Goal: Task Accomplishment & Management: Complete application form

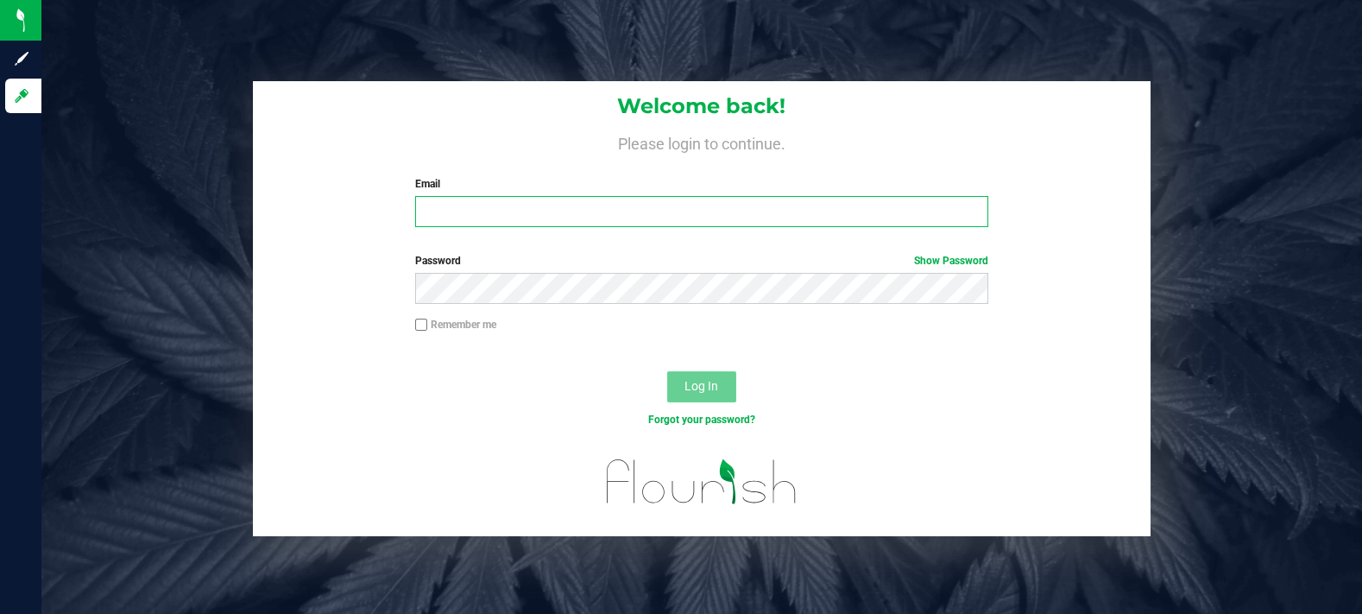
type input "[EMAIL_ADDRESS][DOMAIN_NAME]"
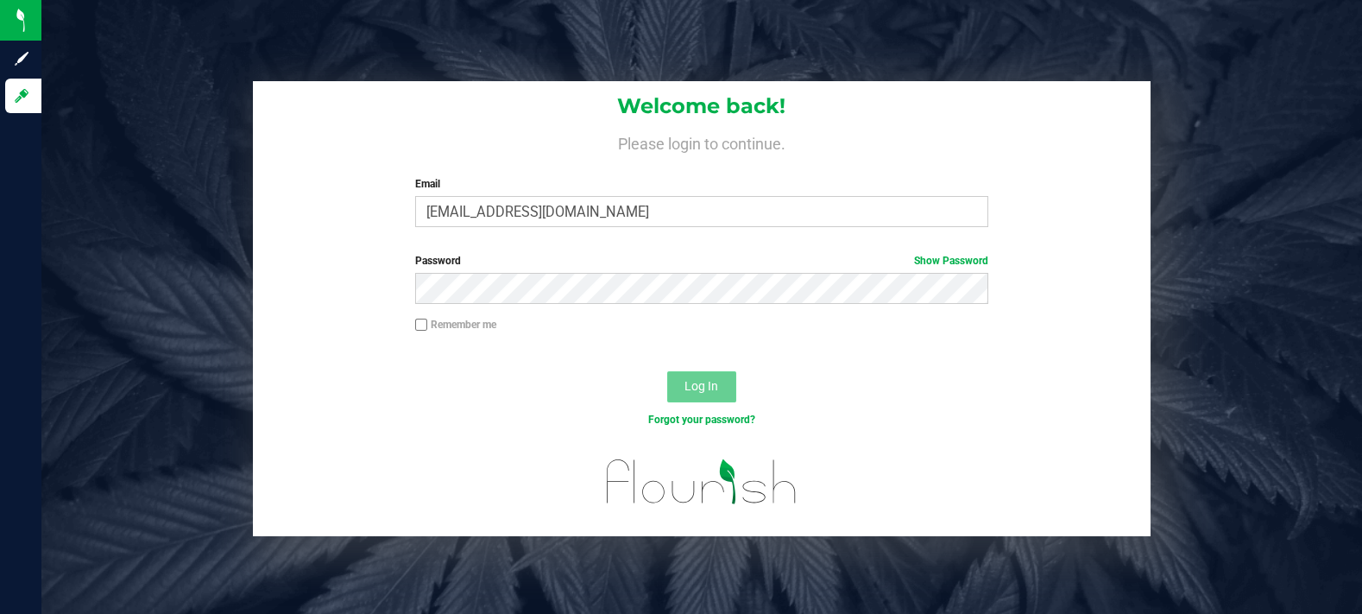
click at [712, 371] on button "Log In" at bounding box center [701, 386] width 69 height 31
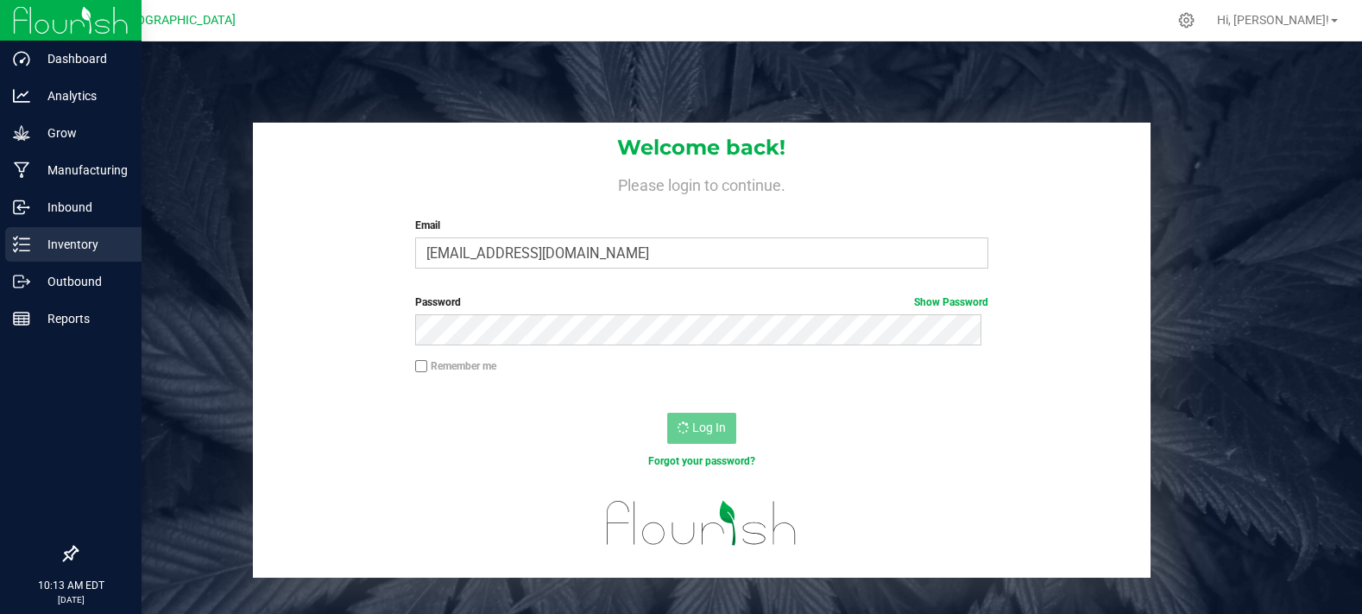
click at [63, 260] on div "Inventory" at bounding box center [73, 244] width 136 height 35
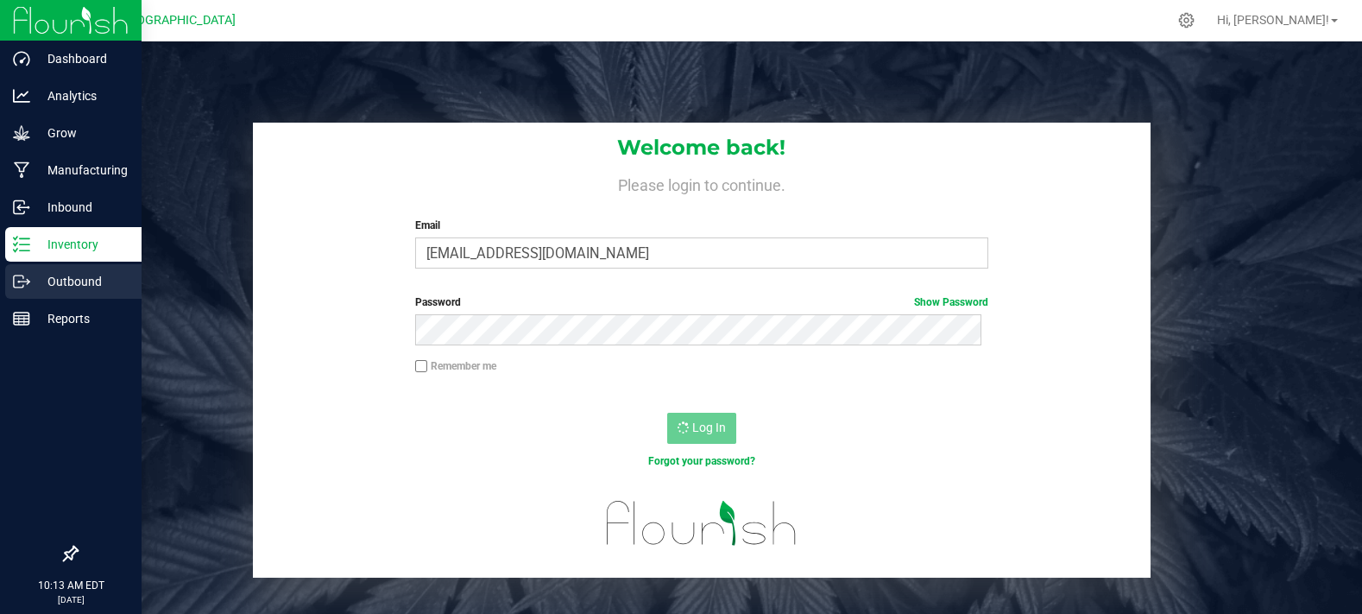
click at [66, 283] on p "Outbound" at bounding box center [82, 281] width 104 height 21
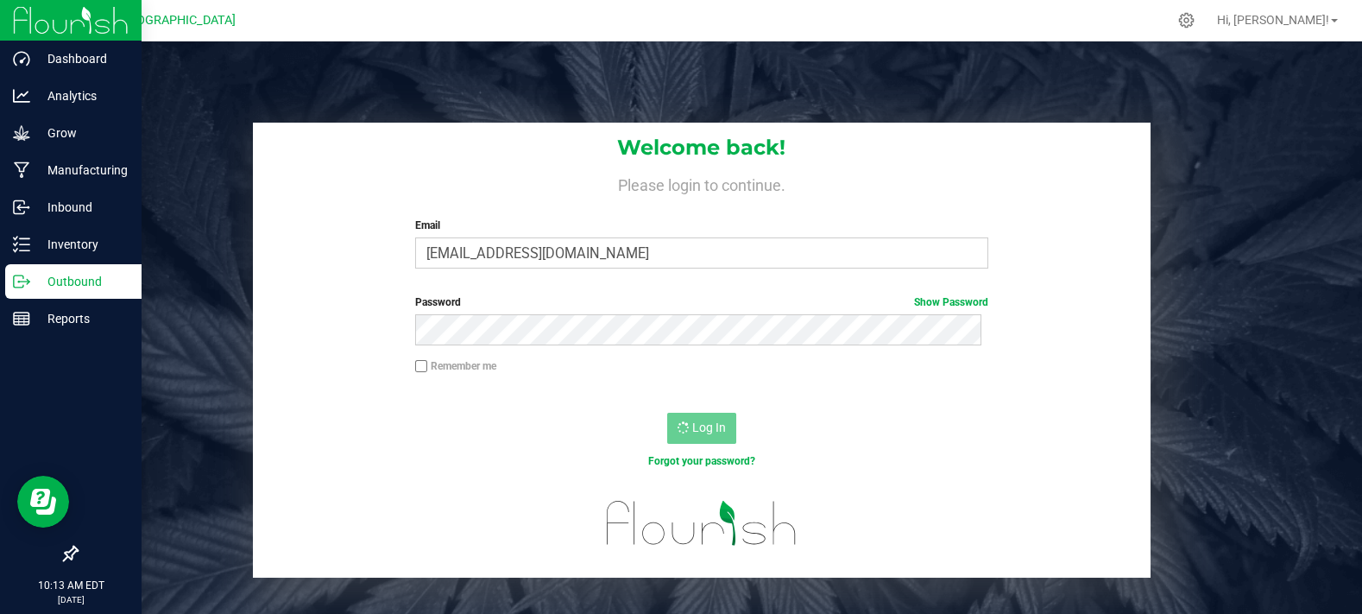
click at [45, 275] on p "Outbound" at bounding box center [82, 281] width 104 height 21
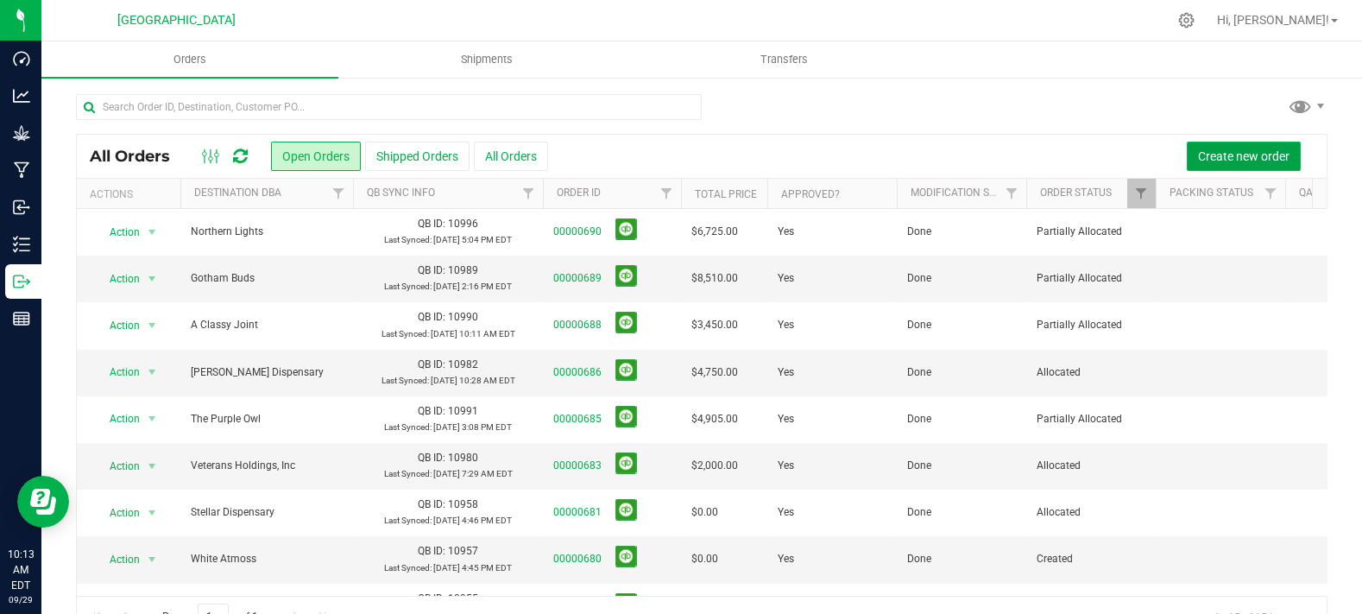
click at [1256, 144] on button "Create new order" at bounding box center [1244, 156] width 114 height 29
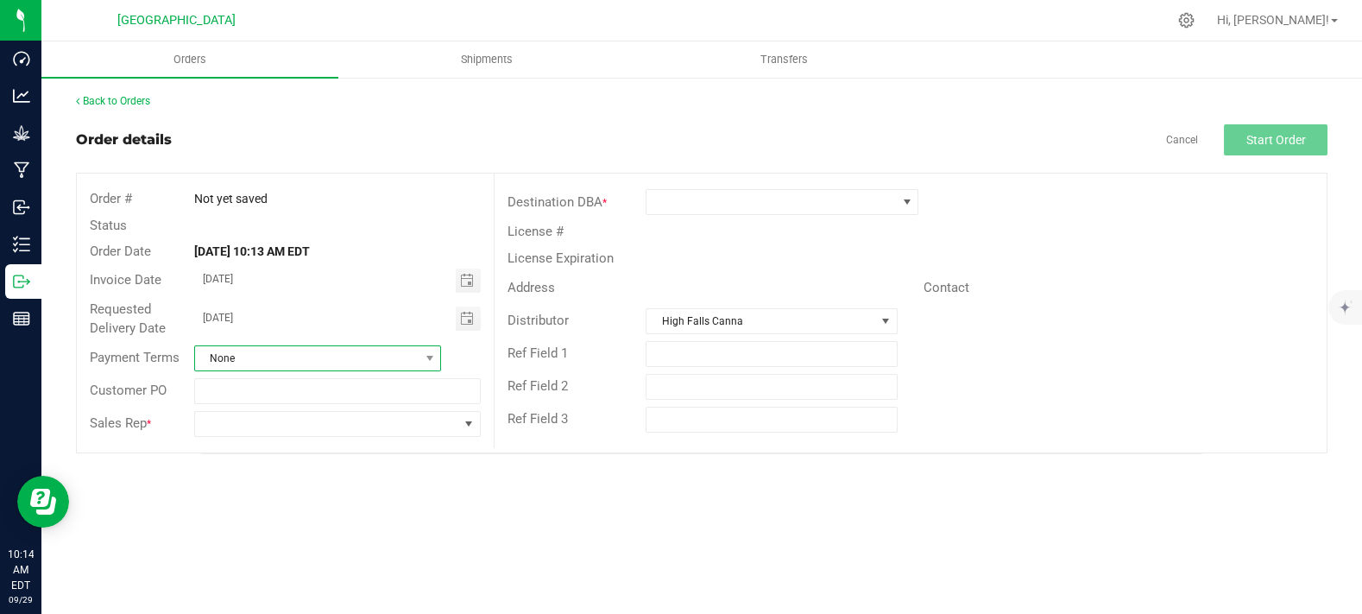
click at [313, 345] on span "None" at bounding box center [318, 358] width 248 height 26
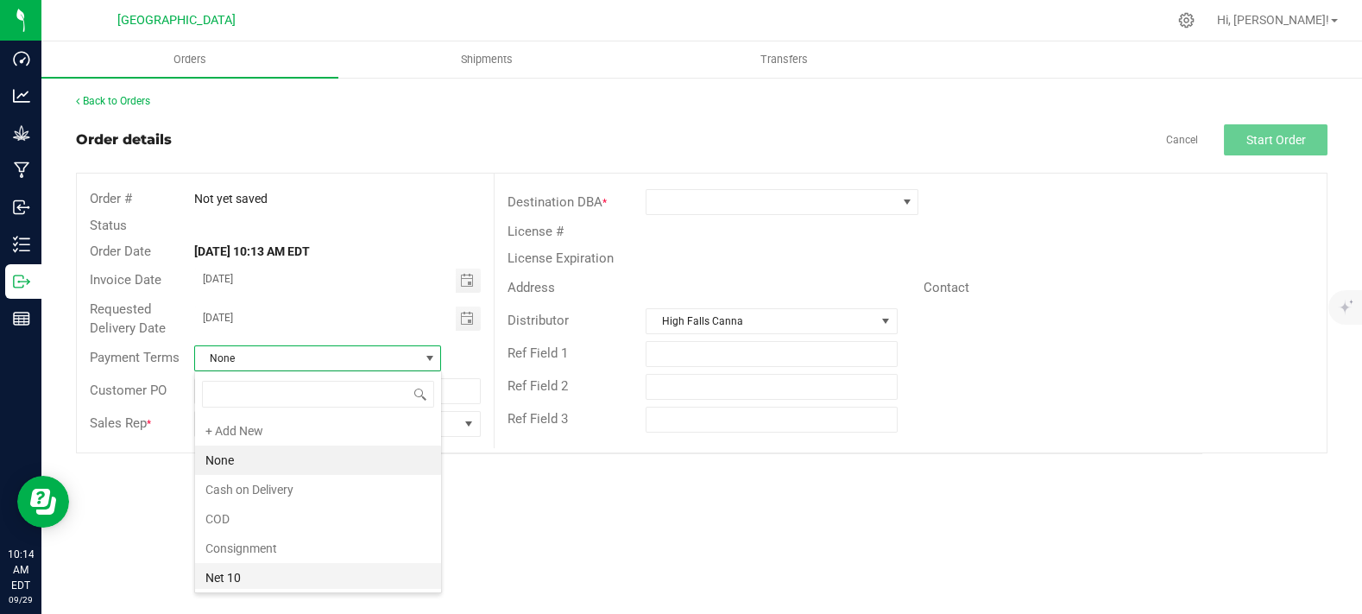
scroll to position [96, 0]
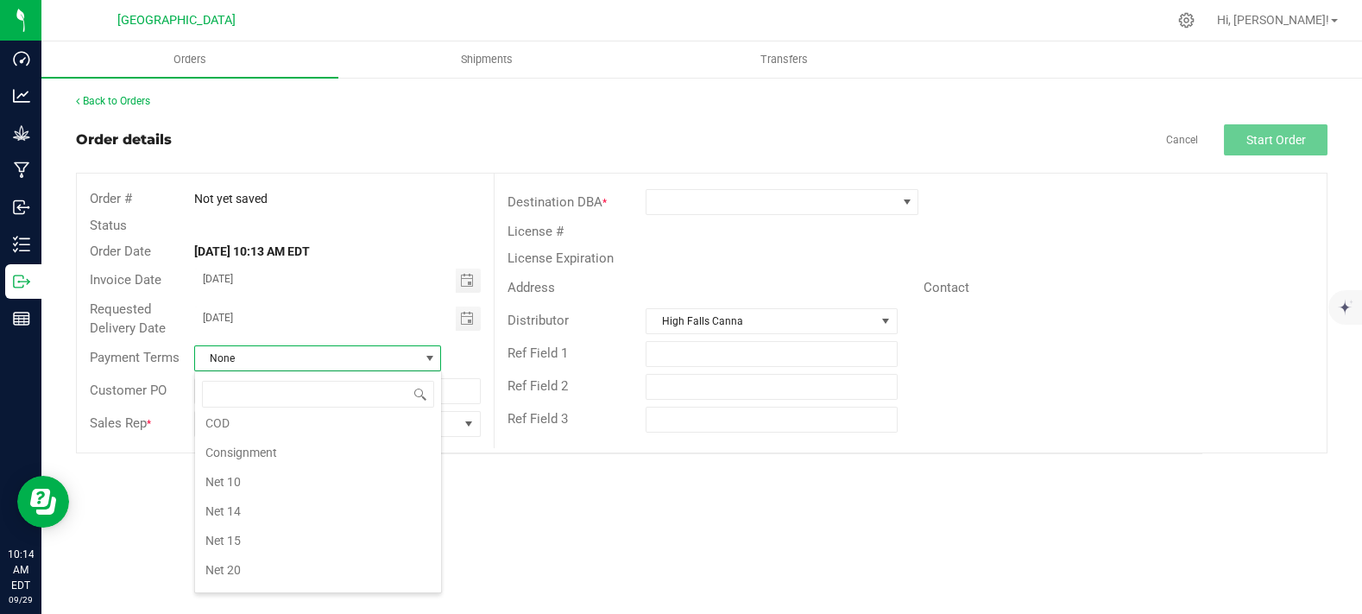
click at [536, 173] on div "Order # Not yet saved Status Order Date Sep 29, 2025 10:13 AM EDT Invoice Date …" at bounding box center [702, 313] width 1252 height 281
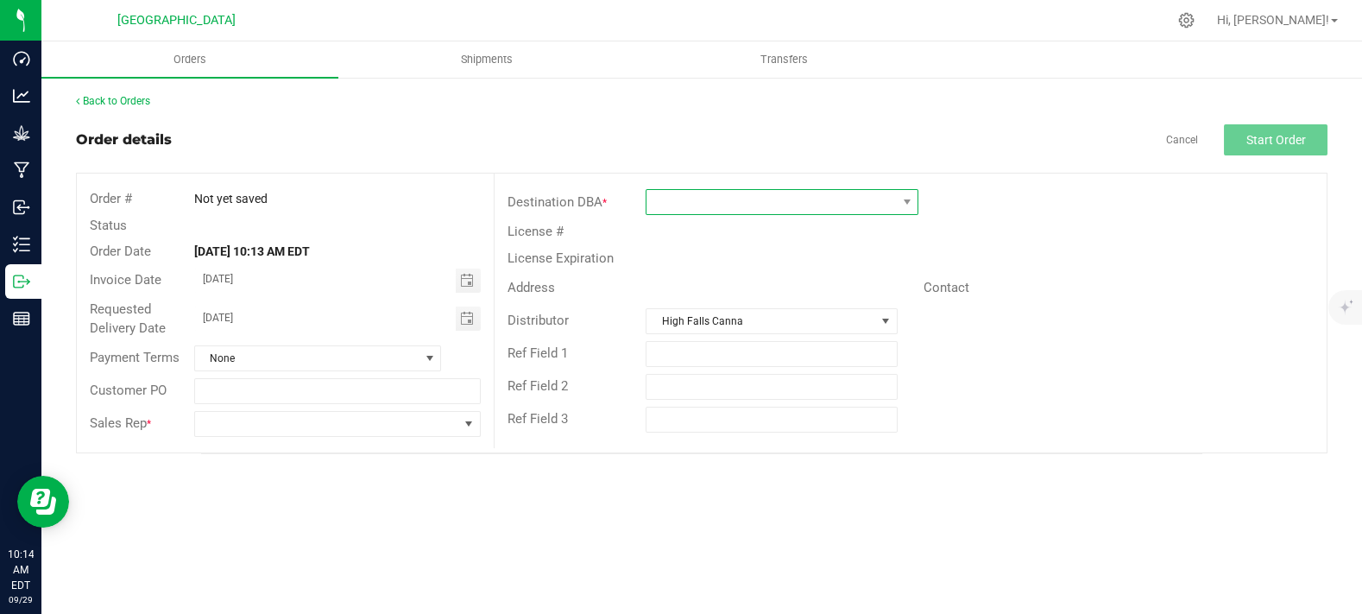
click at [811, 210] on span at bounding box center [772, 202] width 250 height 24
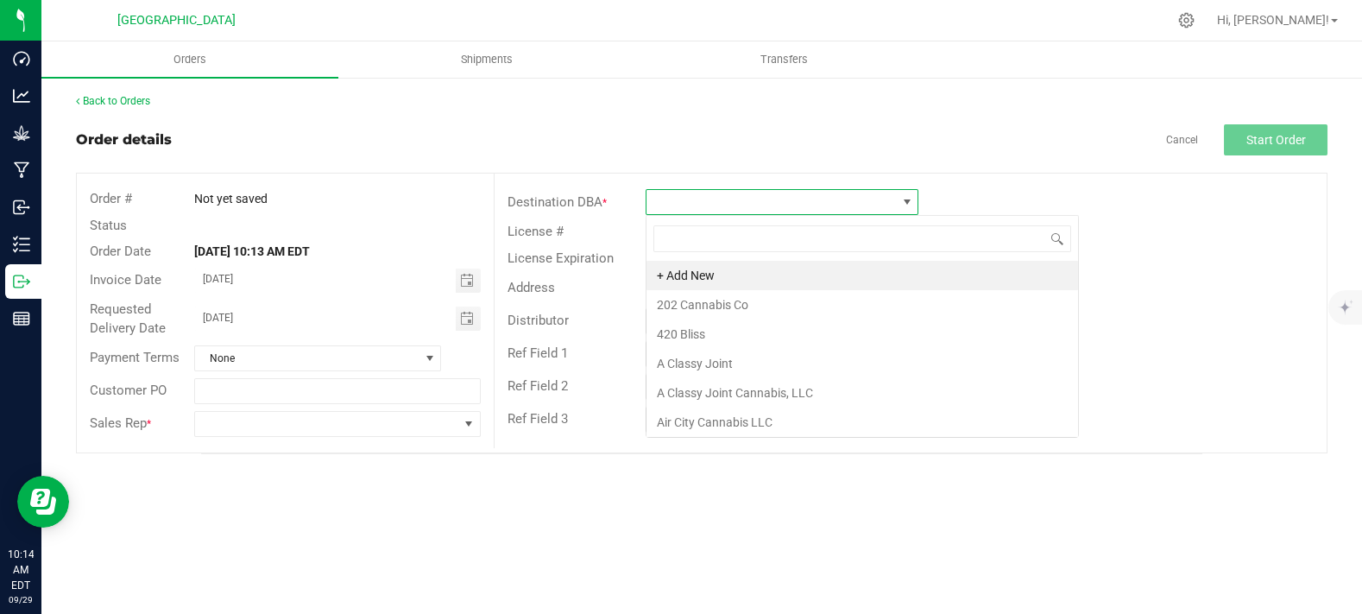
scroll to position [25, 273]
click at [807, 200] on span at bounding box center [772, 202] width 250 height 24
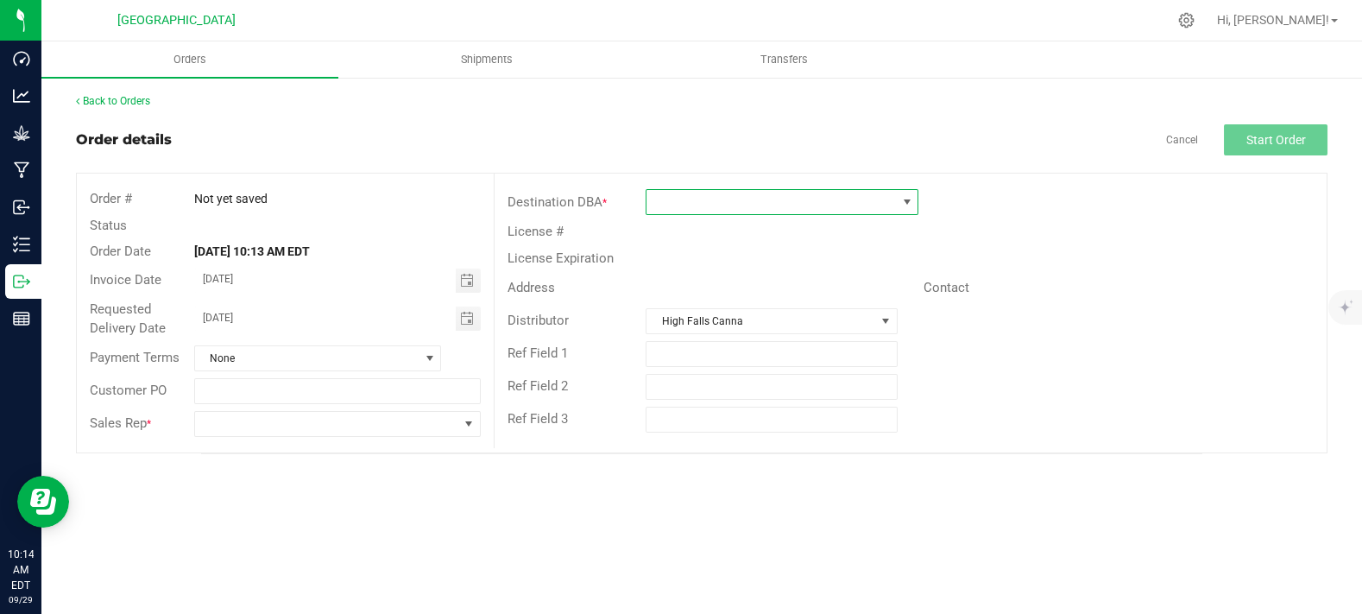
click at [807, 200] on span at bounding box center [772, 202] width 250 height 24
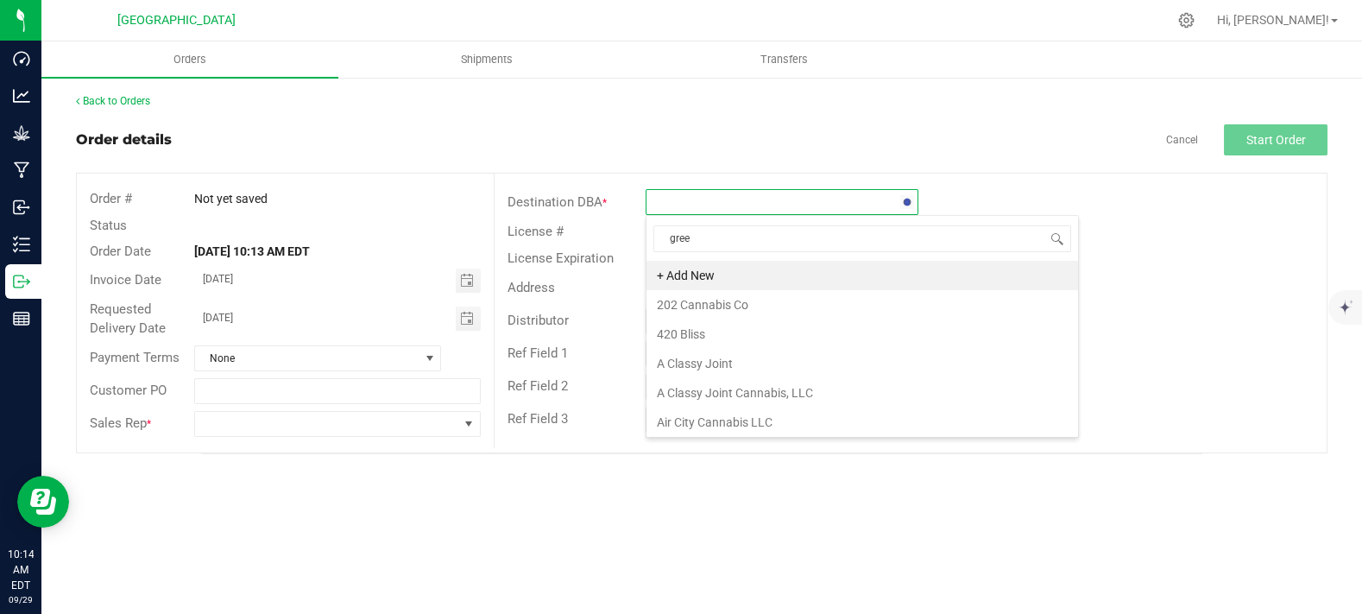
type input "green"
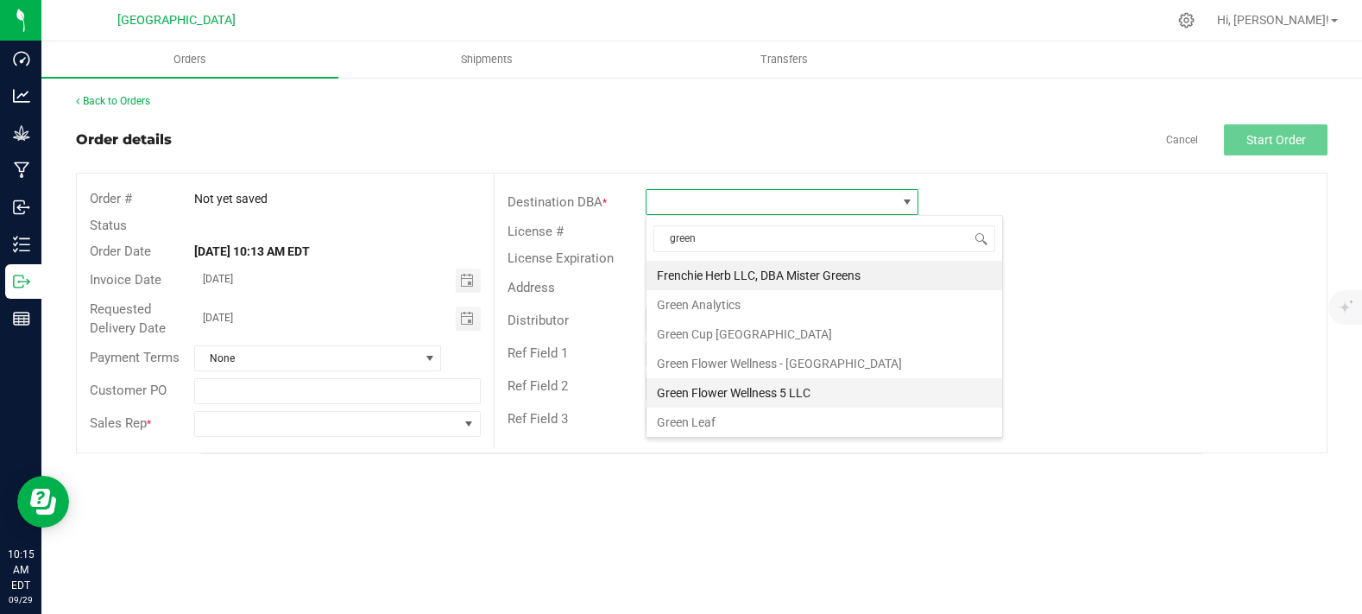
click at [746, 392] on li "Green Flower Wellness 5 LLC" at bounding box center [825, 392] width 356 height 29
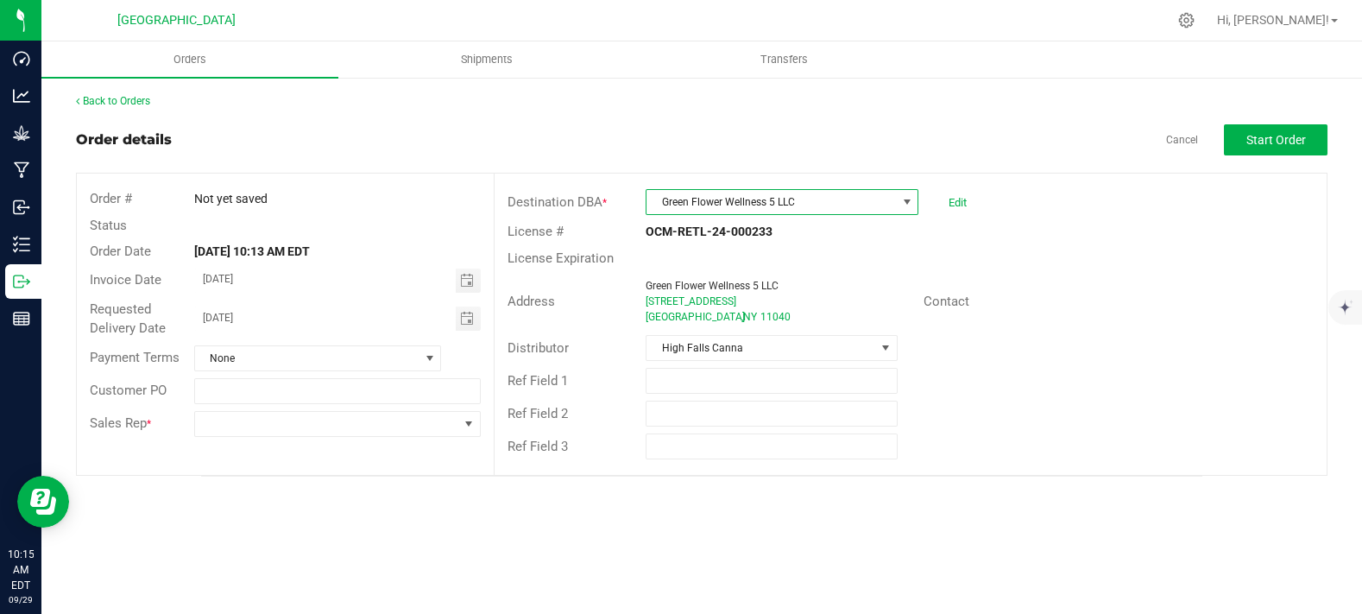
click at [774, 208] on span "Green Flower Wellness 5 LLC" at bounding box center [772, 202] width 250 height 24
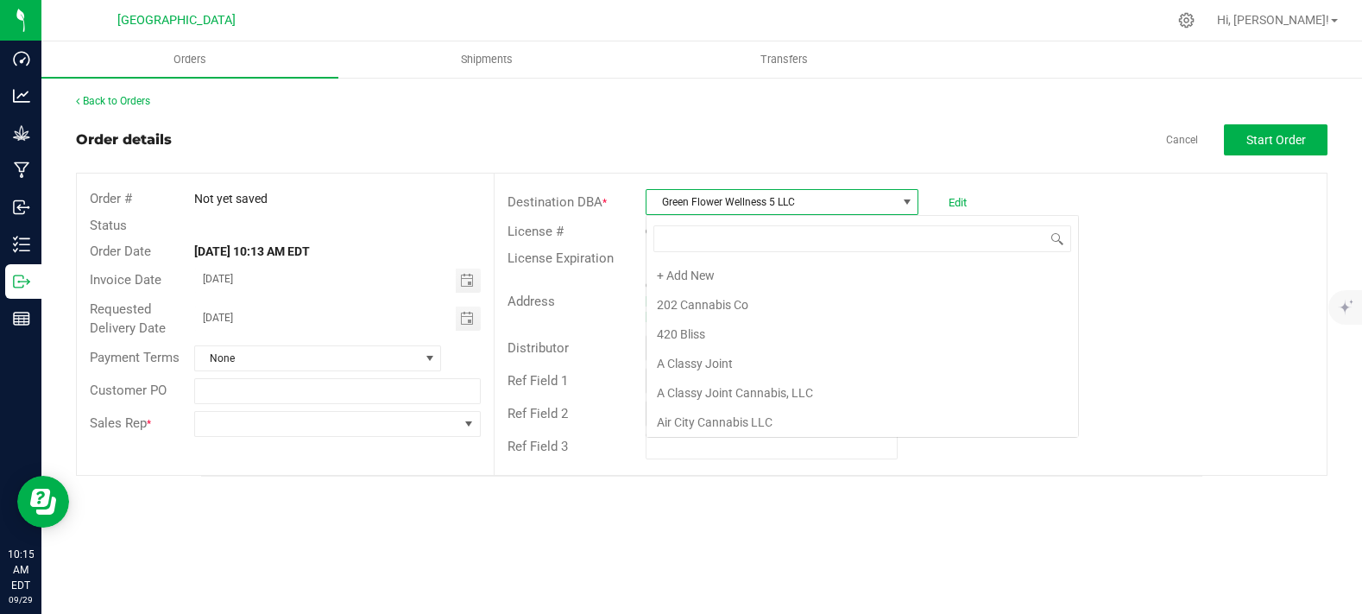
scroll to position [2277, 0]
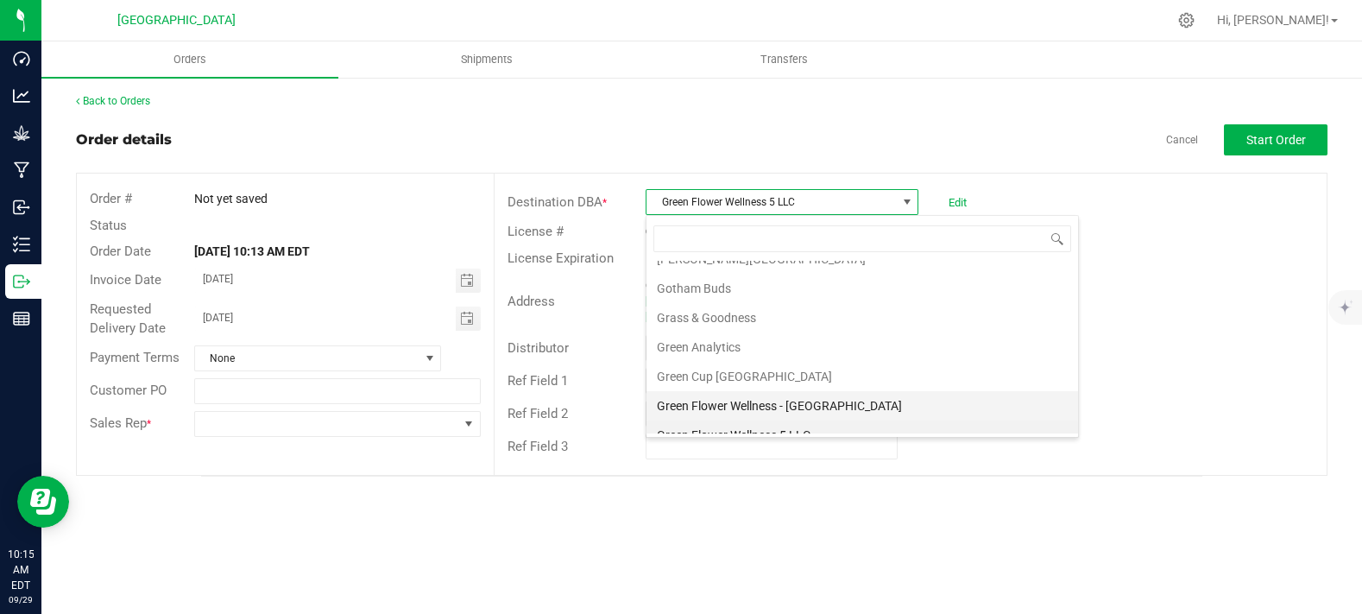
click at [714, 391] on li "Green Flower Wellness - Floral Park" at bounding box center [863, 405] width 432 height 29
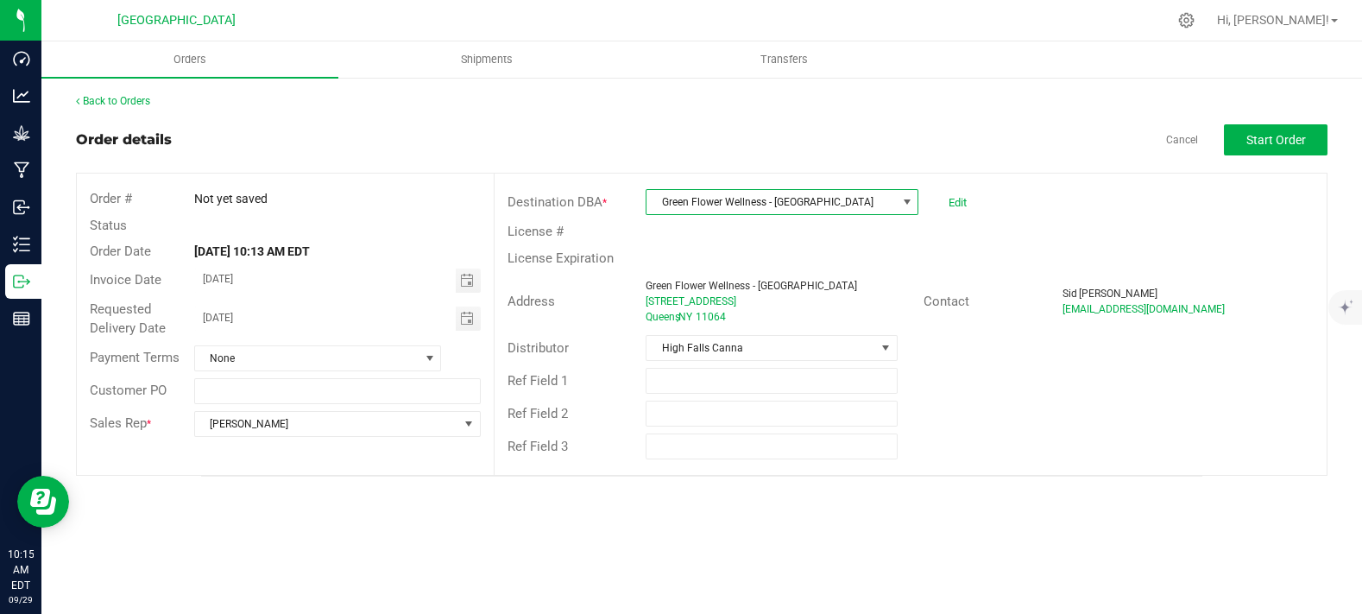
click at [730, 206] on span "Green Flower Wellness - Floral Park" at bounding box center [772, 202] width 250 height 24
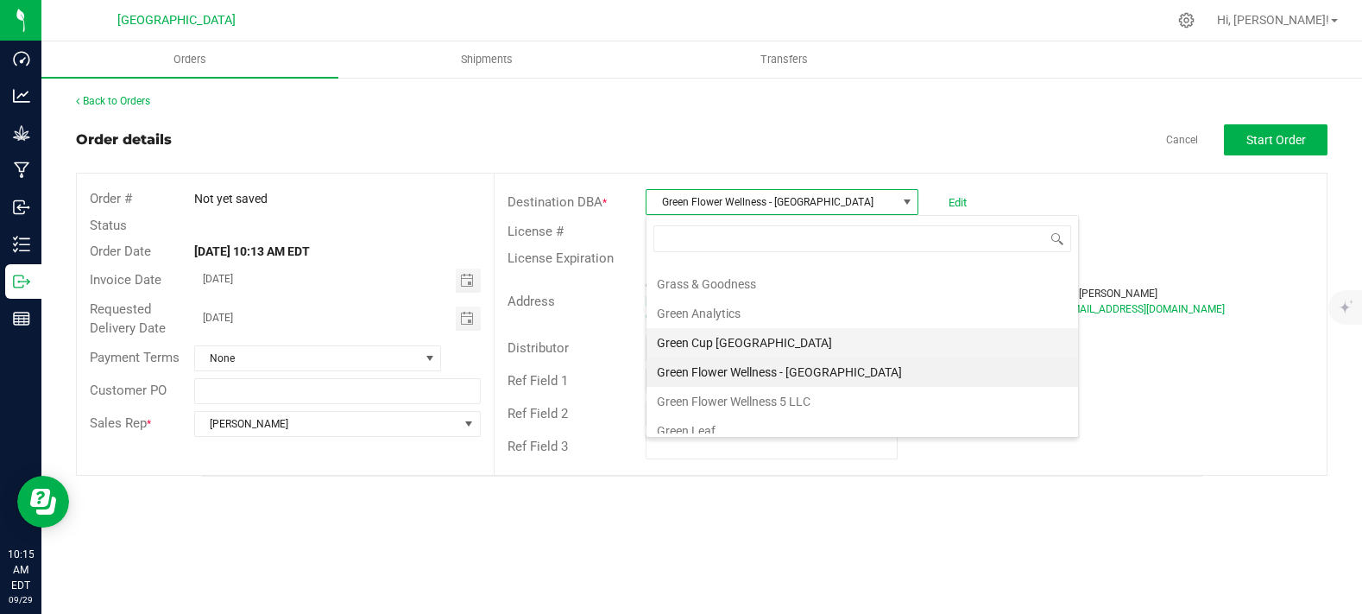
scroll to position [2344, 0]
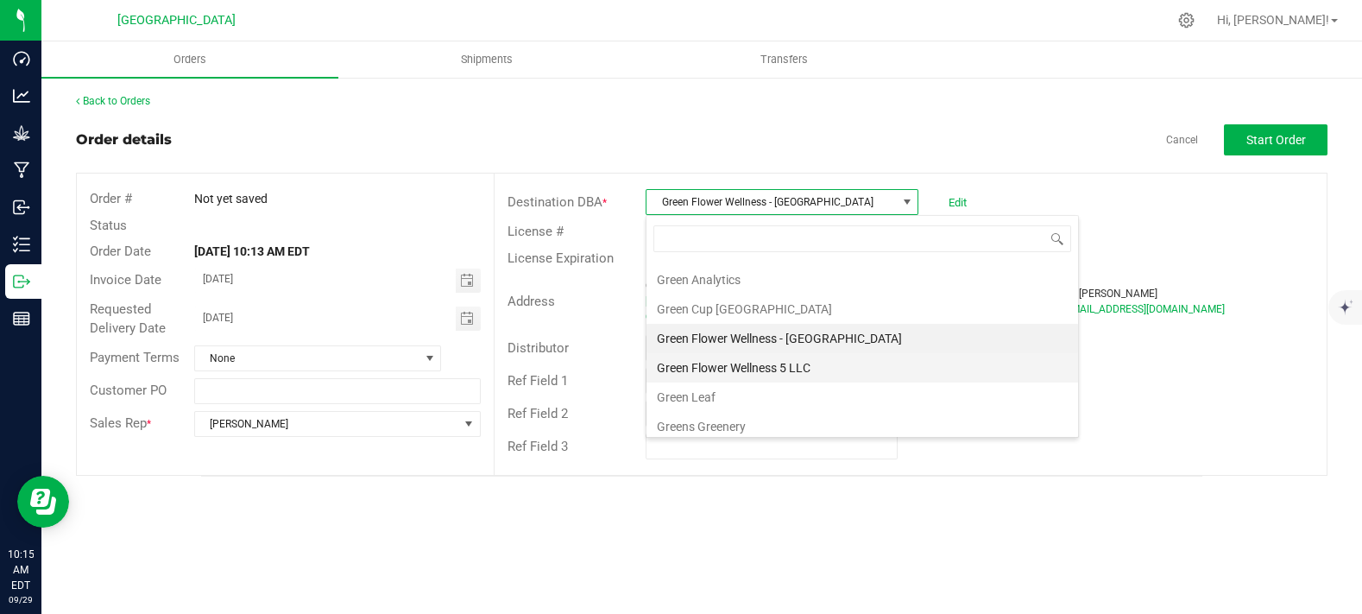
click at [782, 353] on li "Green Flower Wellness 5 LLC" at bounding box center [863, 367] width 432 height 29
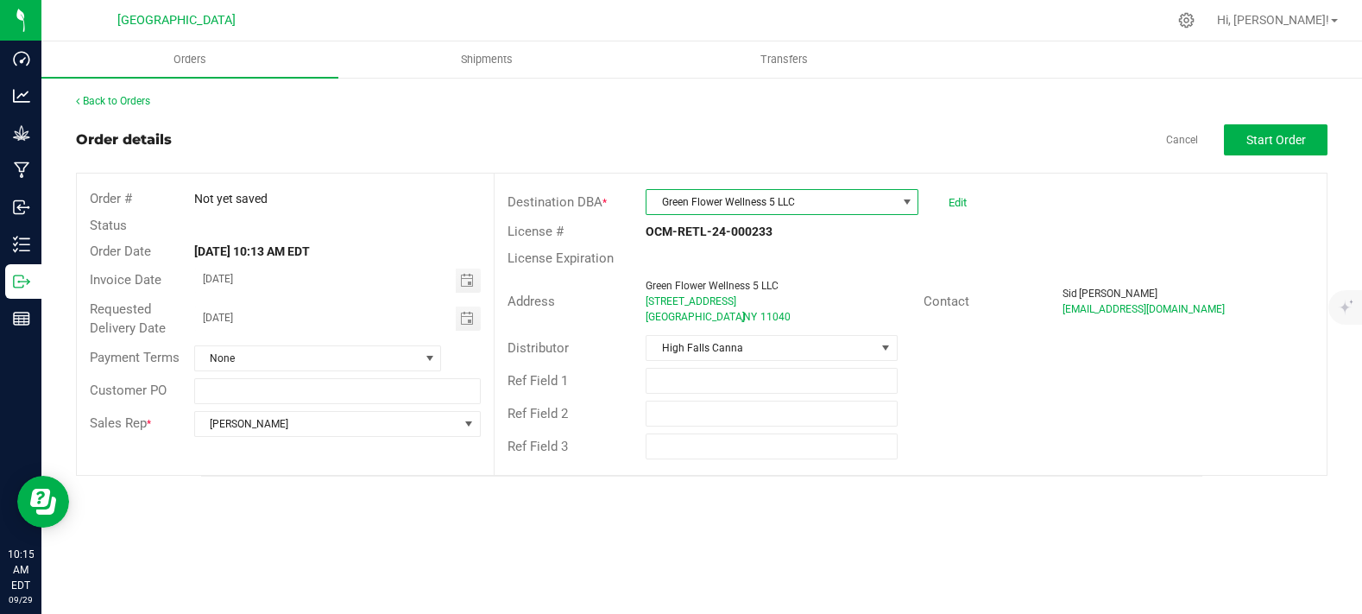
click at [1049, 399] on div "Ref Field 2" at bounding box center [911, 413] width 832 height 33
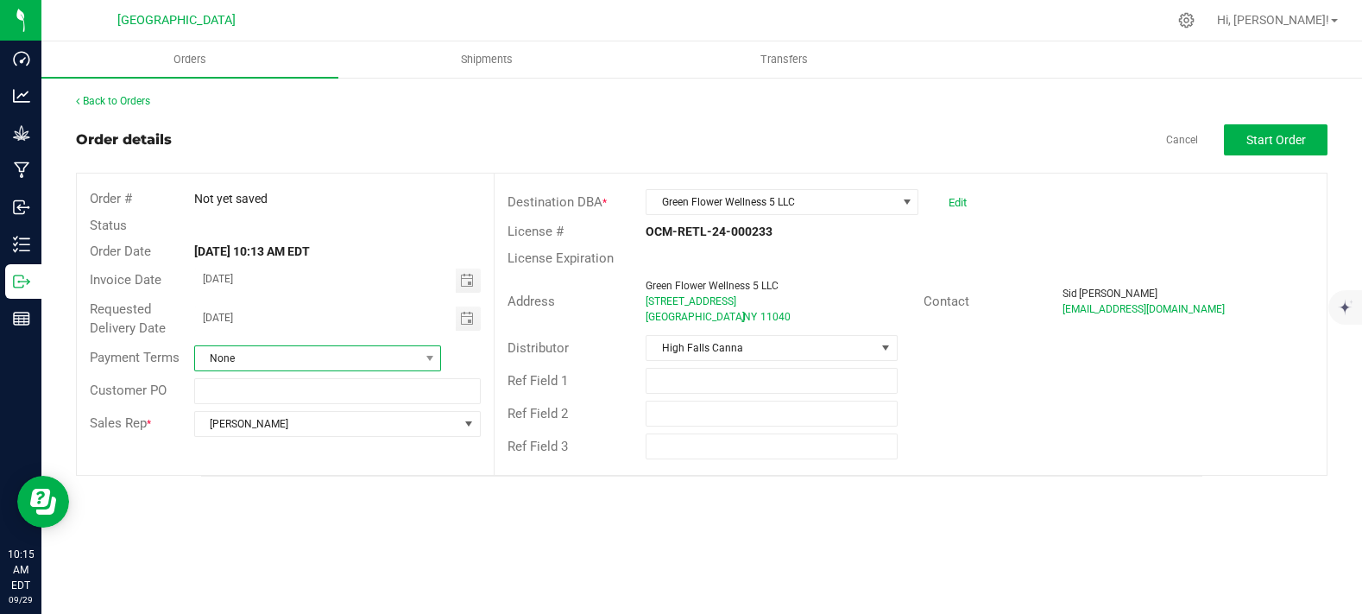
click at [310, 356] on span "None" at bounding box center [307, 358] width 224 height 24
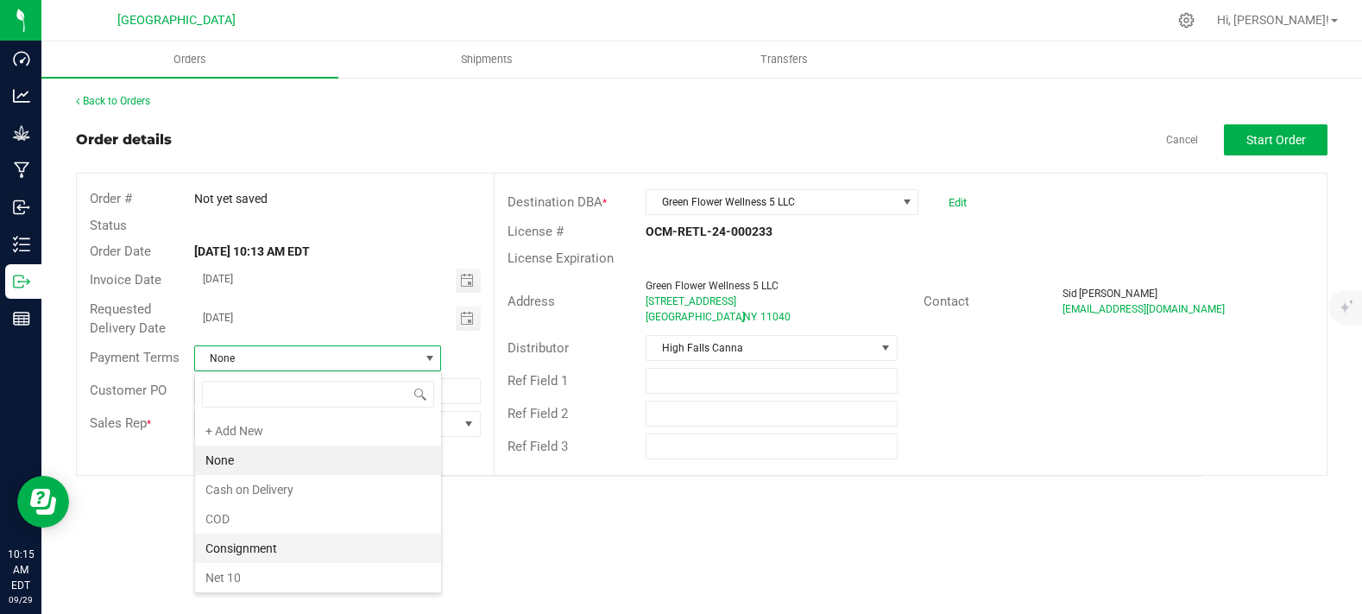
scroll to position [192, 0]
click at [280, 523] on li "Net 30" at bounding box center [318, 532] width 246 height 29
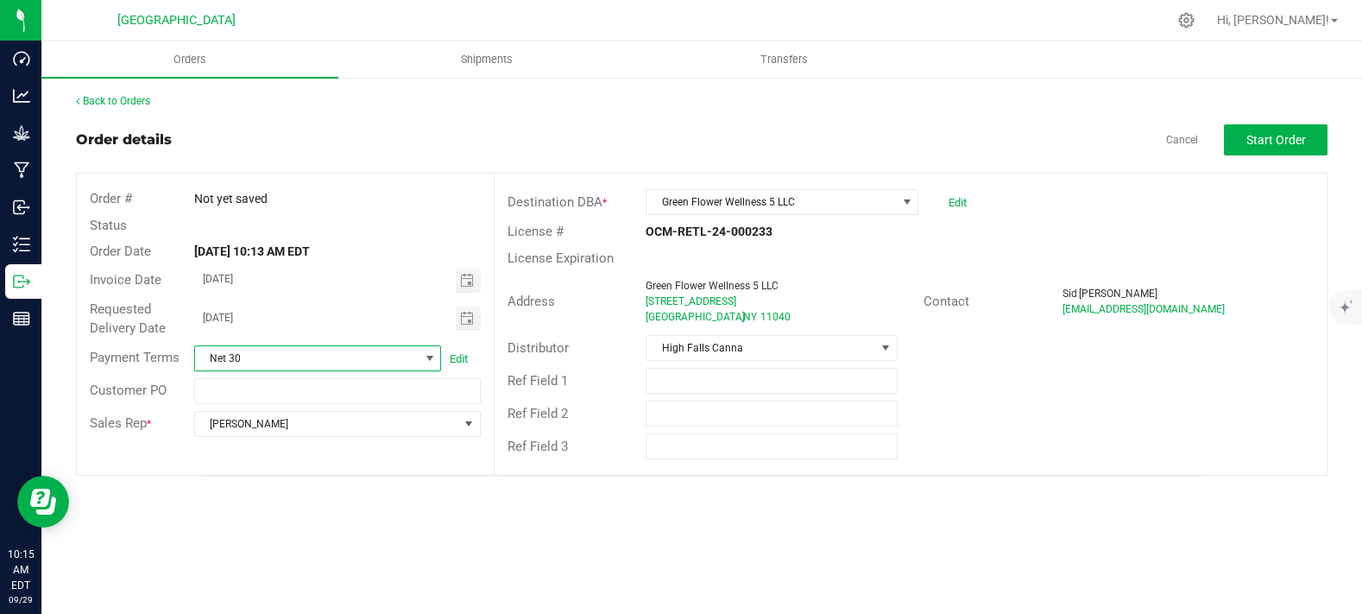
drag, startPoint x: 1159, startPoint y: 335, endPoint x: 1274, endPoint y: 133, distance: 232.8
click at [1159, 334] on div "Distributor High Falls Canna" at bounding box center [911, 348] width 832 height 33
click at [1279, 134] on span "Start Order" at bounding box center [1277, 140] width 60 height 14
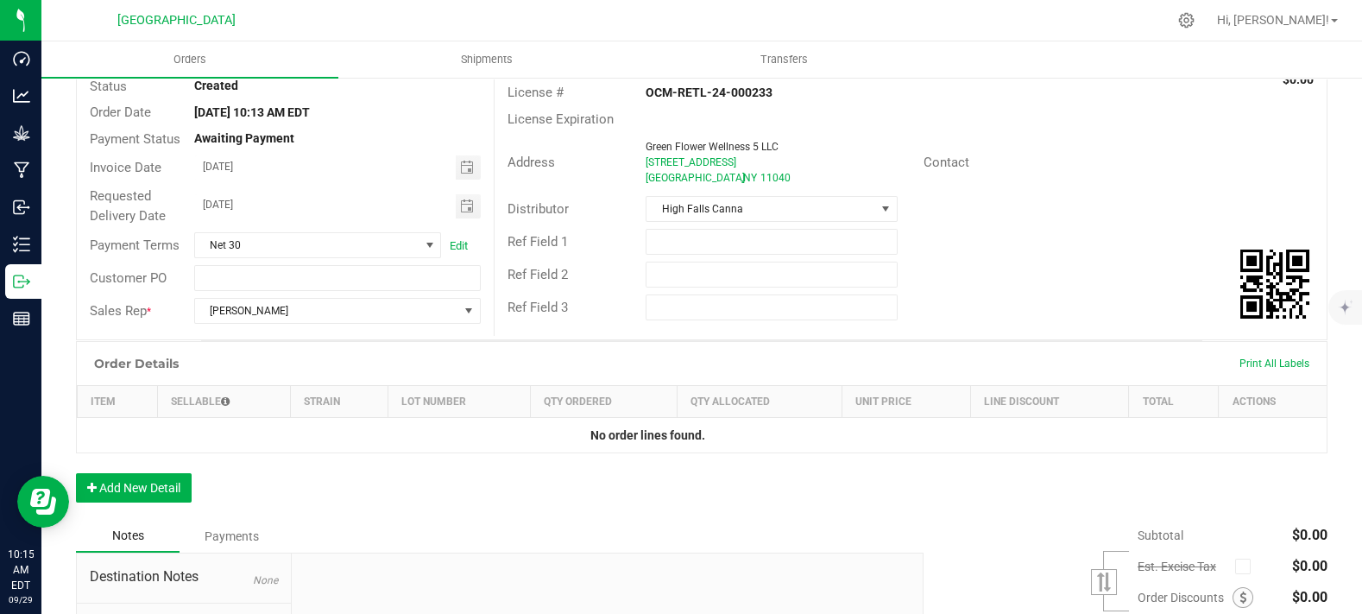
scroll to position [287, 0]
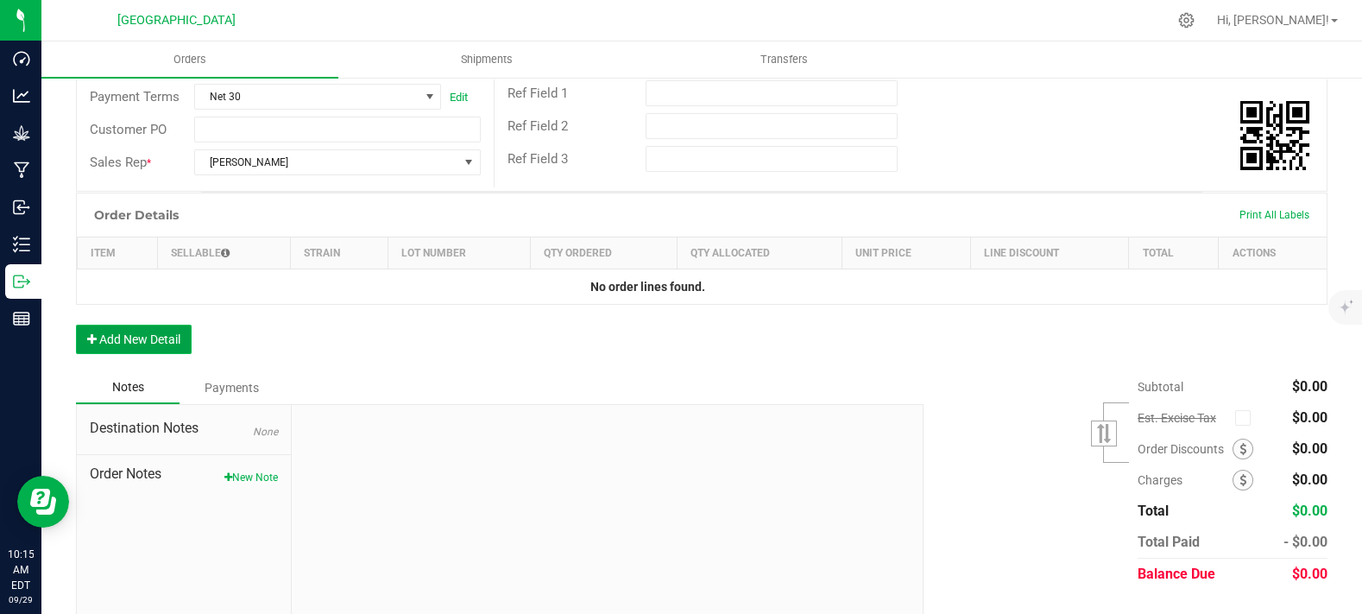
click at [152, 354] on button "Add New Detail" at bounding box center [134, 339] width 116 height 29
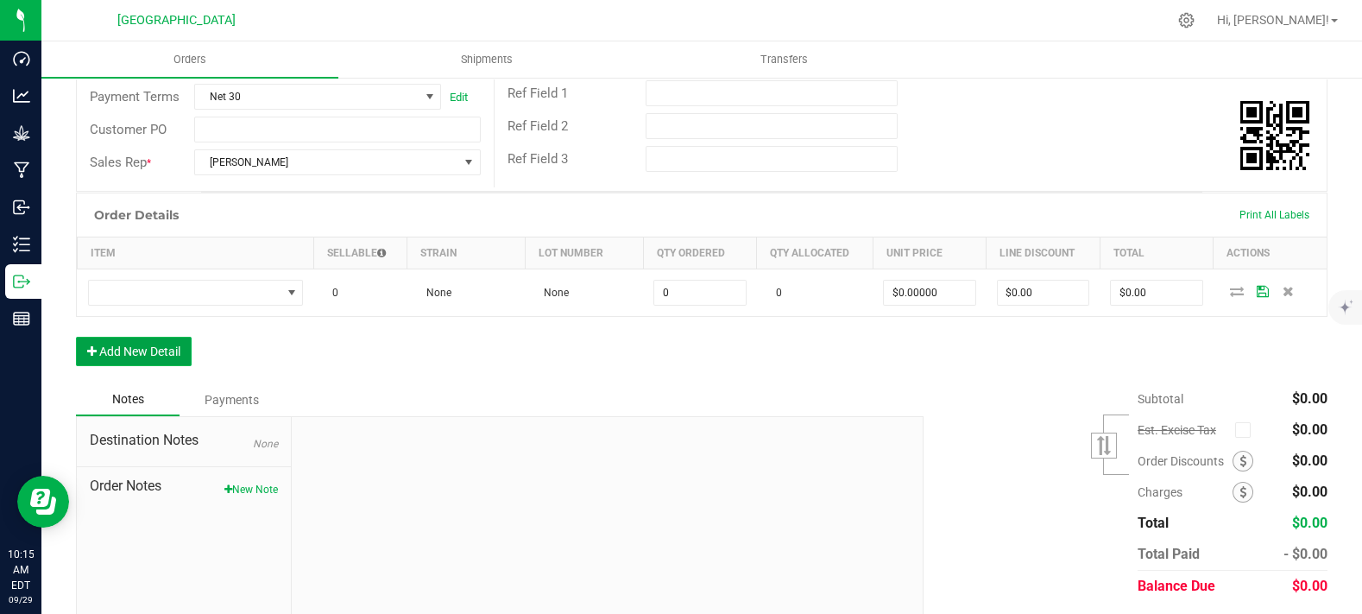
click at [175, 366] on button "Add New Detail" at bounding box center [134, 351] width 116 height 29
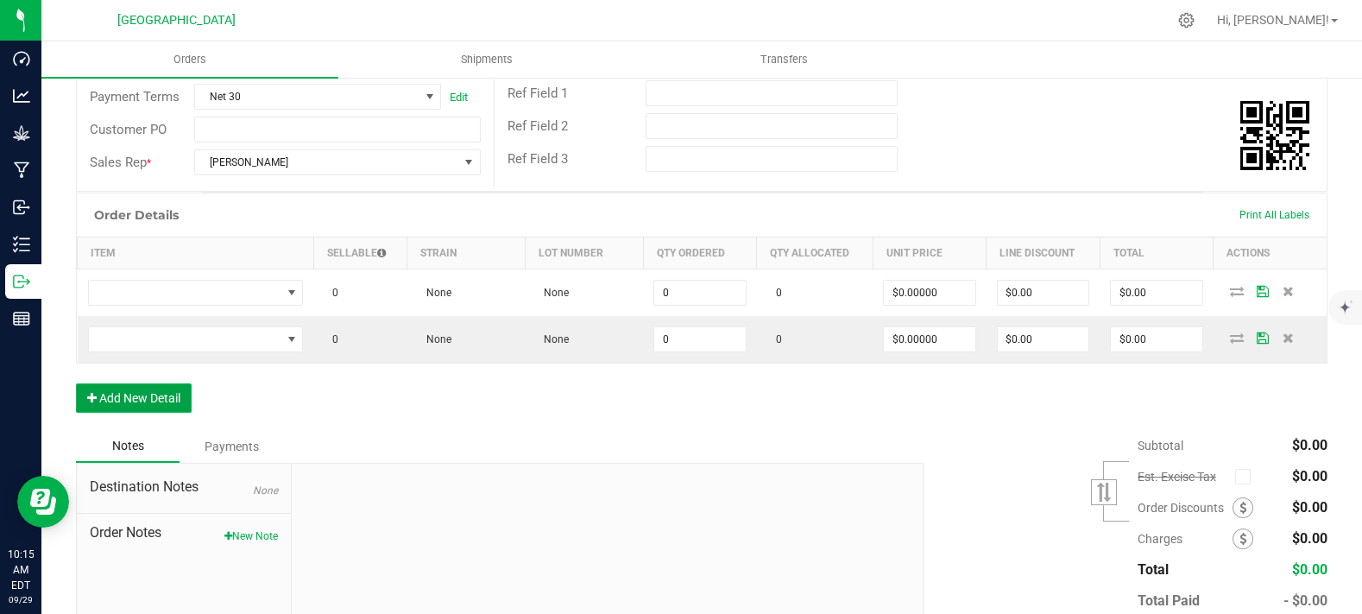
click at [136, 413] on button "Add New Detail" at bounding box center [134, 397] width 116 height 29
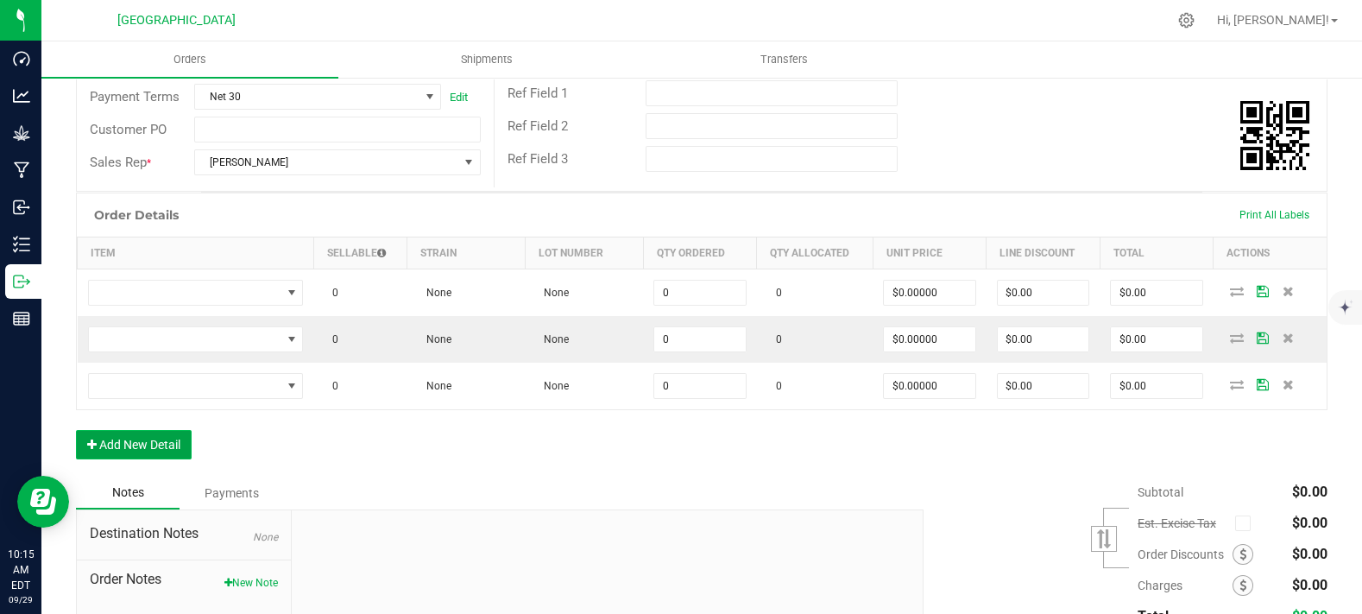
click at [145, 459] on button "Add New Detail" at bounding box center [134, 444] width 116 height 29
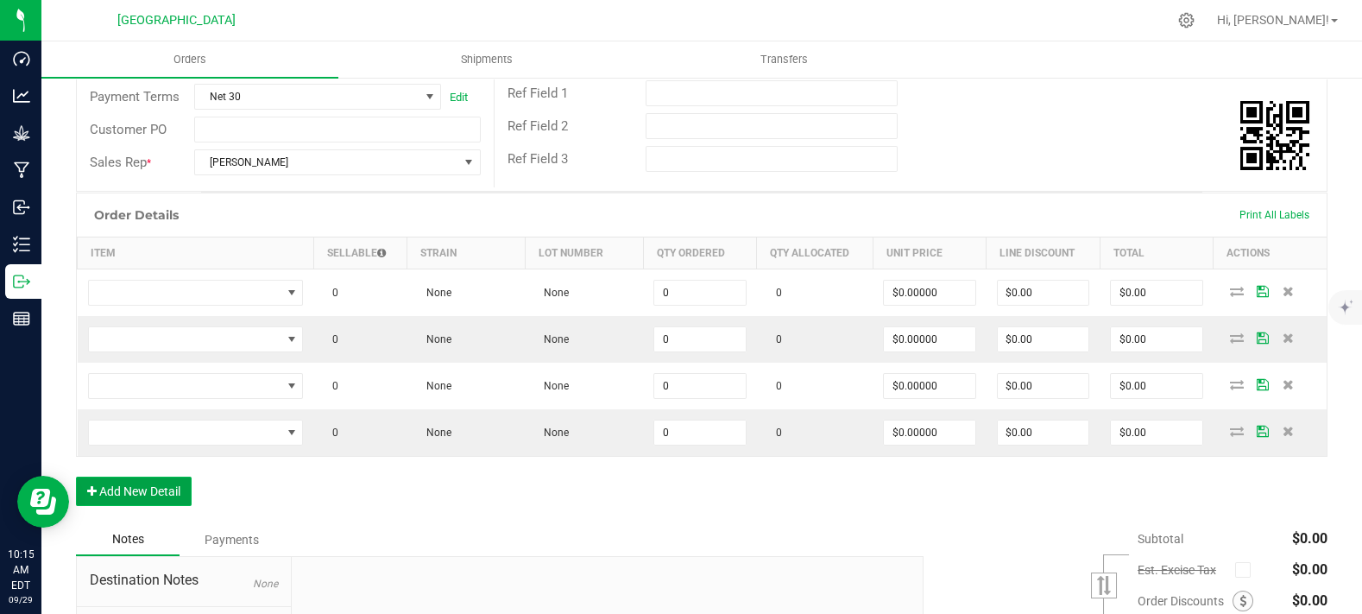
click at [147, 506] on button "Add New Detail" at bounding box center [134, 491] width 116 height 29
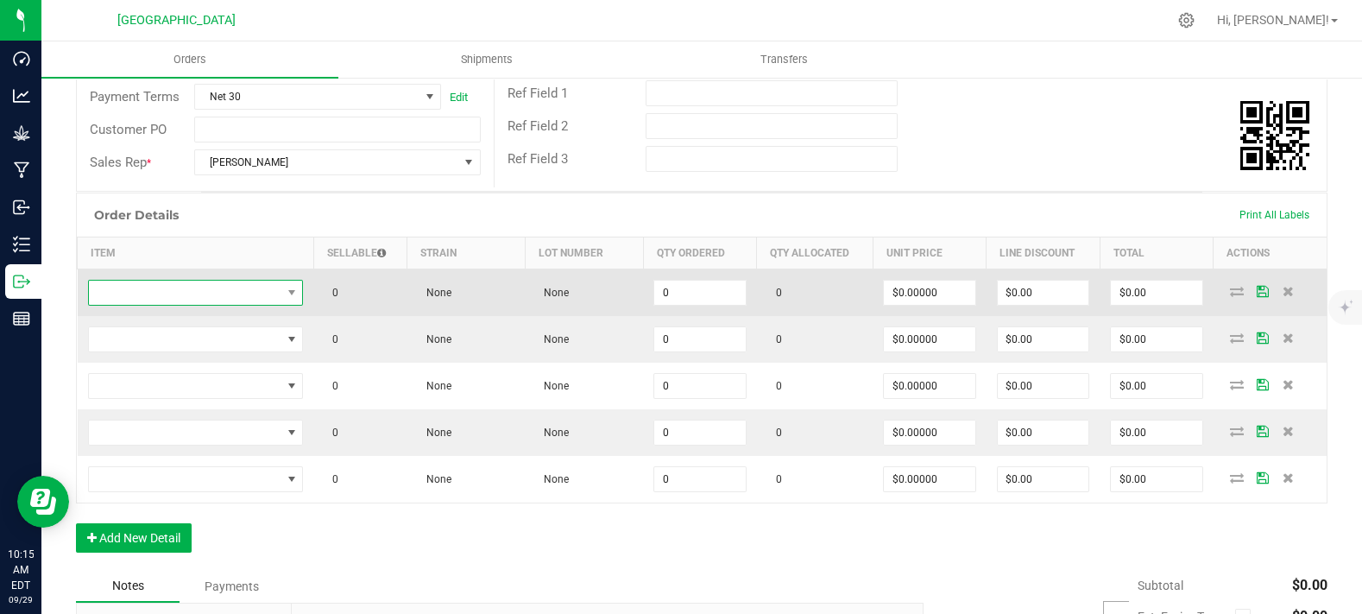
click at [245, 305] on span "NO DATA FOUND" at bounding box center [185, 293] width 193 height 24
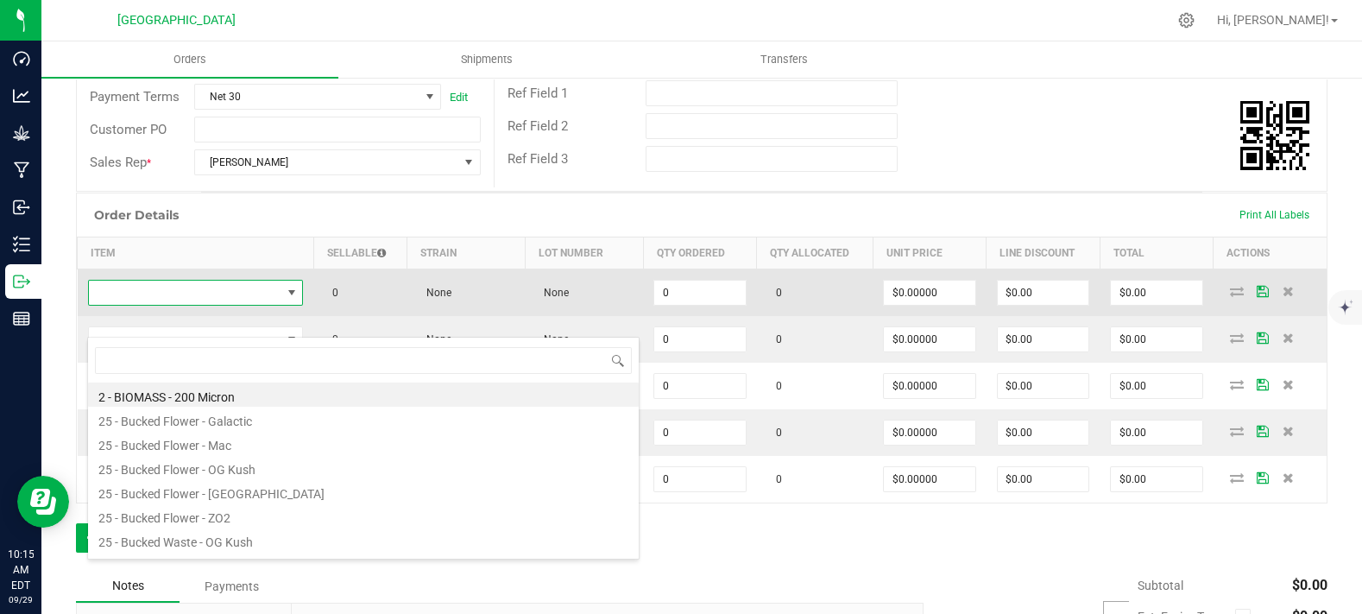
scroll to position [25, 210]
type input "chill"
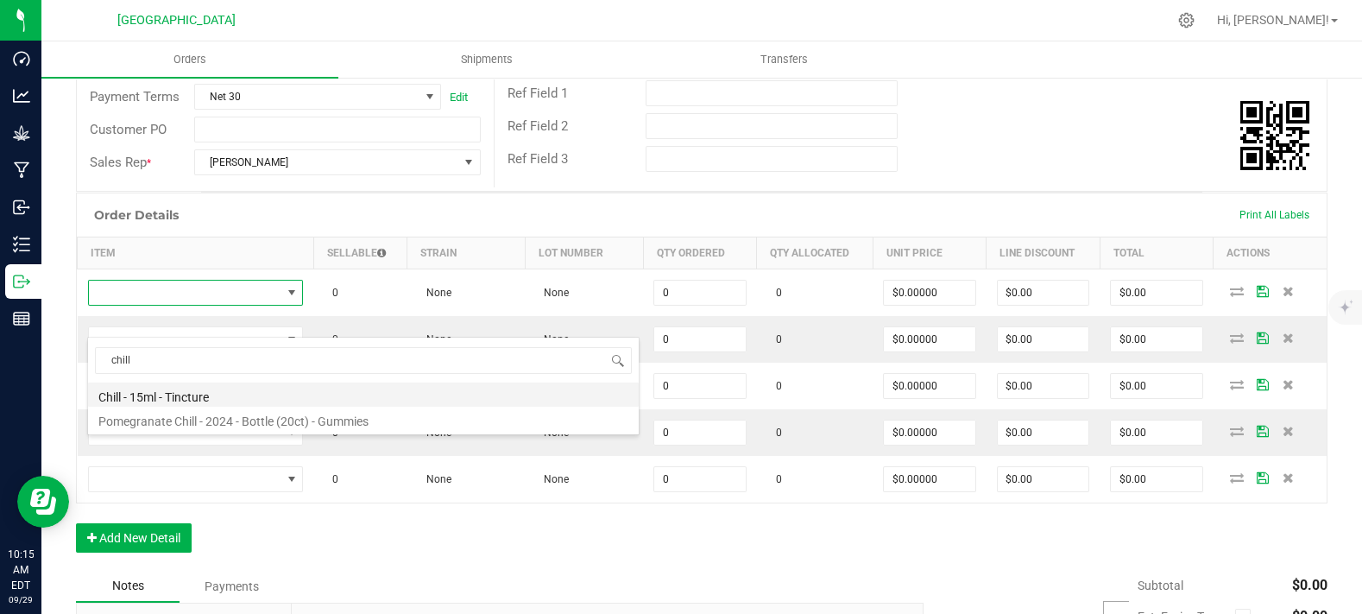
click at [253, 392] on li "Chill - 15ml - Tincture" at bounding box center [363, 394] width 551 height 24
type input "0 ea"
type input "$20.00000"
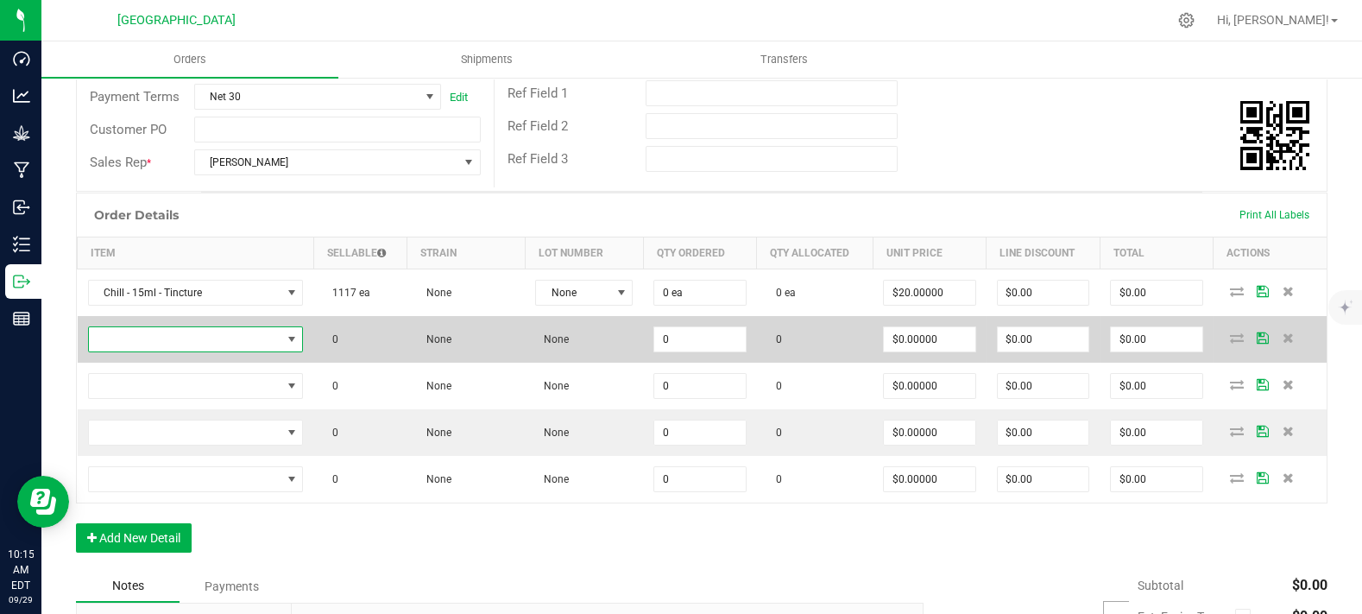
click at [252, 351] on span "NO DATA FOUND" at bounding box center [185, 339] width 193 height 24
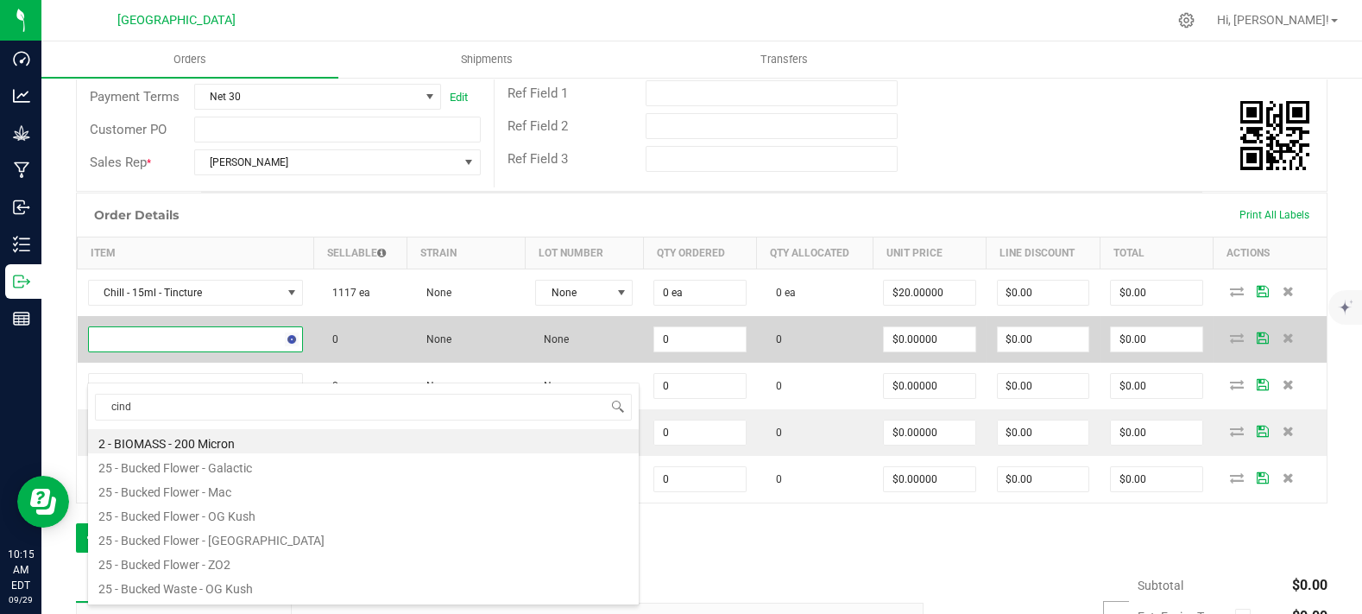
type input "cindy"
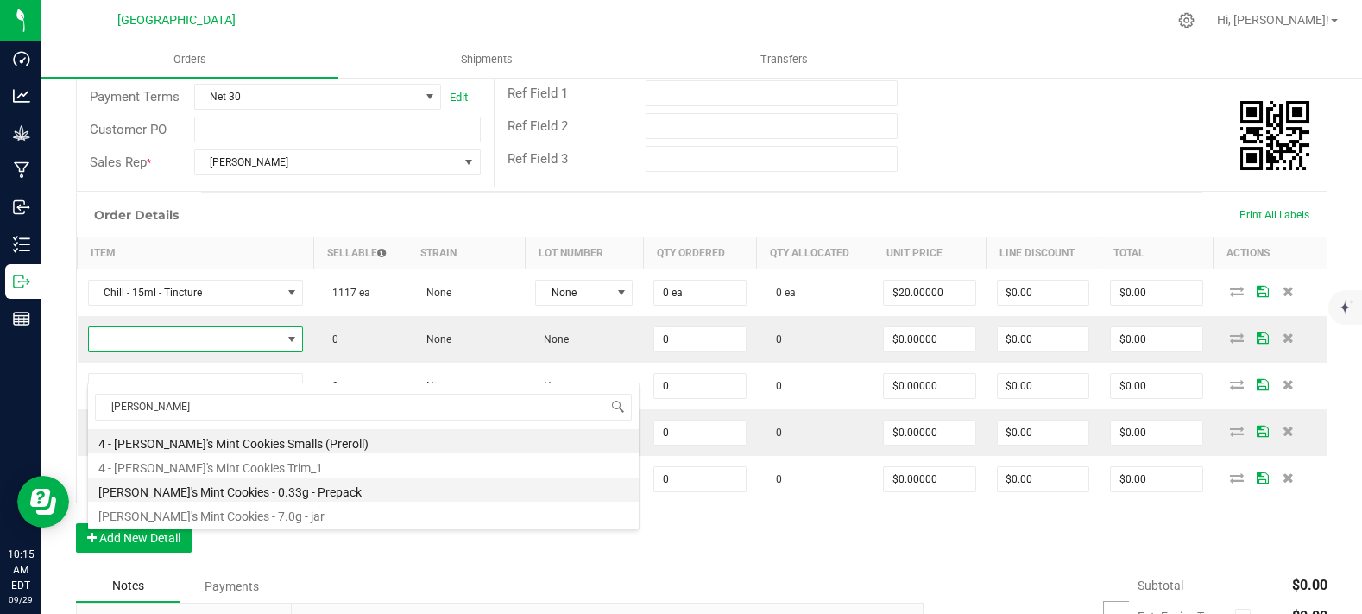
click at [292, 491] on li "Cindy's Mint Cookies - 0.33g - Prepack" at bounding box center [363, 489] width 551 height 24
type input "0 ea"
type input "$3.00000"
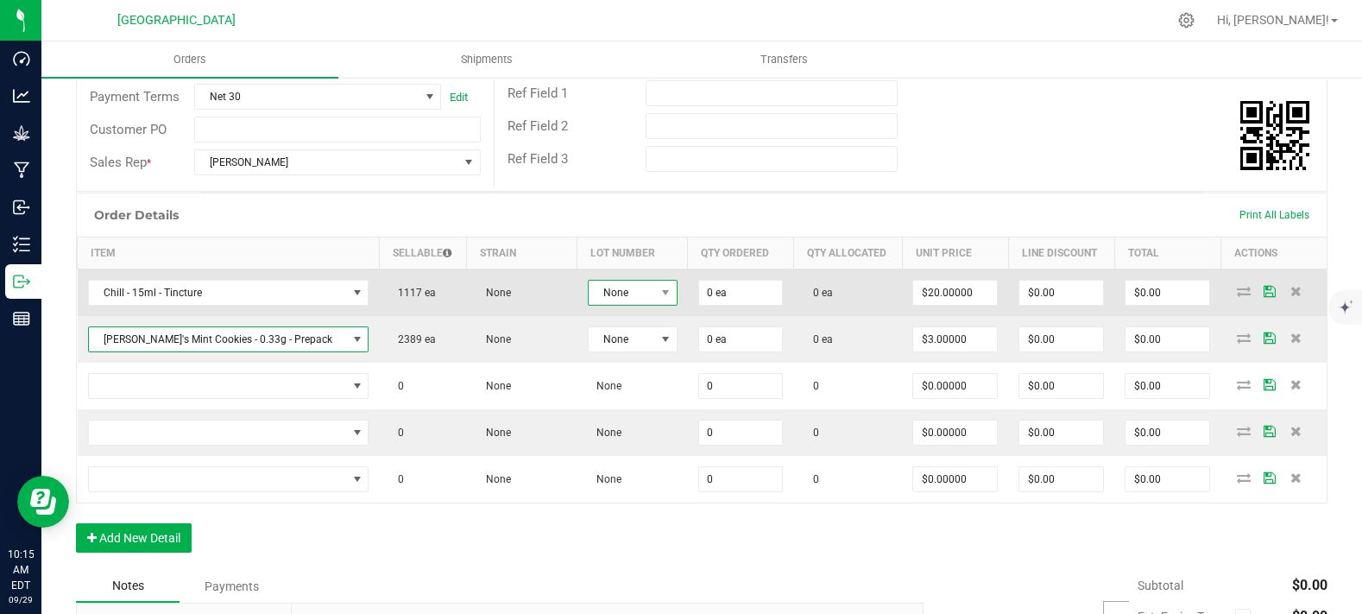
click at [595, 305] on span "None" at bounding box center [622, 293] width 66 height 24
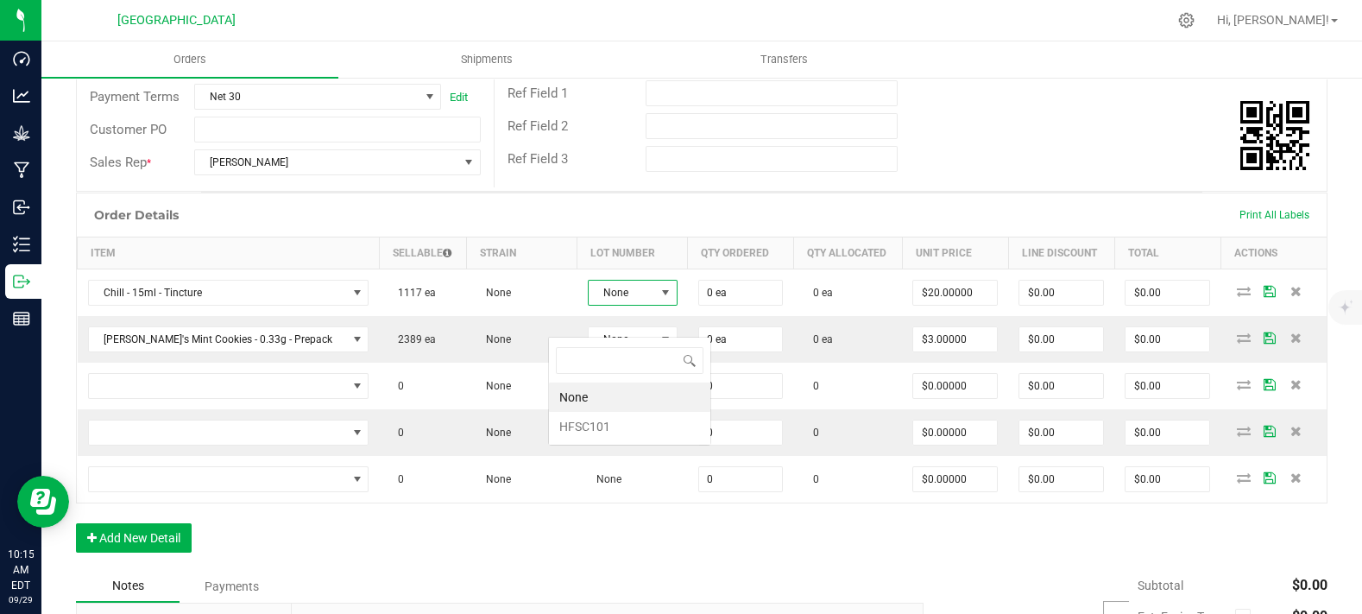
scroll to position [25, 93]
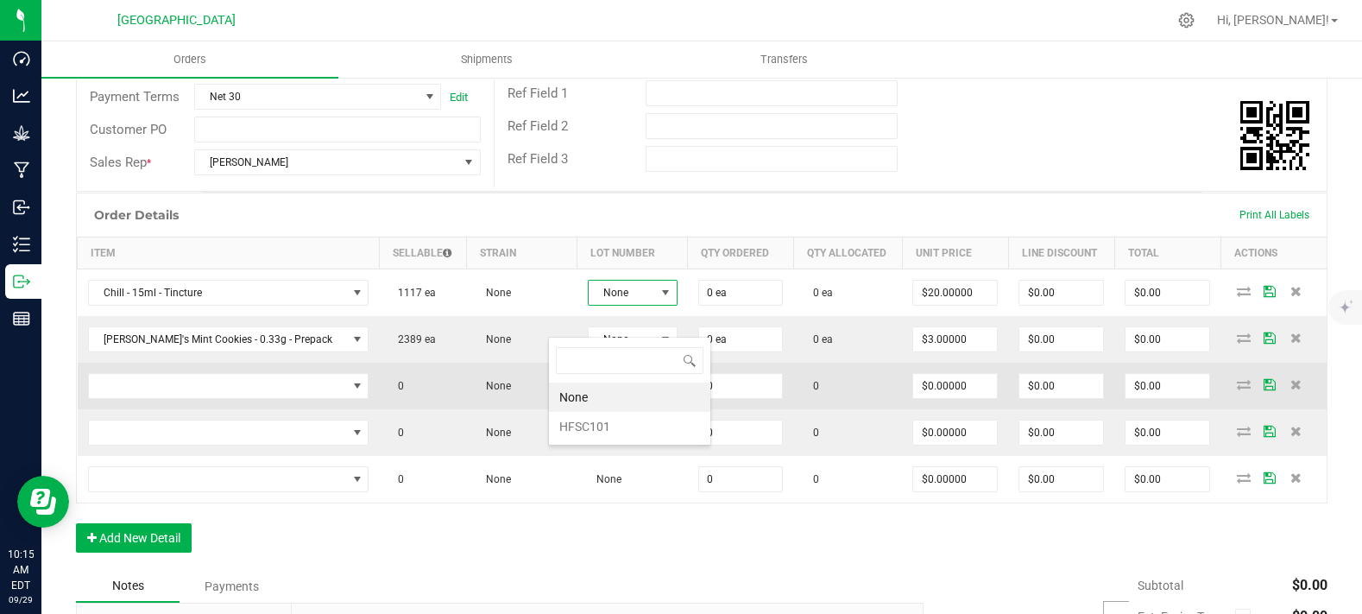
drag, startPoint x: 588, startPoint y: 419, endPoint x: 608, endPoint y: 407, distance: 23.2
click at [588, 424] on li "HFSC101" at bounding box center [629, 426] width 161 height 29
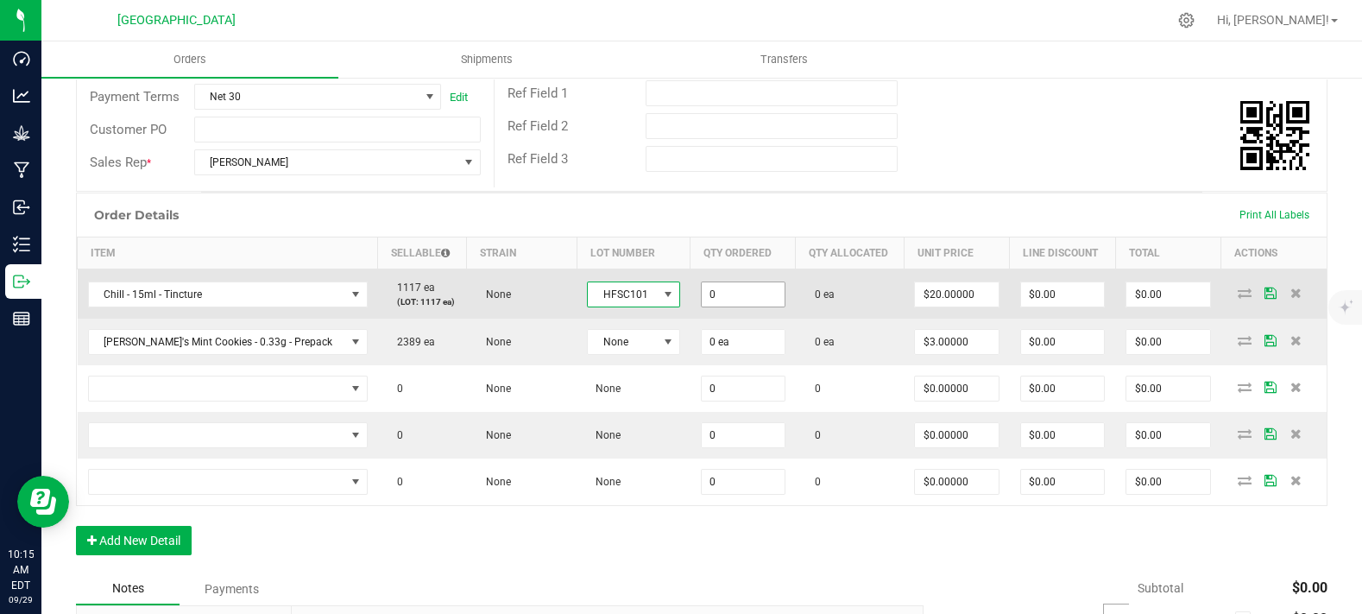
click at [734, 306] on input "0" at bounding box center [743, 294] width 83 height 24
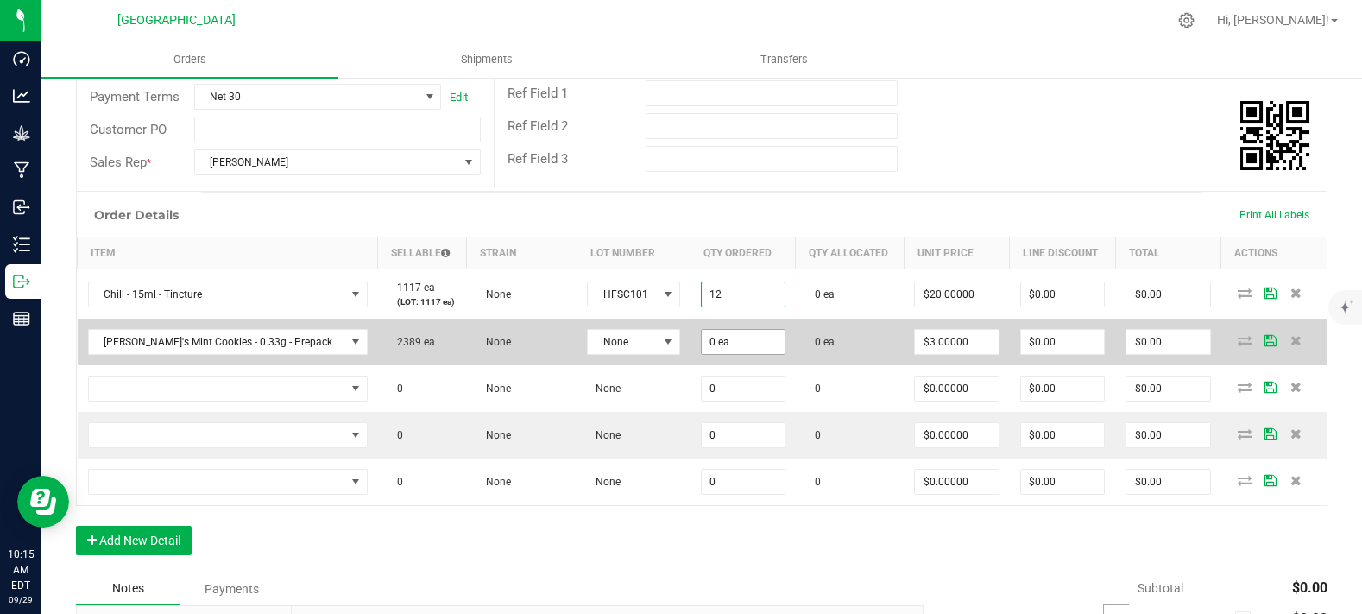
type input "12 ea"
type input "$240.00"
click at [710, 354] on input "0" at bounding box center [743, 342] width 83 height 24
click at [661, 349] on span at bounding box center [668, 342] width 14 height 14
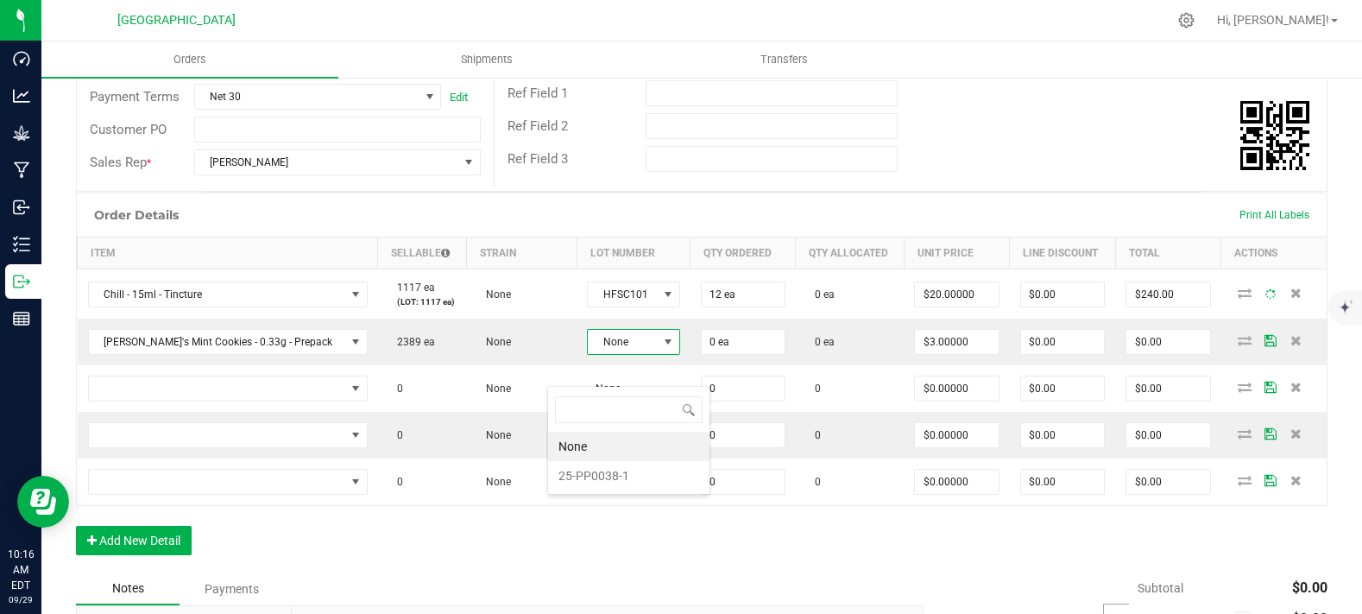
scroll to position [25, 94]
click at [595, 468] on li "25-PP0038-1" at bounding box center [628, 475] width 161 height 29
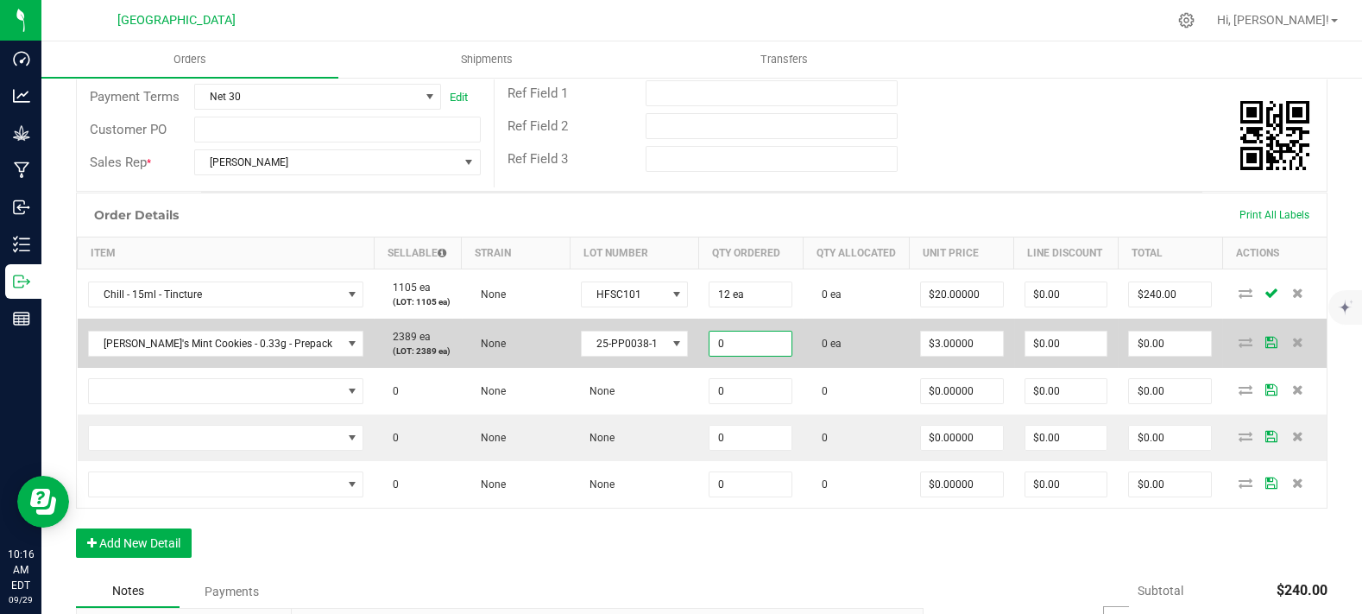
click at [721, 356] on input "0" at bounding box center [751, 344] width 82 height 24
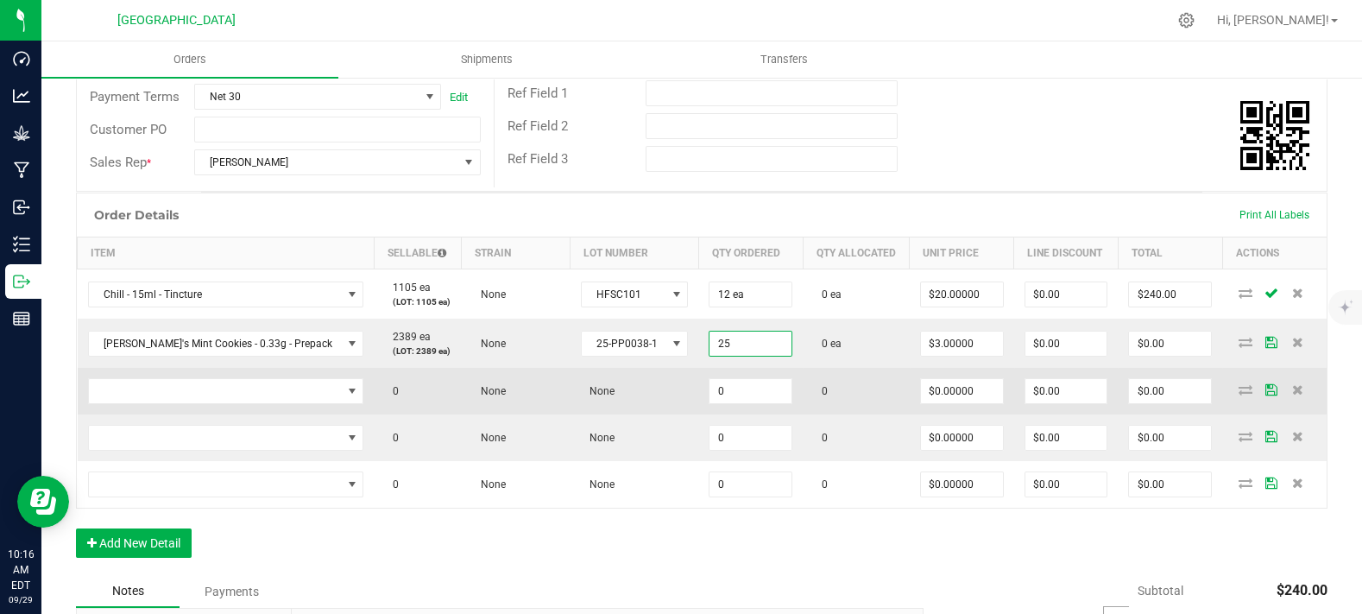
type input "25 ea"
type input "$75.00"
drag, startPoint x: 648, startPoint y: 418, endPoint x: 578, endPoint y: 418, distance: 70.8
click at [648, 414] on td "None" at bounding box center [635, 391] width 129 height 47
click at [283, 403] on span "NO DATA FOUND" at bounding box center [215, 391] width 253 height 24
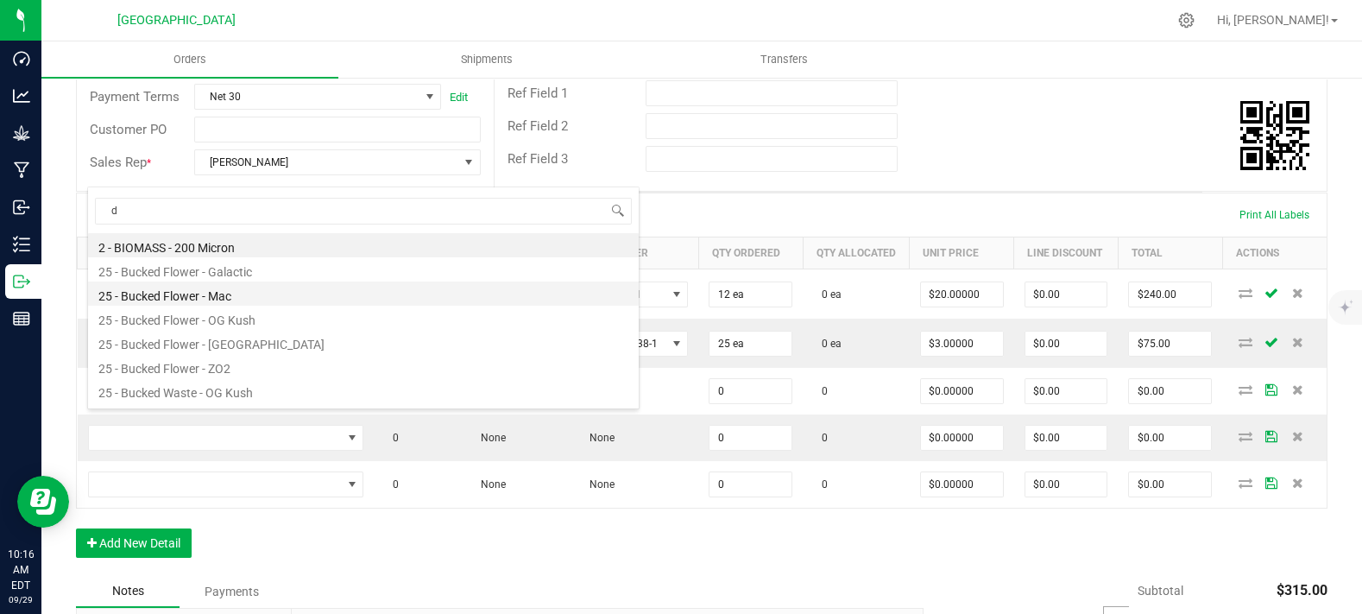
scroll to position [25, 227]
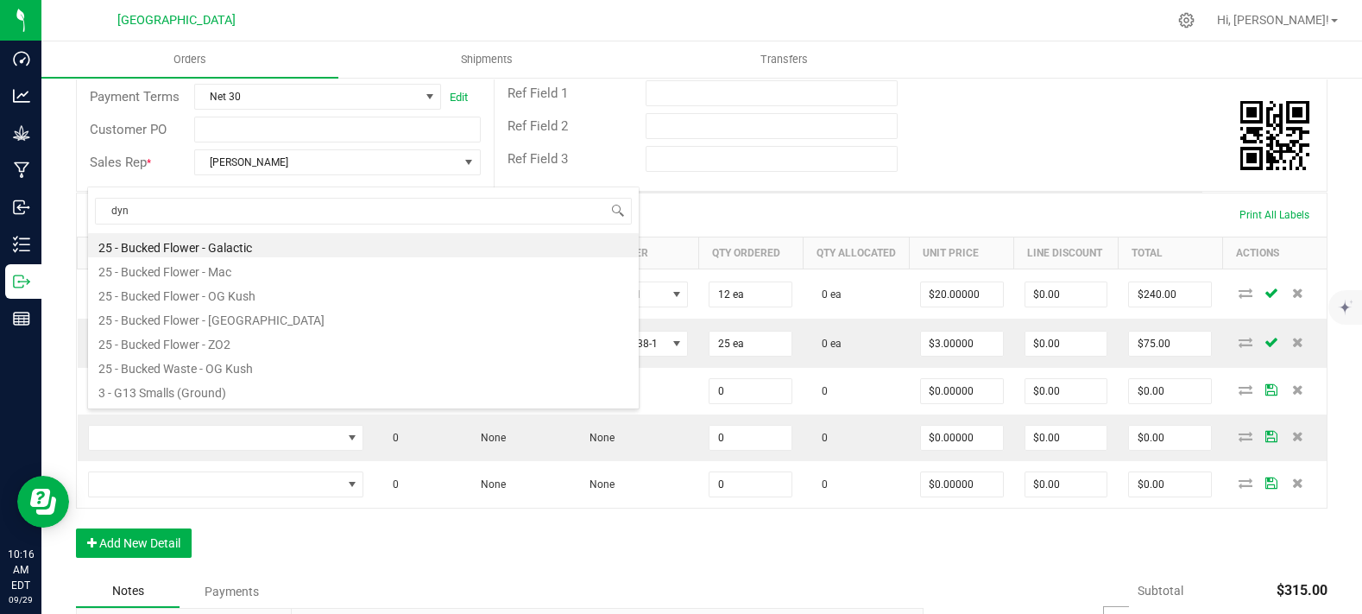
type input "dyna"
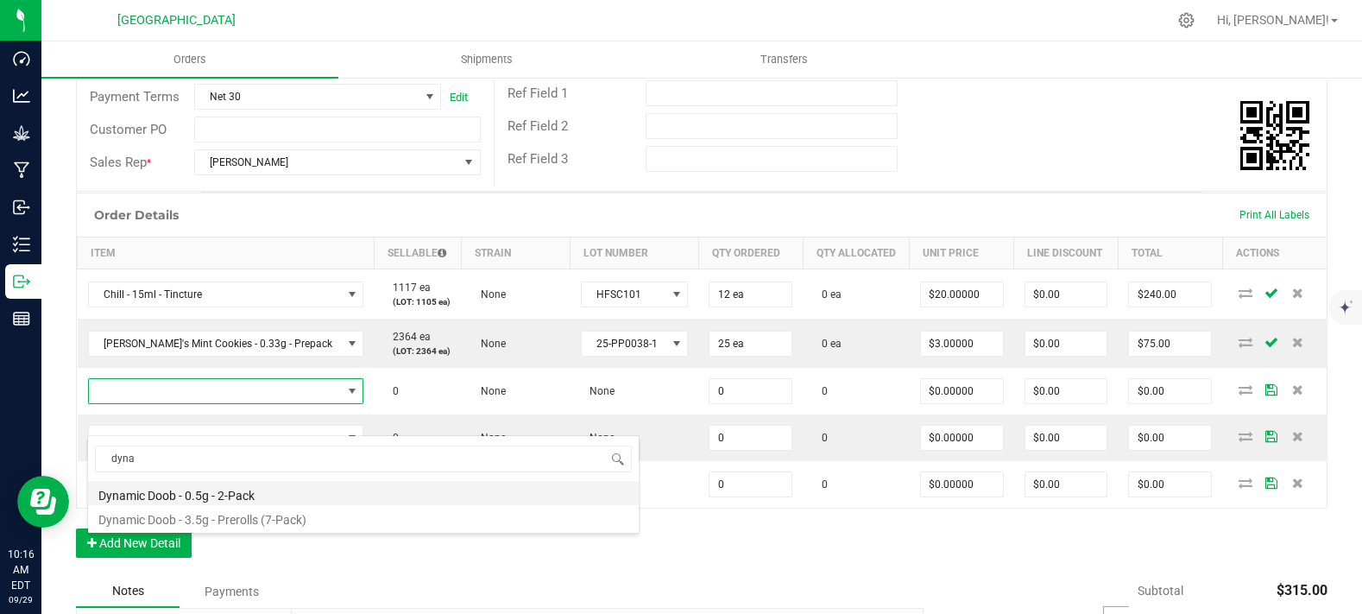
click at [231, 497] on li "Dynamic Doob - 0.5g - 2-Pack" at bounding box center [363, 493] width 551 height 24
type input "0 ea"
type input "$6.00000"
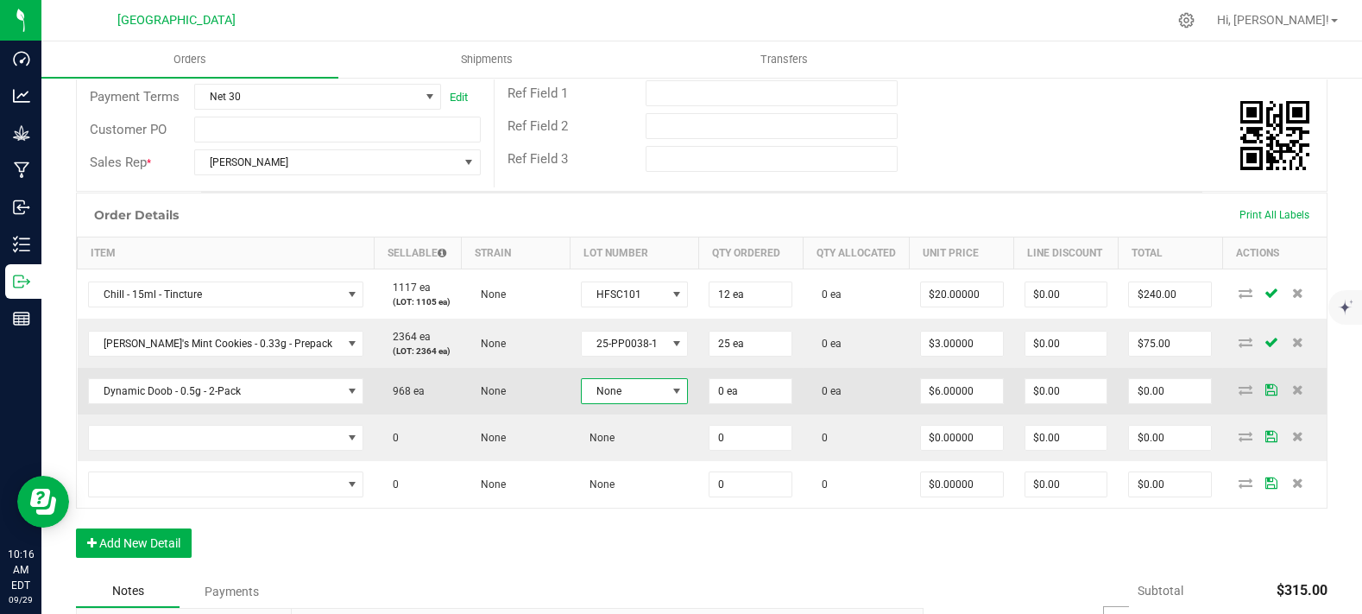
click at [622, 403] on span "None" at bounding box center [624, 391] width 85 height 24
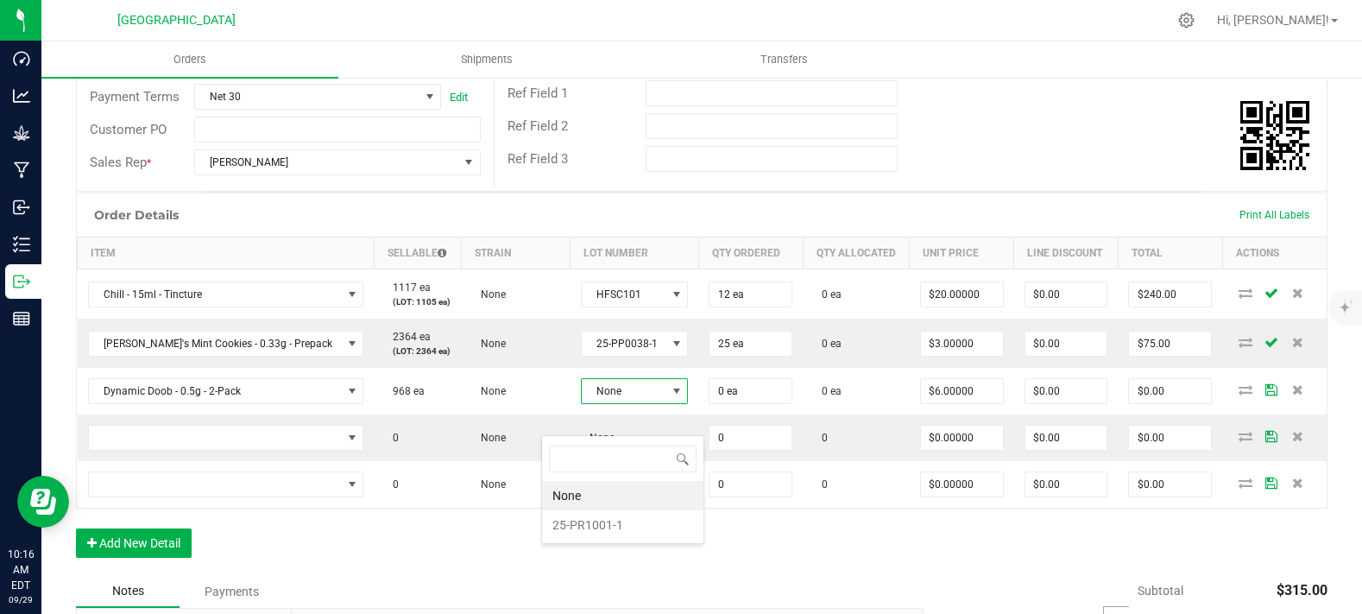
scroll to position [25, 111]
click at [621, 526] on li "25-PR1001-1" at bounding box center [622, 524] width 161 height 29
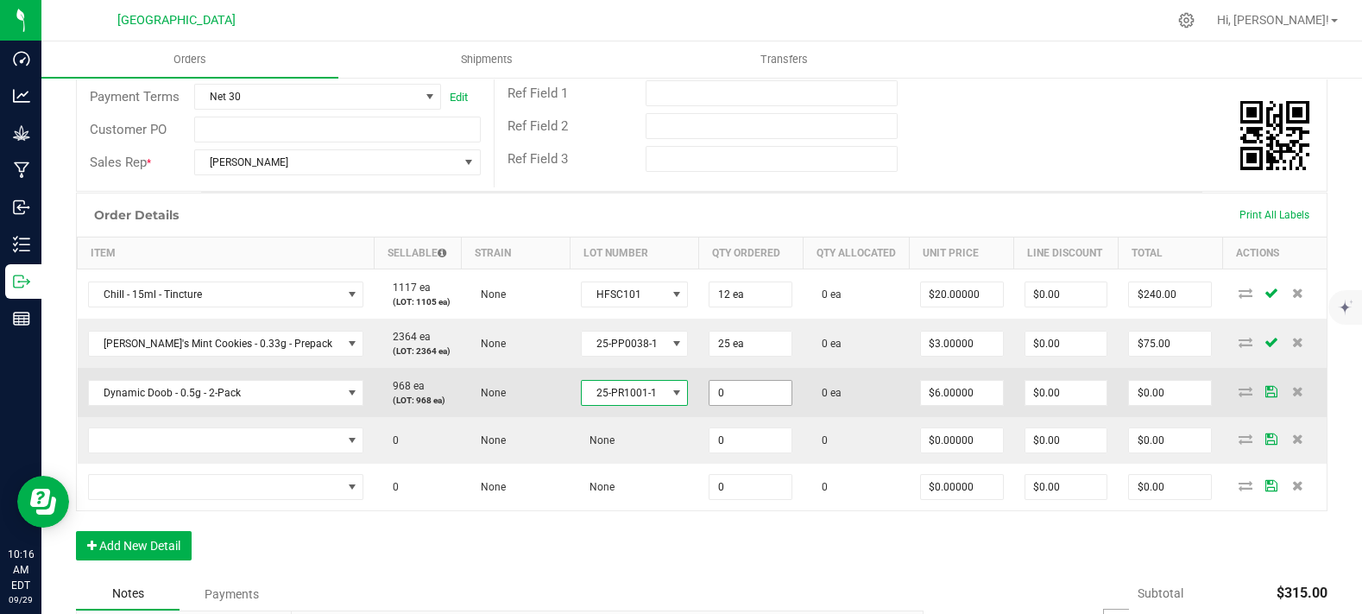
click at [715, 405] on input "0" at bounding box center [751, 393] width 82 height 24
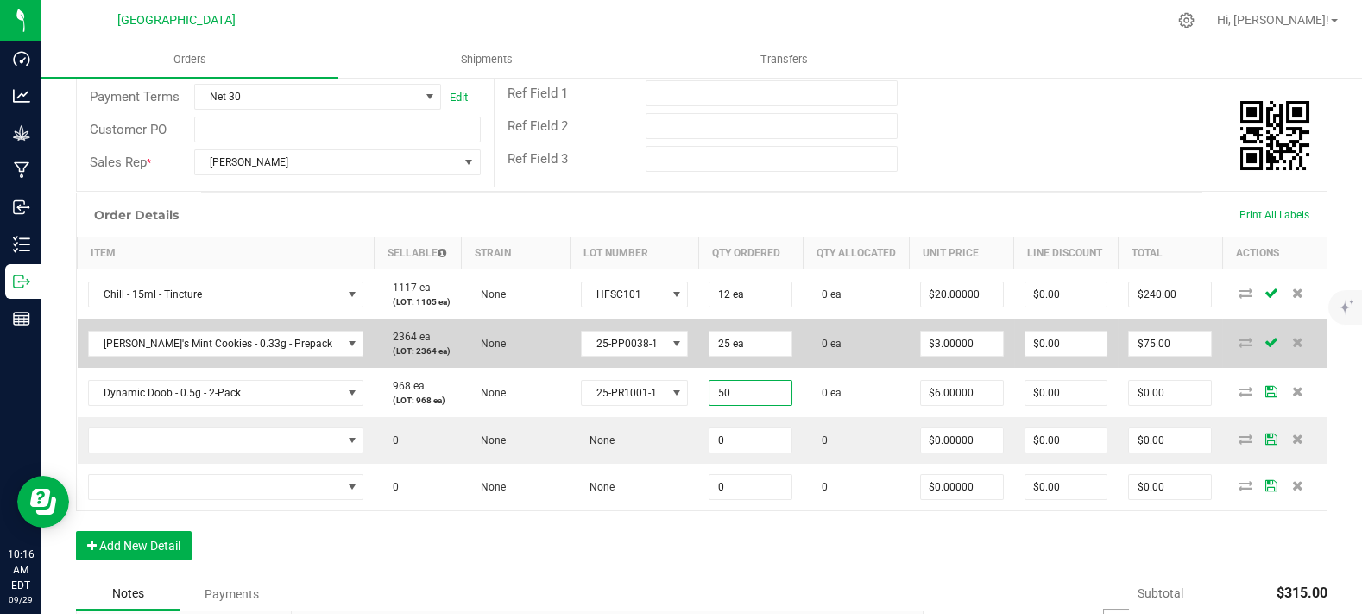
type input "50 ea"
type input "$300.00"
click at [813, 350] on span "0 ea" at bounding box center [827, 344] width 28 height 12
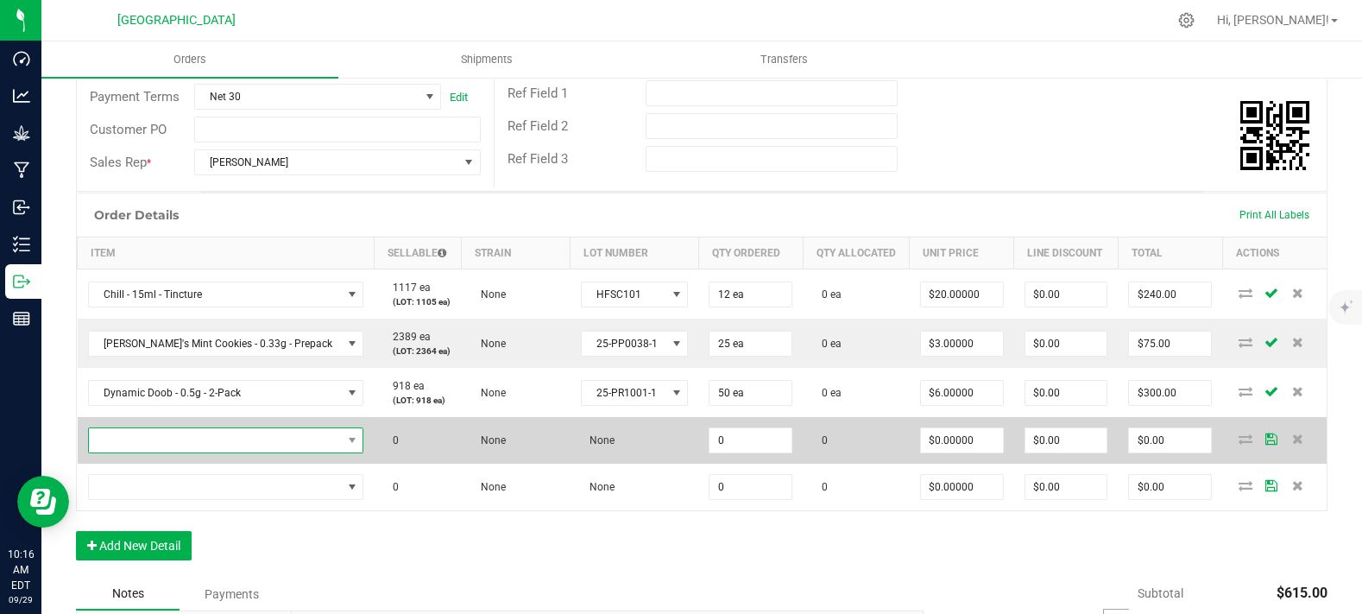
click at [197, 452] on span "NO DATA FOUND" at bounding box center [215, 440] width 253 height 24
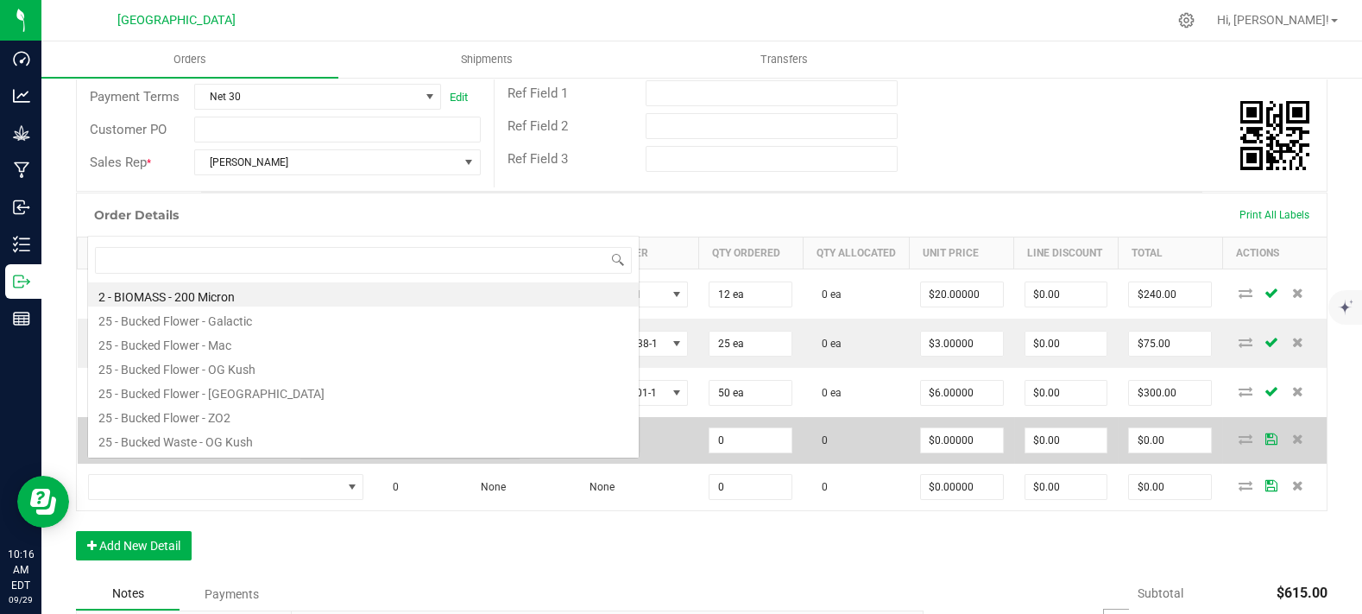
scroll to position [25, 227]
type input "indica"
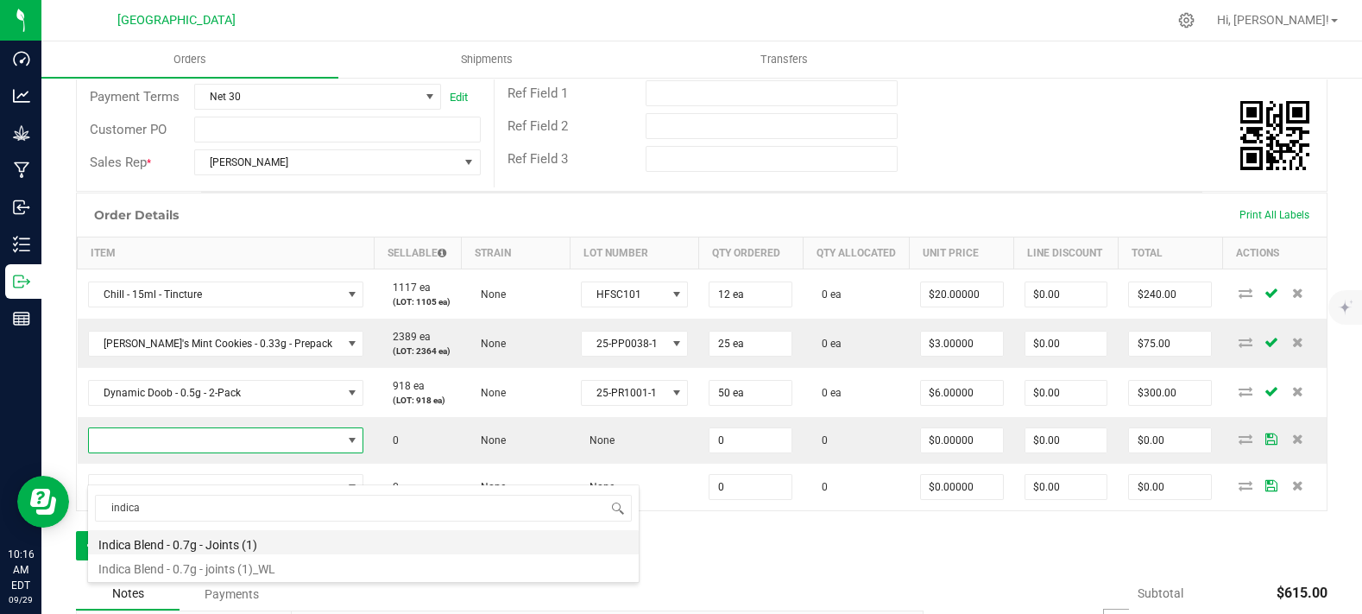
click at [237, 546] on li "Indica Blend - 0.7g - Joints (1)" at bounding box center [363, 542] width 551 height 24
type input "0 ea"
type input "$3.50000"
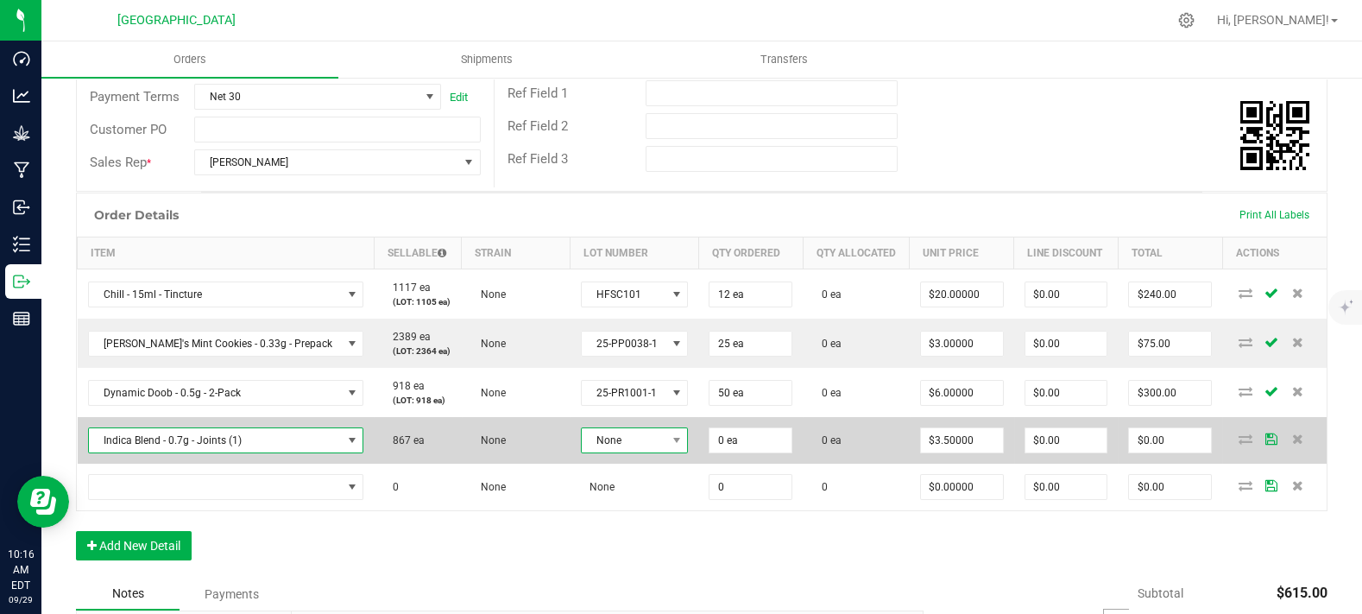
click at [597, 452] on span "None" at bounding box center [624, 440] width 85 height 24
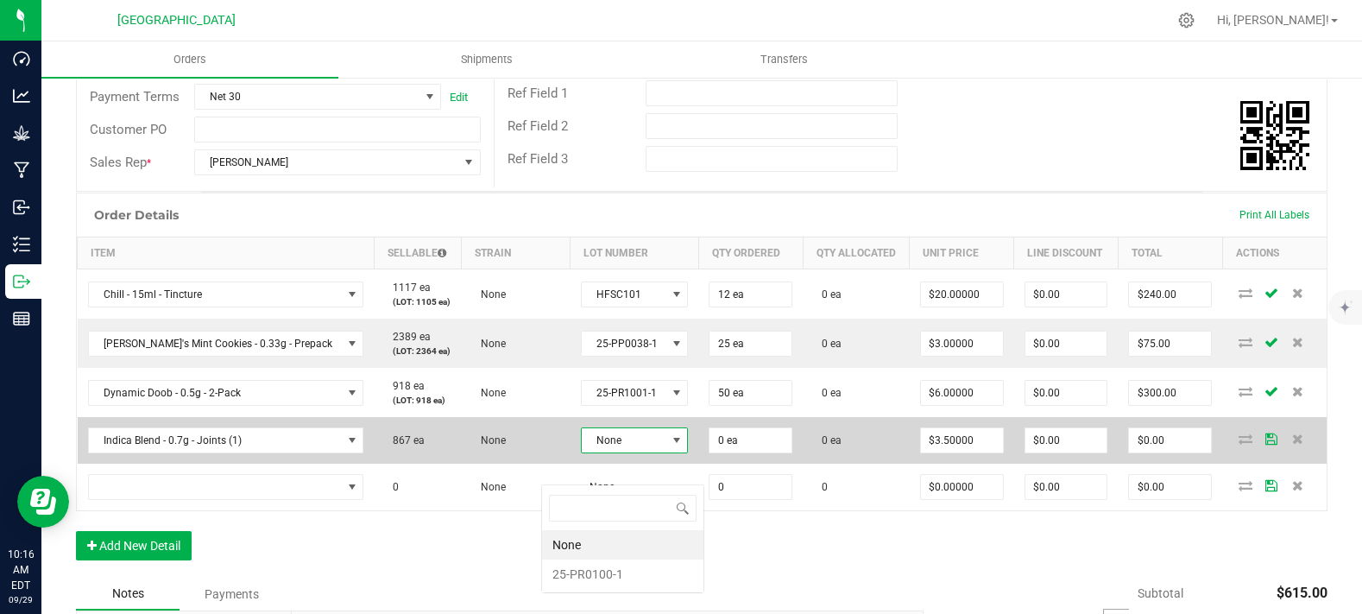
scroll to position [25, 111]
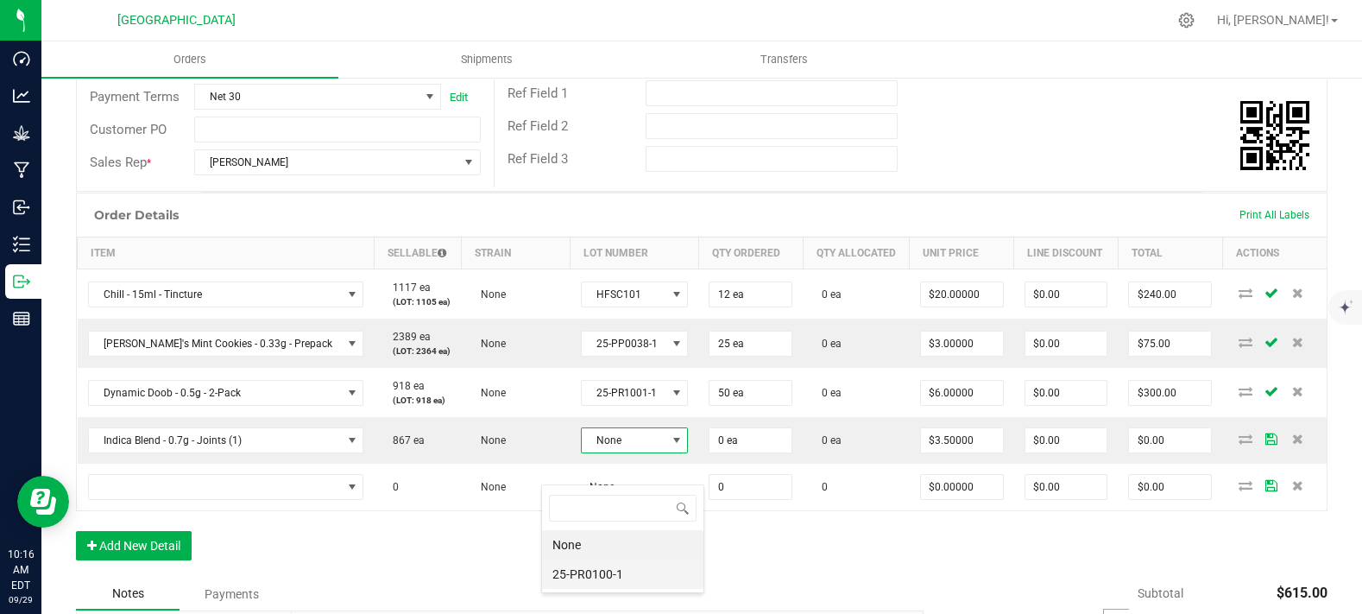
click at [608, 572] on li "25-PR0100-1" at bounding box center [622, 573] width 161 height 29
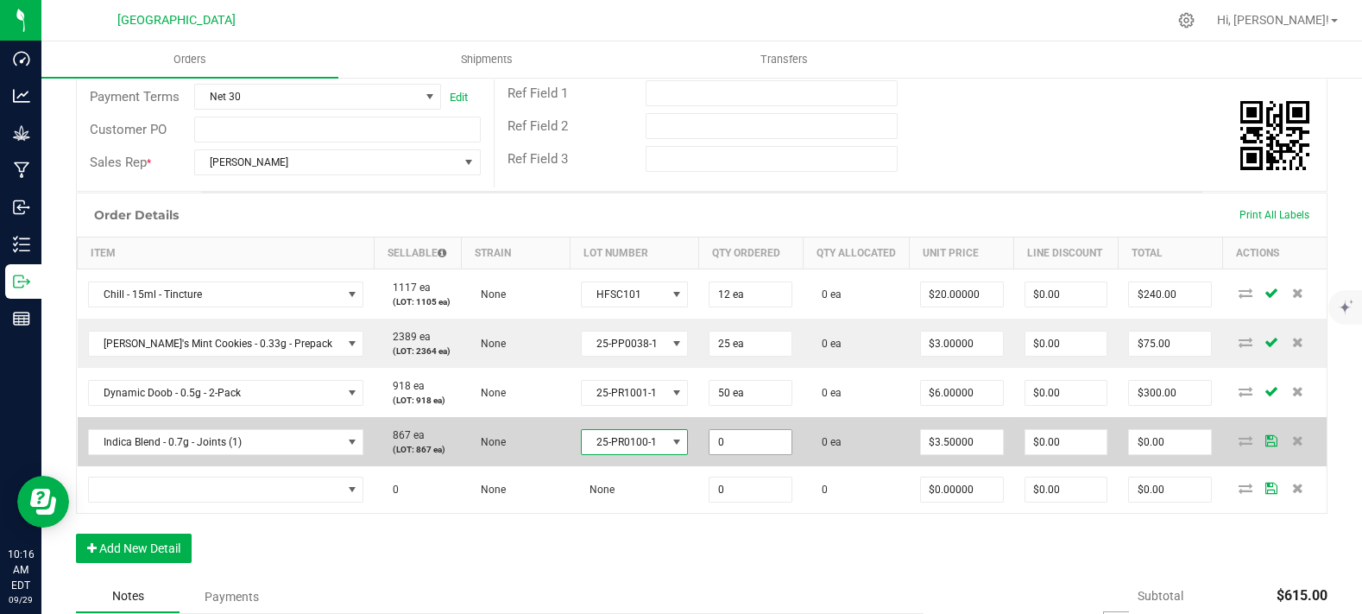
click at [714, 454] on input "0" at bounding box center [751, 442] width 82 height 24
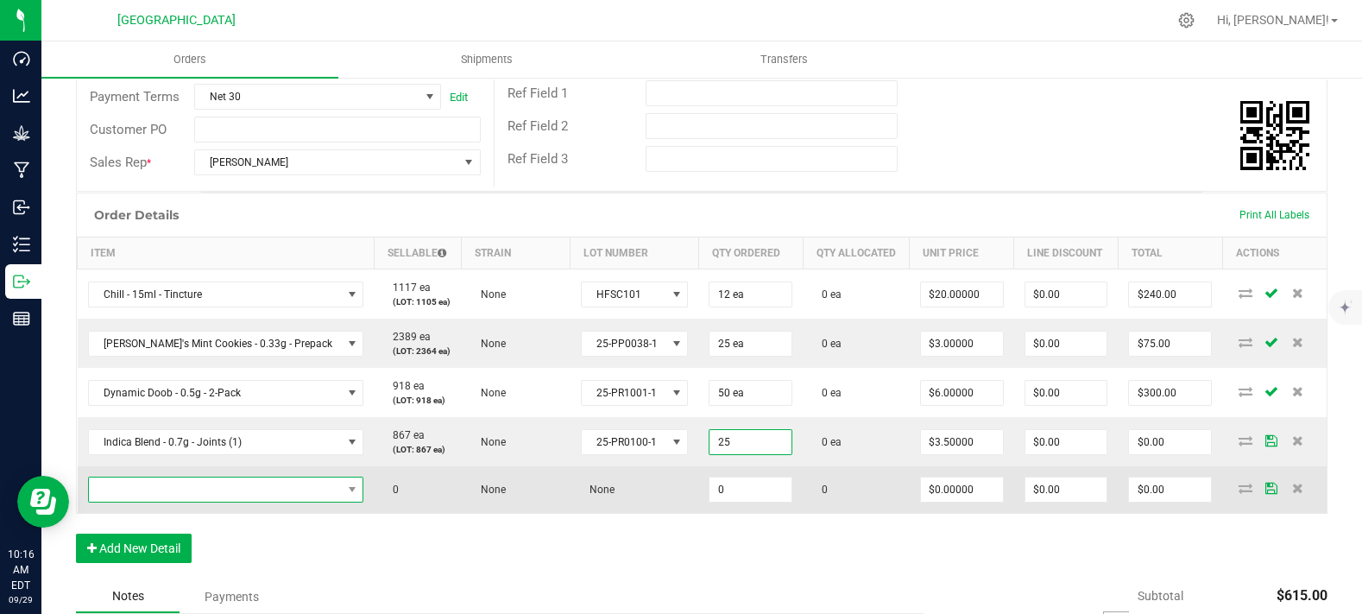
type input "25 ea"
type input "$87.50"
click at [255, 502] on span "NO DATA FOUND" at bounding box center [215, 489] width 253 height 24
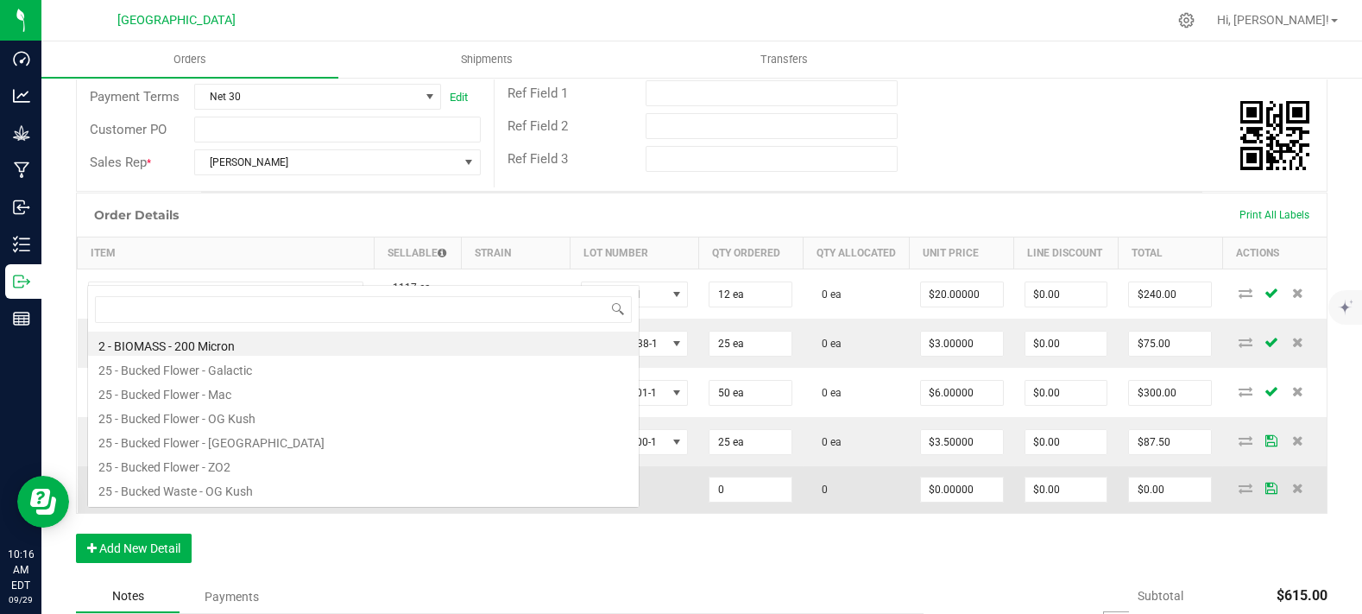
scroll to position [25, 227]
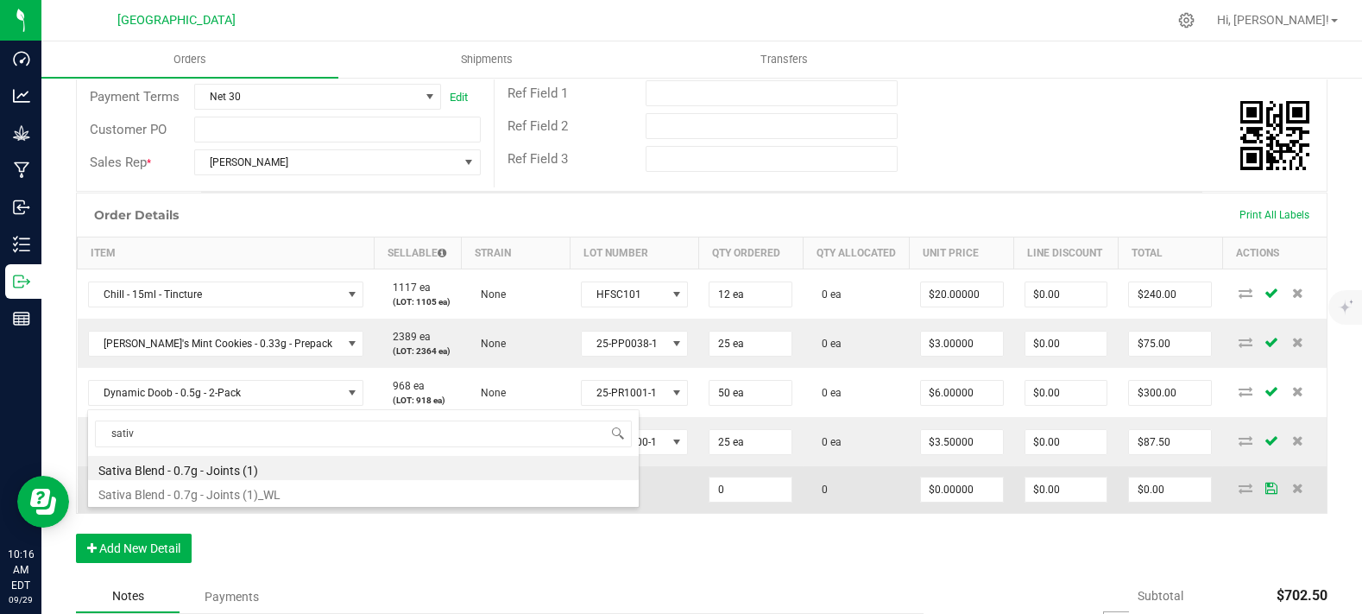
type input "sativa"
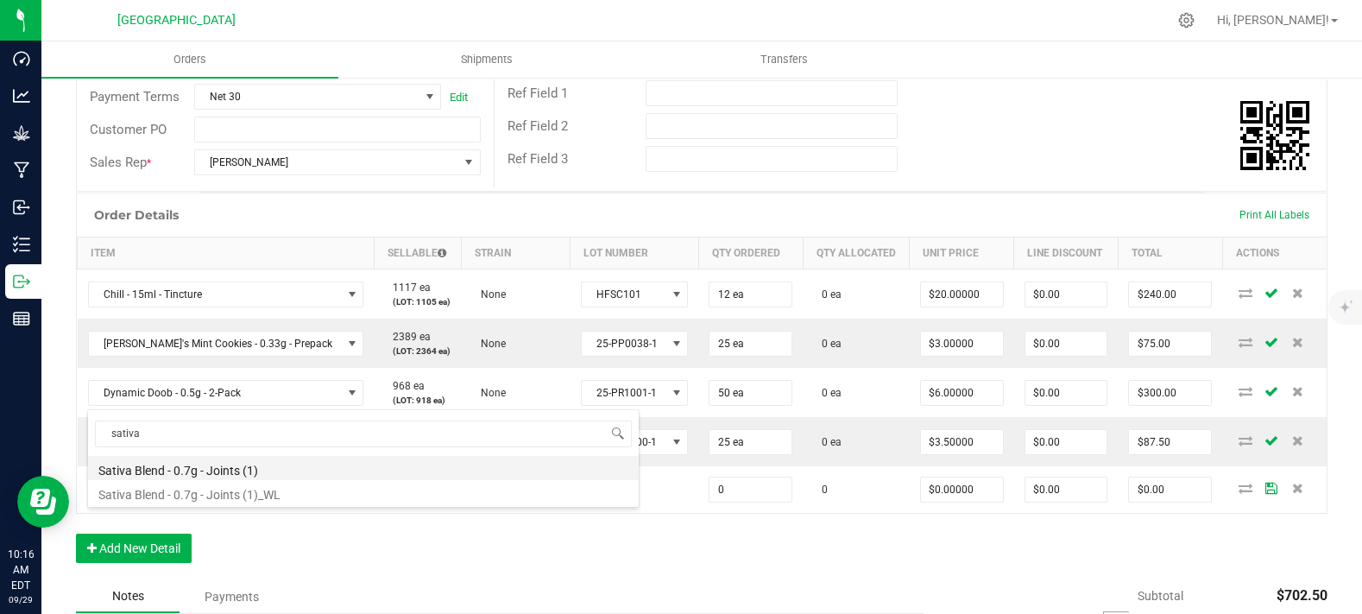
click at [279, 471] on li "Sativa Blend - 0.7g - Joints (1)" at bounding box center [363, 468] width 551 height 24
type input "0 ea"
type input "$3.50000"
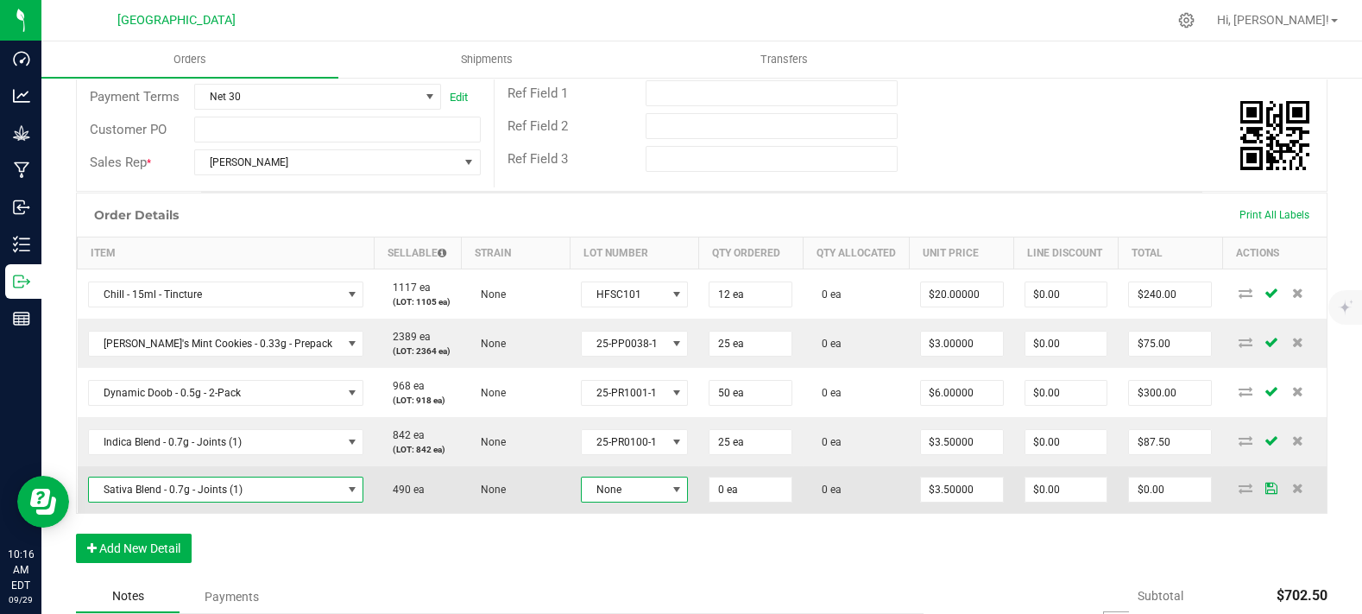
click at [670, 496] on span at bounding box center [677, 490] width 14 height 14
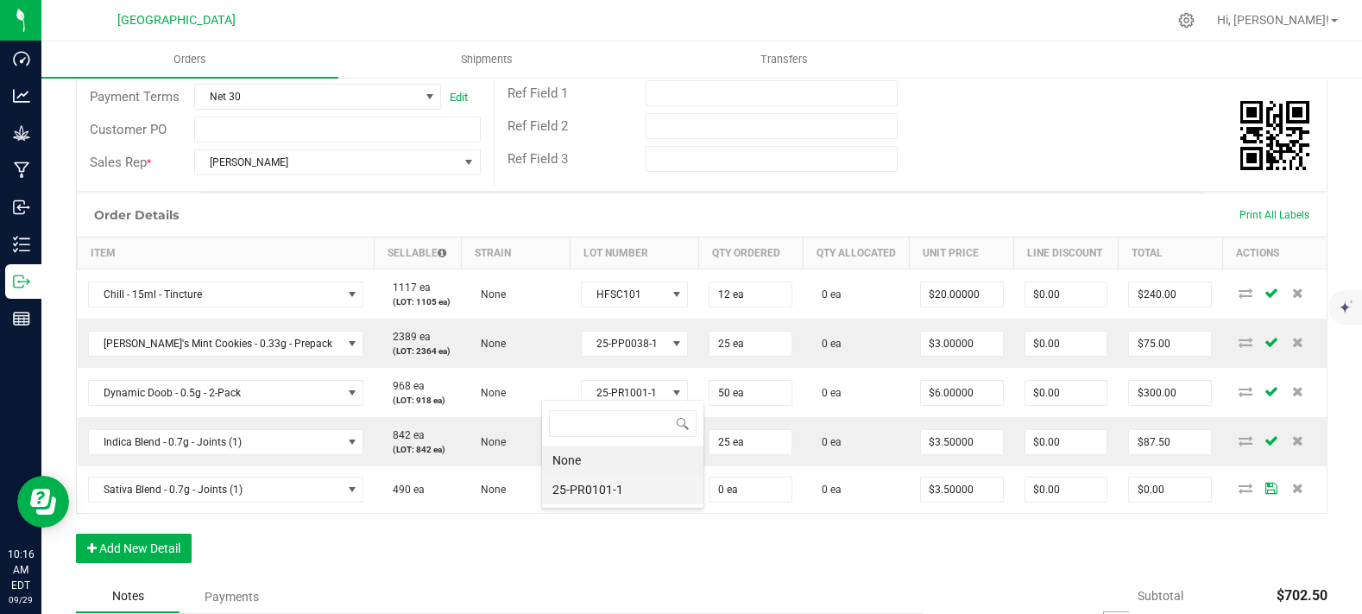
scroll to position [25, 109]
click at [640, 476] on li "25-PR0101-1" at bounding box center [622, 489] width 161 height 29
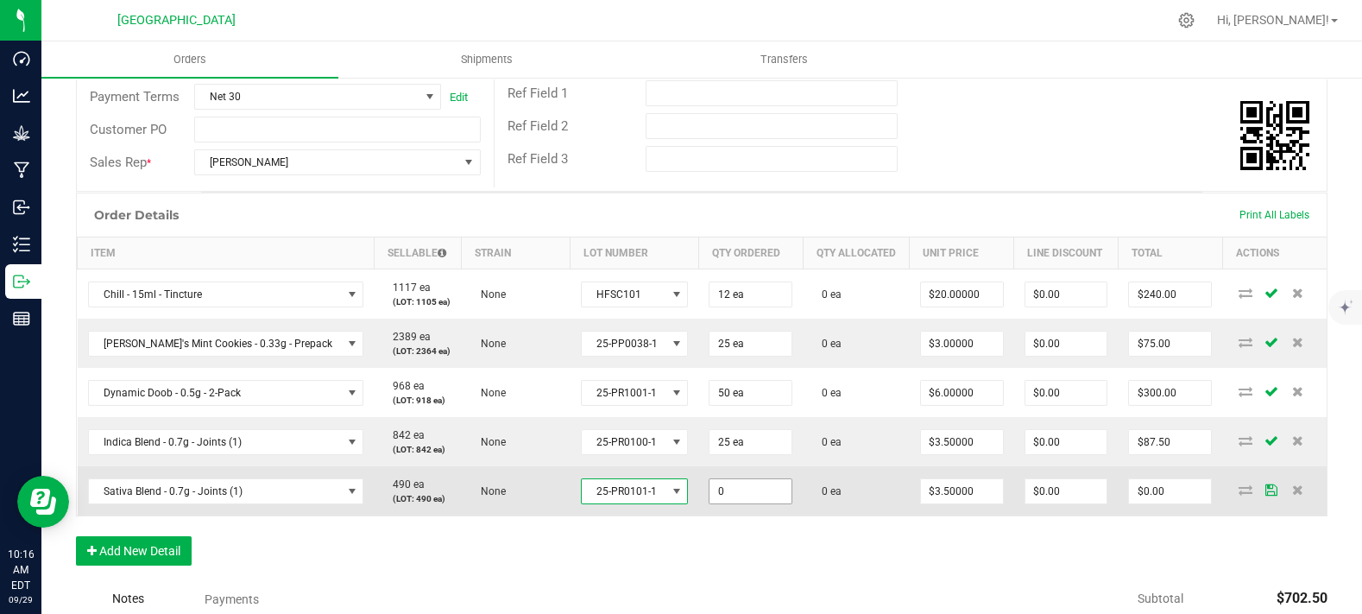
click at [710, 503] on input "0" at bounding box center [751, 491] width 82 height 24
type input "25 ea"
type input "$87.50"
click at [395, 508] on td "490 ea (LOT: 490 ea)" at bounding box center [418, 490] width 88 height 49
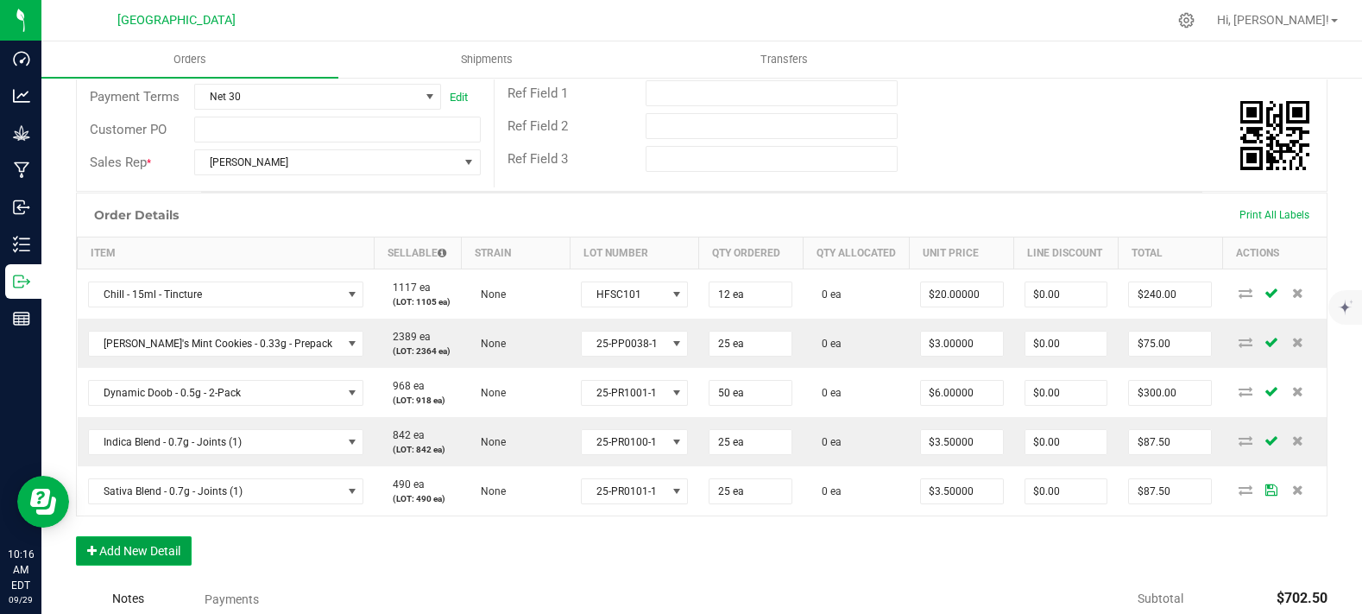
click at [144, 566] on button "Add New Detail" at bounding box center [134, 550] width 116 height 29
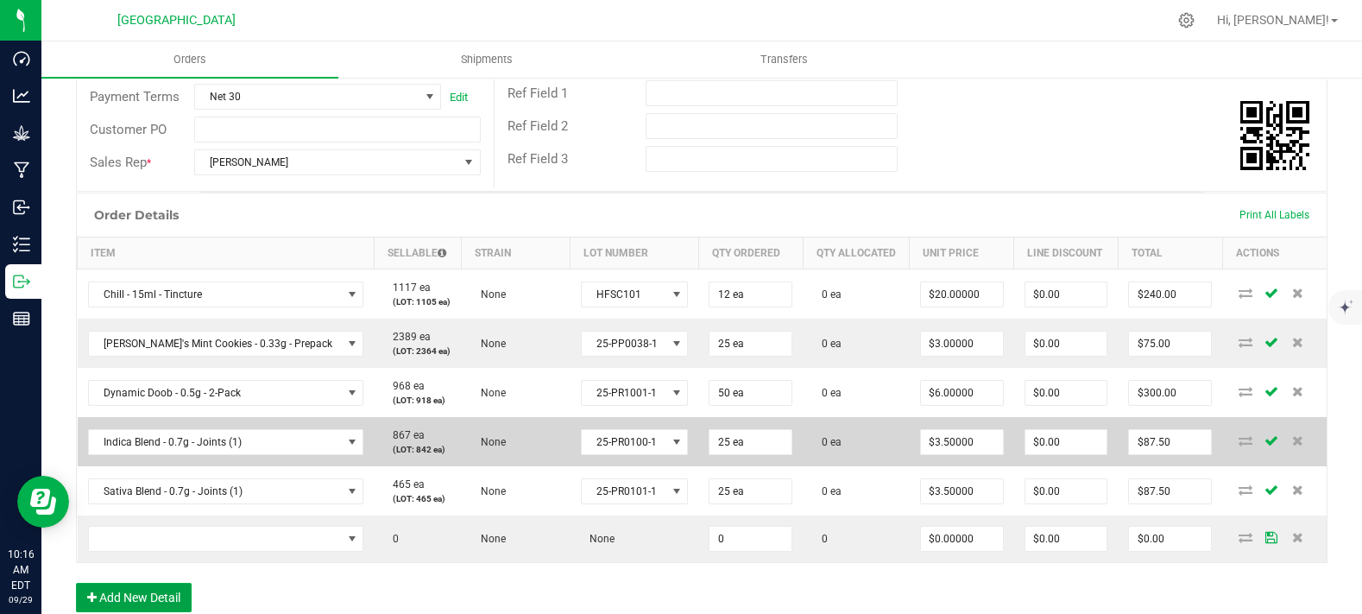
scroll to position [479, 0]
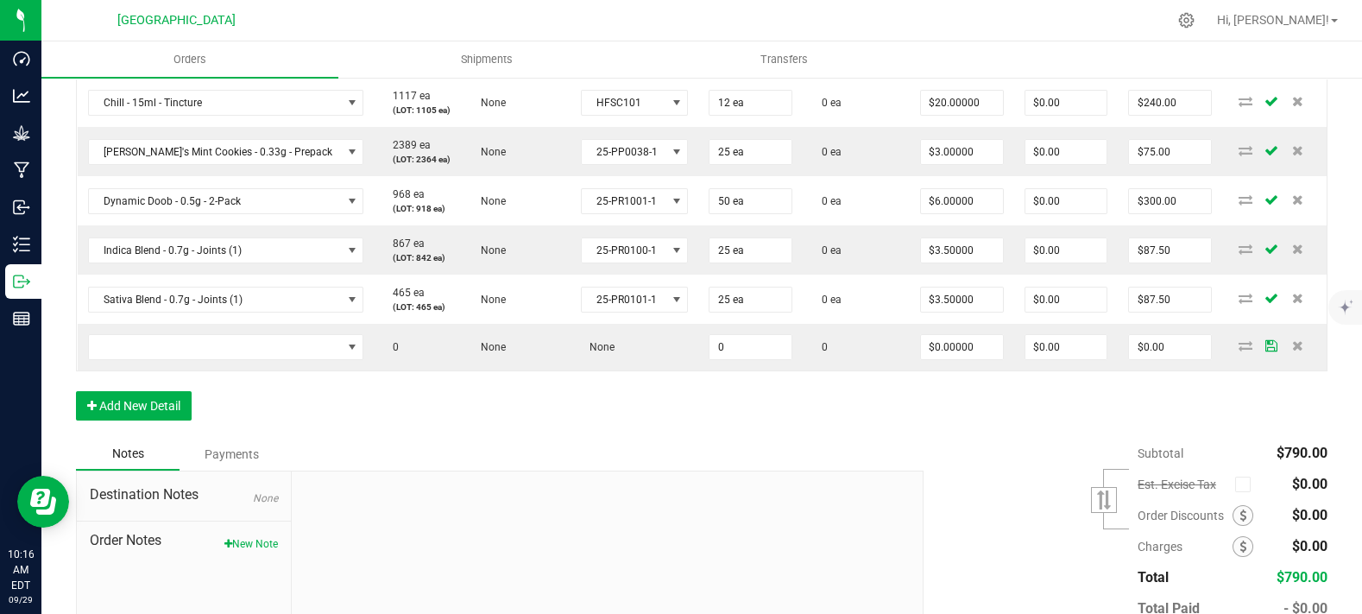
click at [119, 420] on div "Order Details Print All Labels Item Sellable Strain Lot Number Qty Ordered Qty …" at bounding box center [702, 219] width 1252 height 437
click at [122, 420] on button "Add New Detail" at bounding box center [134, 405] width 116 height 29
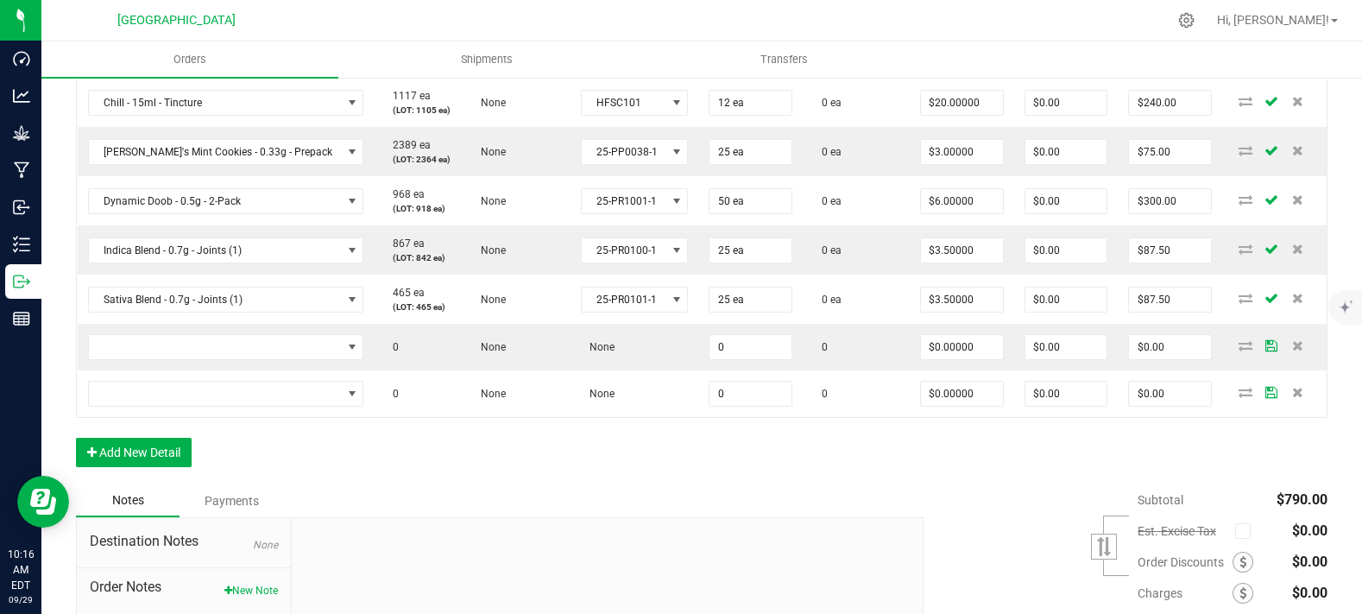
click at [142, 450] on div "Order Details Print All Labels Item Sellable Strain Lot Number Qty Ordered Qty …" at bounding box center [702, 242] width 1252 height 483
click at [140, 467] on button "Add New Detail" at bounding box center [134, 452] width 116 height 29
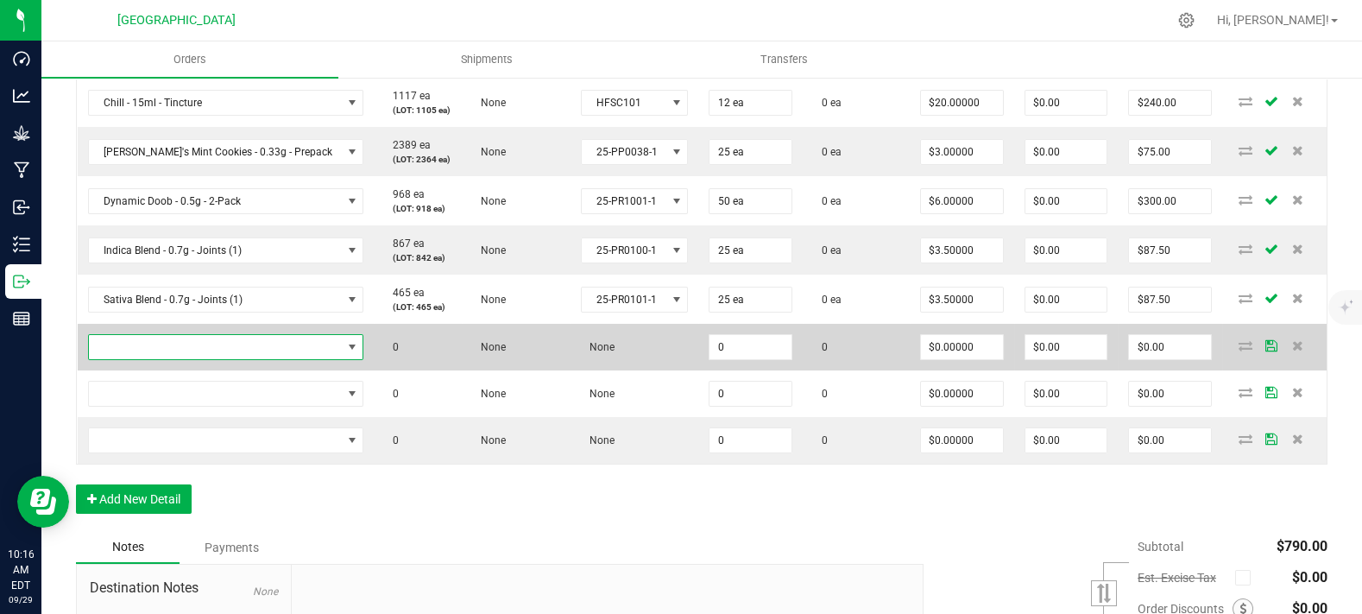
click at [244, 359] on span "NO DATA FOUND" at bounding box center [215, 347] width 253 height 24
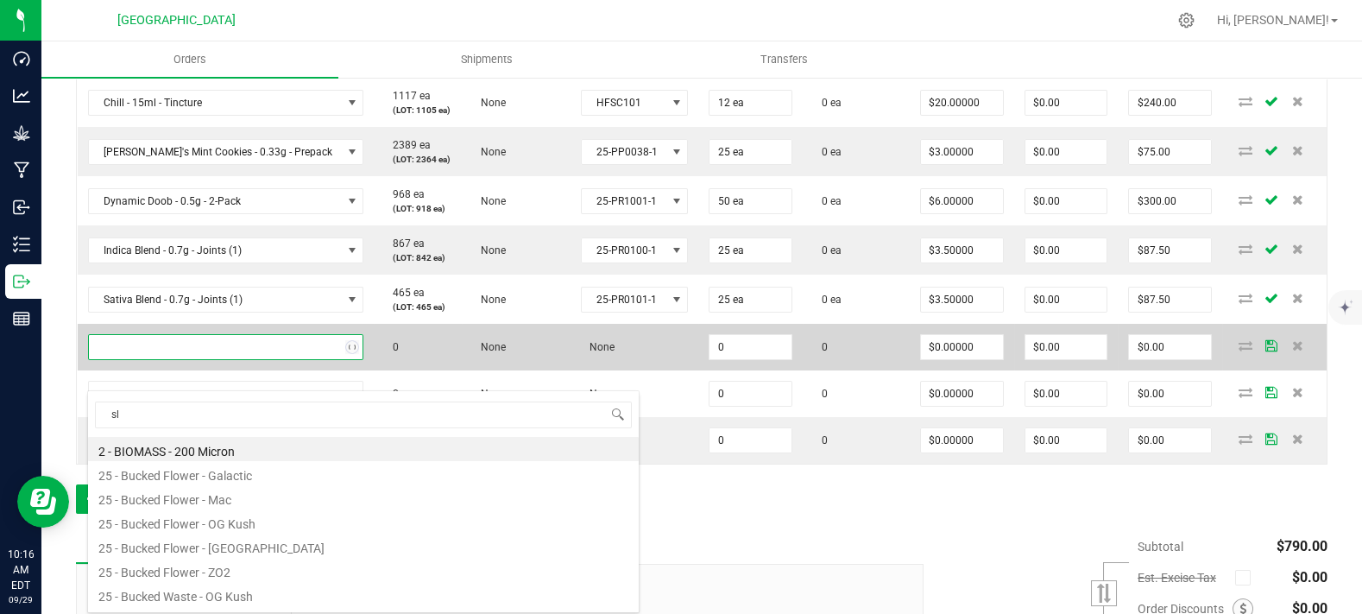
scroll to position [25, 227]
type input "sleep"
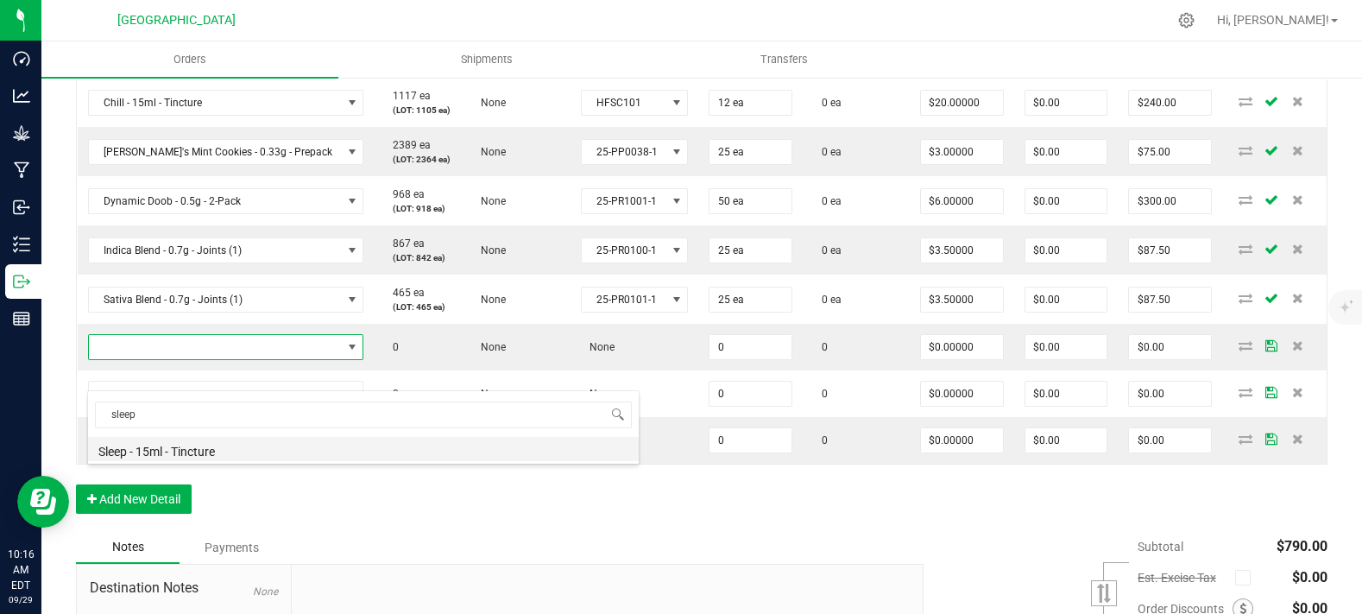
click at [248, 453] on li "Sleep - 15ml - Tincture" at bounding box center [363, 449] width 551 height 24
type input "0 ea"
type input "$20.00000"
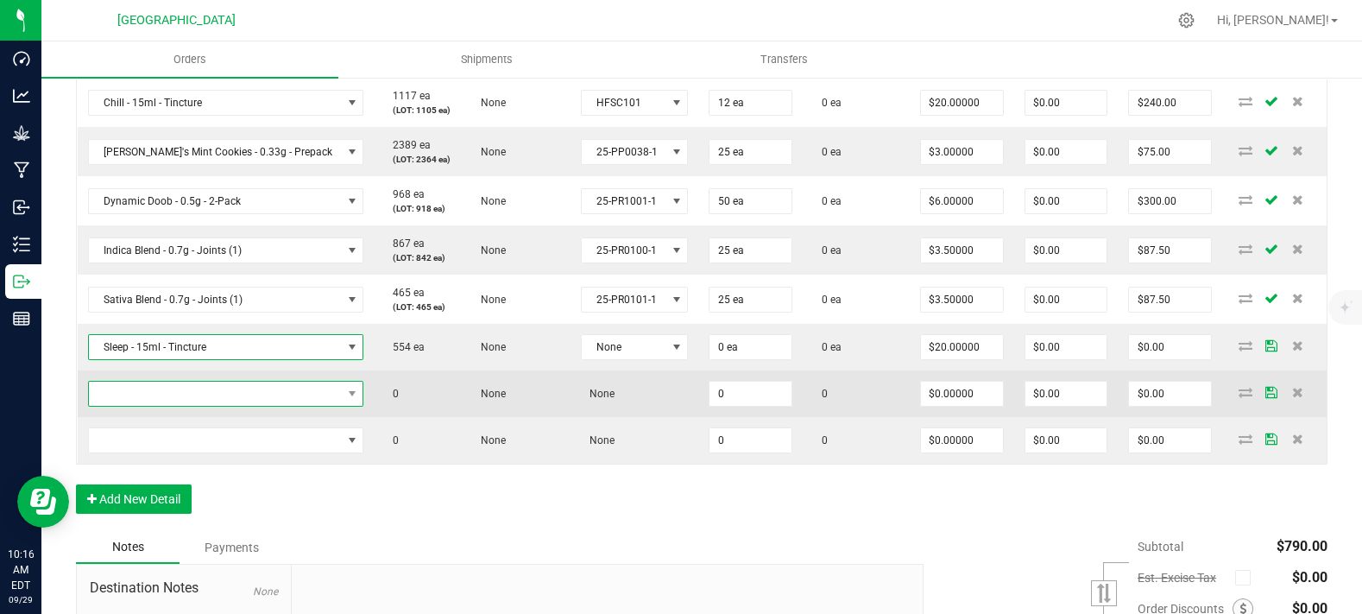
click at [231, 406] on span "NO DATA FOUND" at bounding box center [215, 394] width 253 height 24
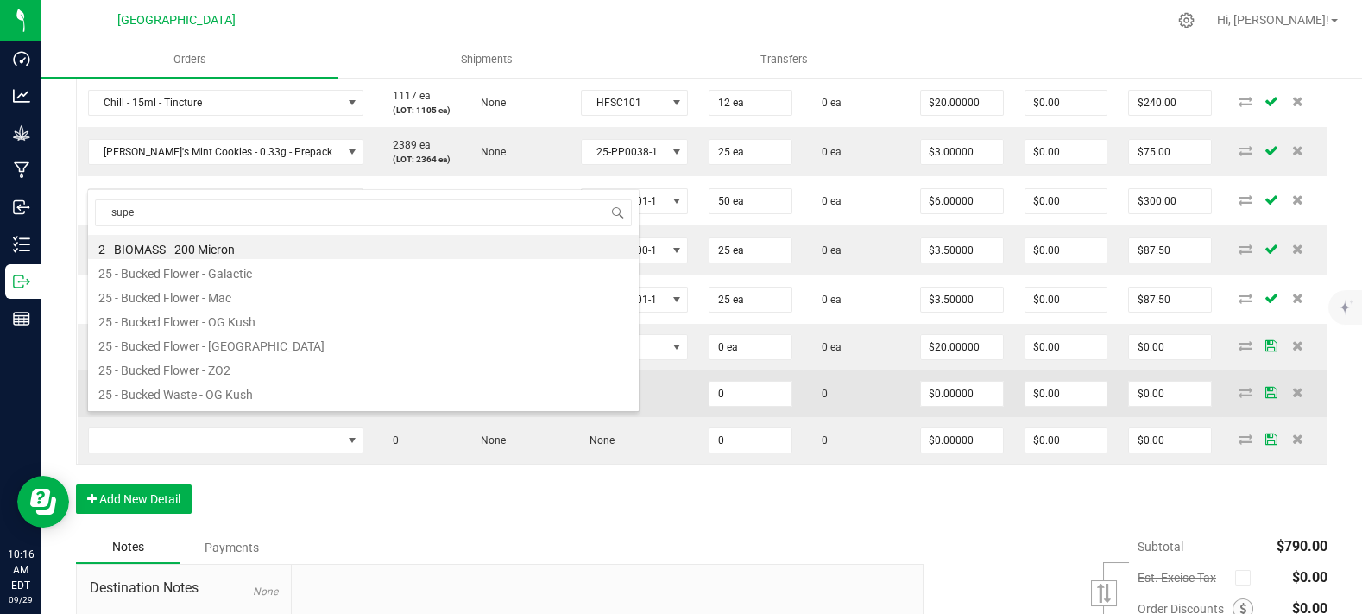
type input "super"
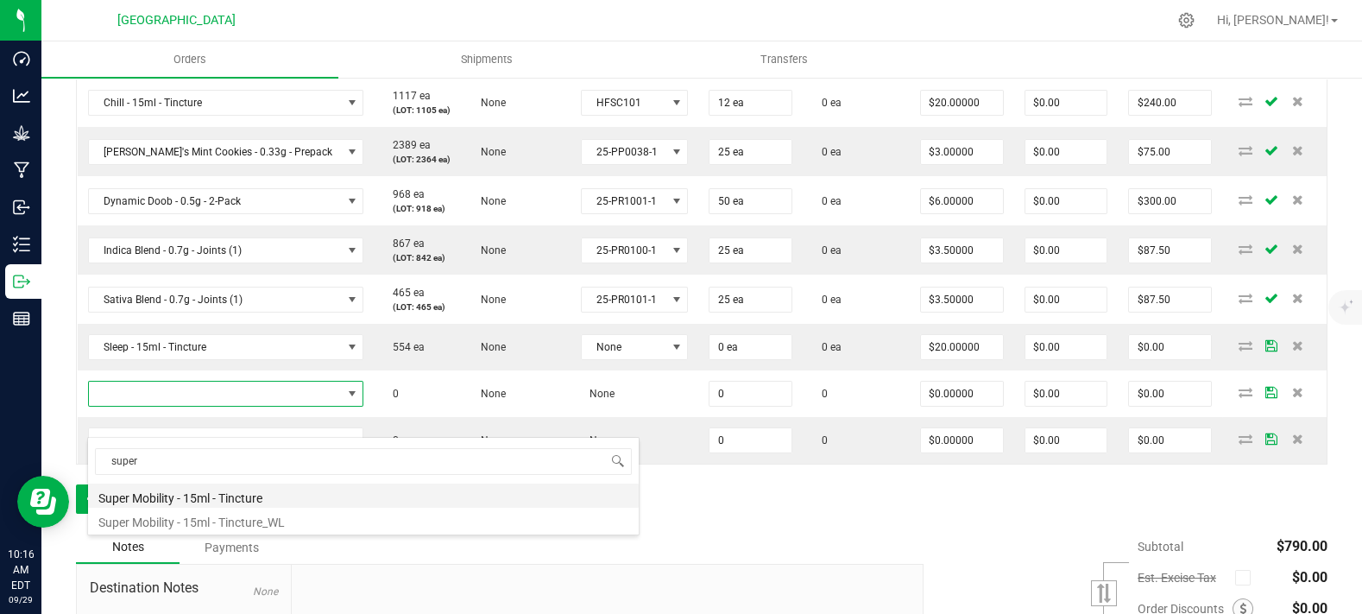
click at [230, 493] on li "Super Mobility - 15ml - Tincture" at bounding box center [363, 495] width 551 height 24
type input "0 ea"
type input "$20.00000"
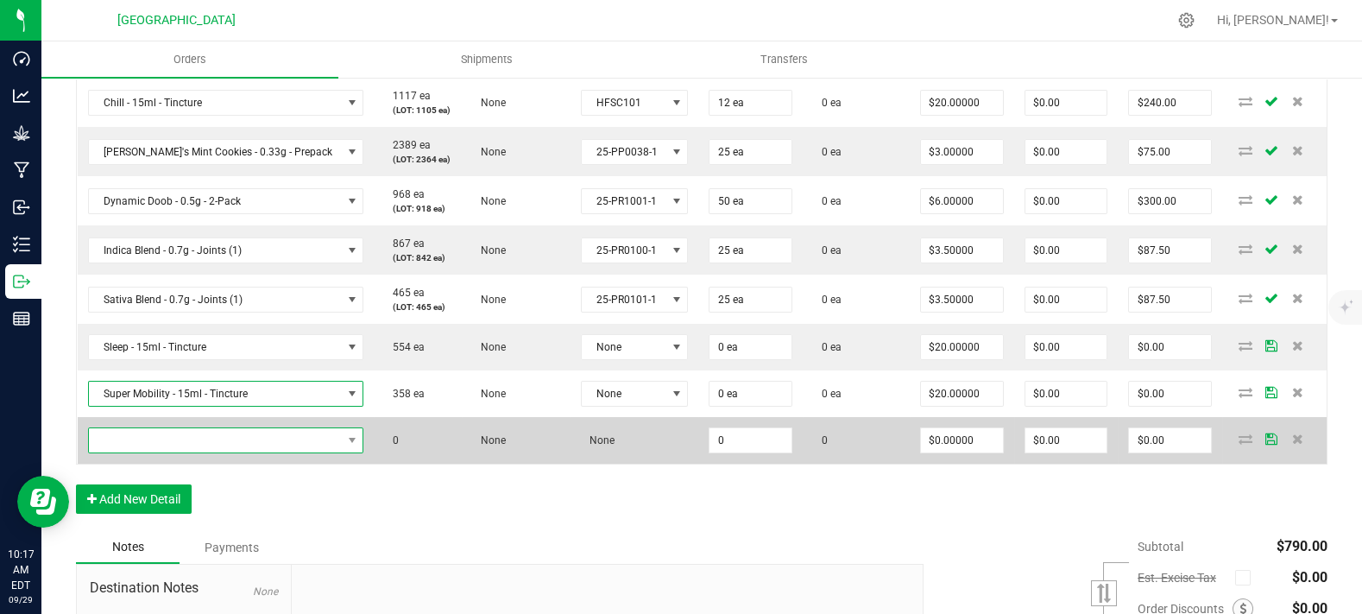
click at [192, 452] on span "NO DATA FOUND" at bounding box center [215, 440] width 253 height 24
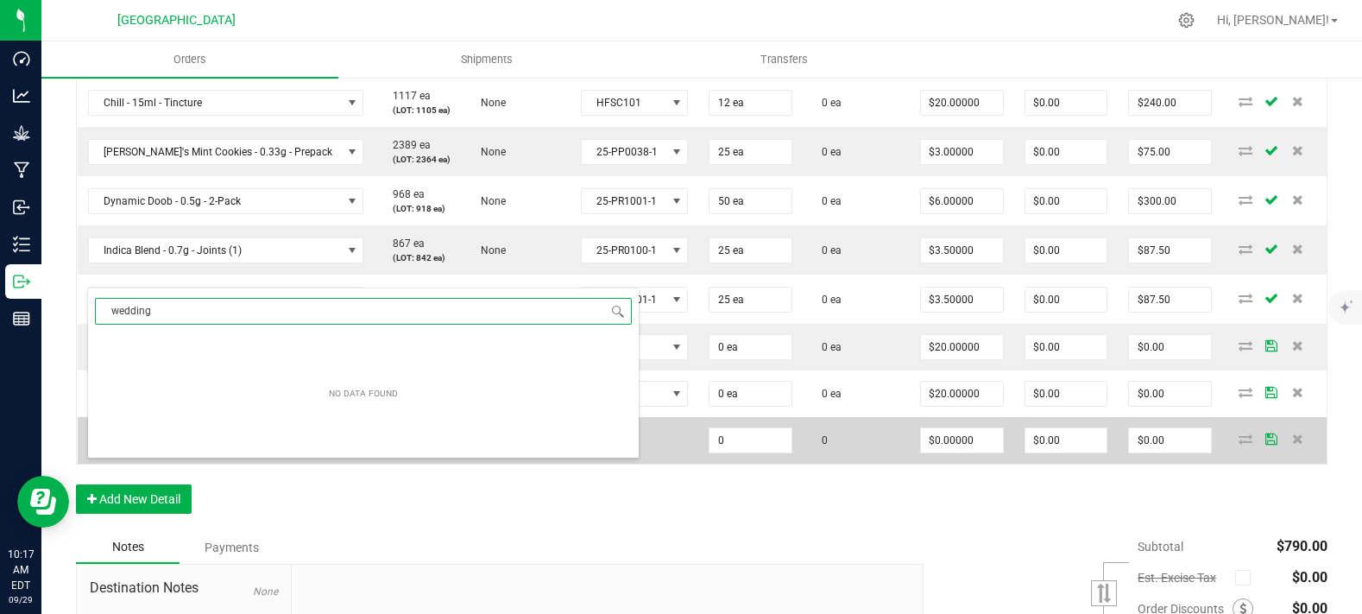
type input "wedding c"
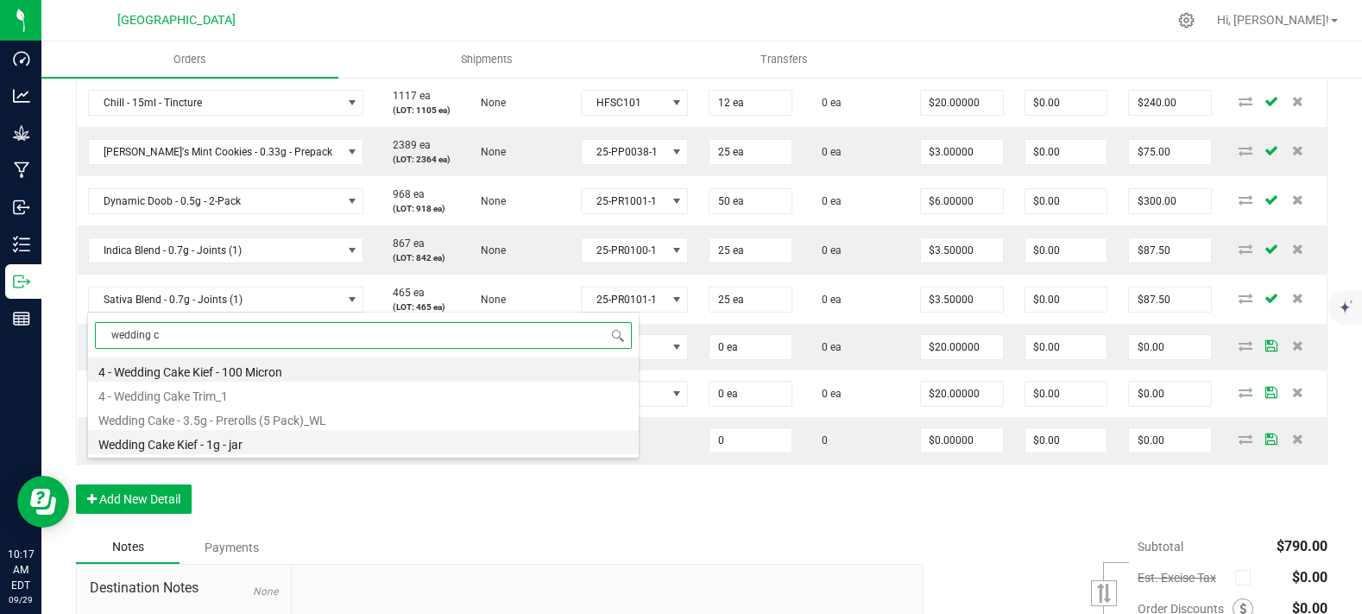
click at [237, 443] on li "Wedding Cake Kief - 1g - jar" at bounding box center [363, 442] width 551 height 24
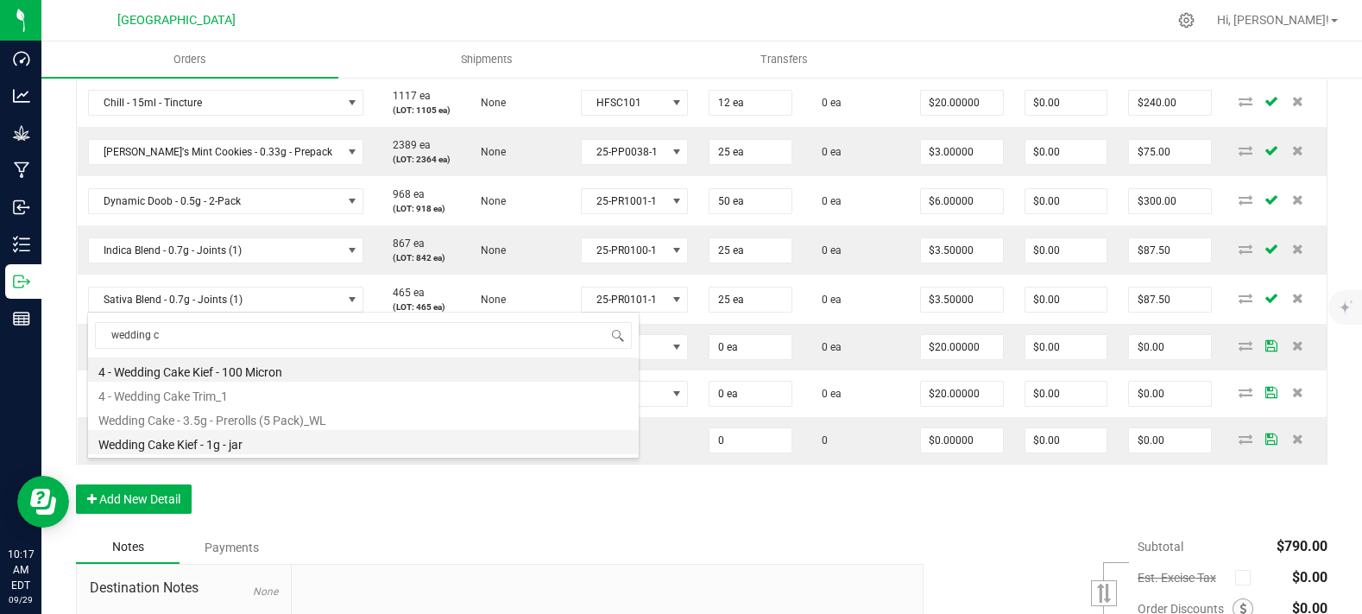
type input "0 ea"
type input "$10.00000"
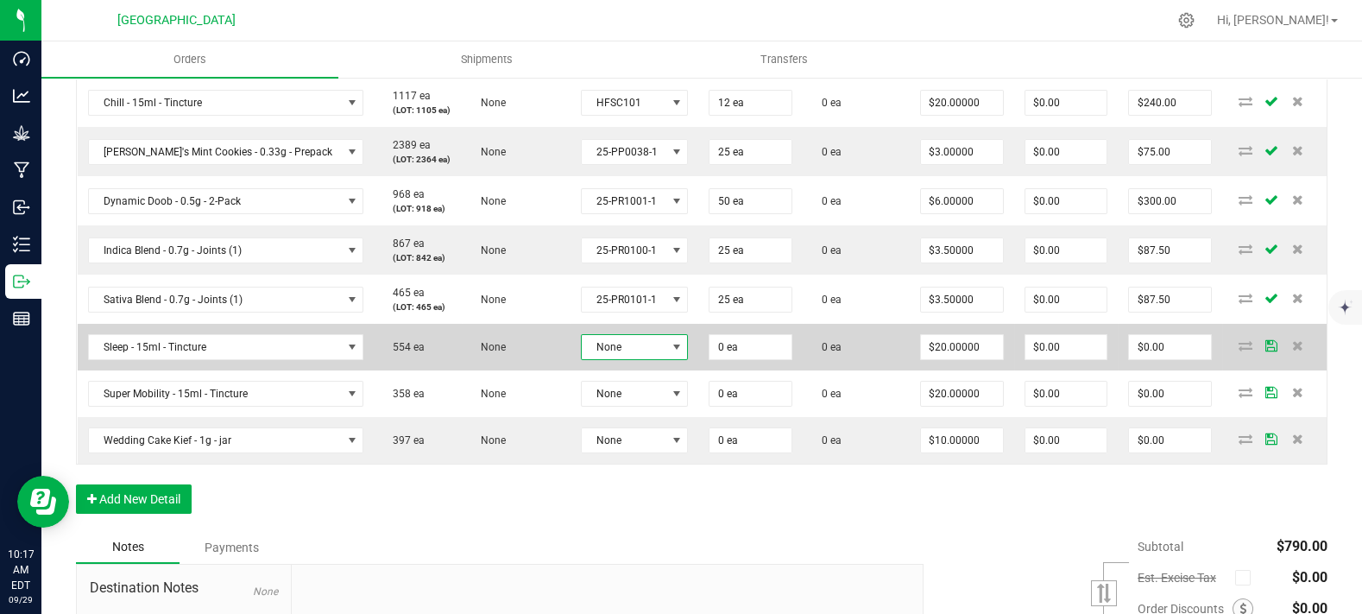
click at [602, 359] on span "None" at bounding box center [624, 347] width 85 height 24
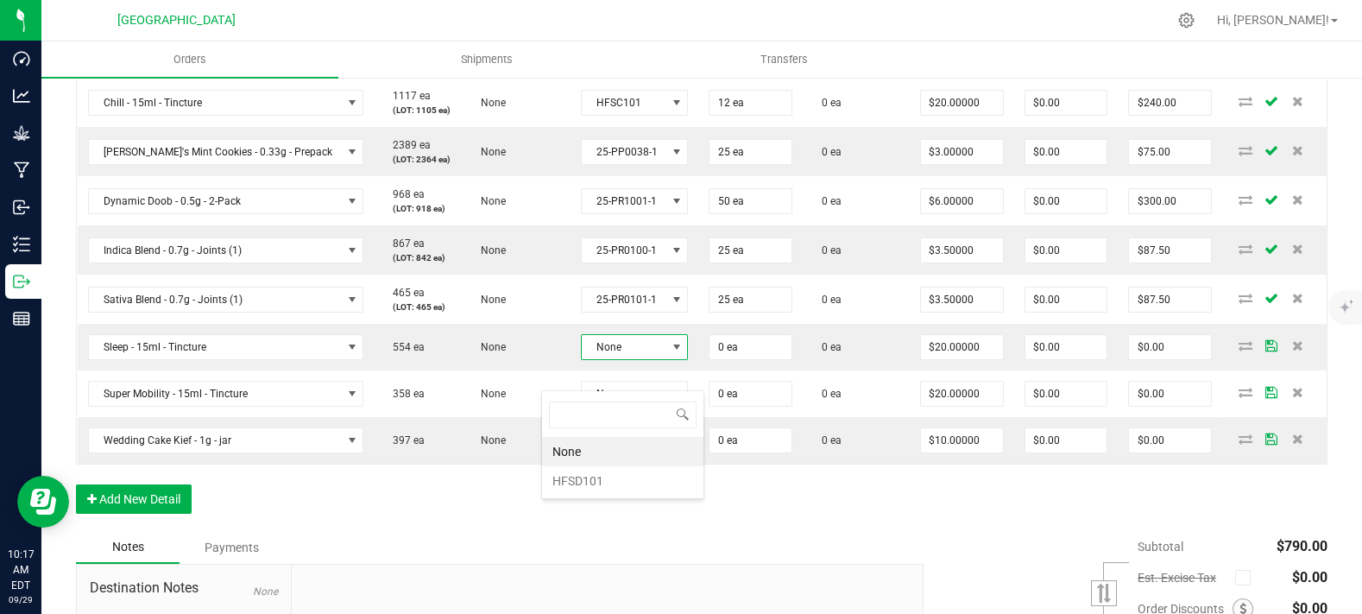
scroll to position [25, 111]
click at [595, 489] on li "HFSD101" at bounding box center [622, 480] width 161 height 29
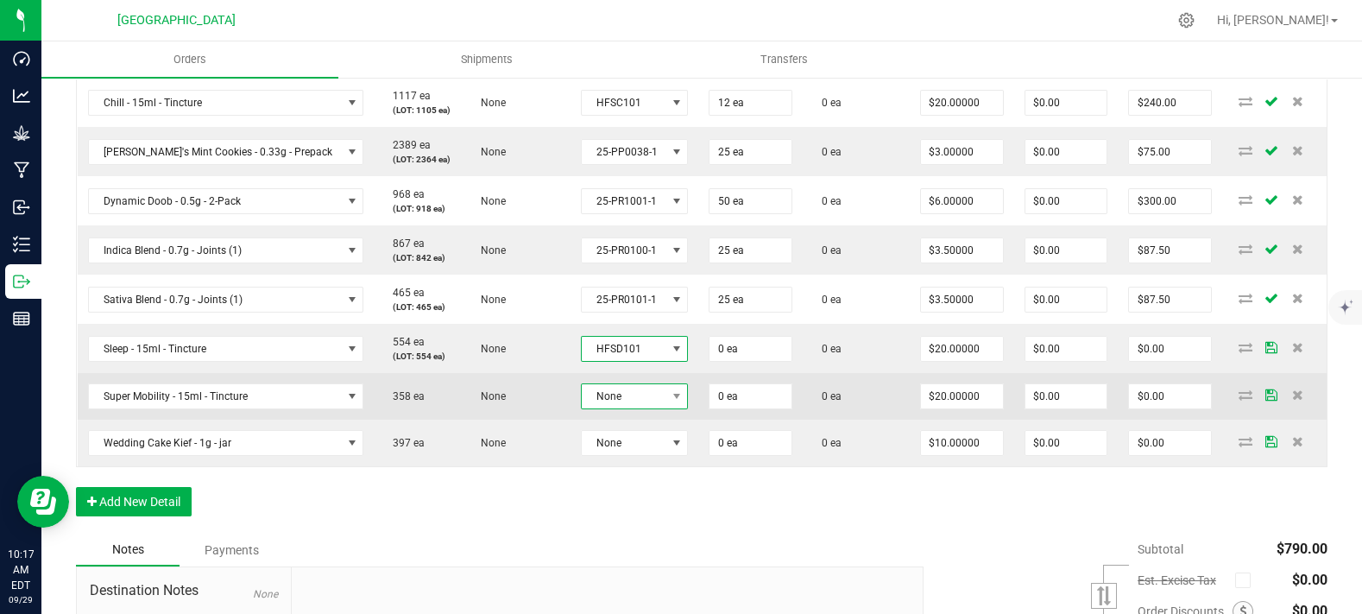
click at [610, 408] on span "None" at bounding box center [624, 396] width 85 height 24
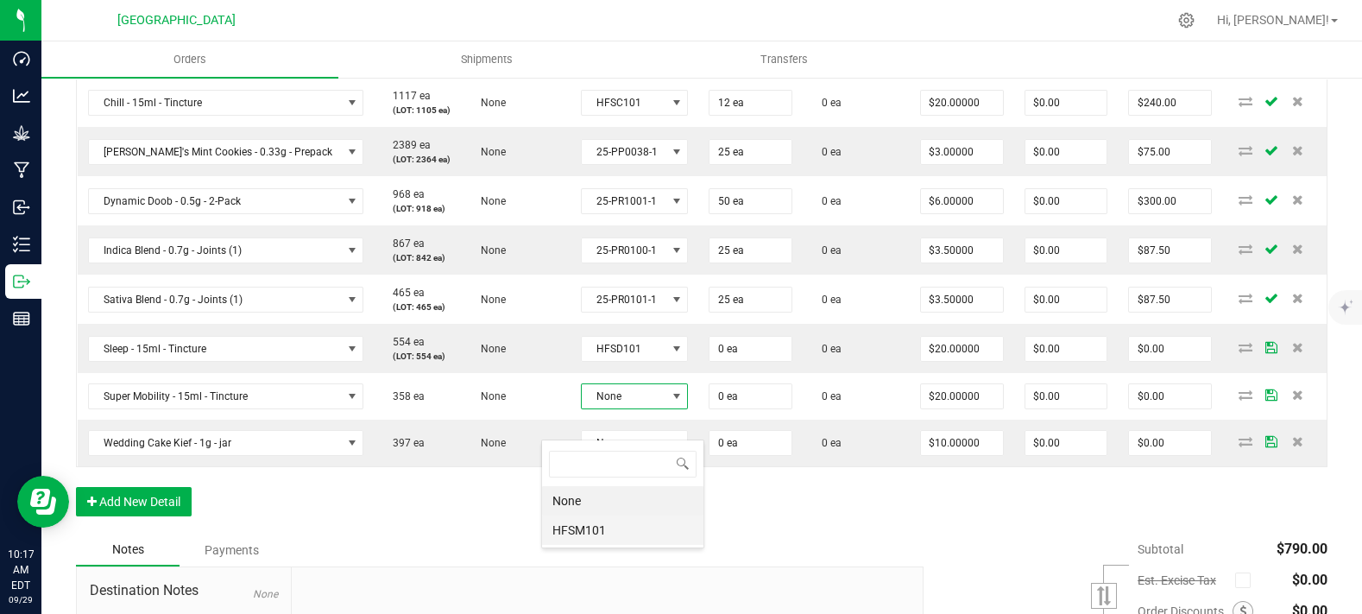
click at [609, 534] on li "HFSM101" at bounding box center [622, 529] width 161 height 29
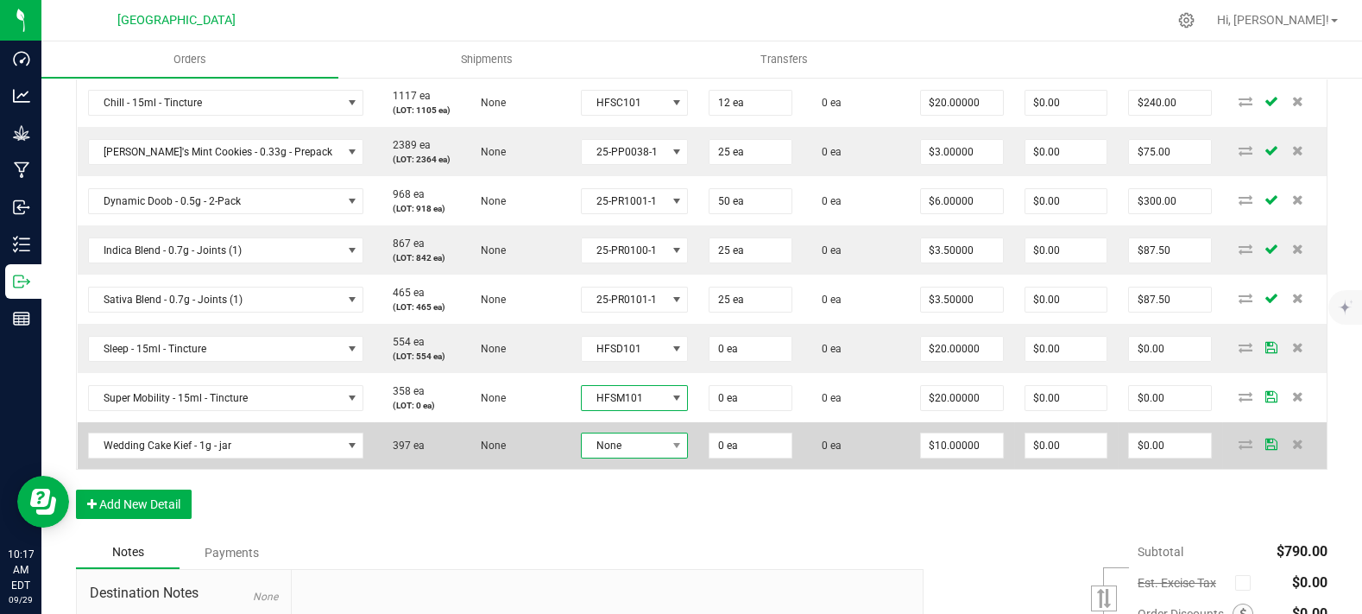
click at [607, 458] on span "None" at bounding box center [624, 445] width 85 height 24
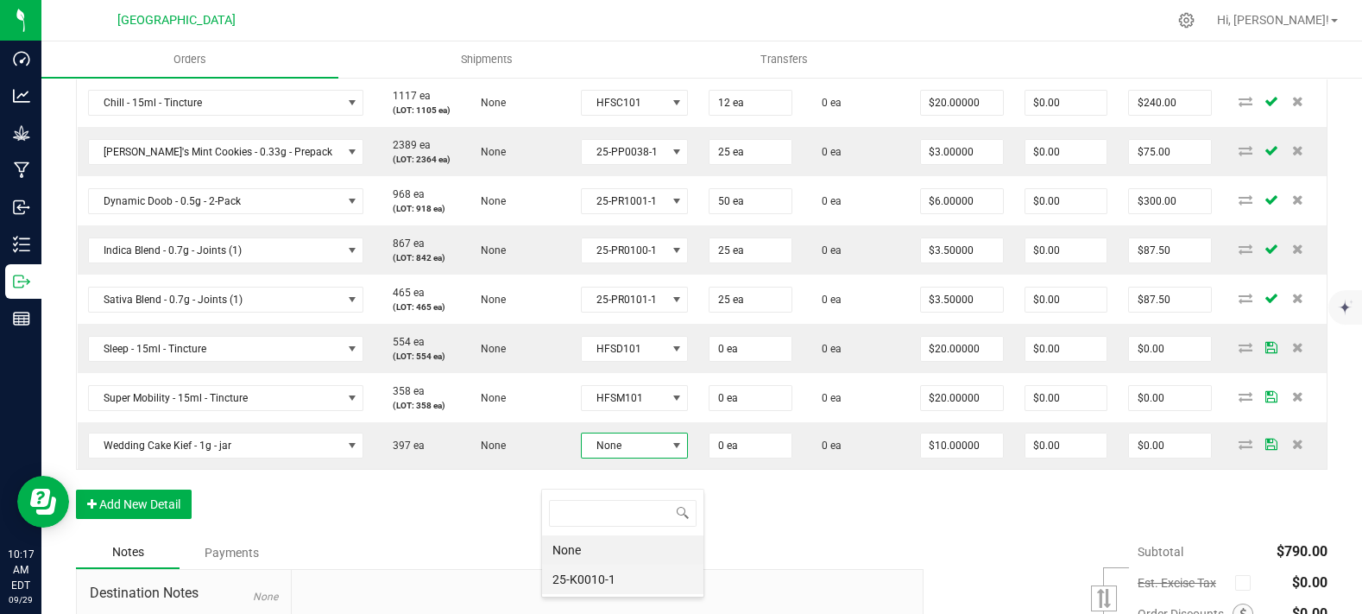
click at [605, 577] on li "25-K0010-1" at bounding box center [622, 579] width 161 height 29
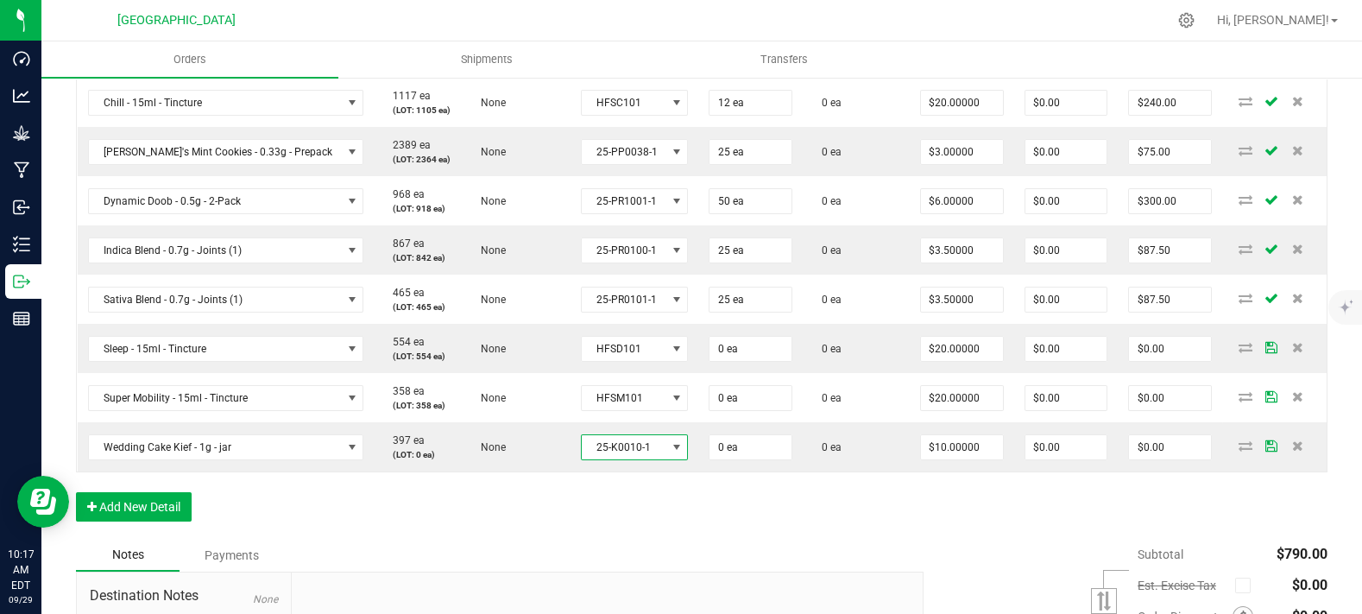
click at [521, 507] on div "Order Details Print All Labels Item Sellable Strain Lot Number Qty Ordered Qty …" at bounding box center [702, 270] width 1252 height 538
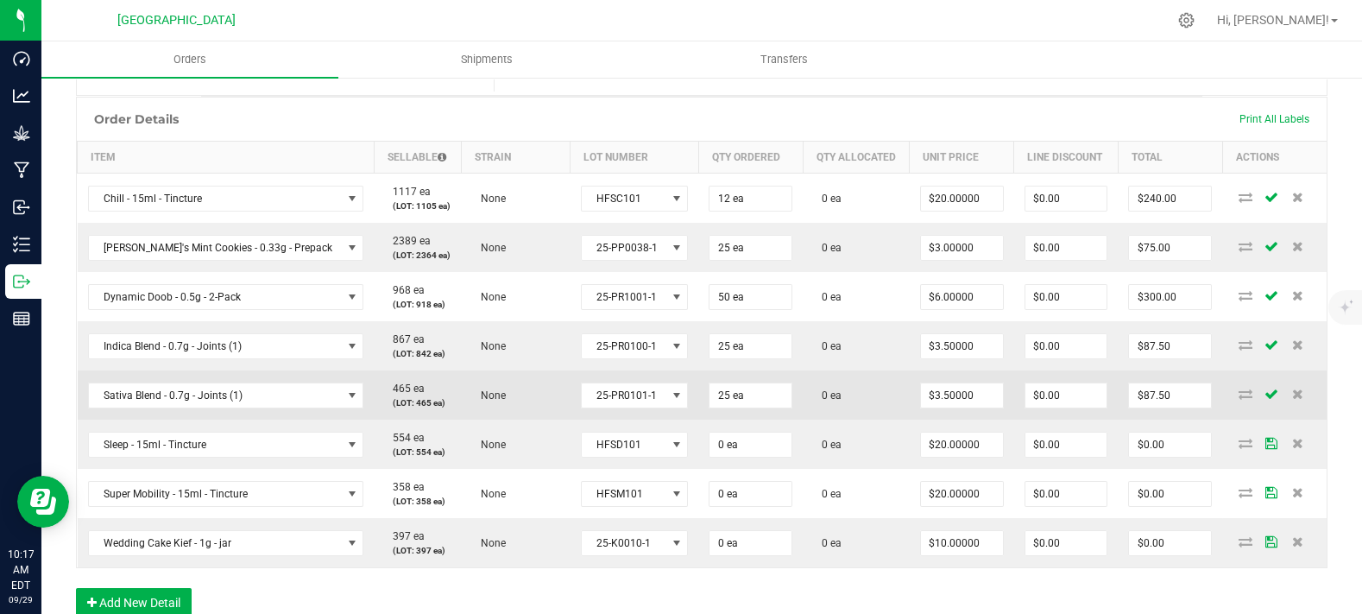
scroll to position [479, 0]
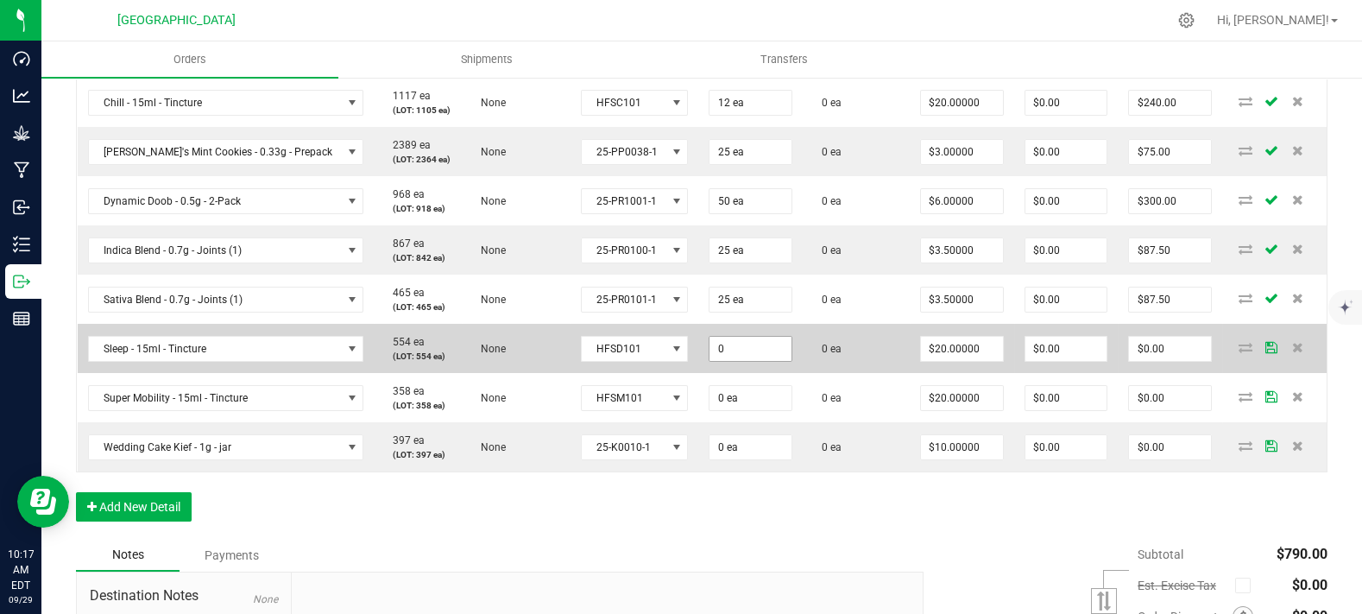
click at [710, 361] on input "0" at bounding box center [751, 349] width 82 height 24
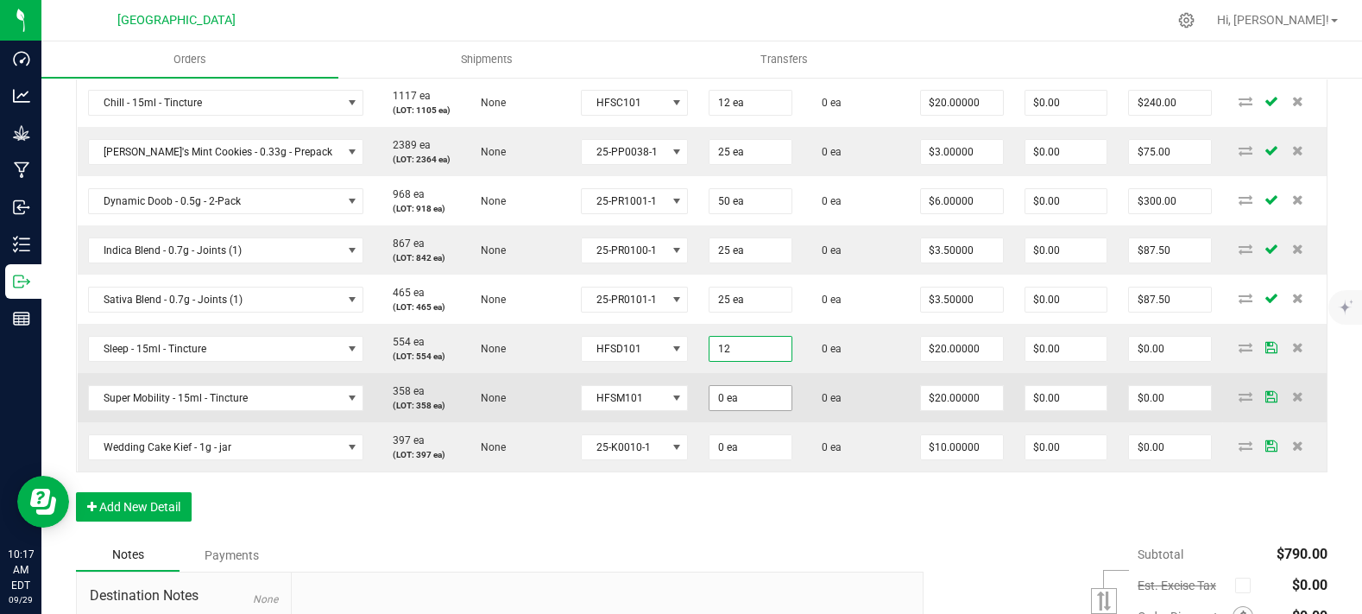
type input "12 ea"
type input "$240.00"
click at [710, 410] on input "0" at bounding box center [751, 398] width 82 height 24
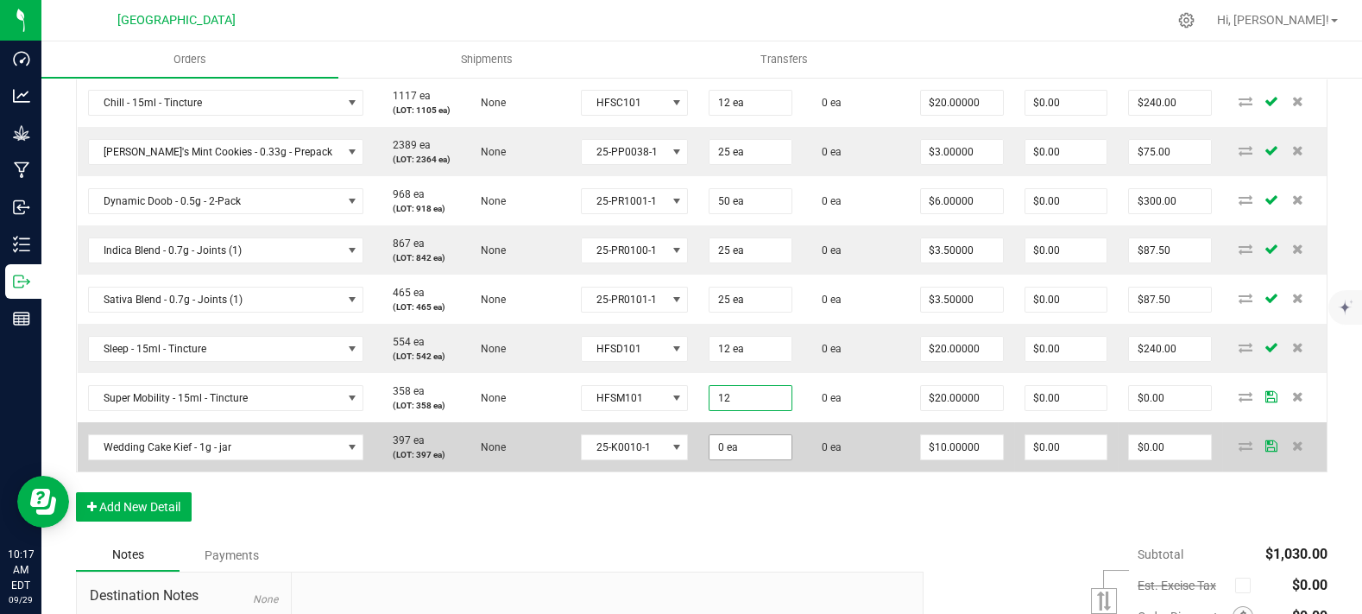
type input "12 ea"
type input "$240.00"
click at [710, 459] on input "0" at bounding box center [751, 447] width 82 height 24
type input "25 ea"
type input "$250.00"
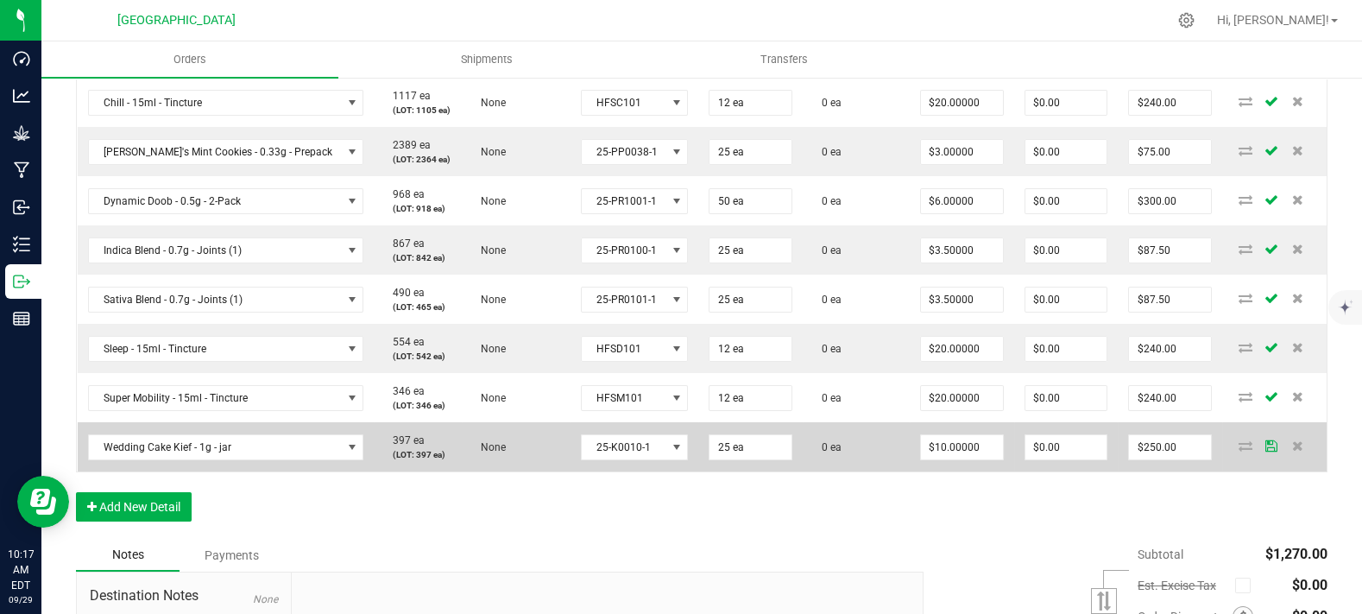
click at [818, 471] on td "0 ea" at bounding box center [856, 446] width 107 height 49
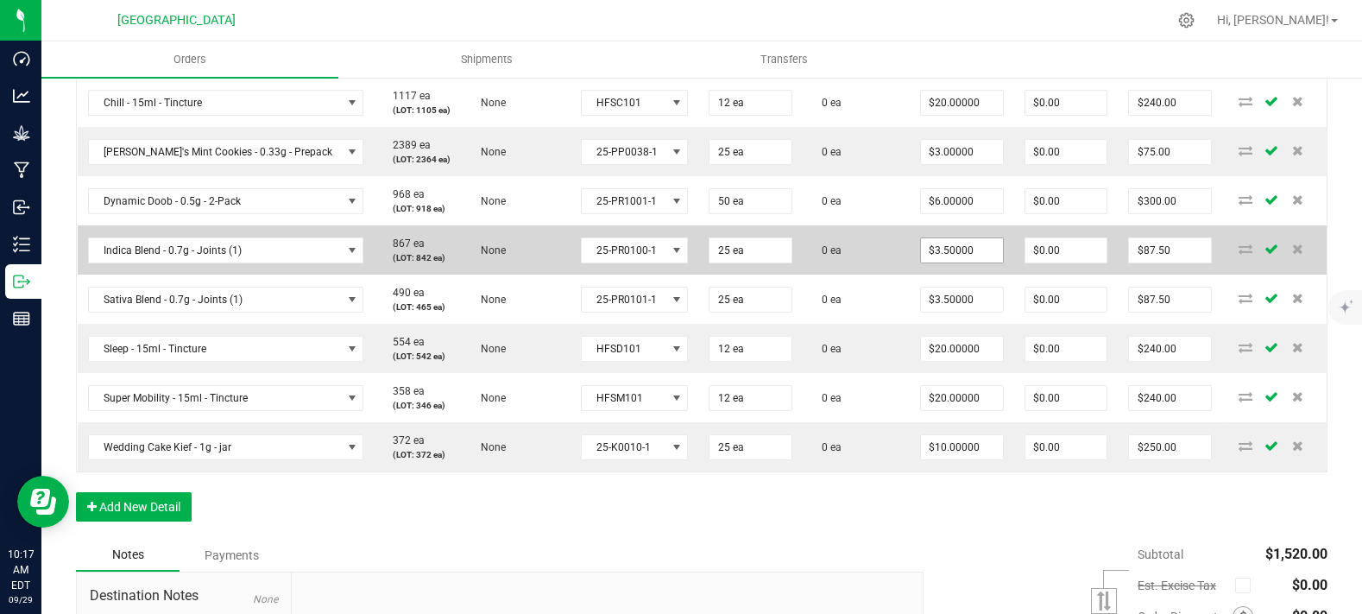
scroll to position [383, 0]
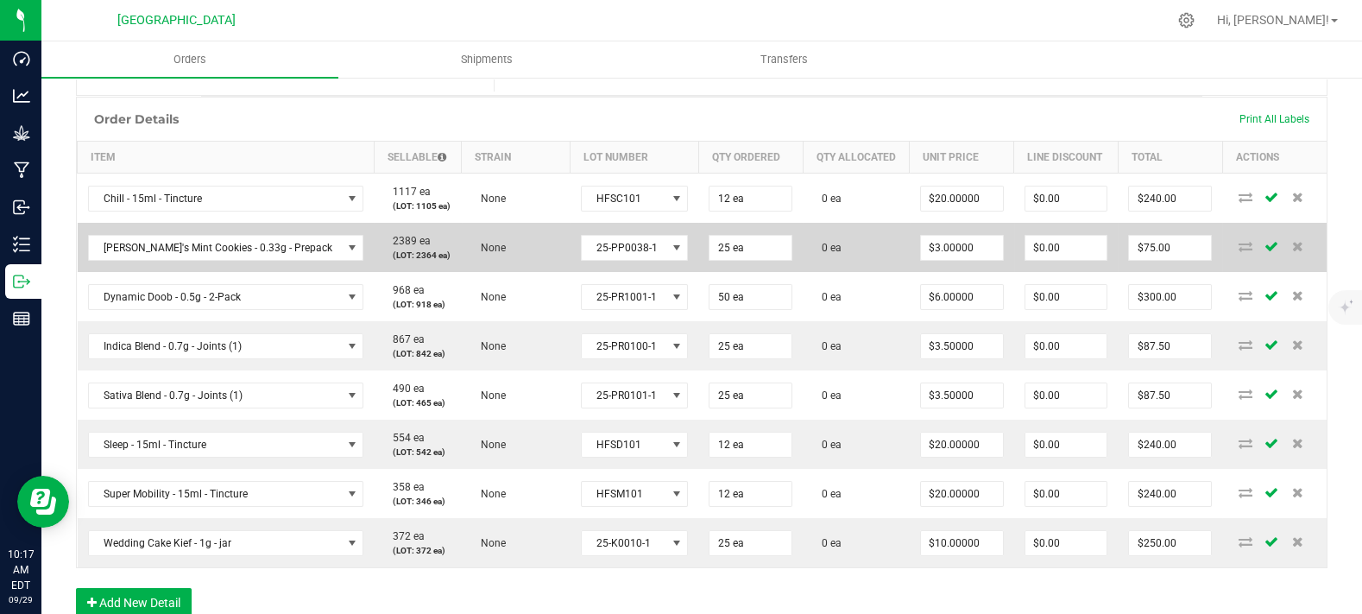
click at [411, 272] on td "2389 ea (LOT: 2364 ea)" at bounding box center [418, 247] width 88 height 49
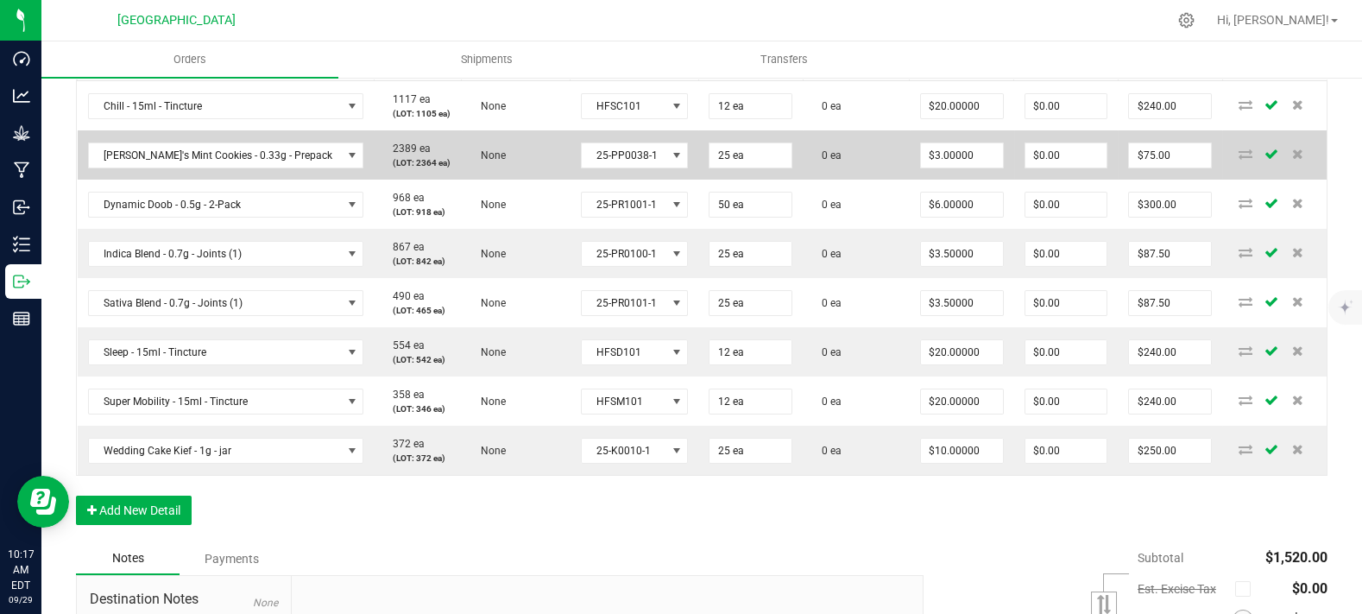
scroll to position [479, 0]
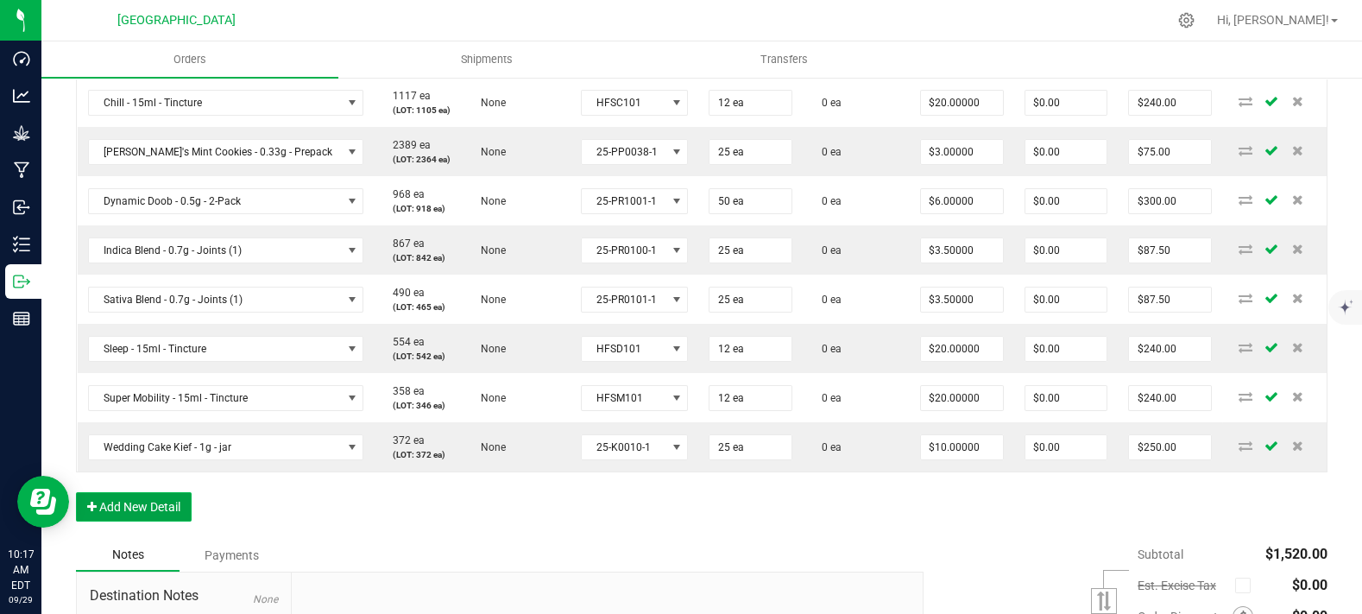
click at [150, 521] on button "Add New Detail" at bounding box center [134, 506] width 116 height 29
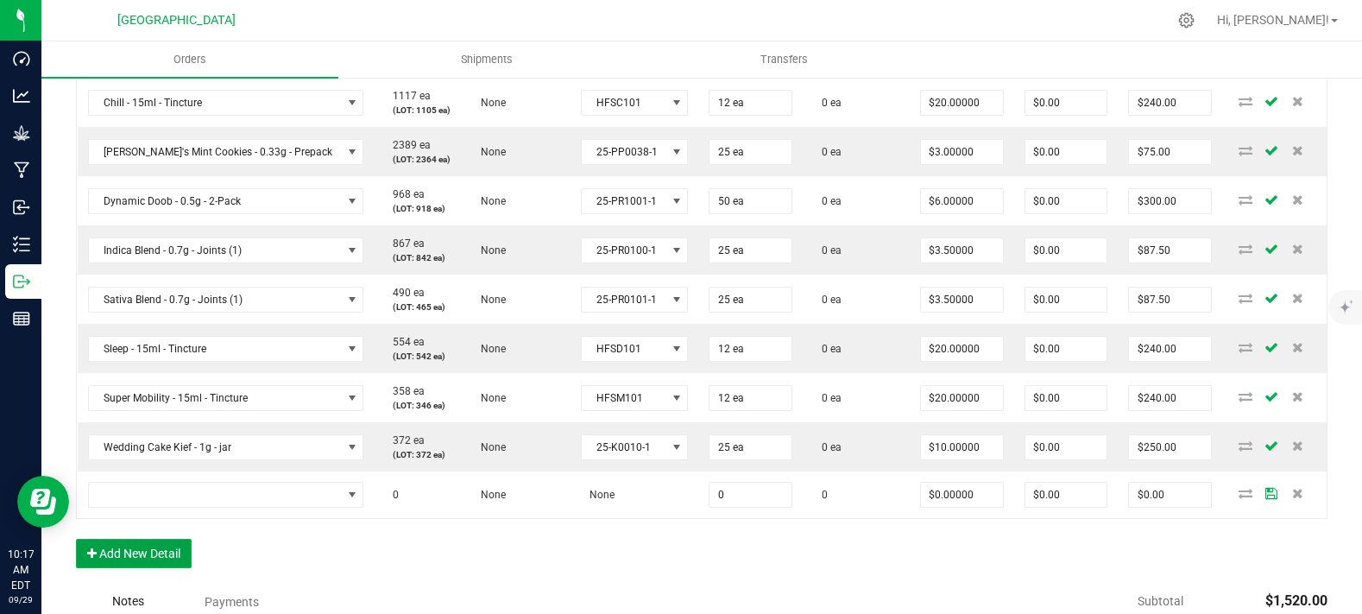
click at [141, 568] on button "Add New Detail" at bounding box center [134, 553] width 116 height 29
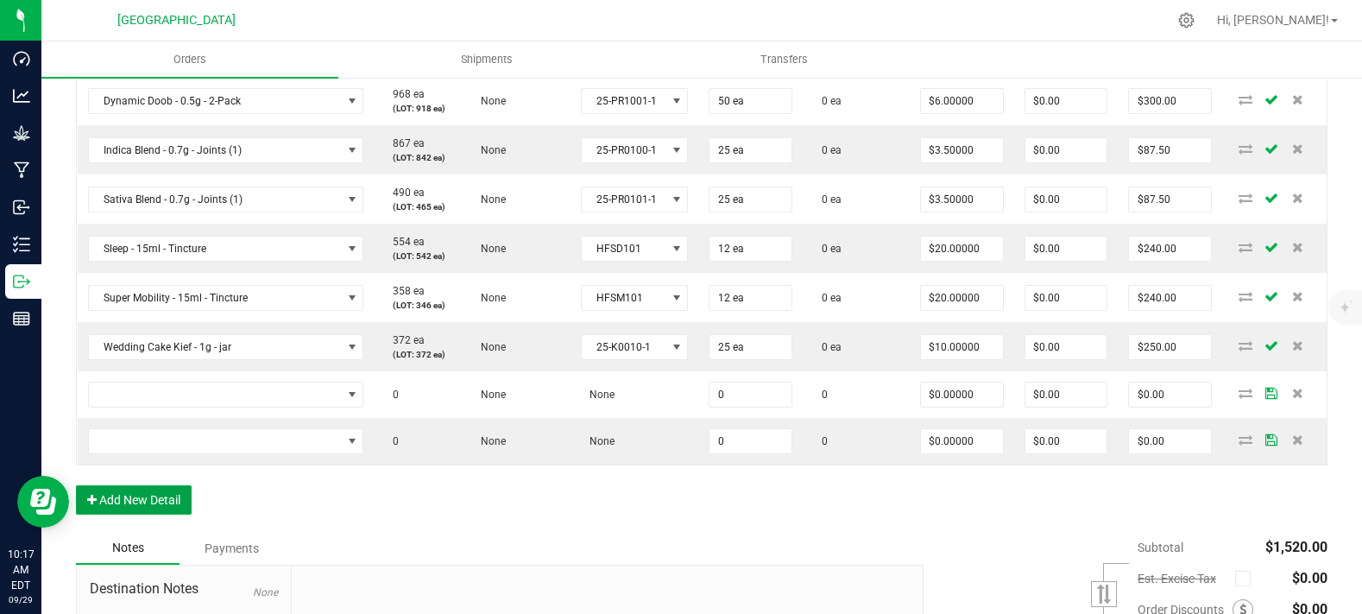
scroll to position [671, 0]
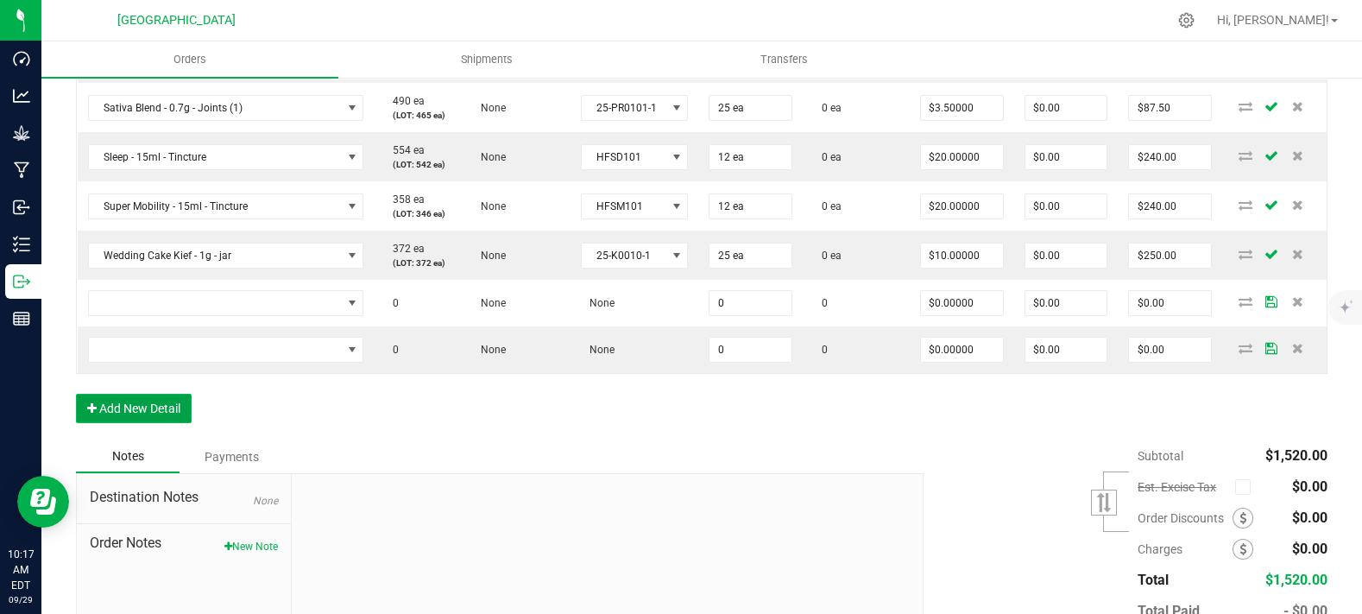
click at [142, 423] on button "Add New Detail" at bounding box center [134, 408] width 116 height 29
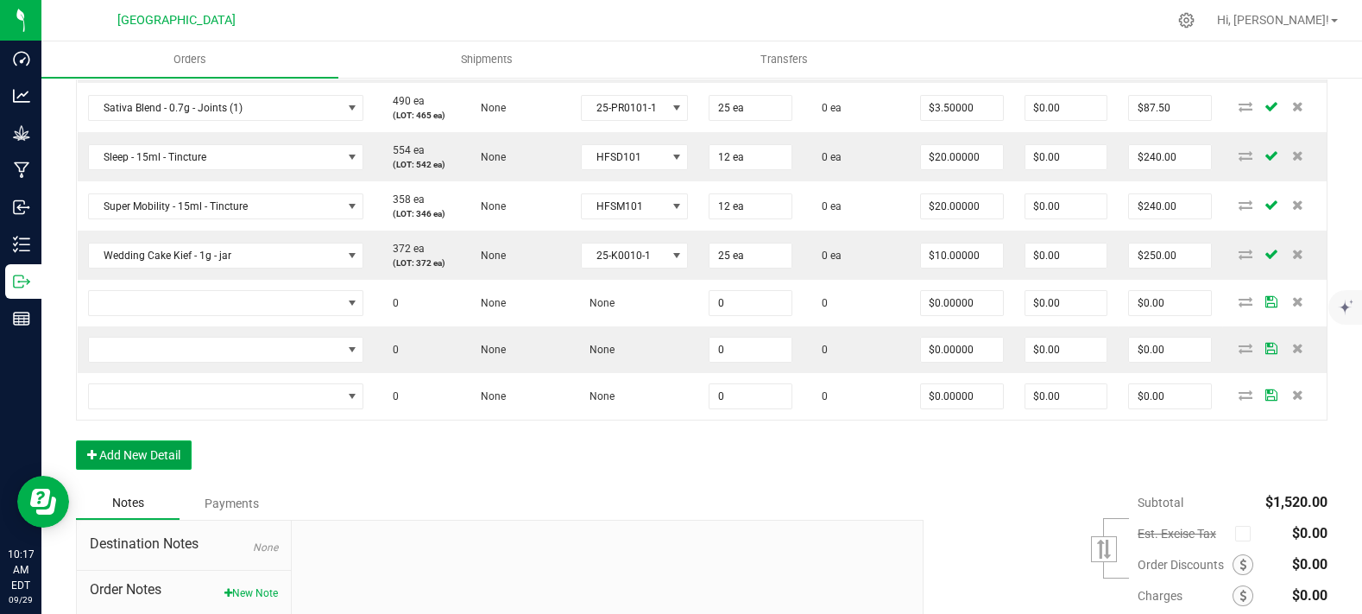
click at [141, 470] on button "Add New Detail" at bounding box center [134, 454] width 116 height 29
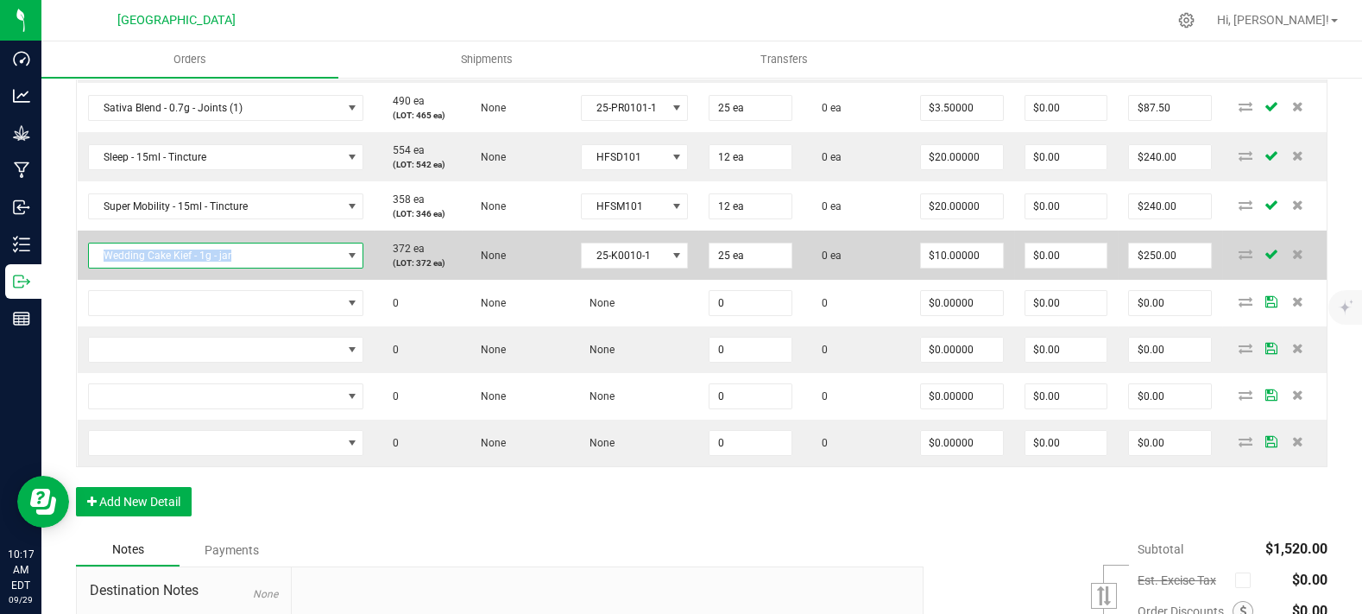
copy span "Wedding Cake Kief - 1g - jar"
drag, startPoint x: 259, startPoint y: 291, endPoint x: 104, endPoint y: 286, distance: 155.5
click at [104, 268] on span "Wedding Cake Kief - 1g - jar" at bounding box center [215, 255] width 253 height 24
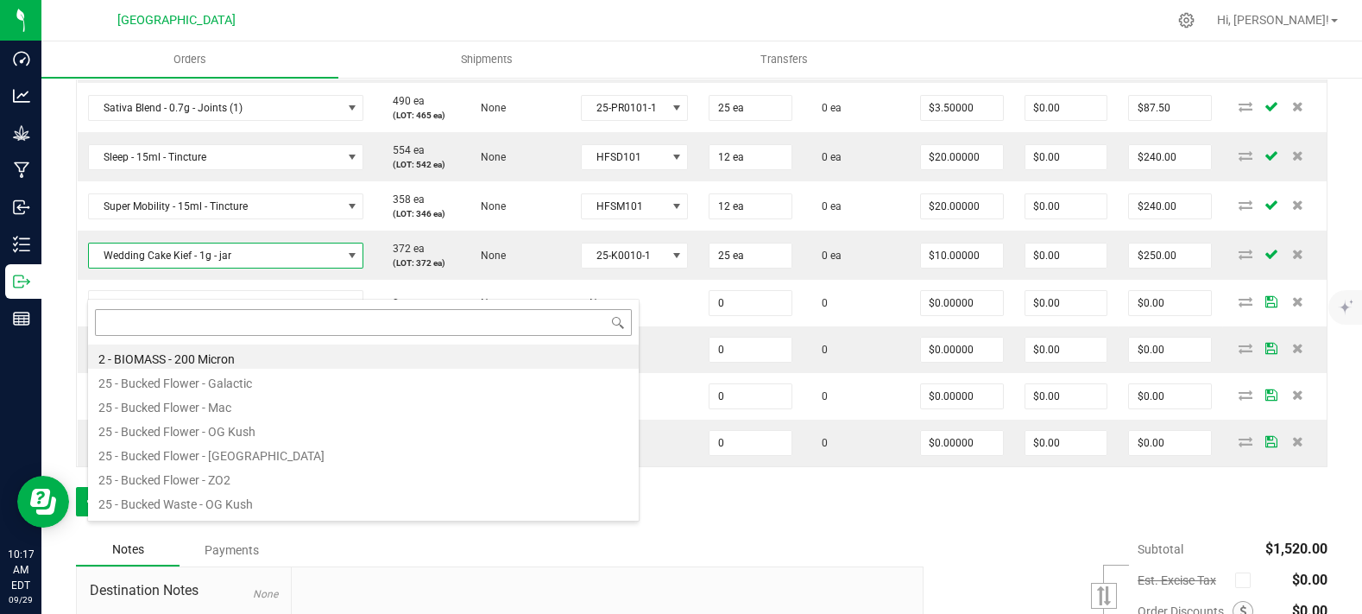
scroll to position [25, 227]
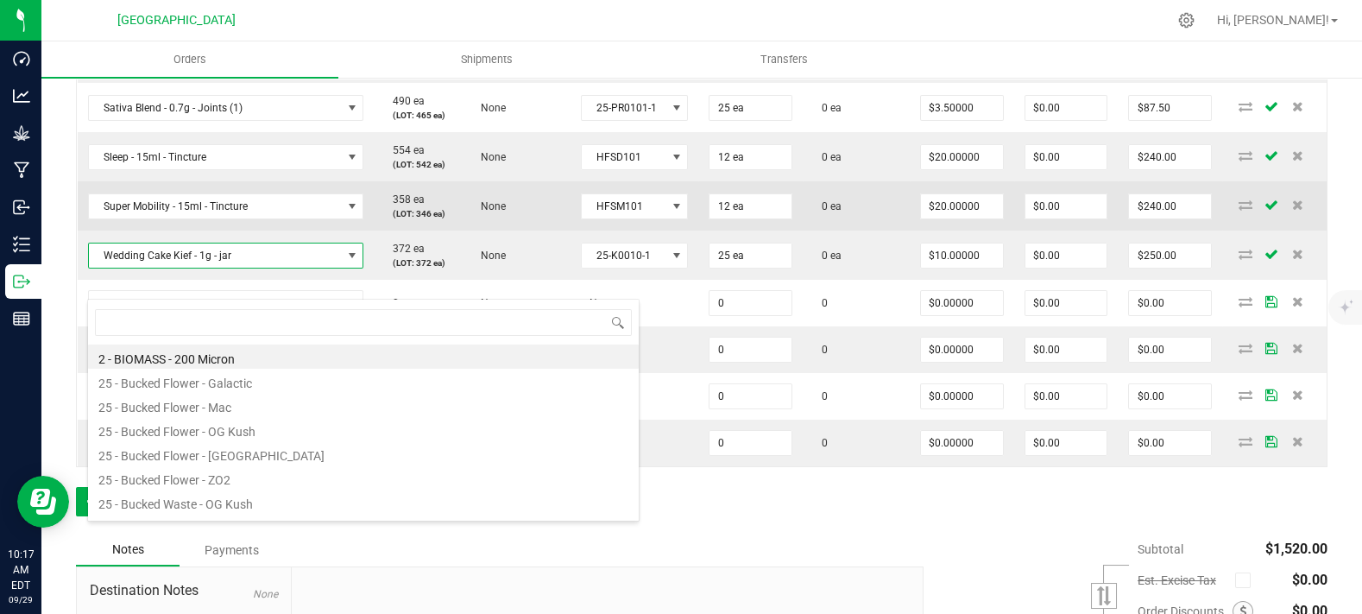
click at [490, 231] on td "None" at bounding box center [516, 205] width 109 height 49
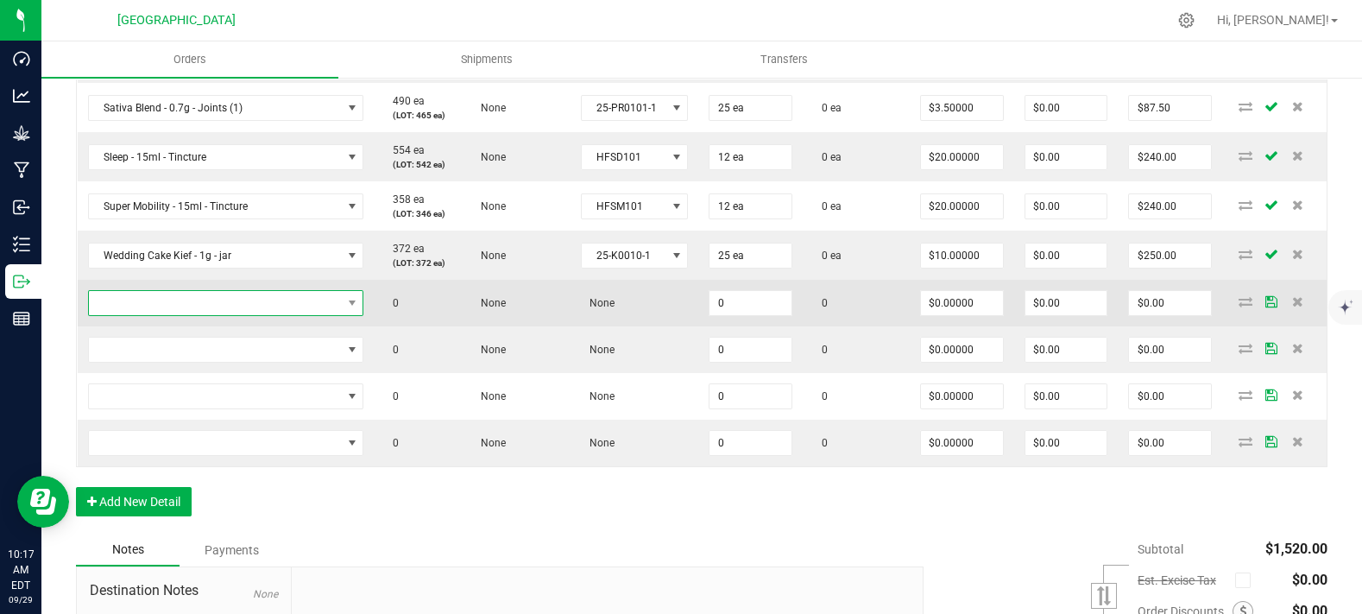
click at [216, 315] on span "NO DATA FOUND" at bounding box center [215, 303] width 253 height 24
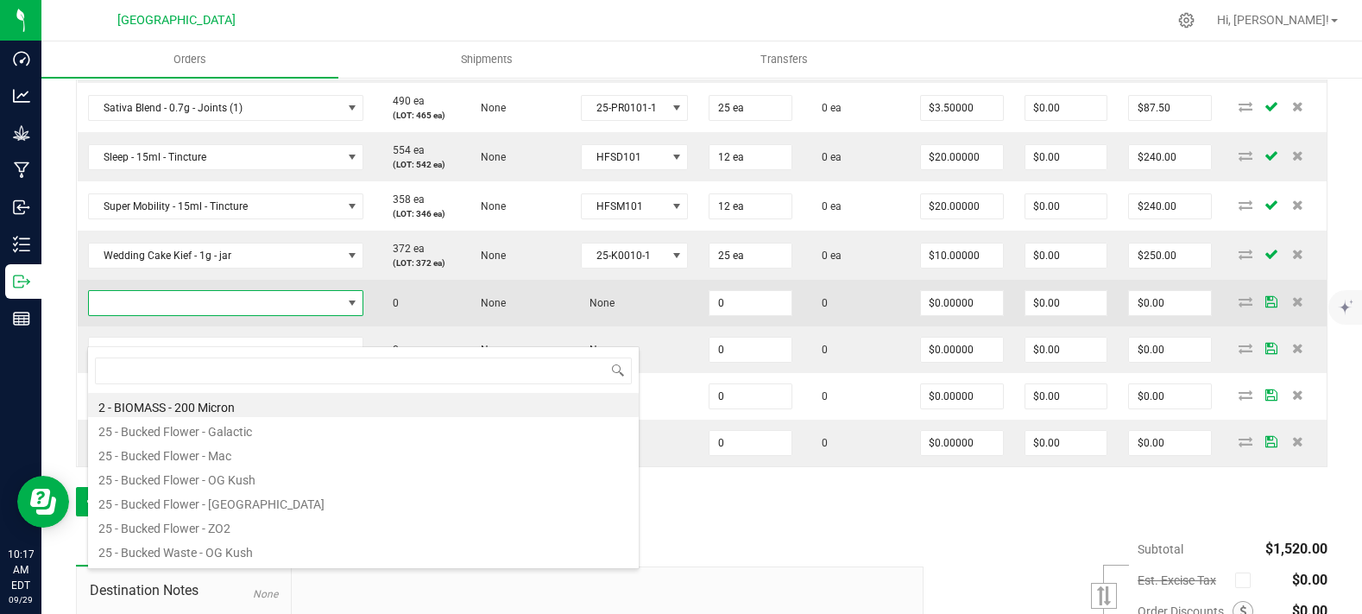
type input "Wedding Cake Kief - 1g - jar"
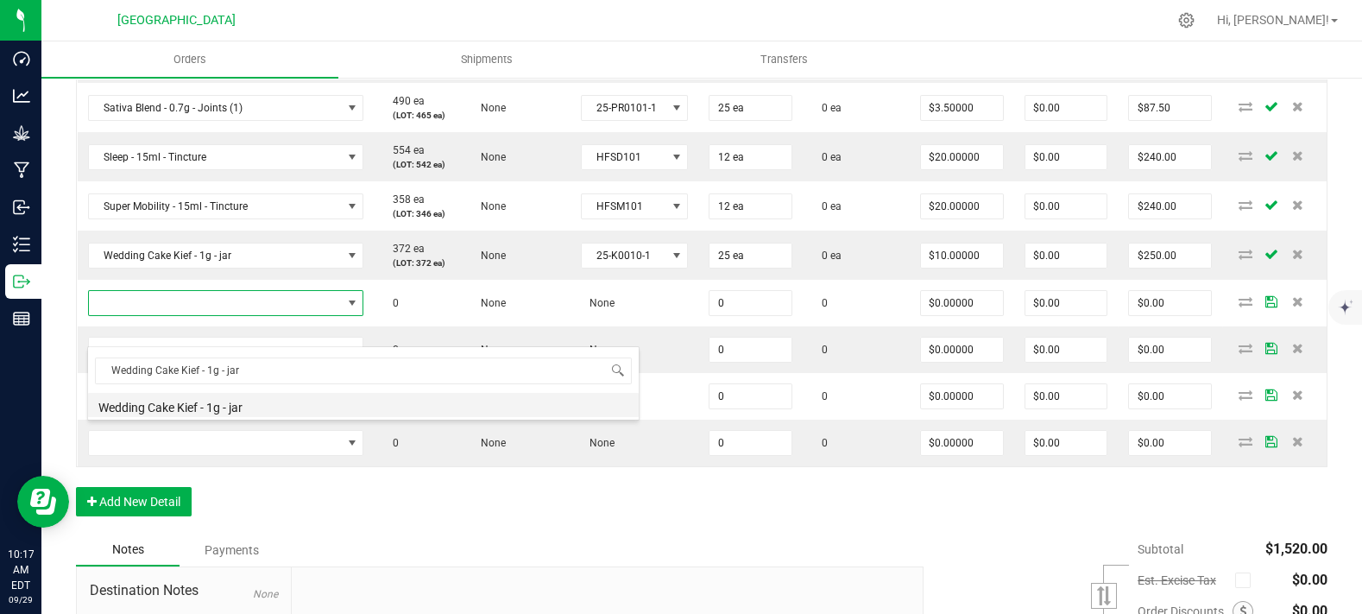
click at [264, 409] on li "Wedding Cake Kief - 1g - jar" at bounding box center [363, 405] width 551 height 24
type input "0 ea"
type input "$10.00000"
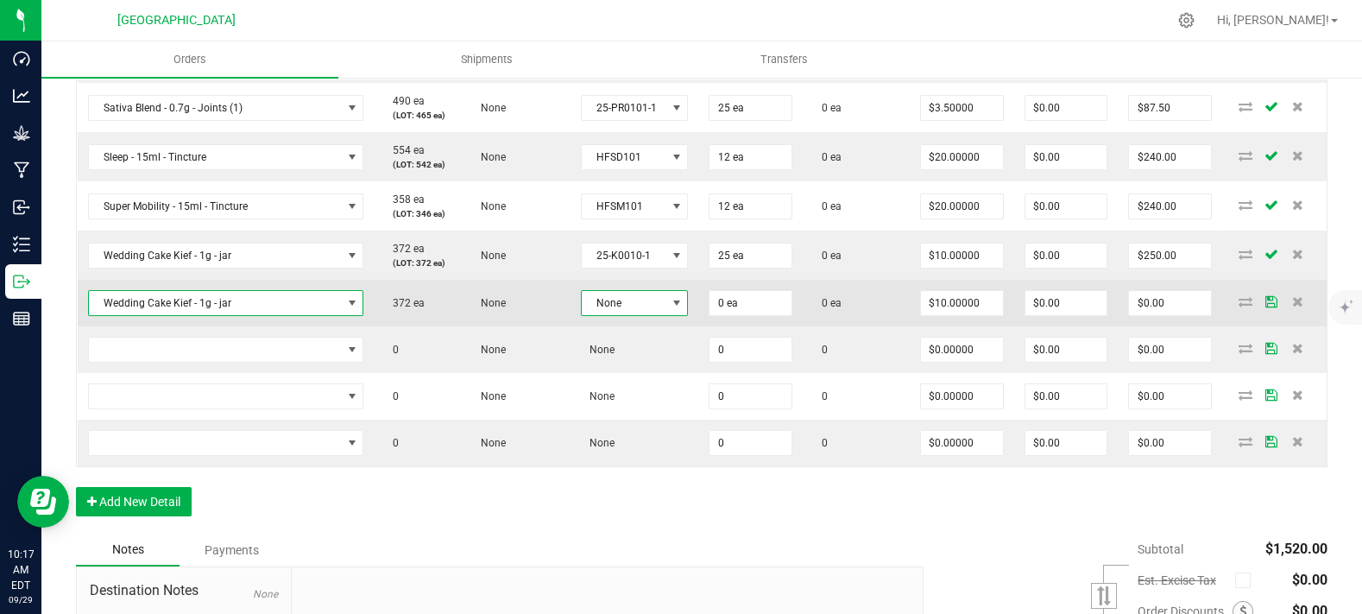
click at [670, 310] on span at bounding box center [677, 303] width 14 height 14
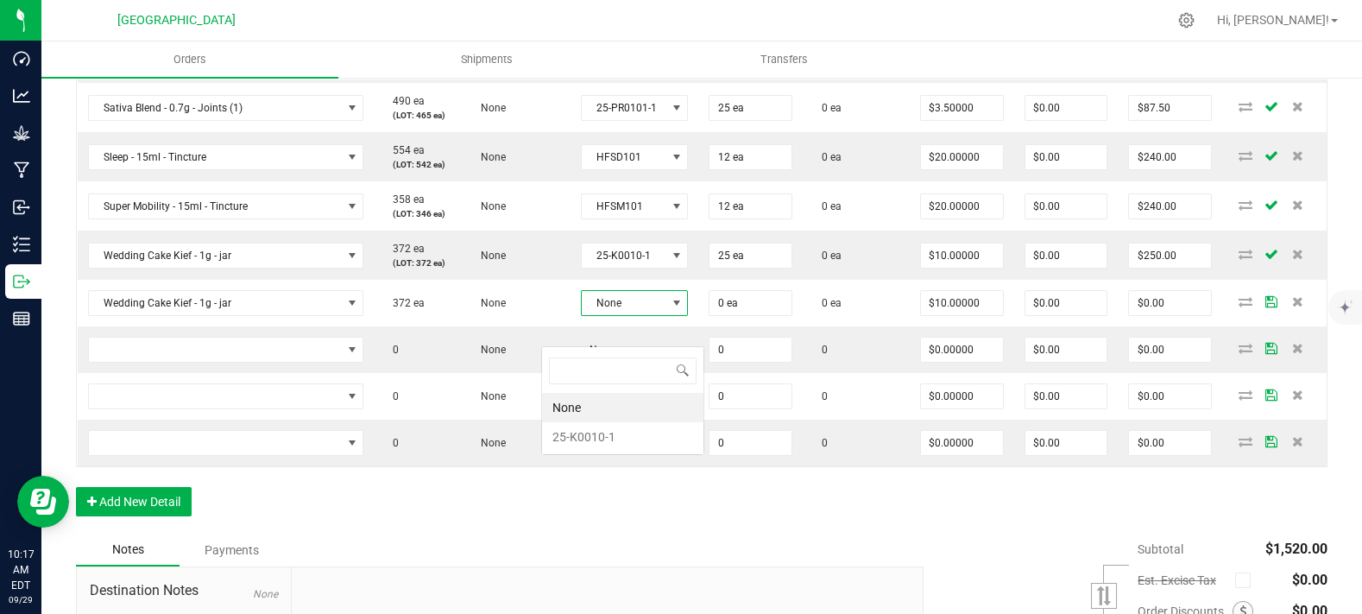
scroll to position [25, 111]
click at [627, 431] on li "25-K0010-1" at bounding box center [622, 436] width 161 height 29
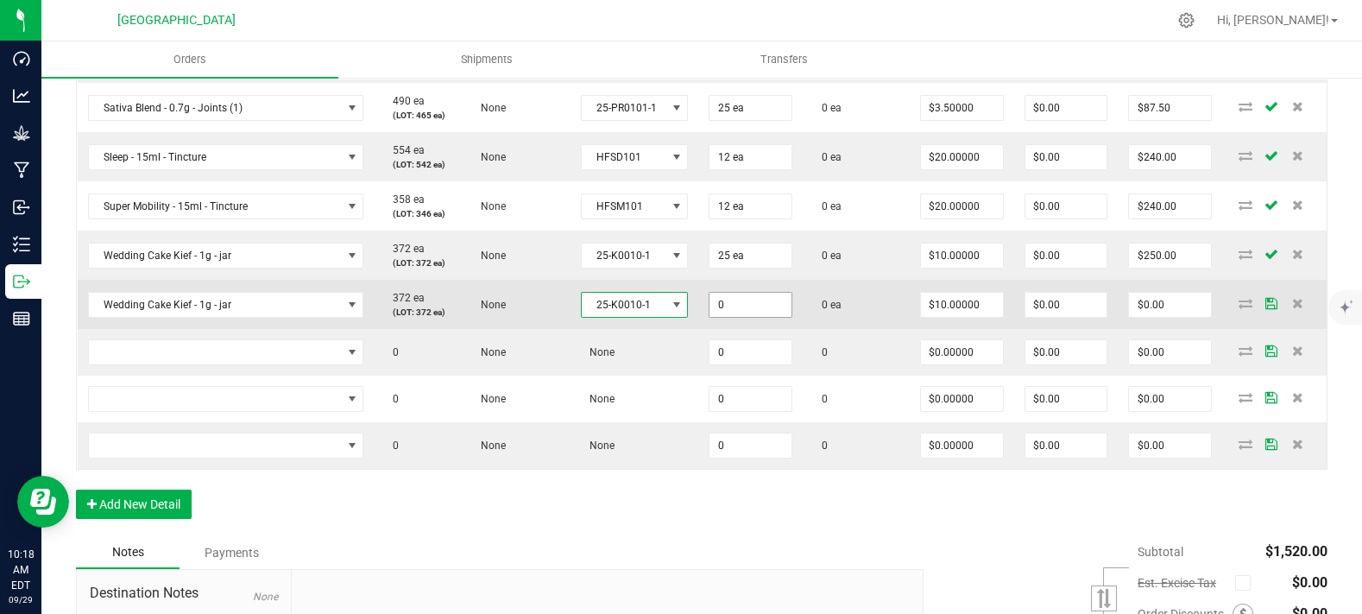
click at [710, 317] on input "0" at bounding box center [751, 305] width 82 height 24
type input "2 ea"
type input "$20.00"
click at [855, 329] on td "0 ea" at bounding box center [856, 304] width 107 height 49
type input "10"
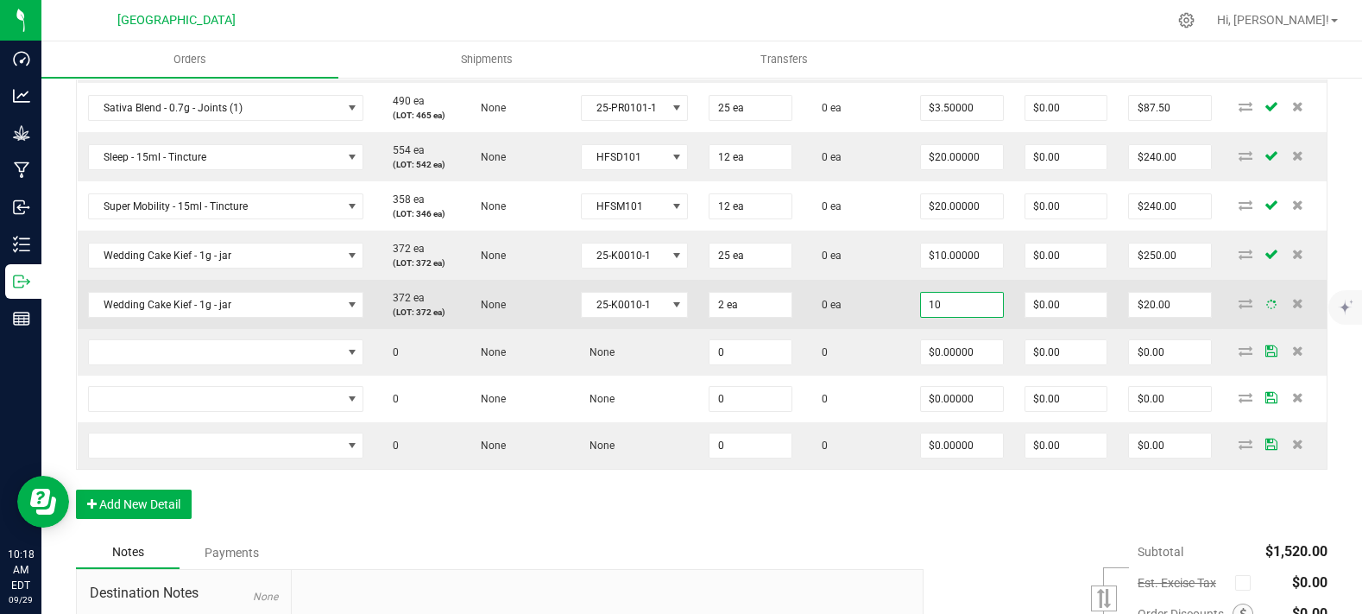
click at [921, 317] on input "10" at bounding box center [962, 305] width 82 height 24
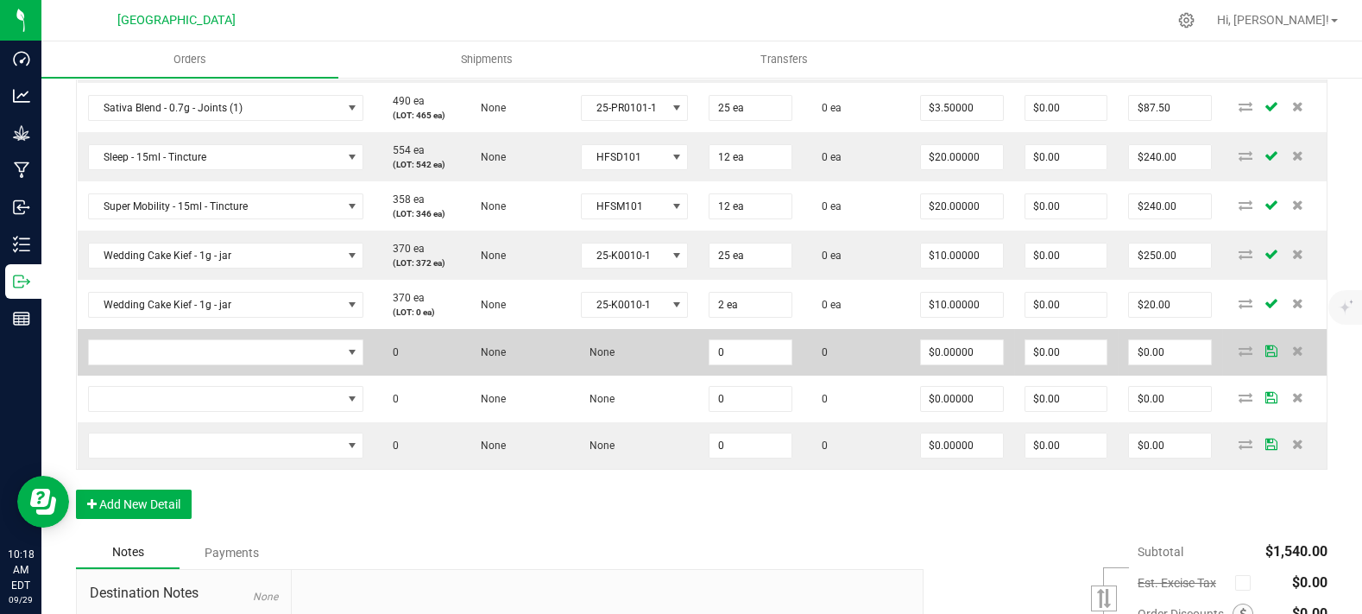
click at [803, 358] on td "0" at bounding box center [856, 352] width 107 height 47
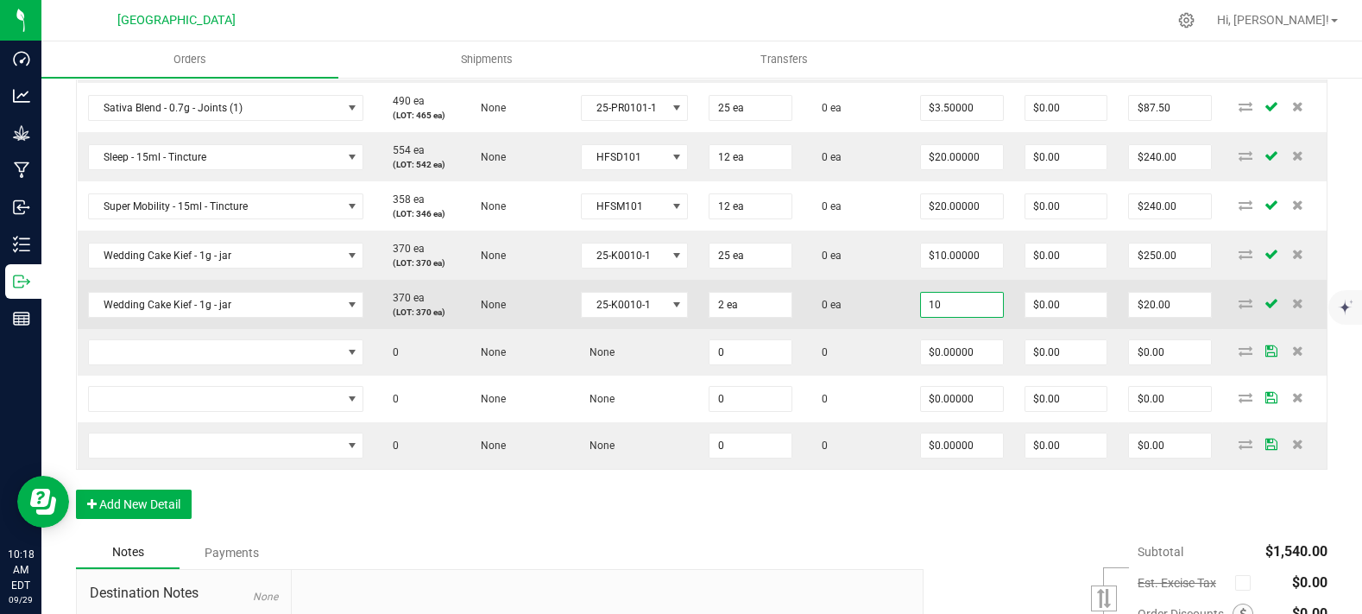
click at [923, 317] on input "10" at bounding box center [962, 305] width 82 height 24
type input "$0.00000"
type input "$0.00"
click at [870, 329] on td "0 ea" at bounding box center [856, 304] width 107 height 49
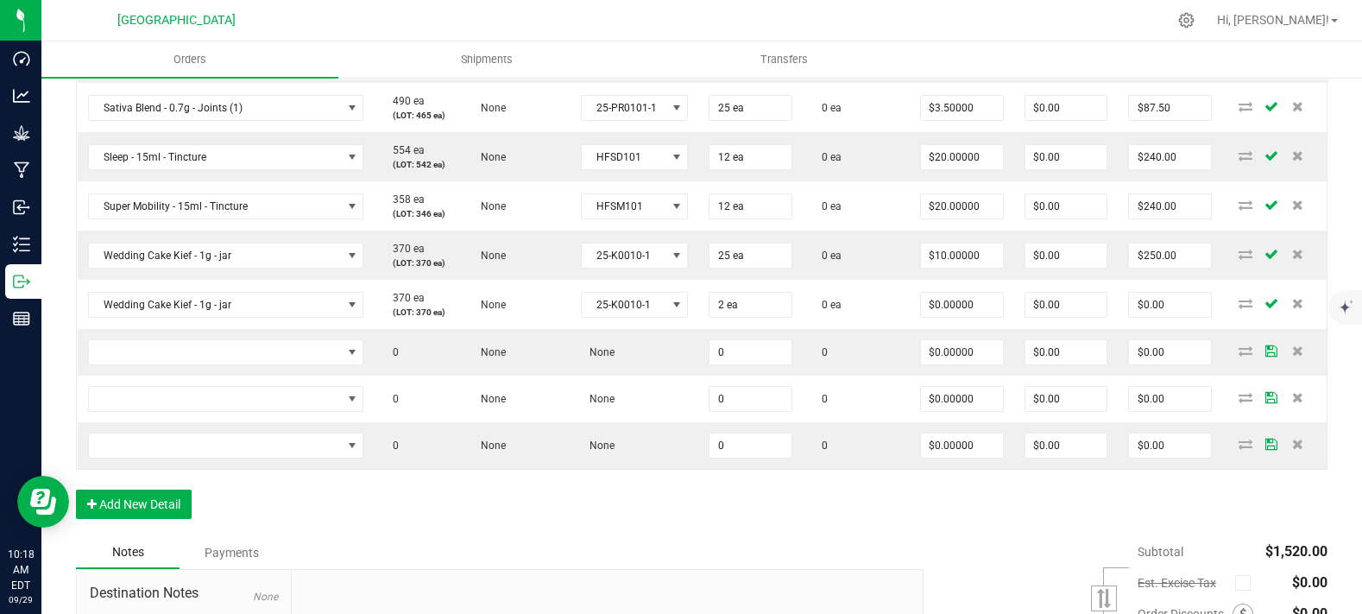
scroll to position [575, 0]
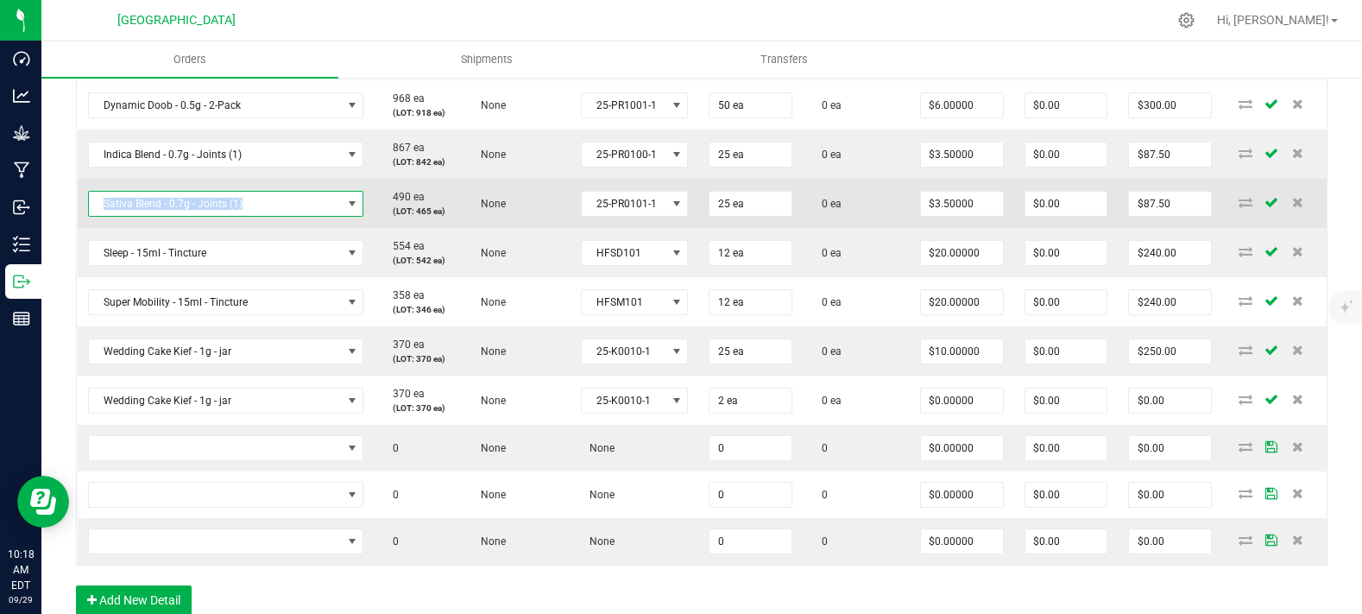
copy span "Sativa Blend - 0.7g - Joints (1)"
drag, startPoint x: 254, startPoint y: 239, endPoint x: 104, endPoint y: 242, distance: 149.4
click at [104, 216] on span "Sativa Blend - 0.7g - Joints (1)" at bounding box center [215, 204] width 253 height 24
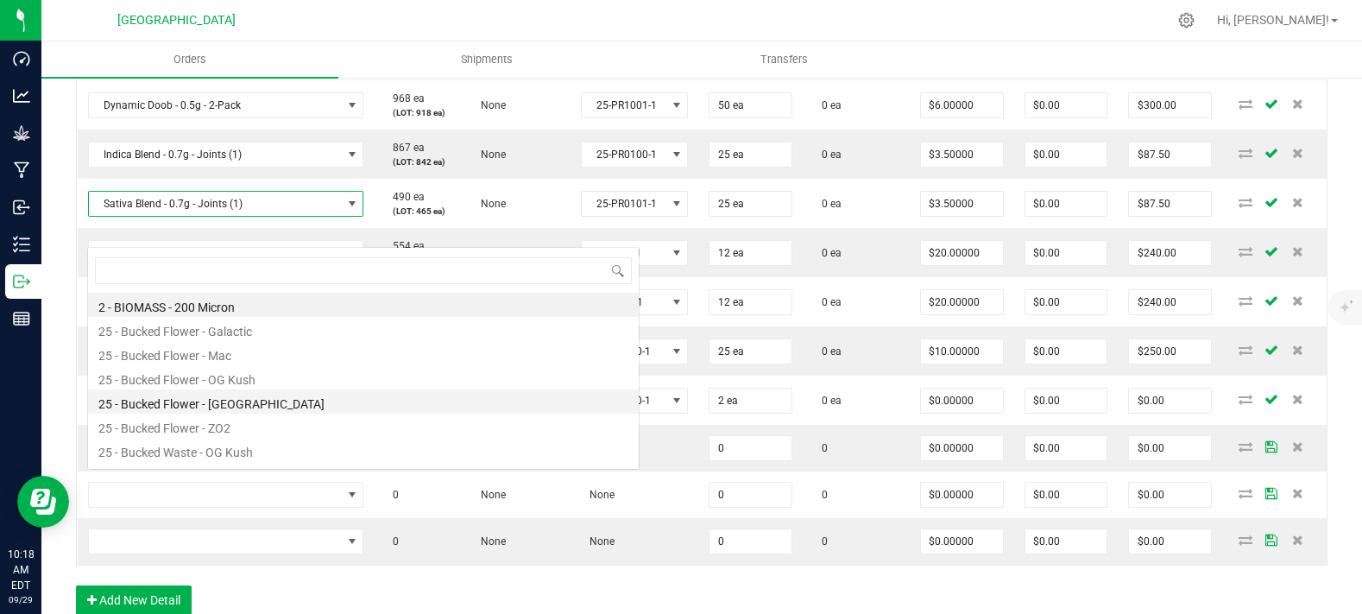
scroll to position [25, 231]
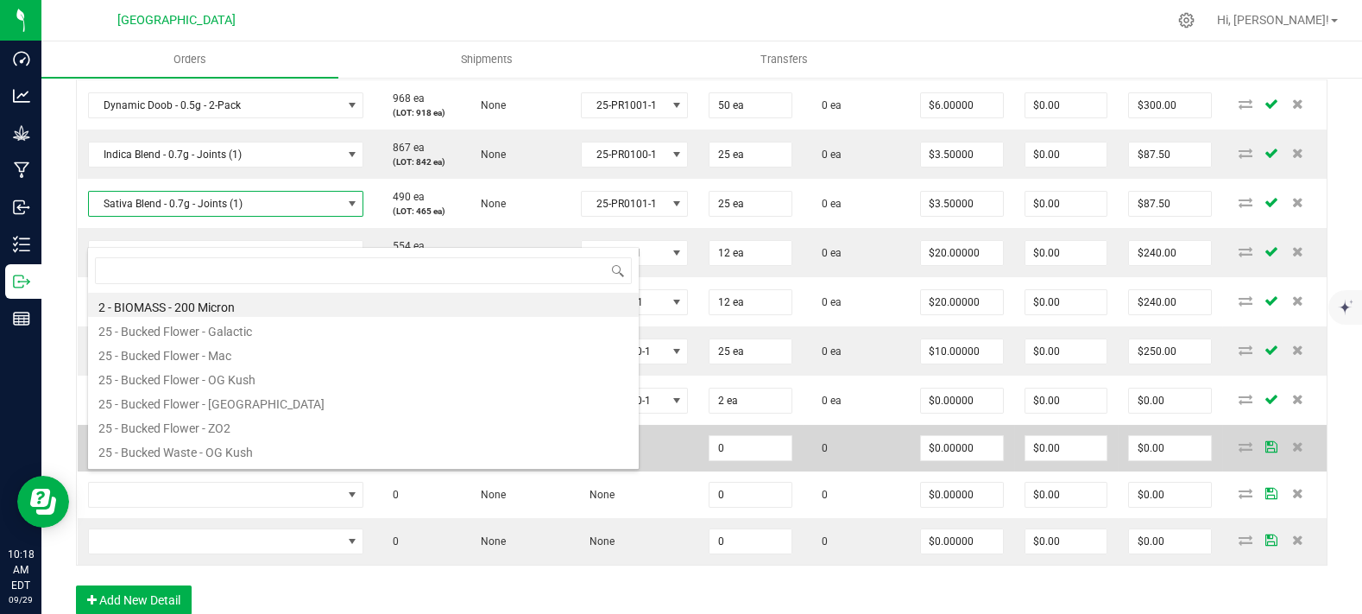
click at [176, 460] on span "NO DATA FOUND" at bounding box center [215, 448] width 253 height 24
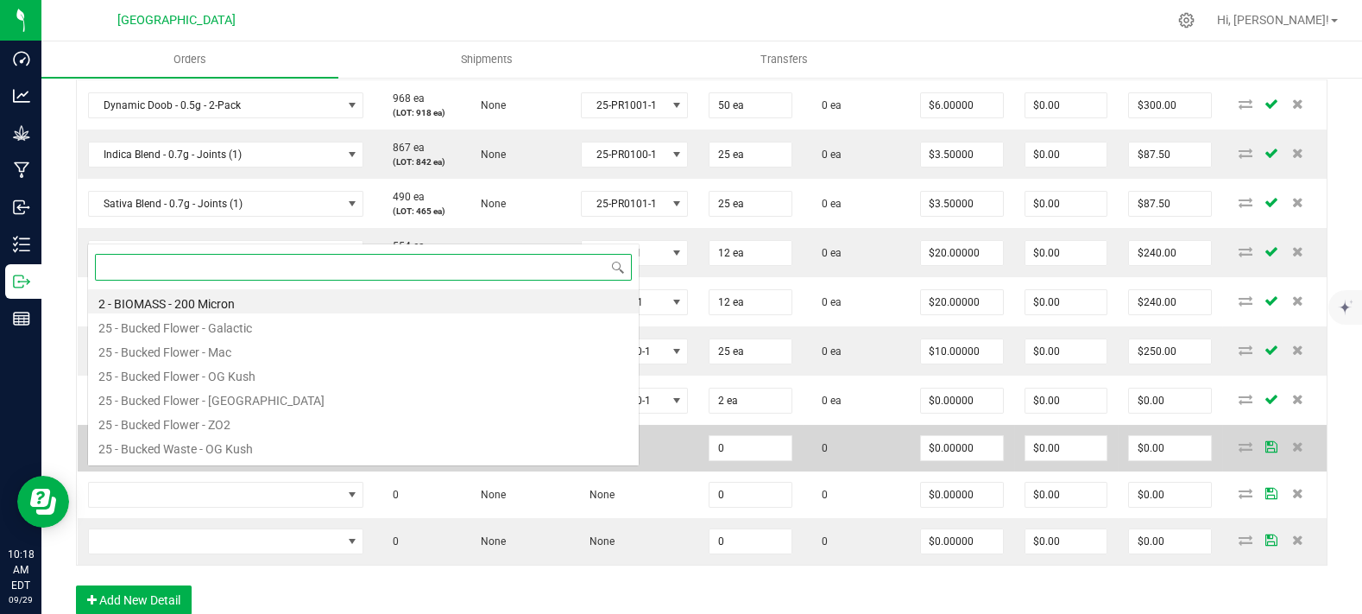
scroll to position [25, 227]
paste input "Sativa Blend - 0.7g - Joints (1)"
type input "Sativa Blend - 0.7g - Joints (1)"
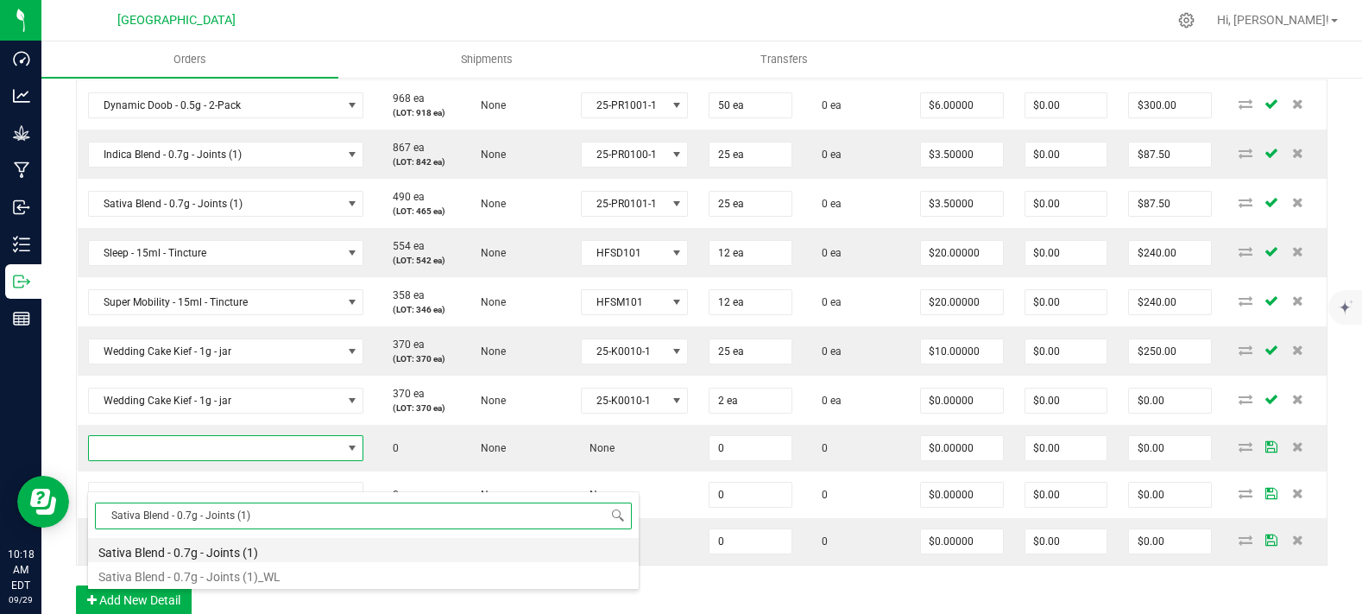
click at [231, 559] on li "Sativa Blend - 0.7g - Joints (1)" at bounding box center [363, 550] width 551 height 24
type input "0 ea"
type input "$3.50000"
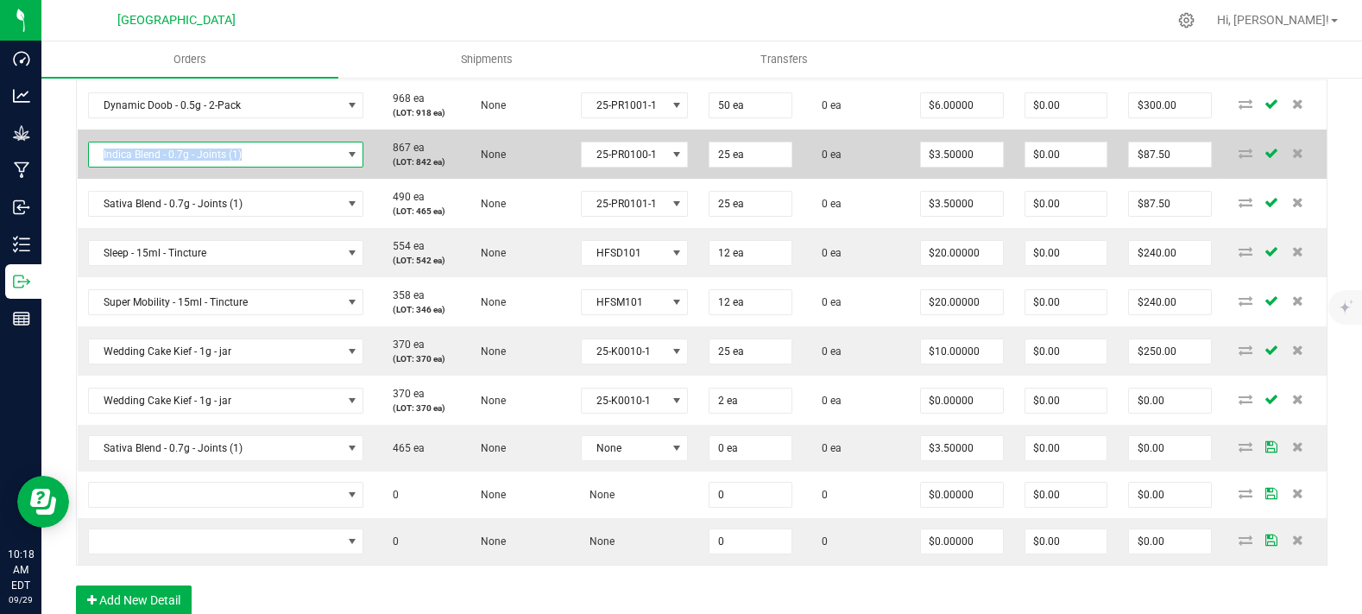
copy span "Indica Blend - 0.7g - Joints (1)"
drag, startPoint x: 132, startPoint y: 199, endPoint x: 100, endPoint y: 196, distance: 32.1
click at [100, 167] on span "Indica Blend - 0.7g - Joints (1)" at bounding box center [215, 154] width 253 height 24
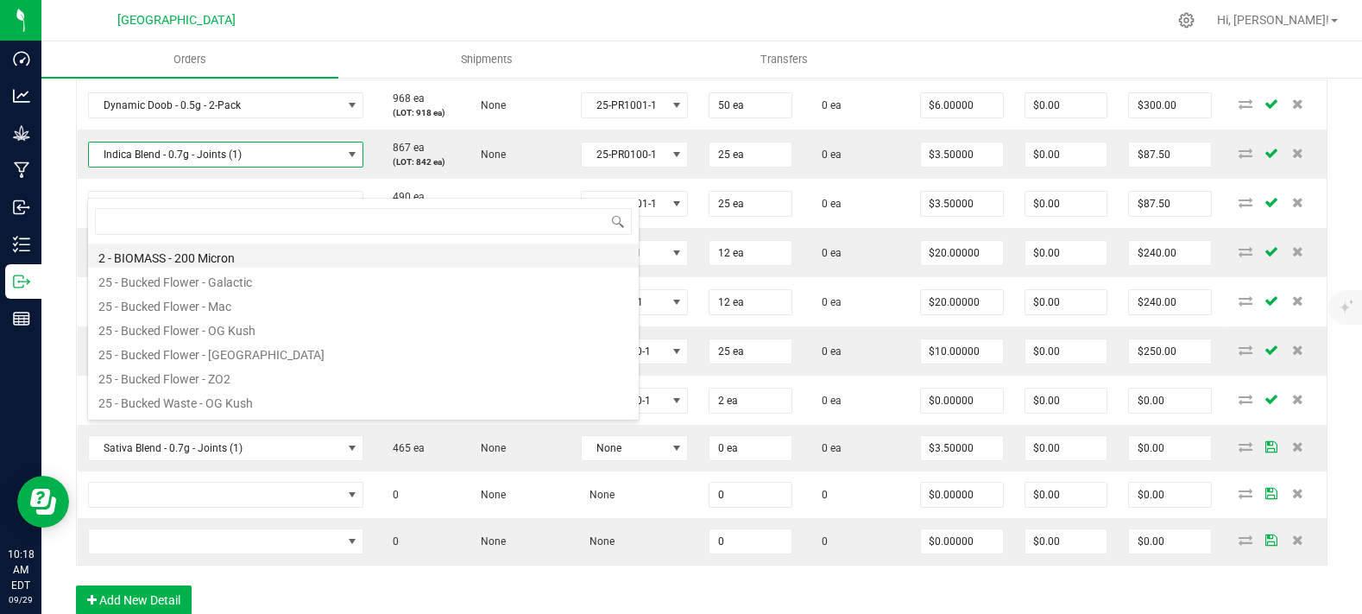
scroll to position [25, 231]
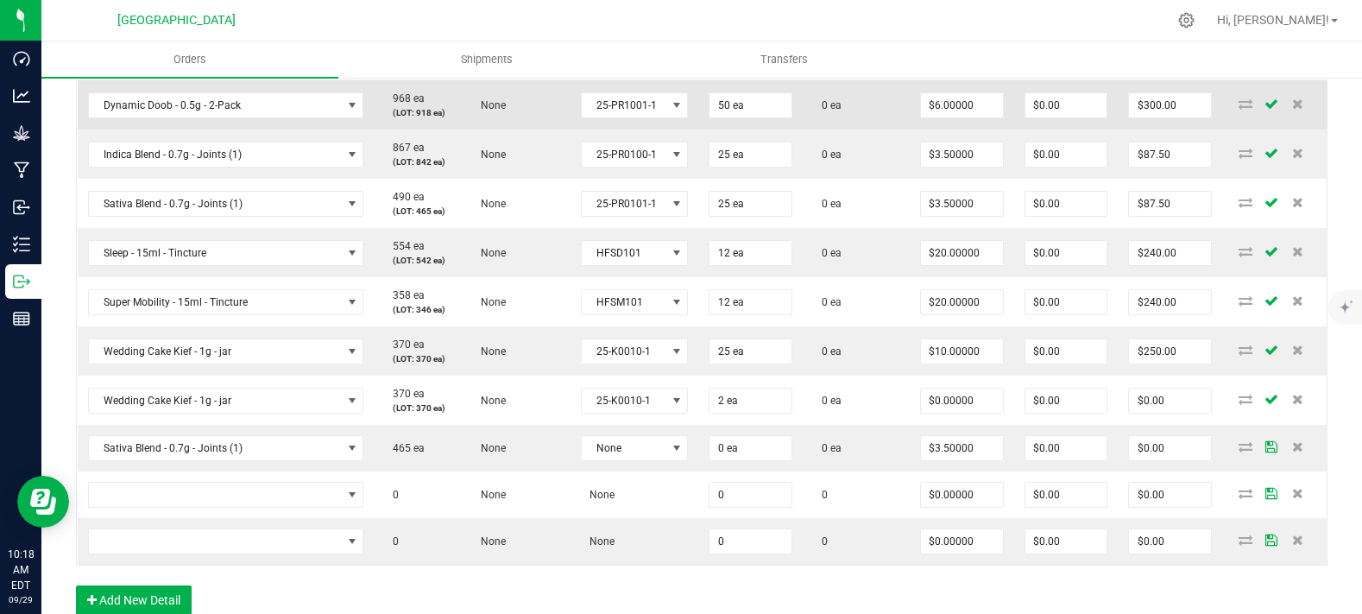
click at [497, 130] on td "None" at bounding box center [516, 104] width 109 height 49
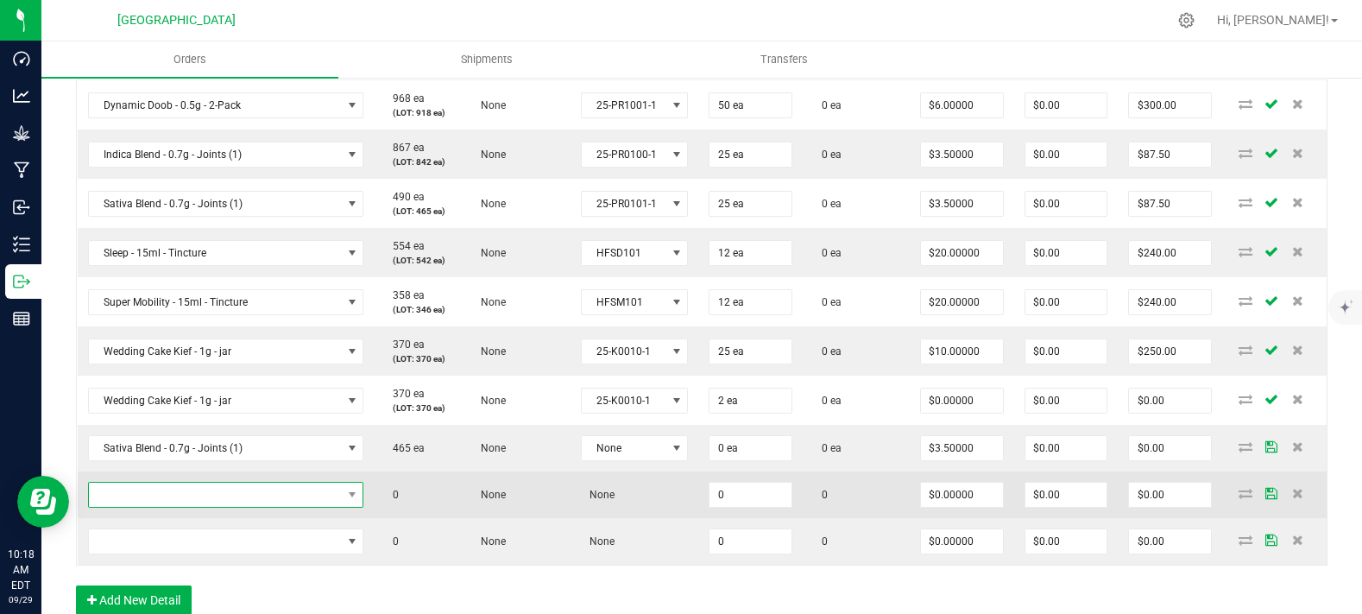
click at [200, 507] on span "NO DATA FOUND" at bounding box center [215, 495] width 253 height 24
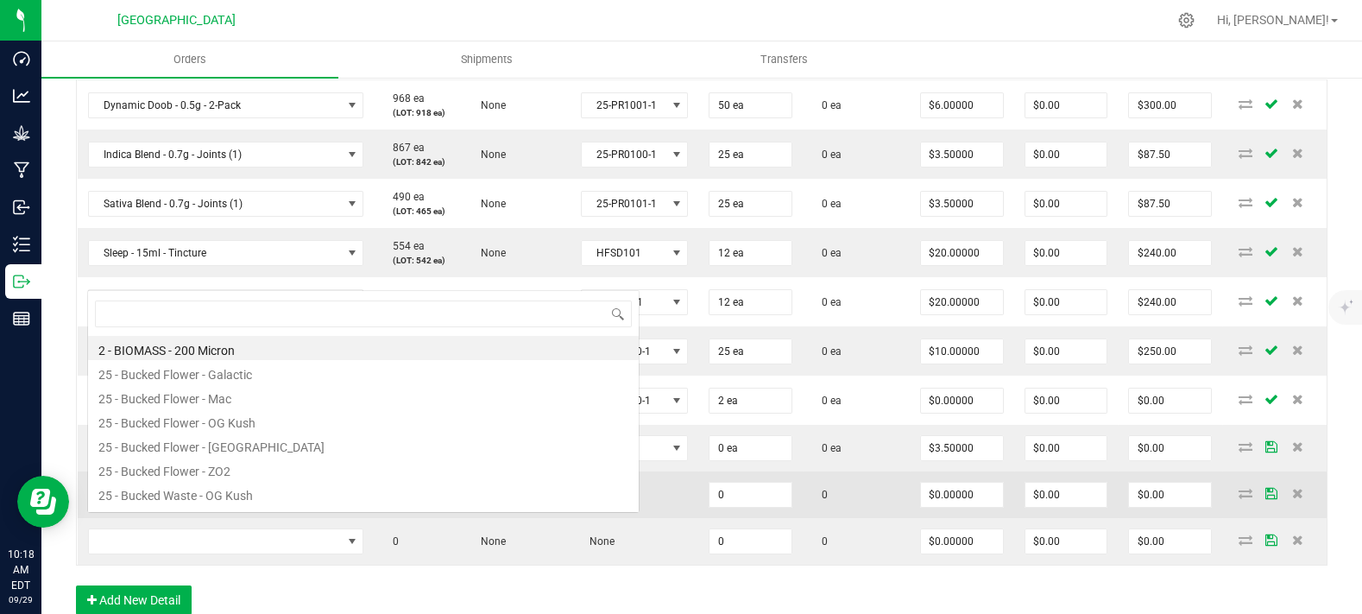
type input "Indica Blend - 0.7g - Joints (1)"
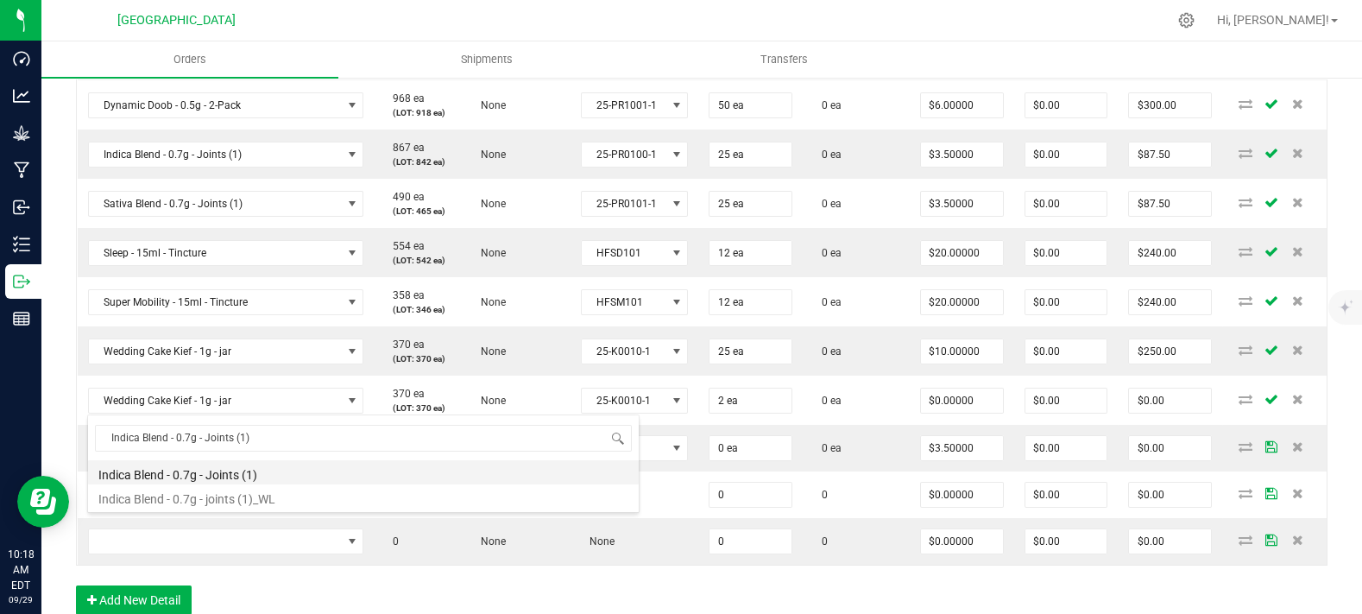
click at [235, 476] on li "Indica Blend - 0.7g - Joints (1)" at bounding box center [363, 472] width 551 height 24
type input "0 ea"
type input "$3.50000"
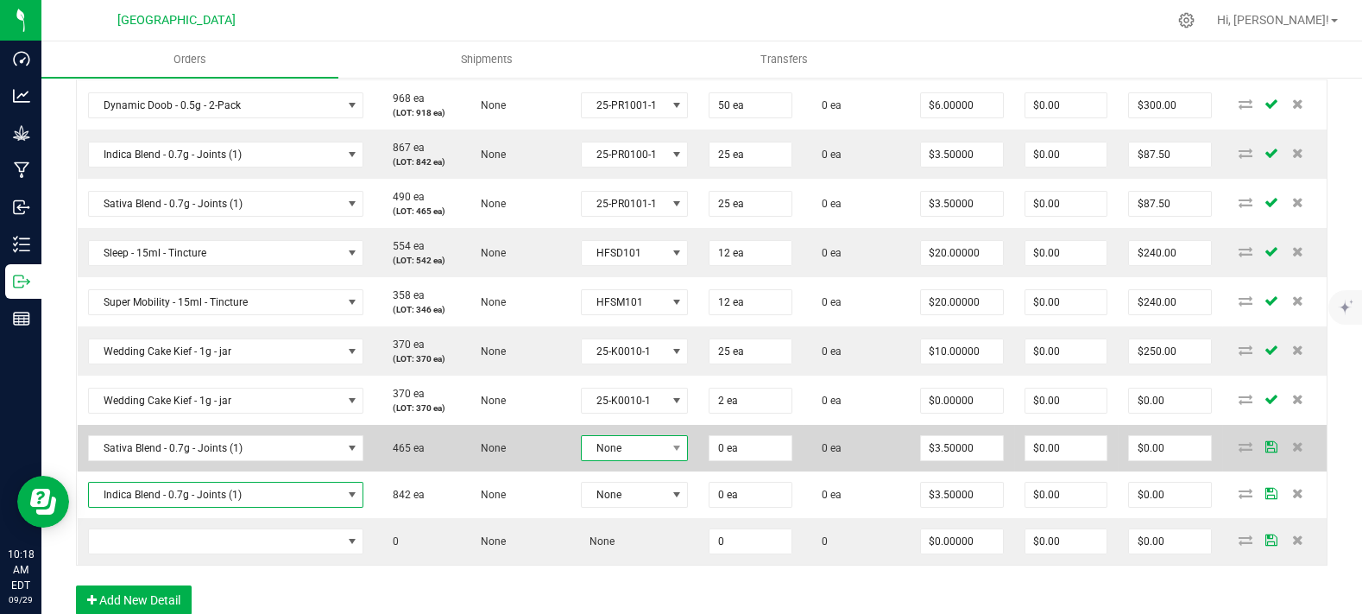
click at [666, 460] on span at bounding box center [677, 448] width 22 height 24
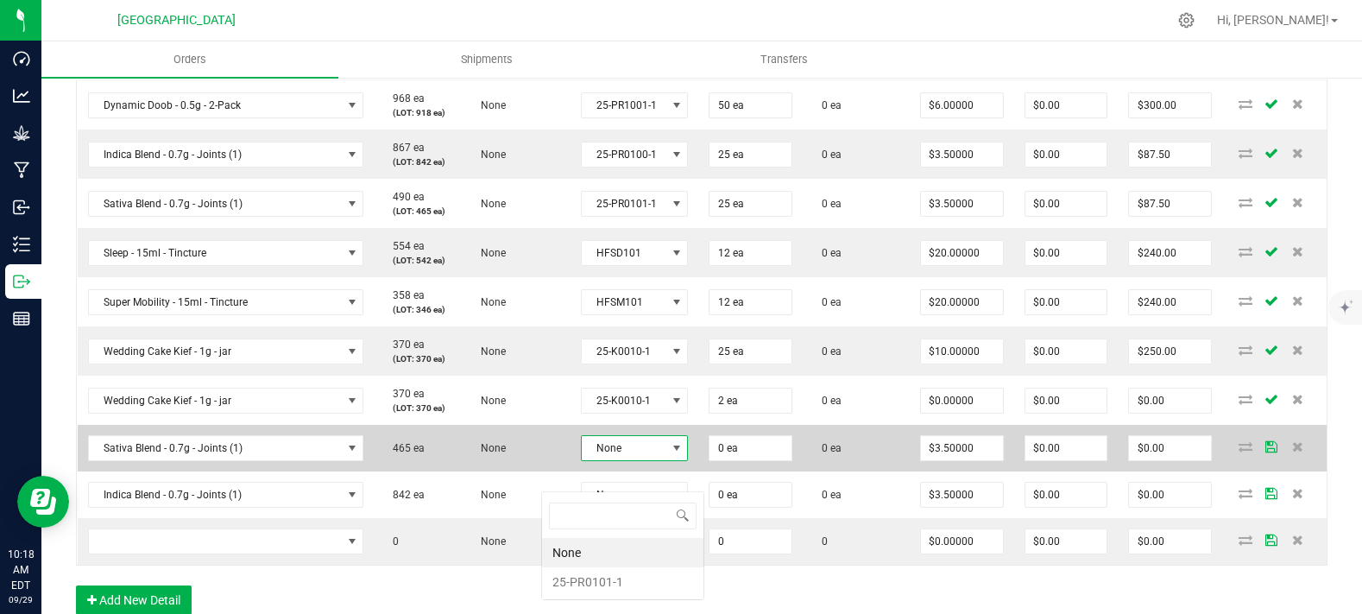
scroll to position [25, 111]
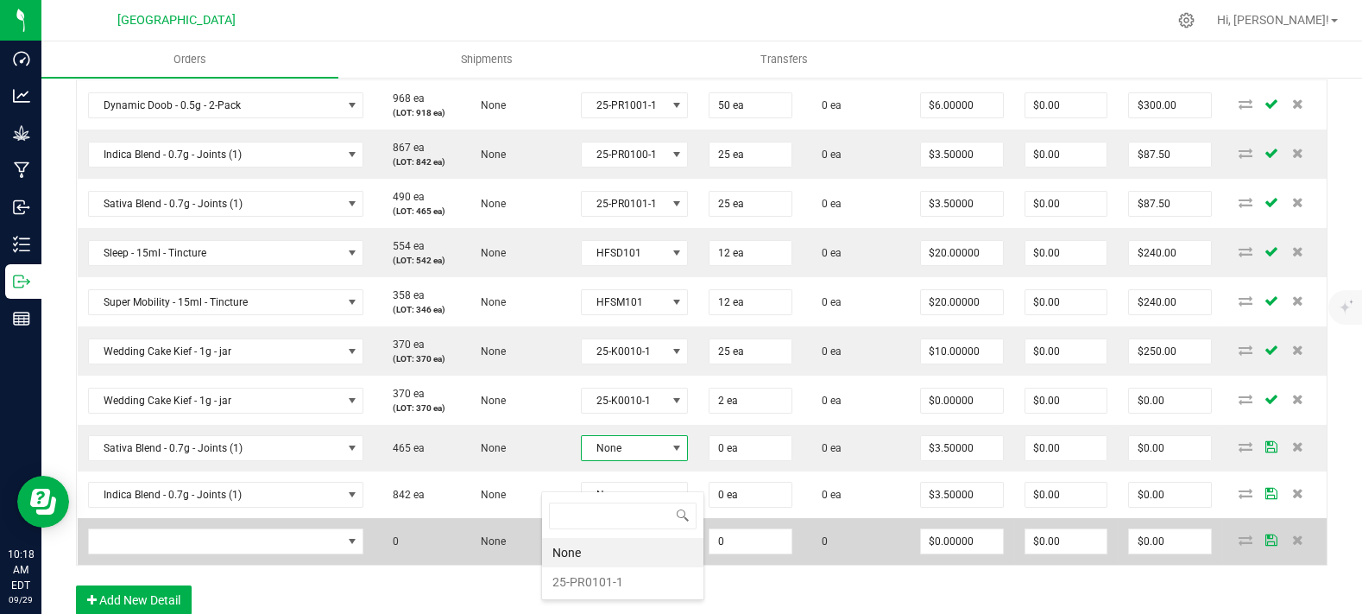
click at [611, 572] on li "25-PR0101-1" at bounding box center [622, 581] width 161 height 29
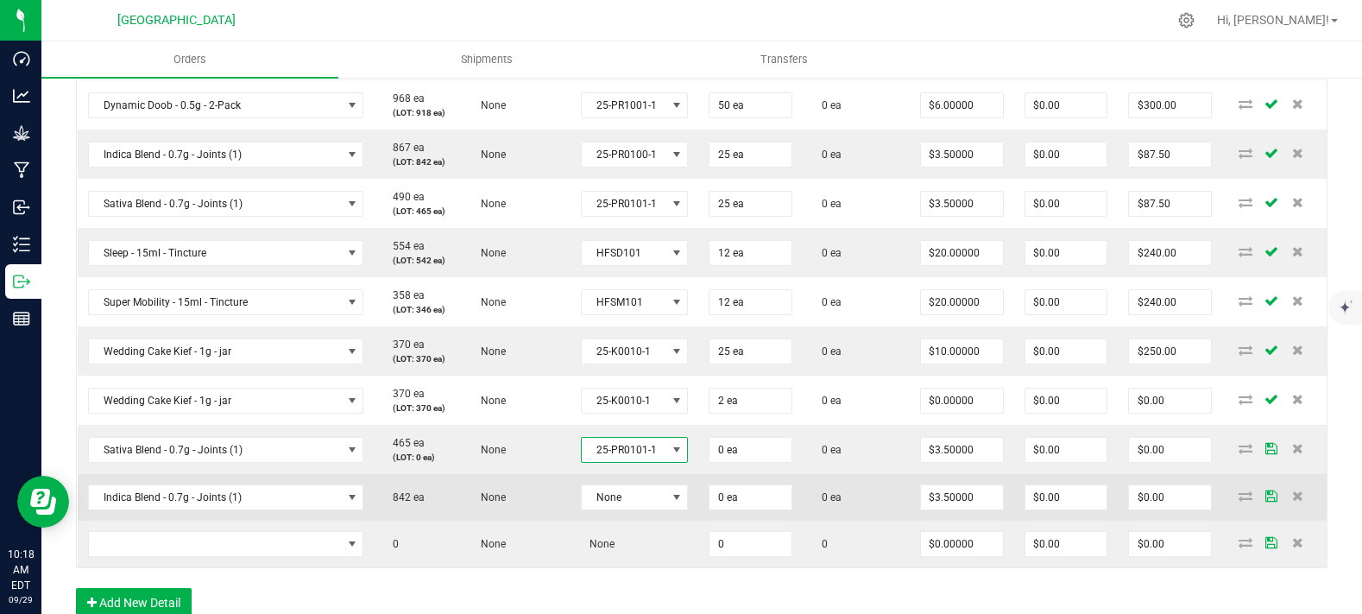
click at [610, 521] on td "None" at bounding box center [635, 497] width 129 height 47
click at [614, 509] on span "None" at bounding box center [624, 497] width 85 height 24
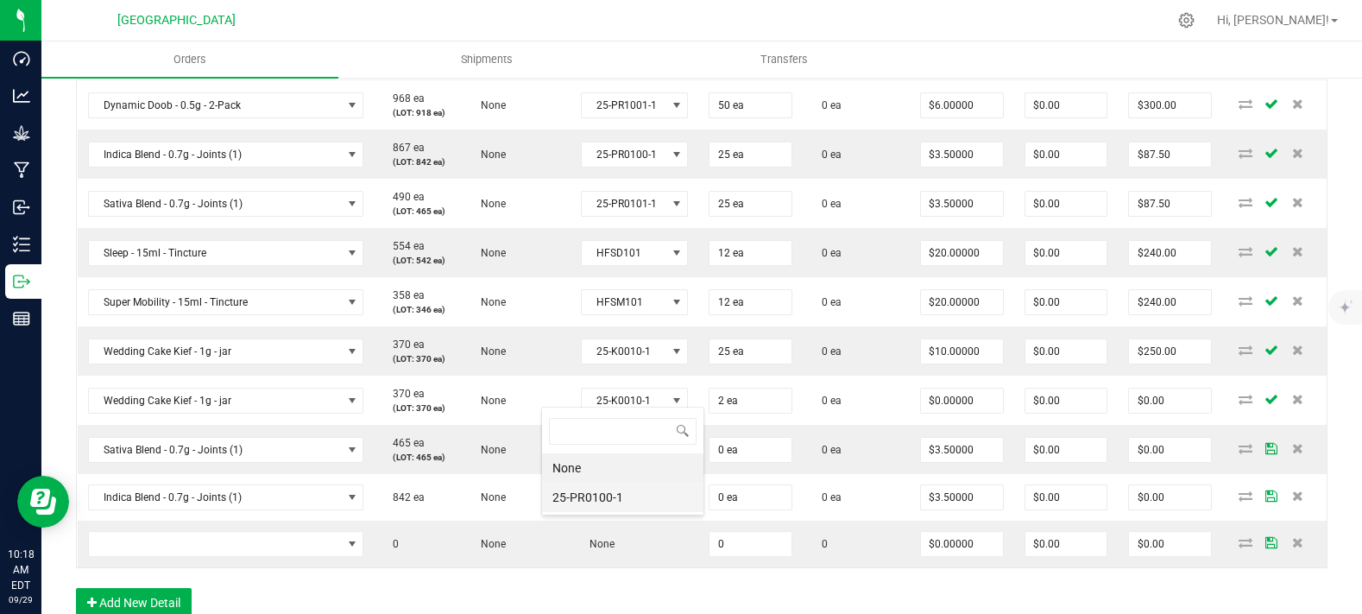
click at [624, 506] on li "25-PR0100-1" at bounding box center [622, 497] width 161 height 29
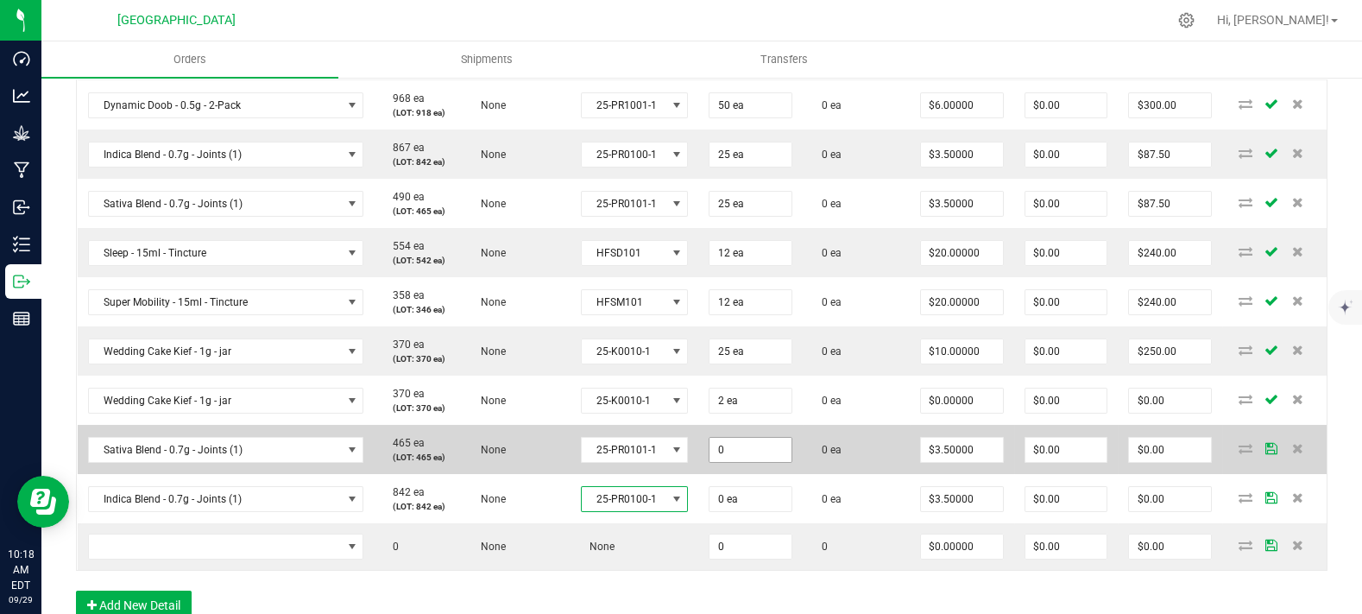
click at [710, 462] on input "0" at bounding box center [751, 450] width 82 height 24
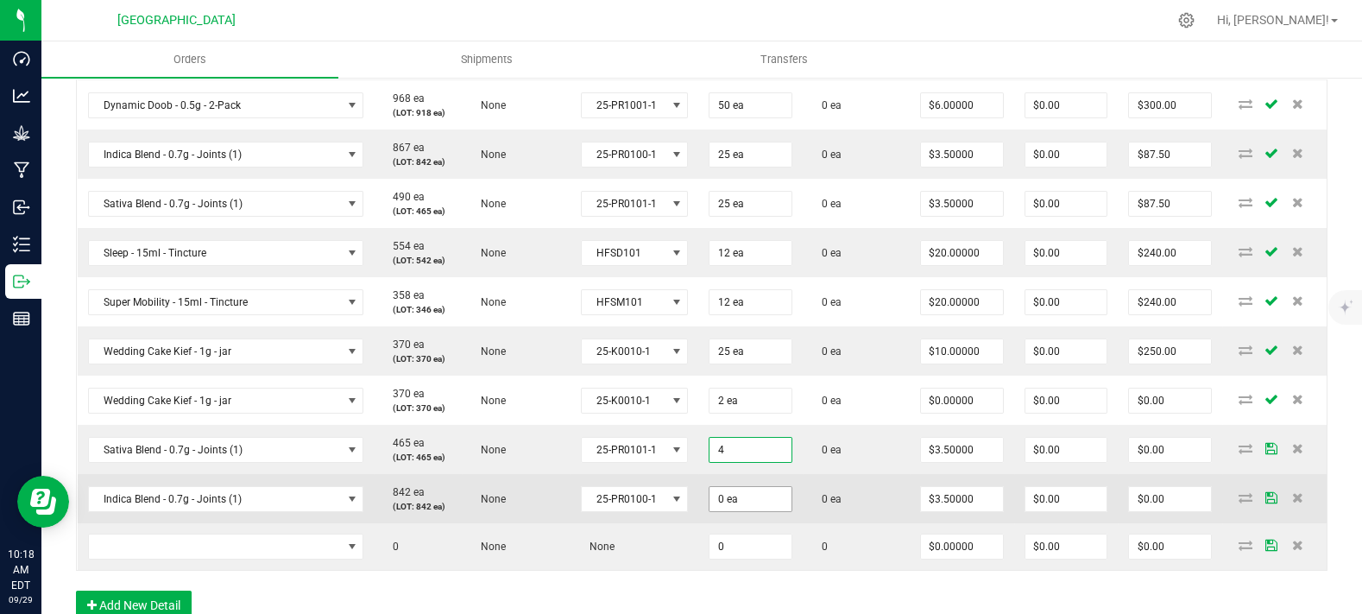
type input "4 ea"
type input "$14.00"
click at [710, 511] on input "0" at bounding box center [751, 499] width 82 height 24
type input "4 ea"
type input "$14.00"
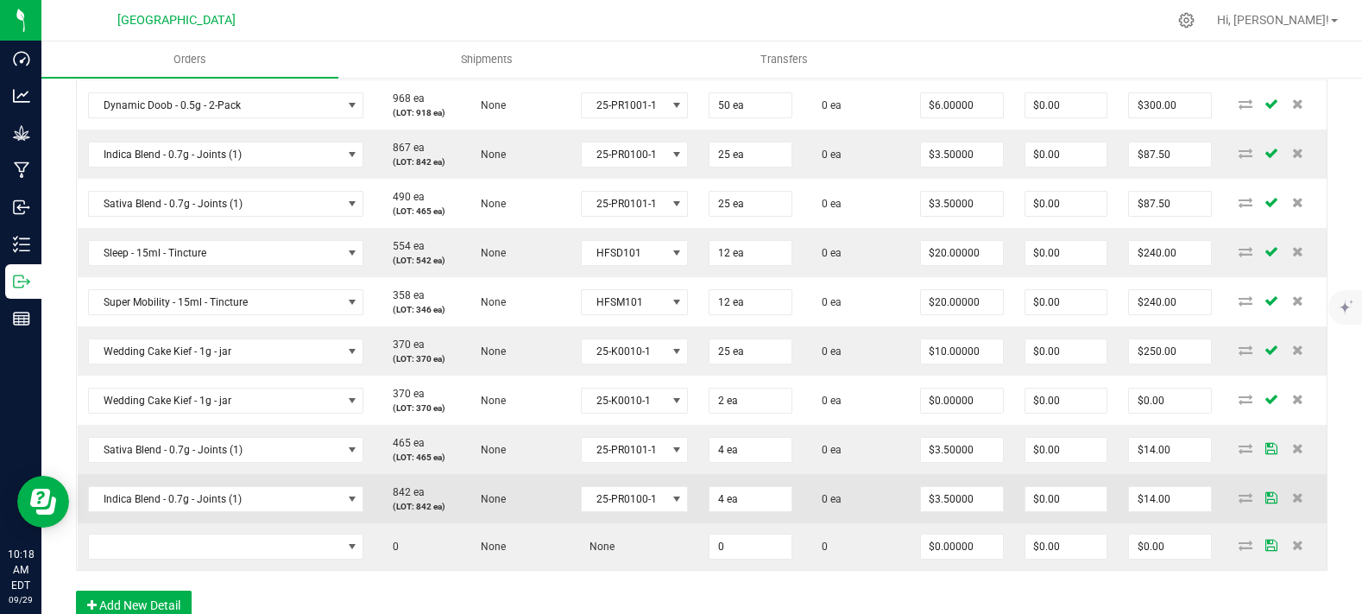
click at [803, 515] on td "0 ea" at bounding box center [856, 498] width 107 height 49
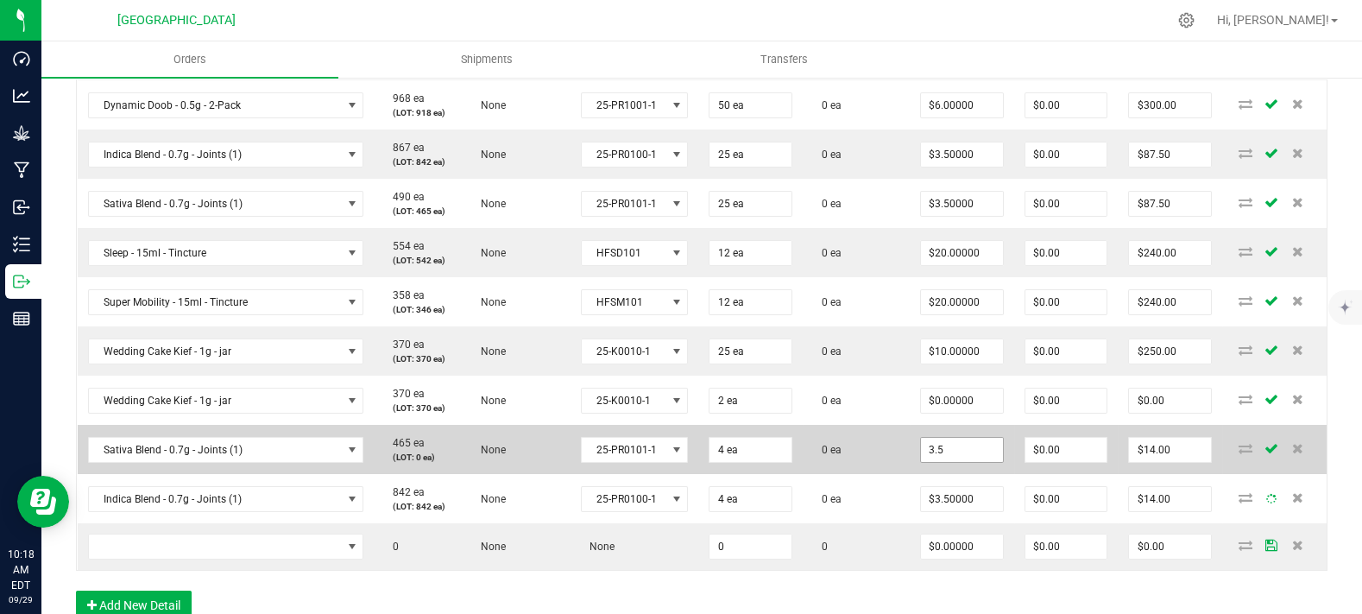
click at [932, 462] on input "3.5" at bounding box center [962, 450] width 82 height 24
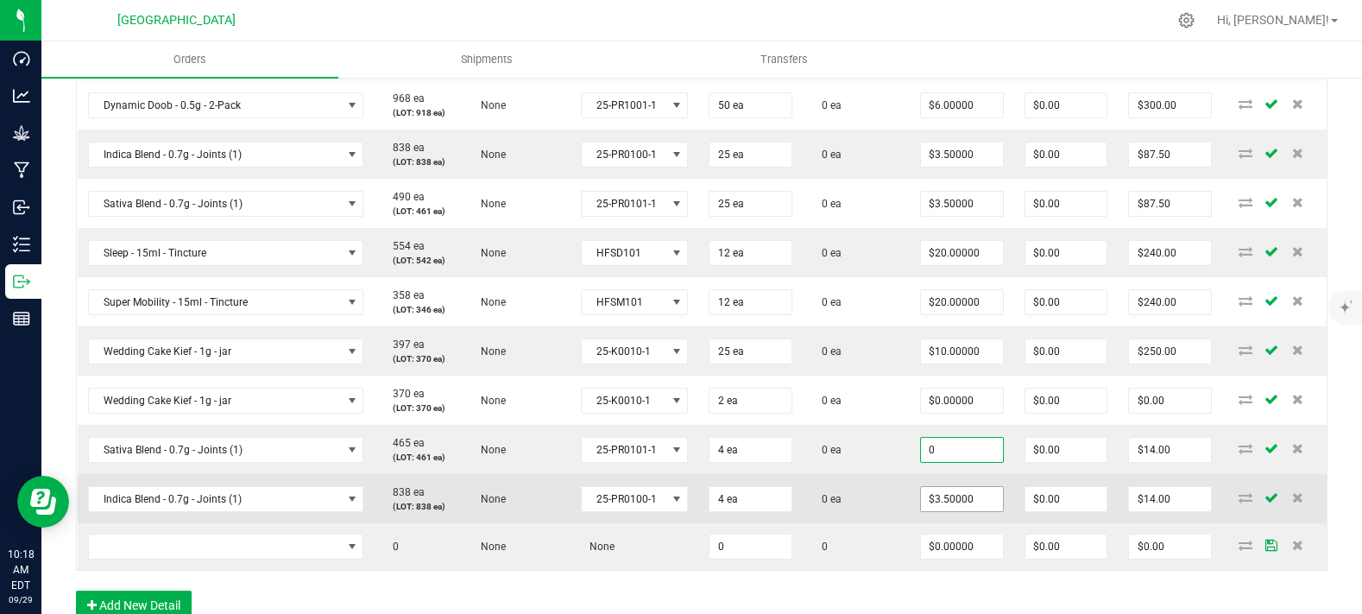
type input "$0.00000"
type input "$0.00"
click at [932, 511] on input "3.5" at bounding box center [962, 499] width 82 height 24
type input "$0.00000"
type input "$0.00"
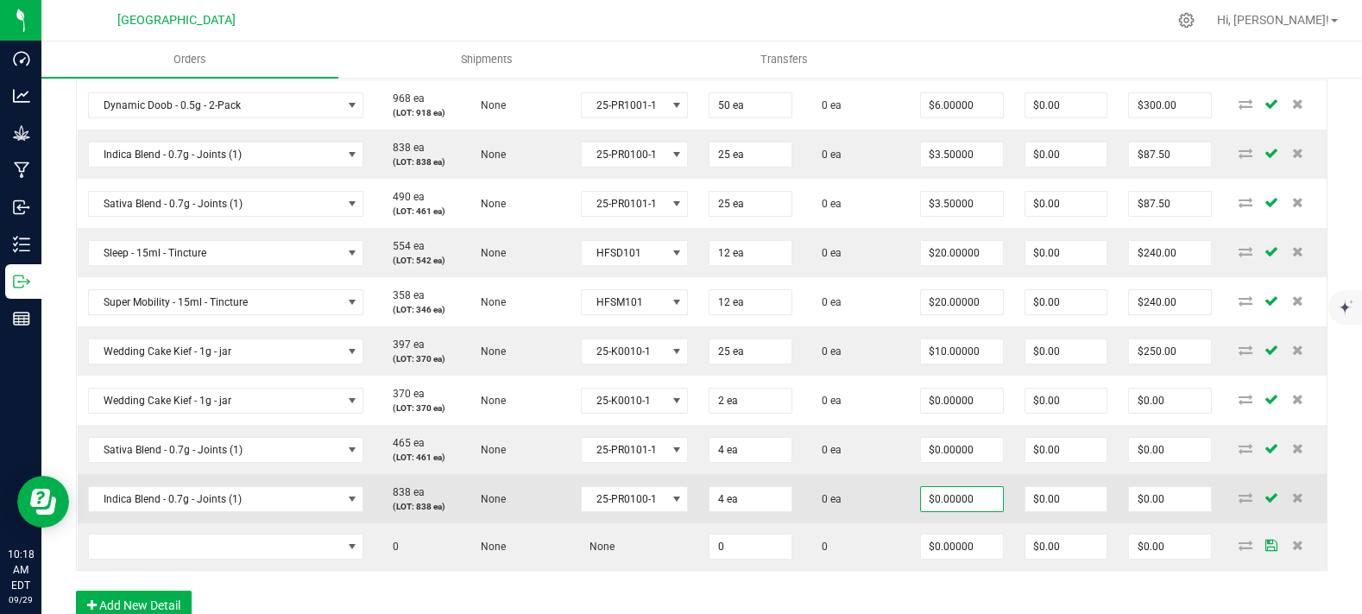
click at [822, 511] on td "0 ea" at bounding box center [856, 498] width 107 height 49
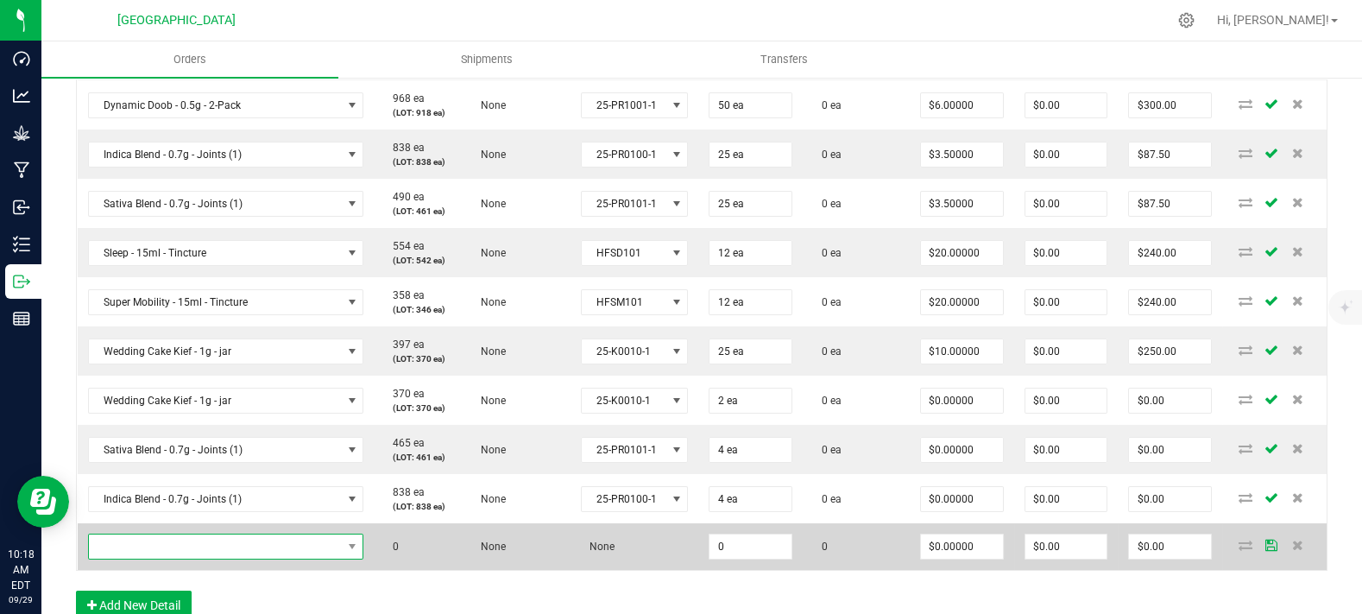
click at [205, 559] on span "NO DATA FOUND" at bounding box center [215, 546] width 253 height 24
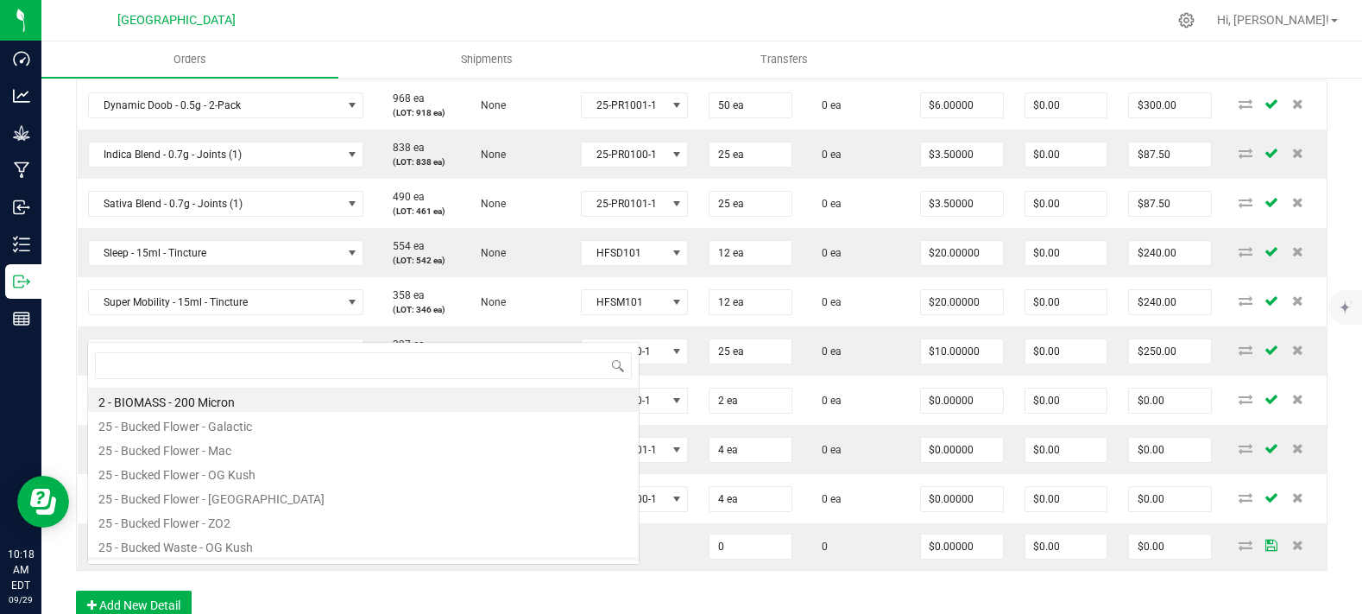
scroll to position [25, 227]
type input "dynam"
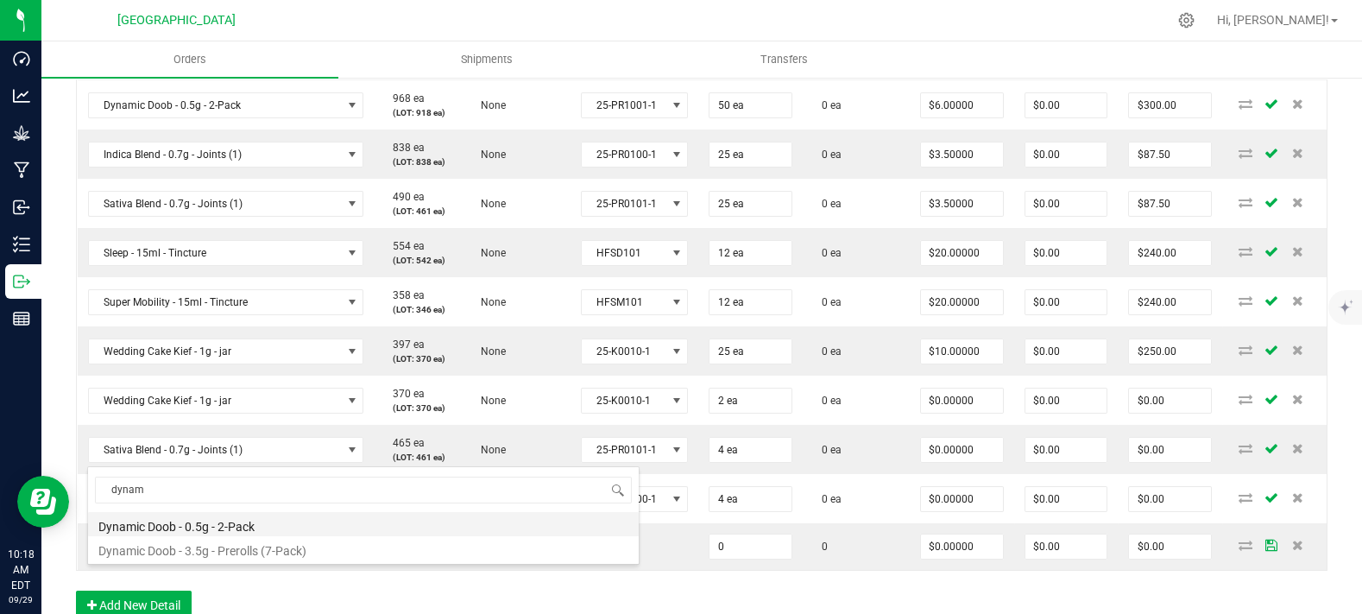
click at [237, 527] on li "Dynamic Doob - 0.5g - 2-Pack" at bounding box center [363, 524] width 551 height 24
type input "0 ea"
type input "$6.00000"
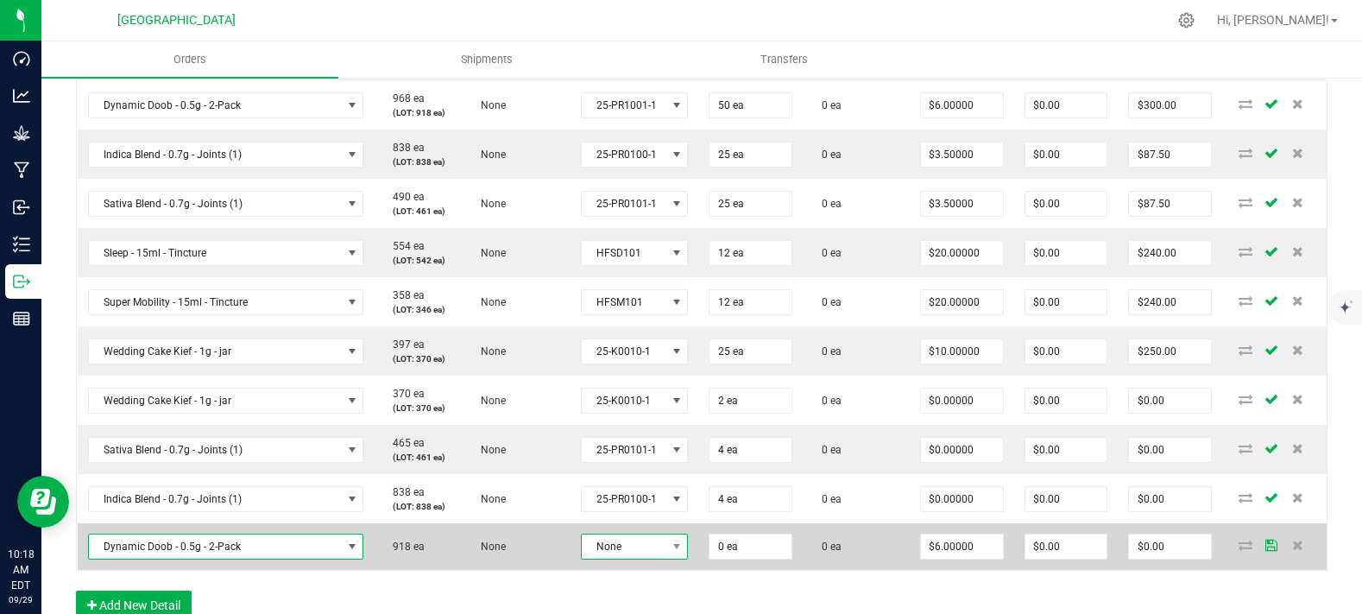
click at [619, 559] on span "None" at bounding box center [624, 546] width 85 height 24
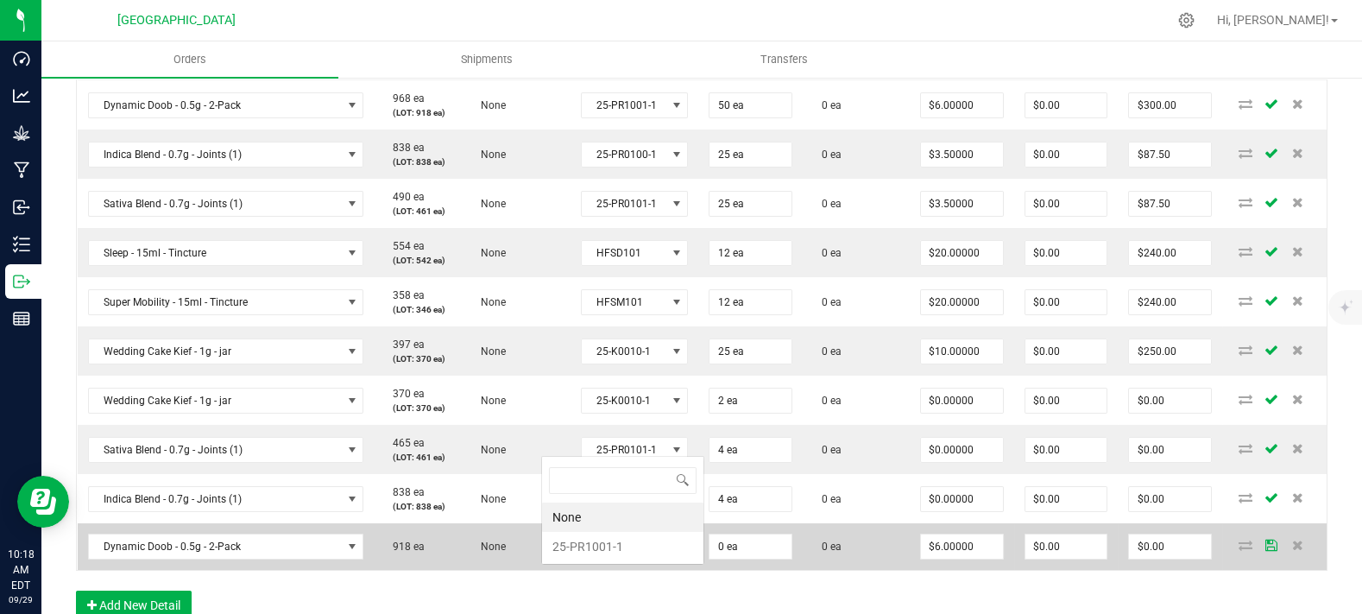
scroll to position [0, 0]
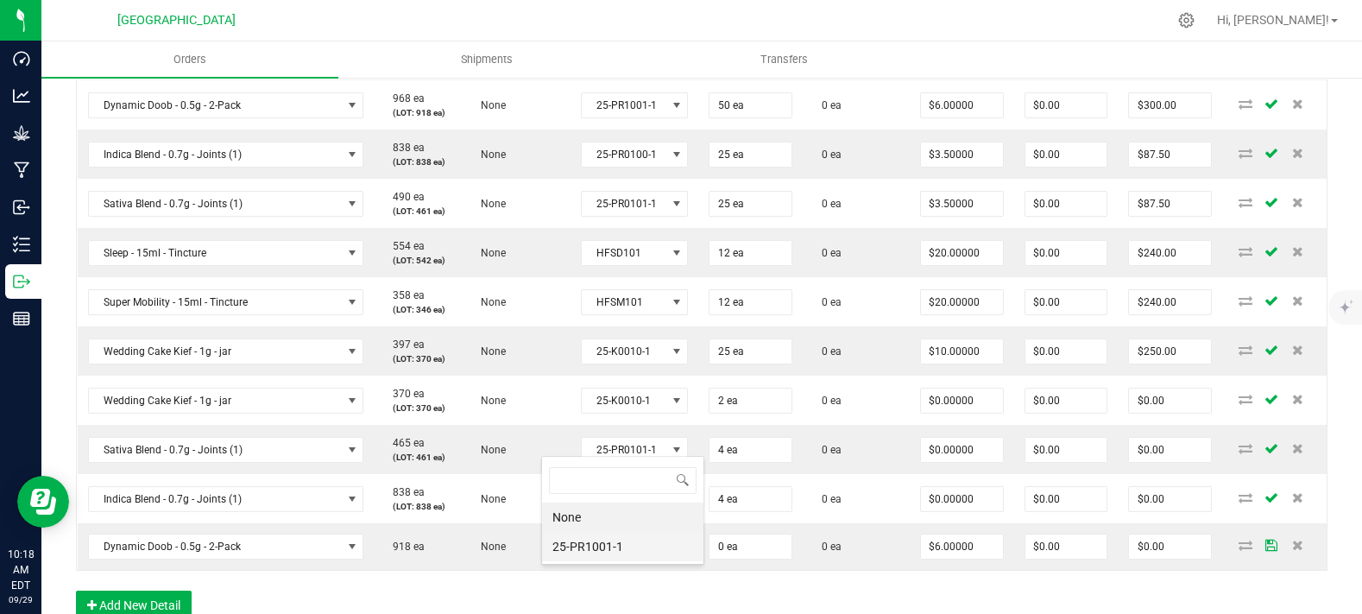
click at [619, 542] on li "25-PR1001-1" at bounding box center [622, 546] width 161 height 29
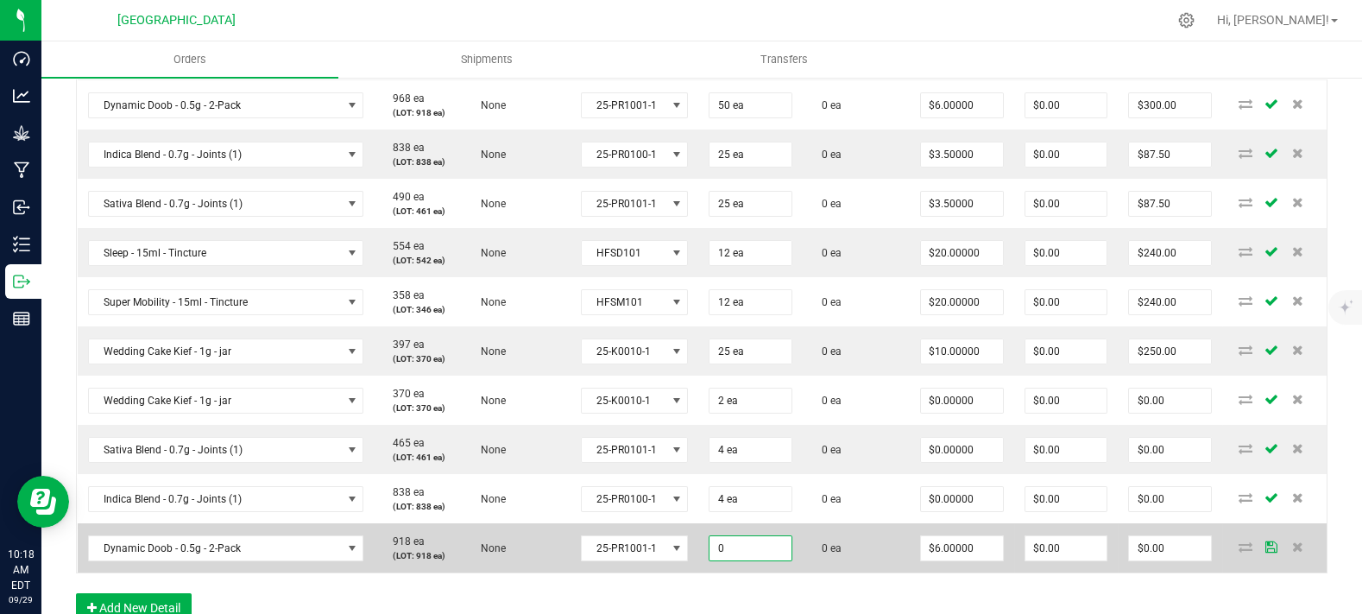
click at [742, 560] on input "0" at bounding box center [751, 548] width 82 height 24
type input "3 ea"
type input "$18.00"
click at [831, 559] on td "0 ea" at bounding box center [856, 547] width 107 height 49
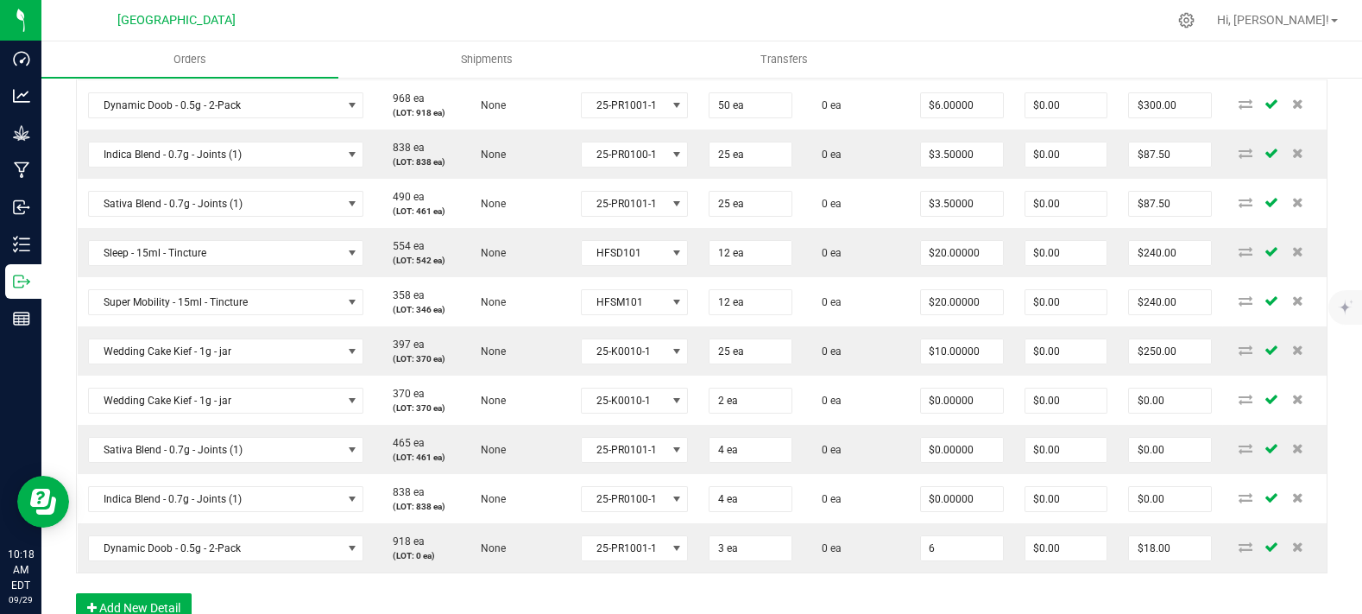
click at [929, 560] on input "6" at bounding box center [962, 548] width 82 height 24
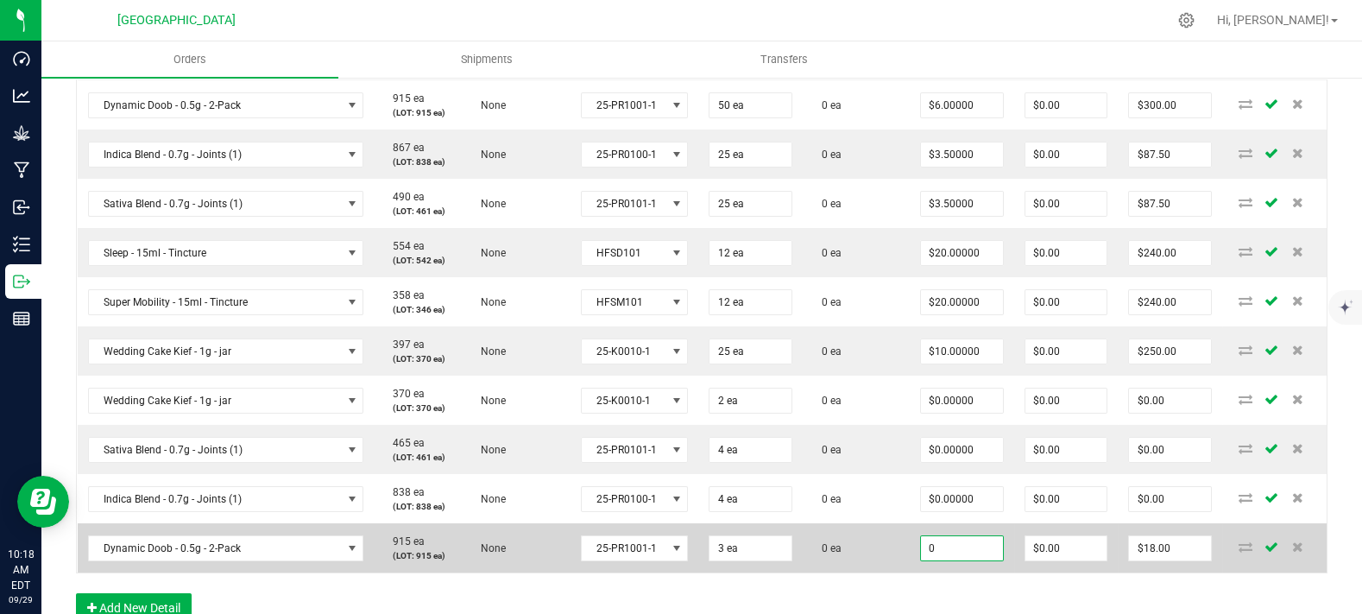
type input "$0.00000"
type input "$0.00"
click at [817, 563] on td "0 ea" at bounding box center [856, 547] width 107 height 49
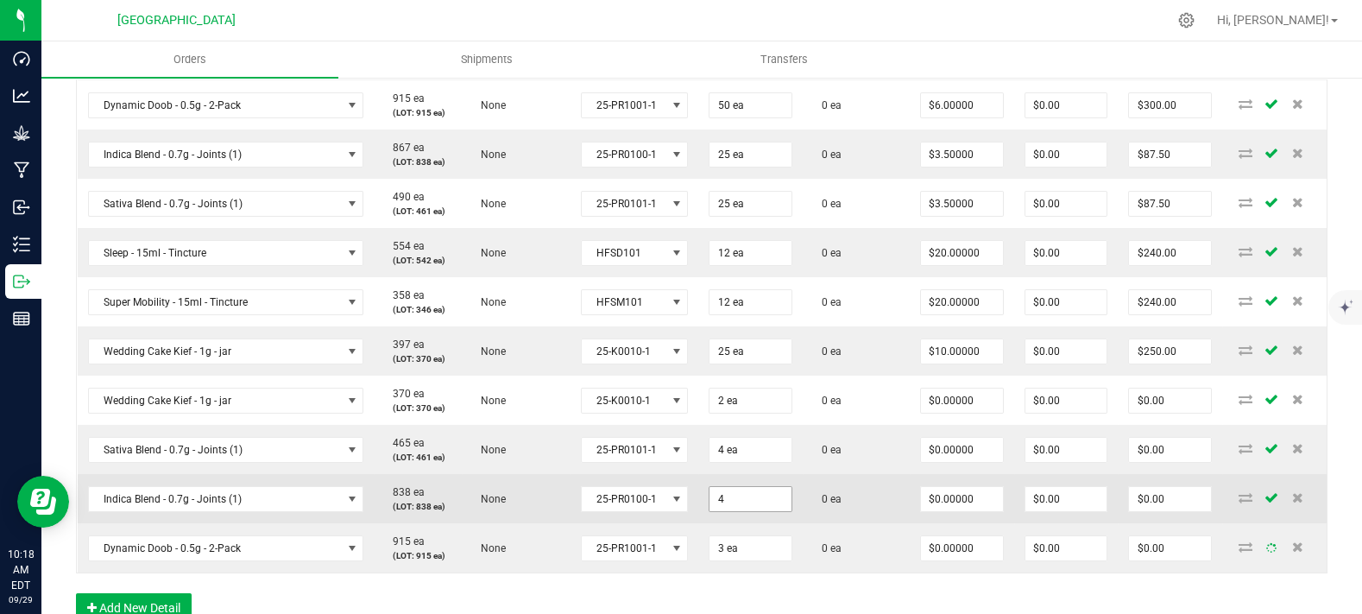
click at [710, 511] on input "4" at bounding box center [751, 499] width 82 height 24
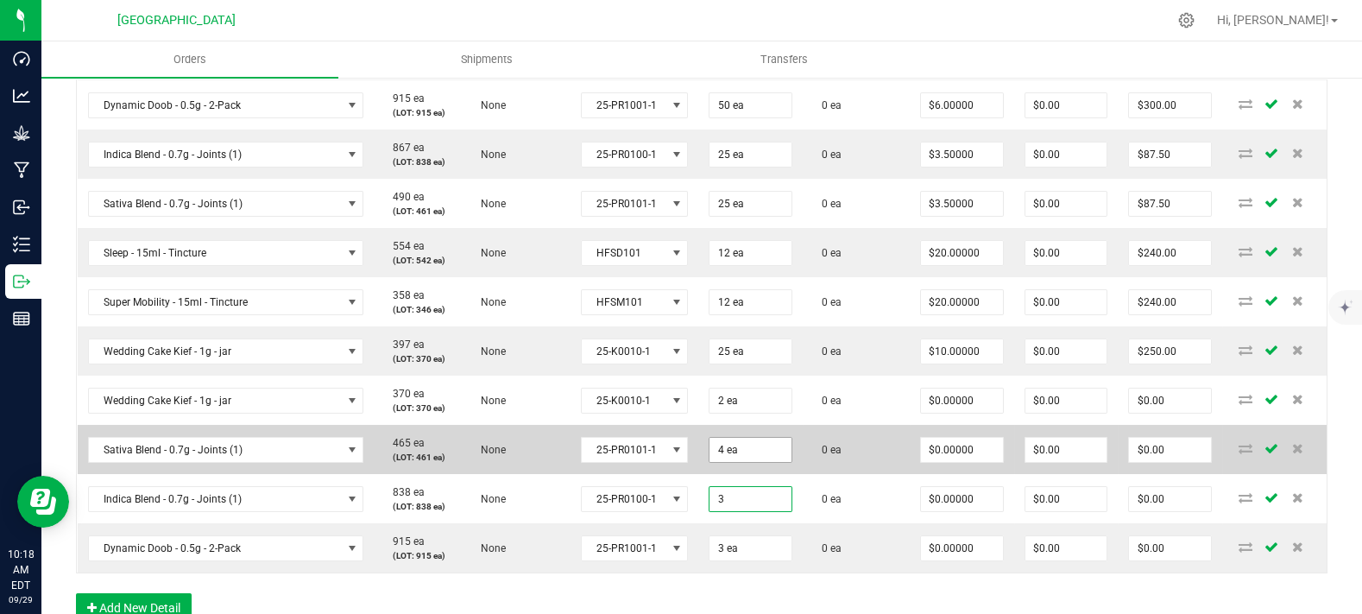
type input "3"
type input "4"
type input "3 ea"
click at [728, 462] on input "4" at bounding box center [751, 450] width 82 height 24
type input "3 ea"
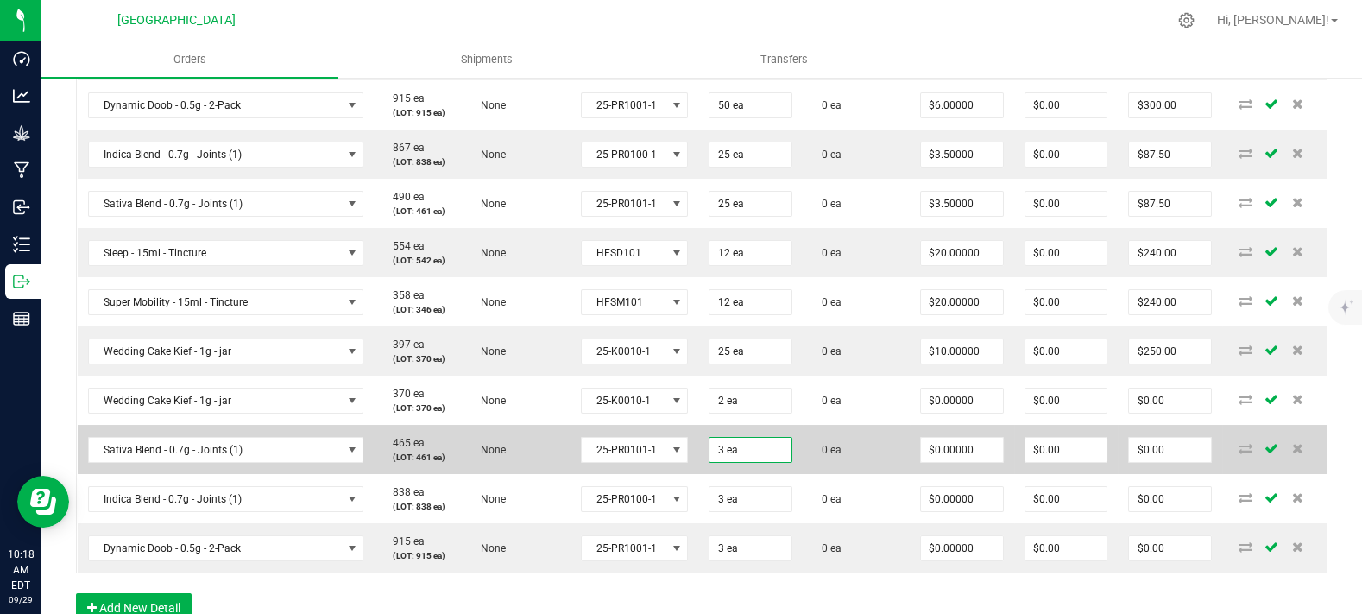
click at [813, 456] on span "0 ea" at bounding box center [827, 450] width 28 height 12
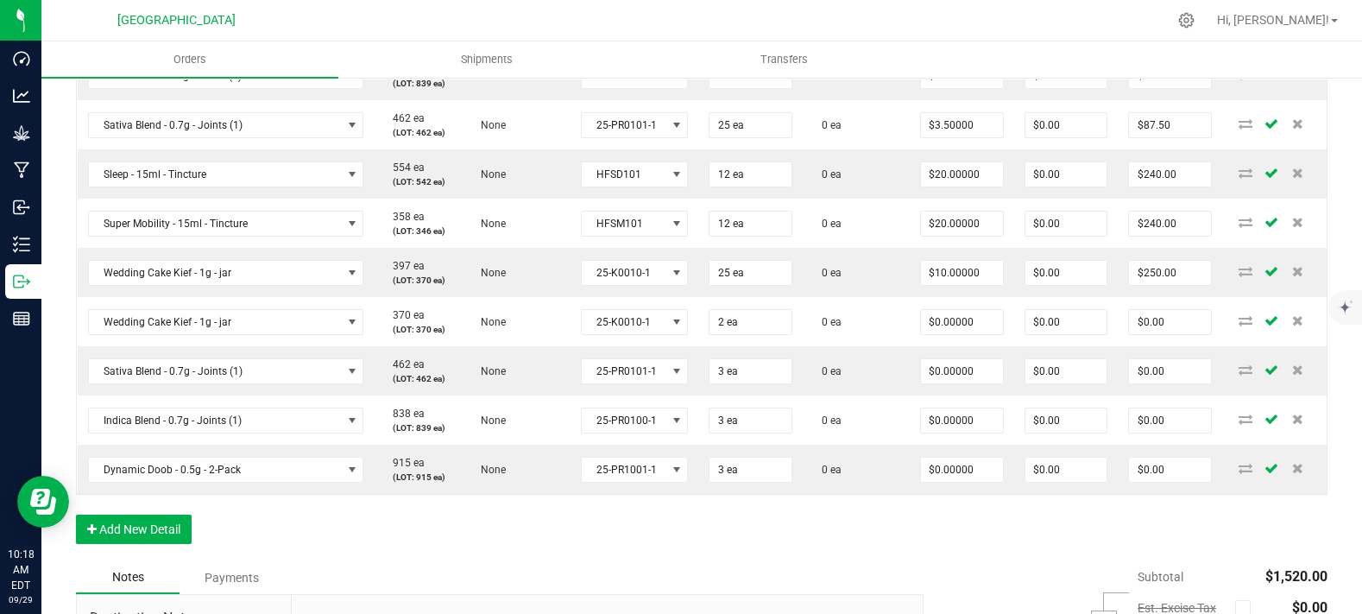
scroll to position [767, 0]
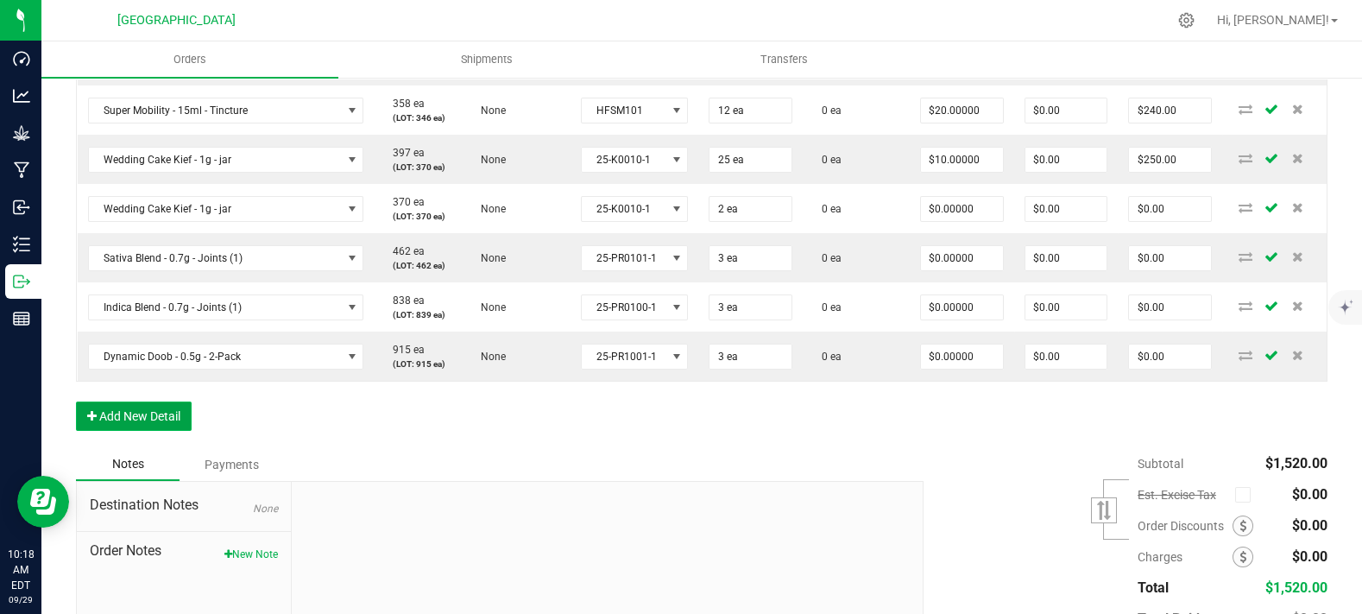
click at [174, 431] on button "Add New Detail" at bounding box center [134, 415] width 116 height 29
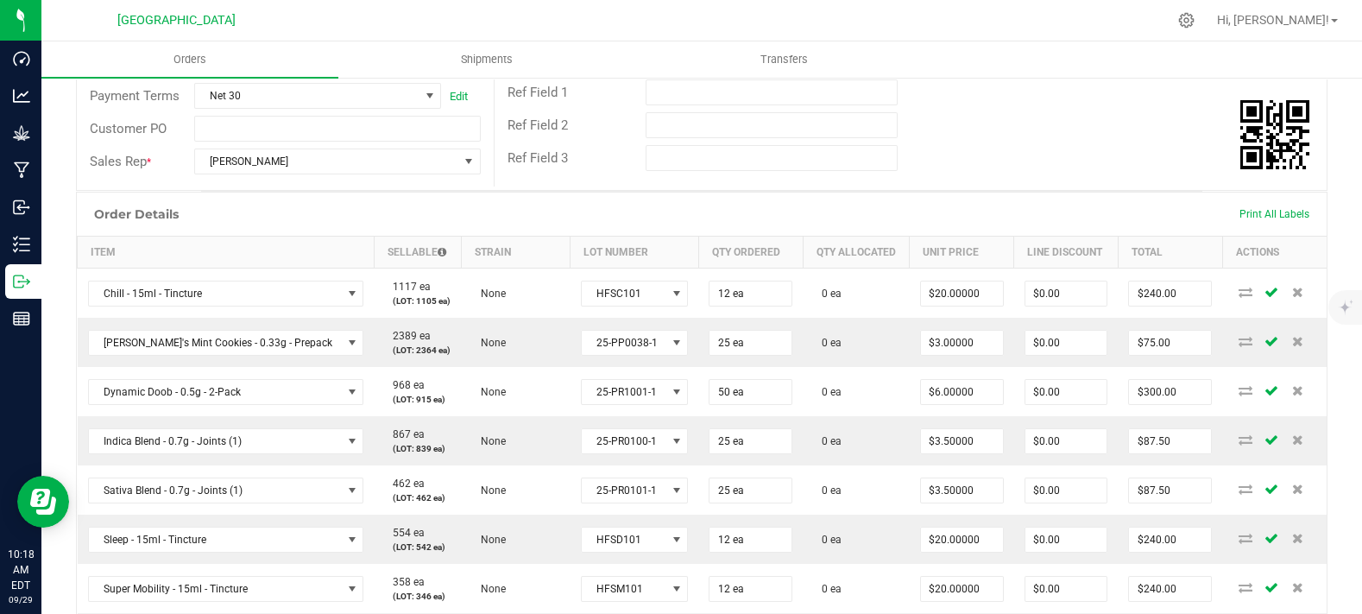
scroll to position [287, 0]
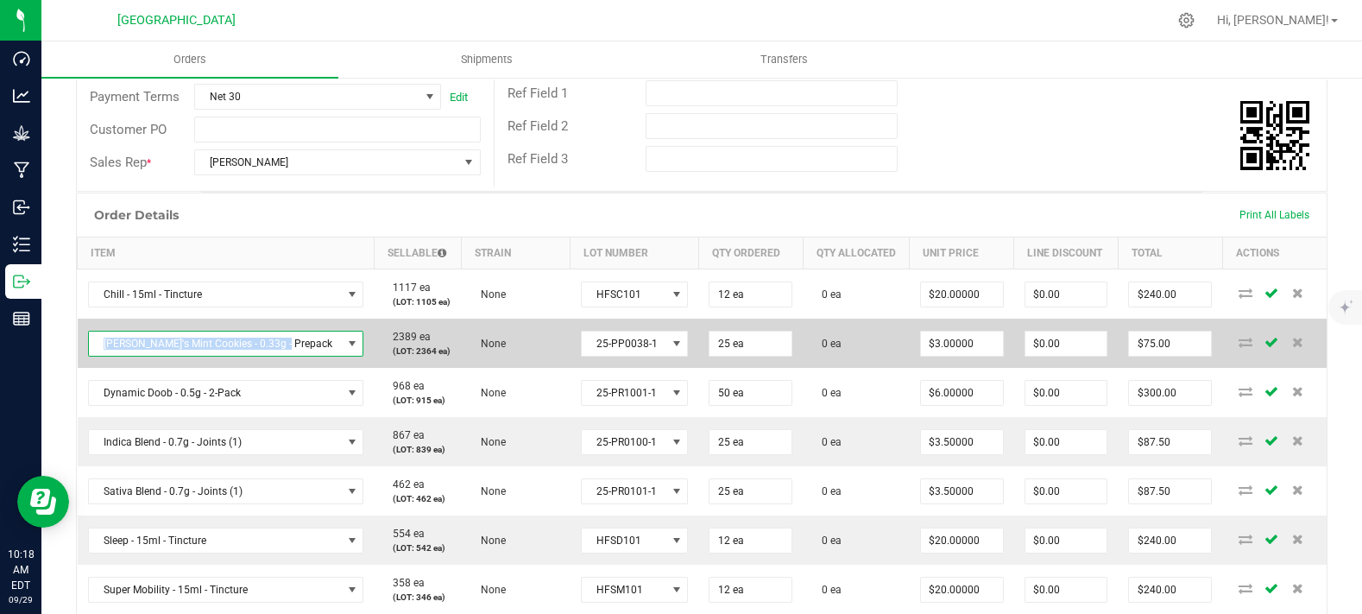
copy span "Cindy's Mint Cookies - 0.33g - Prepack"
drag, startPoint x: 290, startPoint y: 369, endPoint x: 90, endPoint y: 381, distance: 200.7
click at [90, 356] on span "Cindy's Mint Cookies - 0.33g - Prepack" at bounding box center [215, 344] width 253 height 24
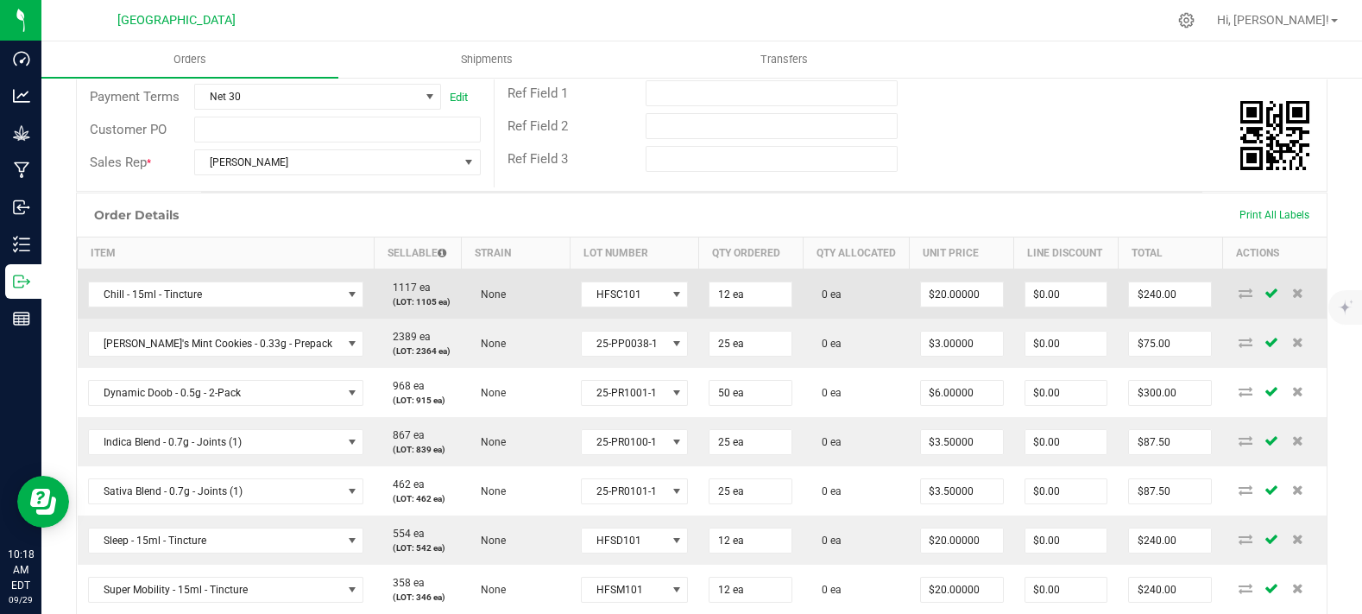
drag, startPoint x: 490, startPoint y: 312, endPoint x: 468, endPoint y: 323, distance: 25.1
click at [491, 312] on td "None" at bounding box center [516, 294] width 109 height 50
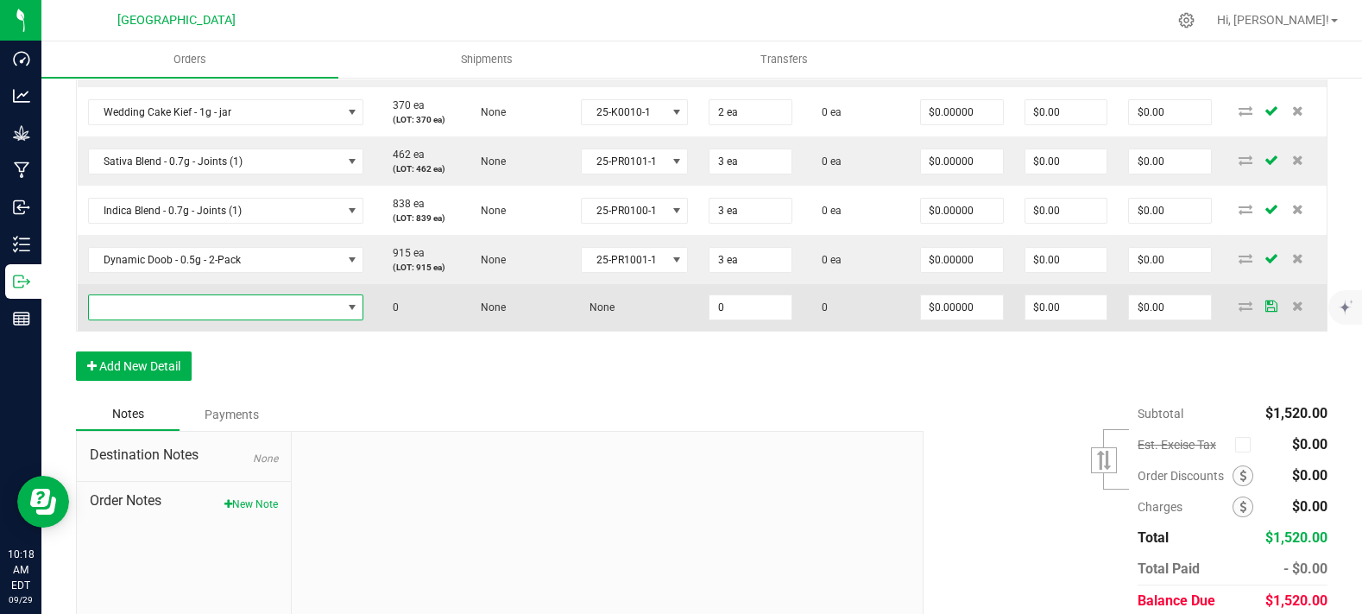
click at [168, 319] on span "NO DATA FOUND" at bounding box center [215, 307] width 253 height 24
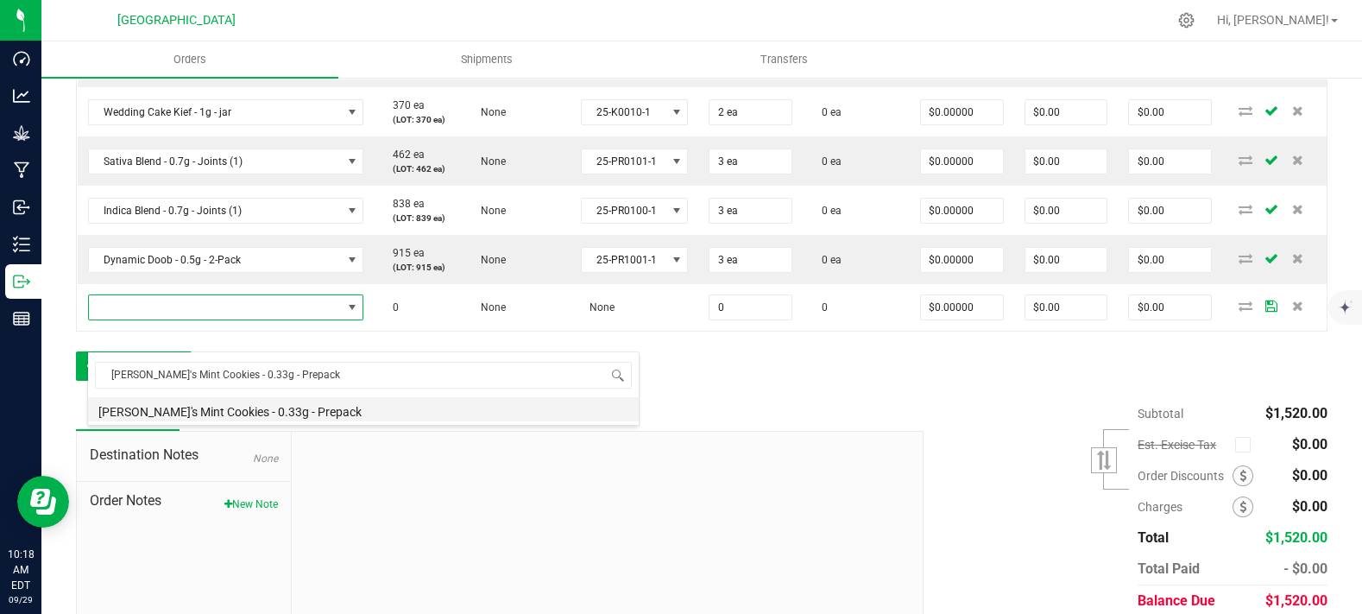
click at [250, 405] on li "Cindy's Mint Cookies - 0.33g - Prepack" at bounding box center [363, 409] width 551 height 24
type input "0 ea"
type input "$3.00000"
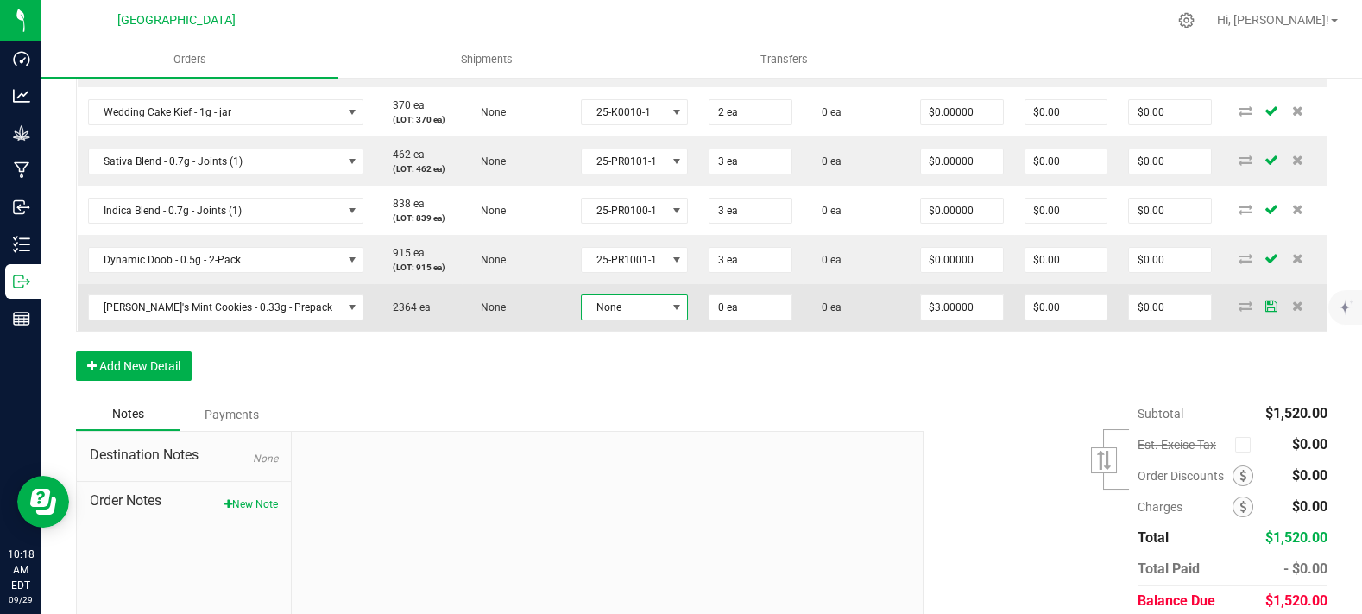
click at [595, 319] on span "None" at bounding box center [624, 307] width 85 height 24
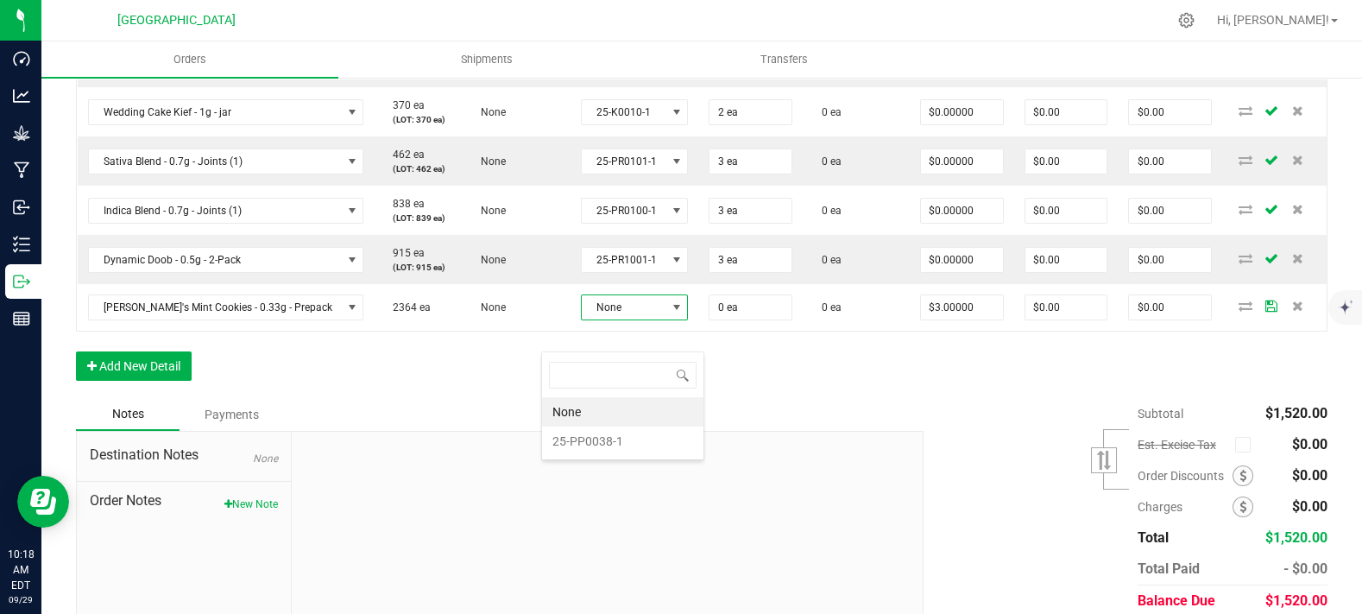
scroll to position [86310, 86226]
click at [617, 442] on li "25-PP0038-1" at bounding box center [622, 441] width 161 height 29
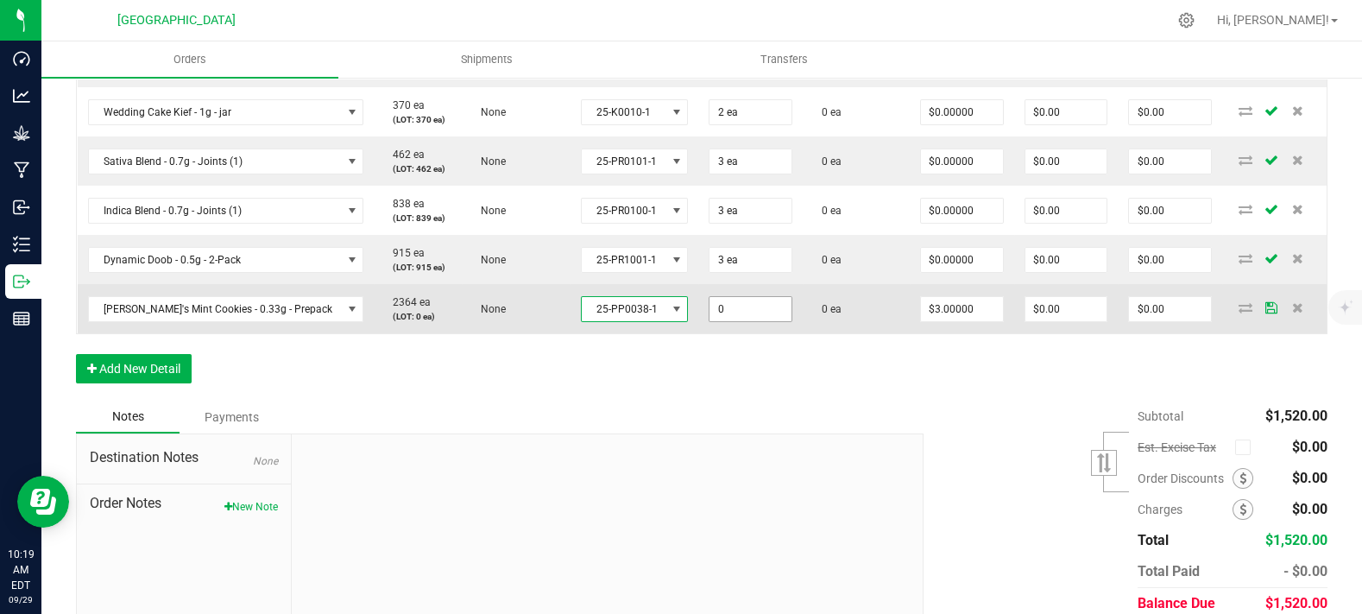
click at [744, 321] on input "0" at bounding box center [751, 309] width 82 height 24
type input "2 ea"
type input "$6.00"
click at [810, 333] on td "0 ea" at bounding box center [856, 308] width 107 height 49
type input "3"
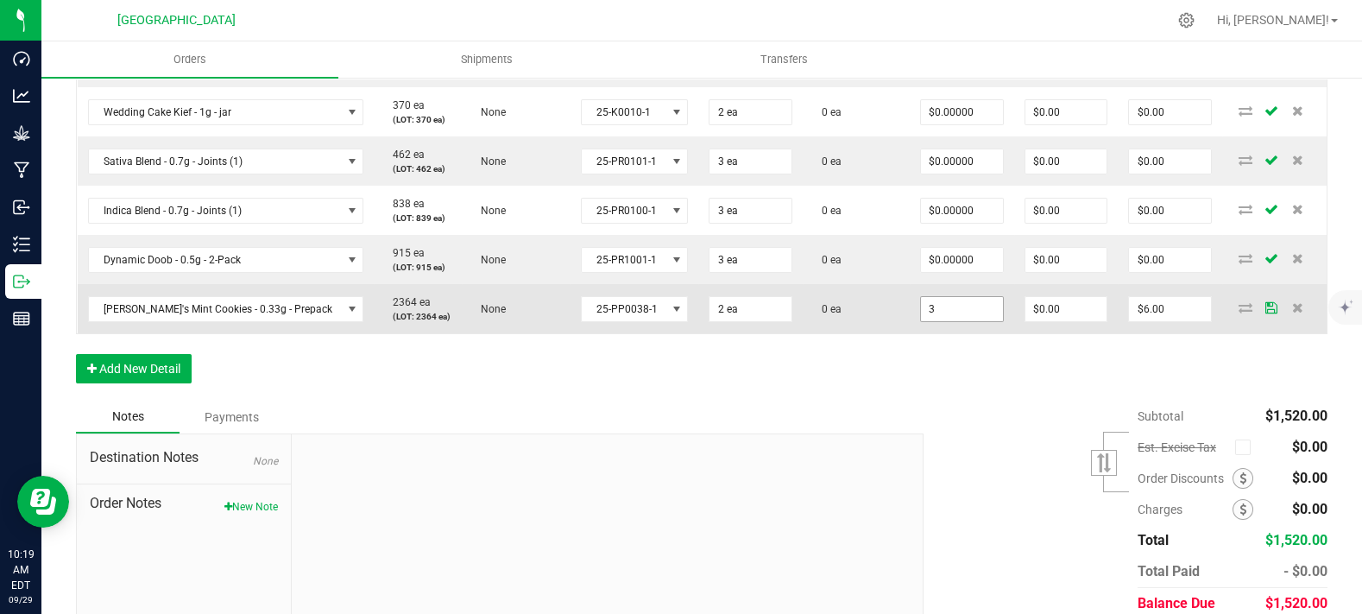
click at [923, 321] on input "3" at bounding box center [962, 309] width 82 height 24
click at [941, 321] on input "3" at bounding box center [962, 309] width 82 height 24
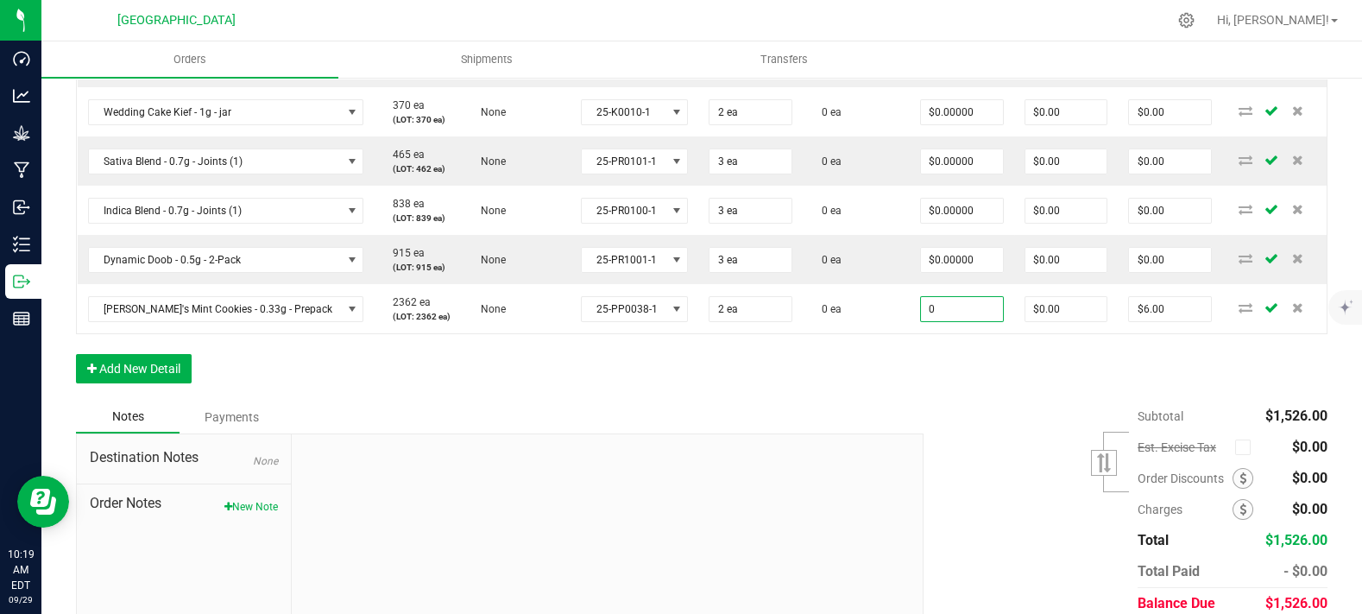
type input "$0.00000"
type input "$0.00"
click at [779, 372] on div "Order Details Print All Labels Item Sellable Strain Lot Number Qty Ordered Qty …" at bounding box center [702, 9] width 1252 height 784
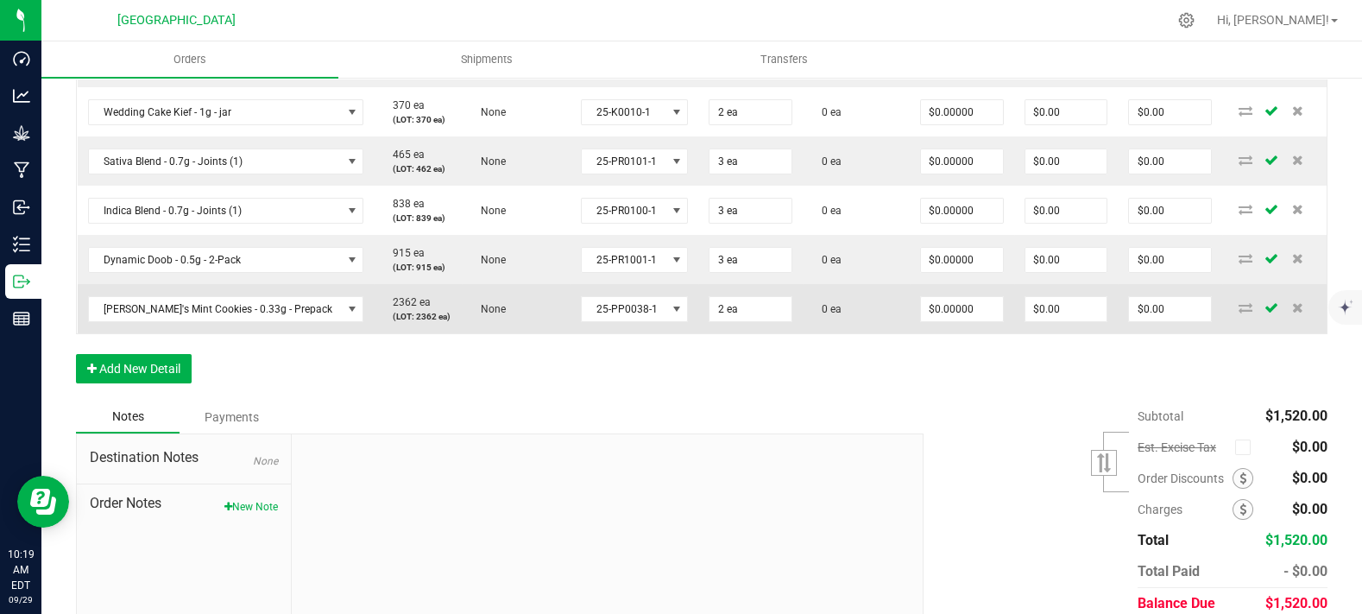
click at [856, 320] on td "0 ea" at bounding box center [856, 308] width 107 height 49
click at [710, 321] on input "2" at bounding box center [751, 309] width 82 height 24
type input "2 ea"
click at [818, 333] on td "0 ea" at bounding box center [856, 308] width 107 height 49
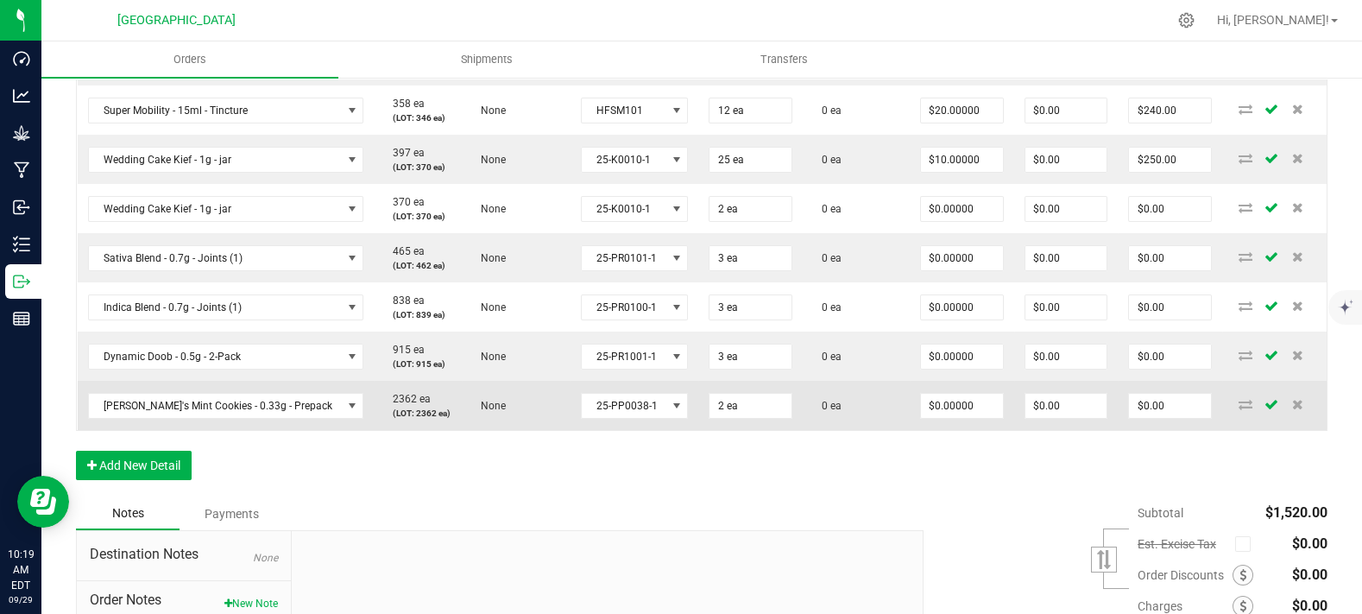
scroll to position [959, 0]
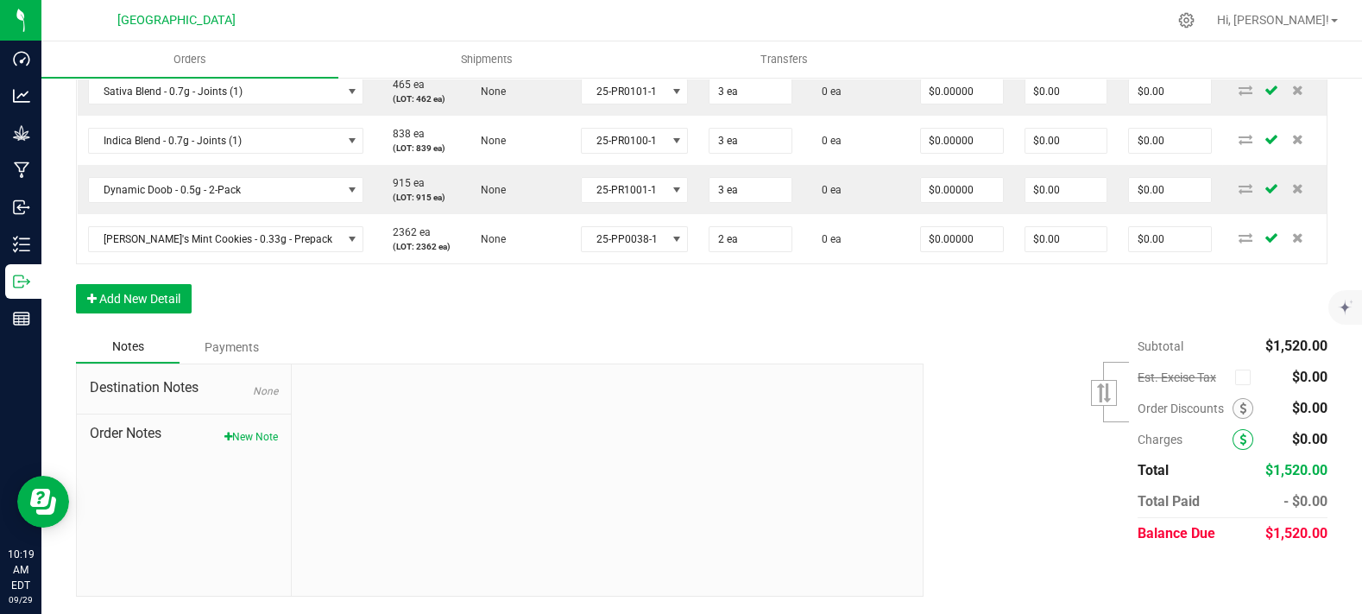
drag, startPoint x: 1228, startPoint y: 436, endPoint x: 1227, endPoint y: 445, distance: 8.7
click at [1233, 445] on span at bounding box center [1243, 439] width 21 height 21
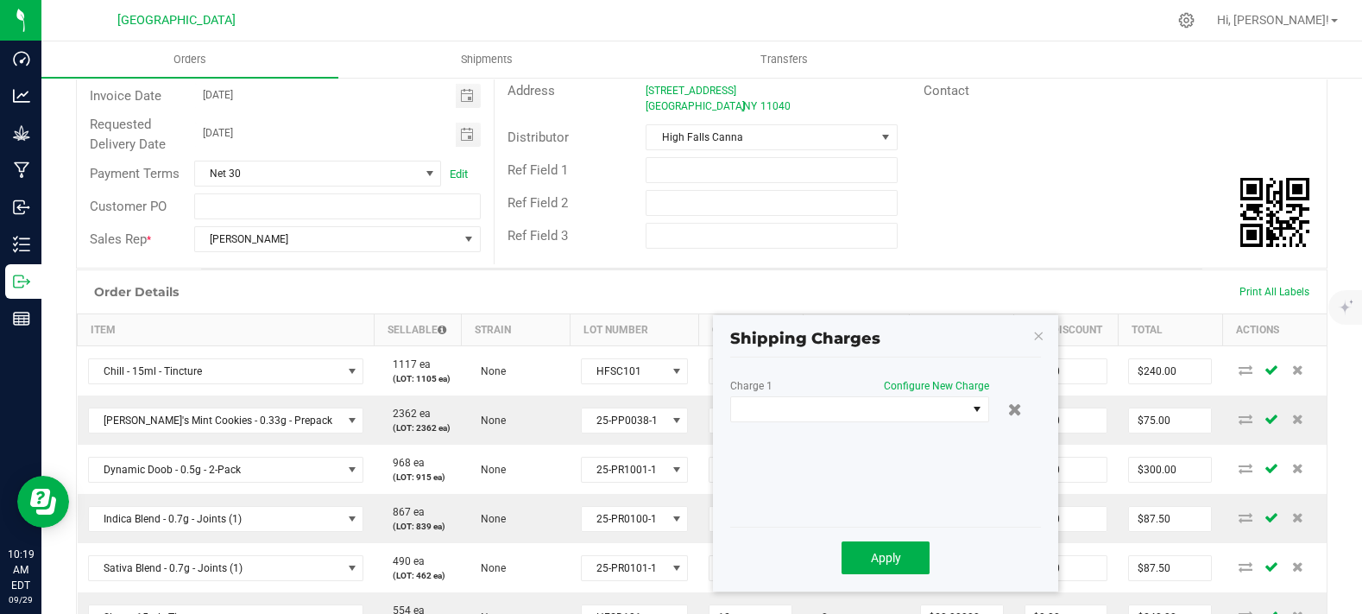
scroll to position [293, 0]
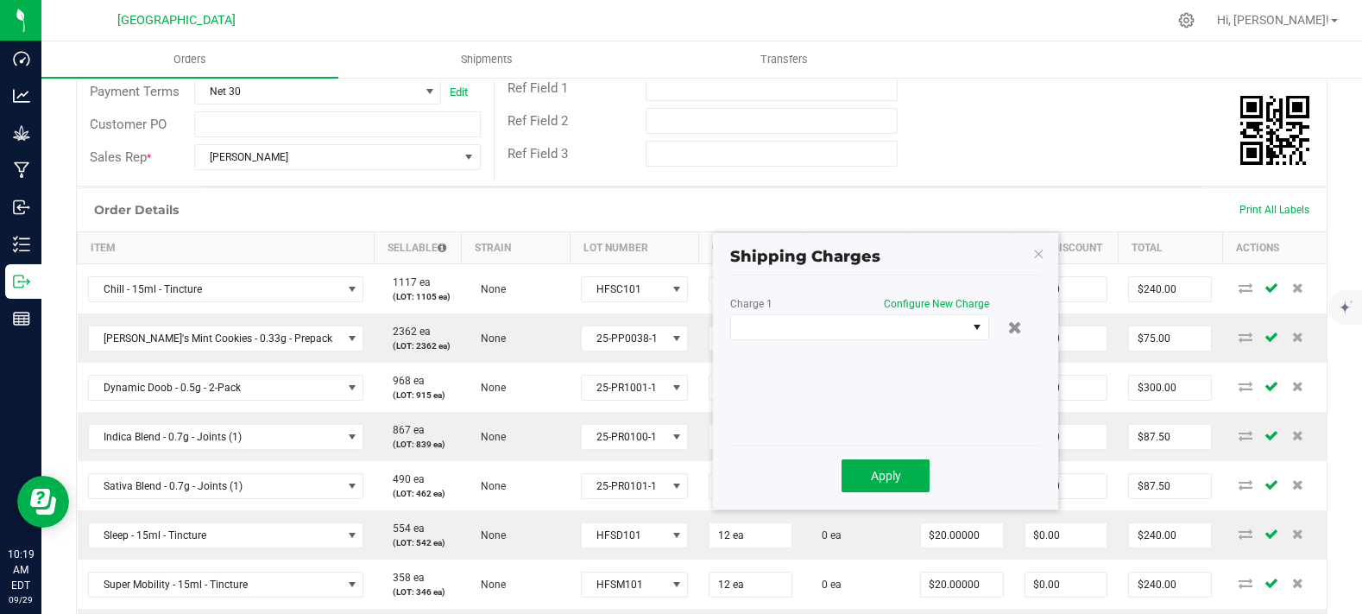
click at [825, 311] on div "Charge 1 Configure New Charge" at bounding box center [859, 306] width 259 height 16
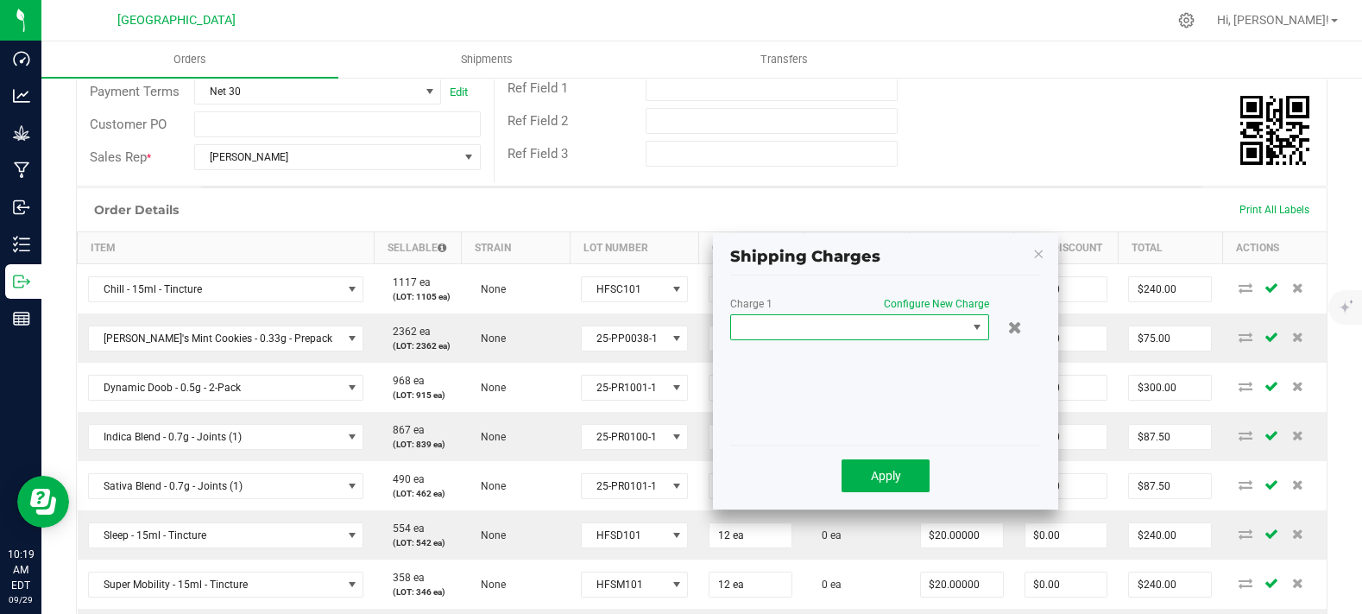
click at [817, 326] on span at bounding box center [849, 327] width 236 height 24
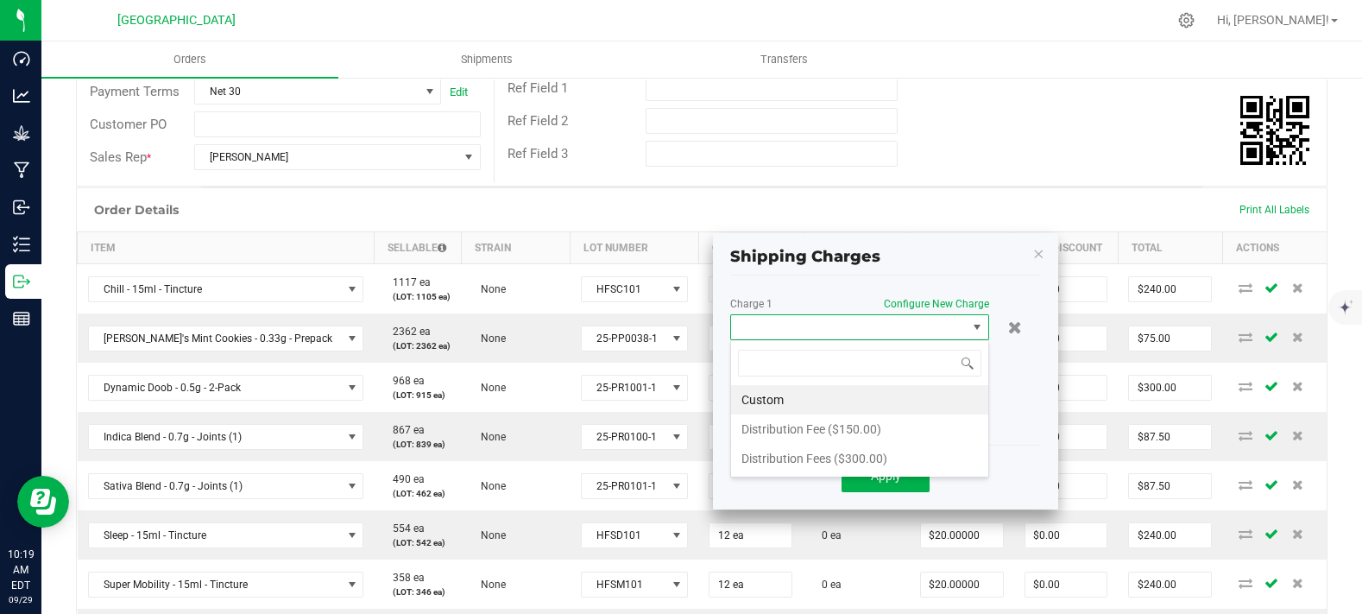
scroll to position [25, 259]
click at [816, 432] on li "Distribution Fee ($150.00)" at bounding box center [859, 428] width 257 height 29
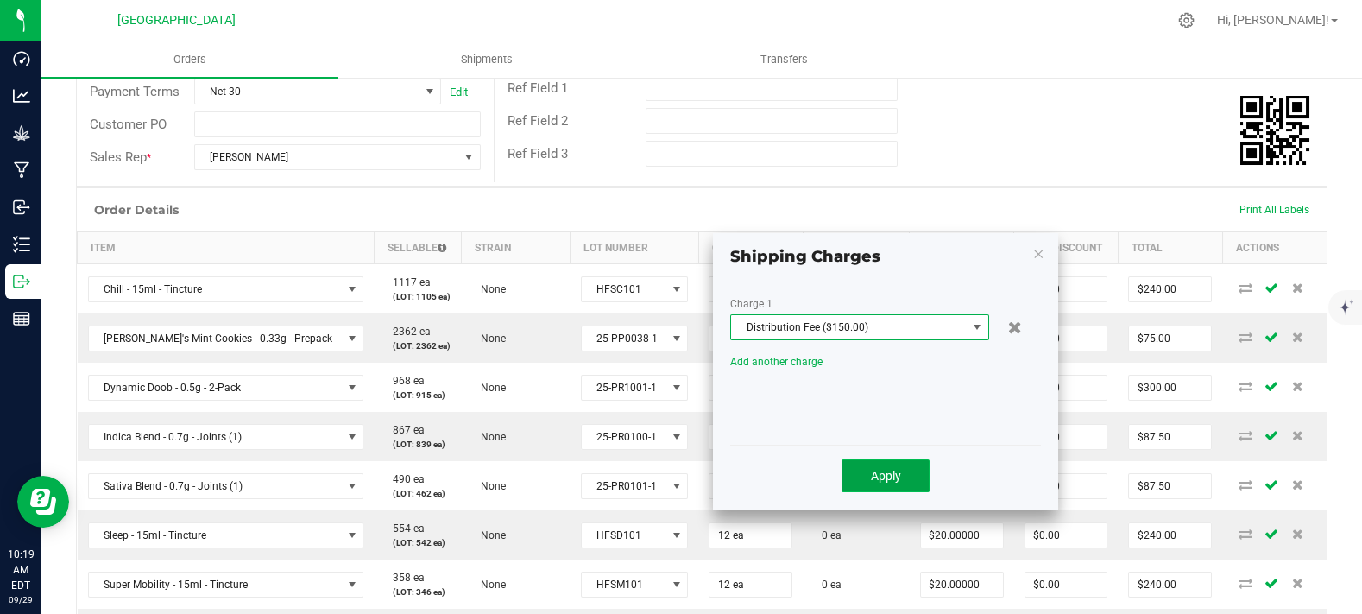
click at [890, 461] on button "Apply" at bounding box center [886, 475] width 88 height 33
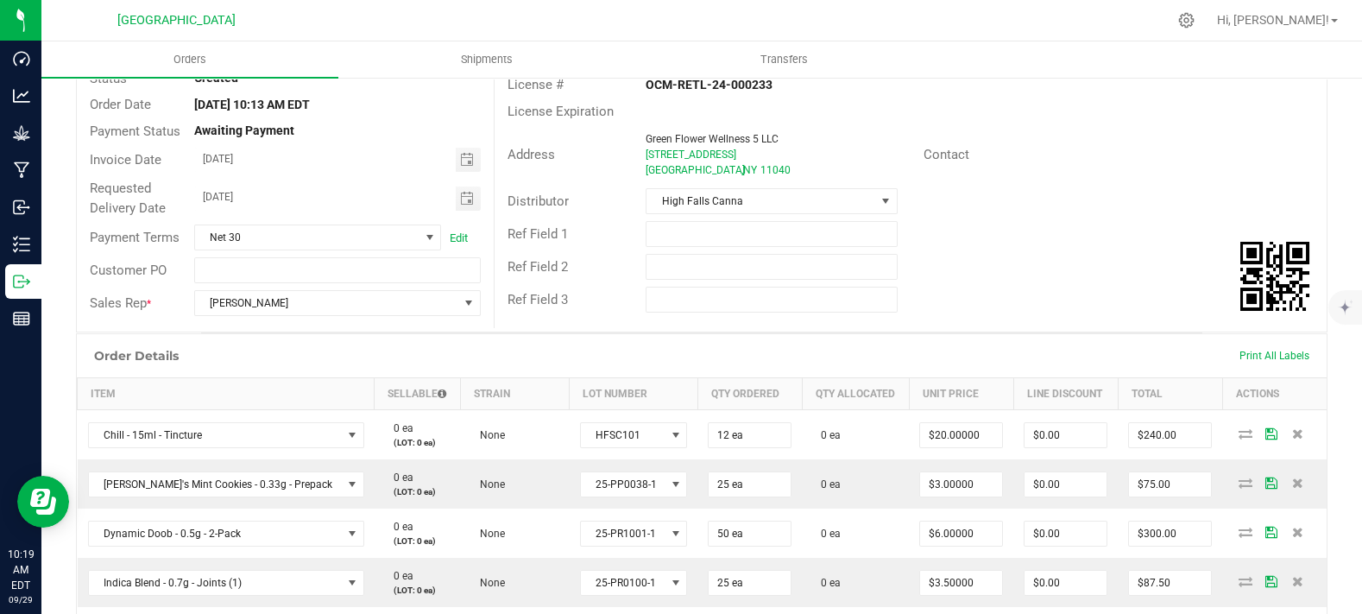
scroll to position [0, 0]
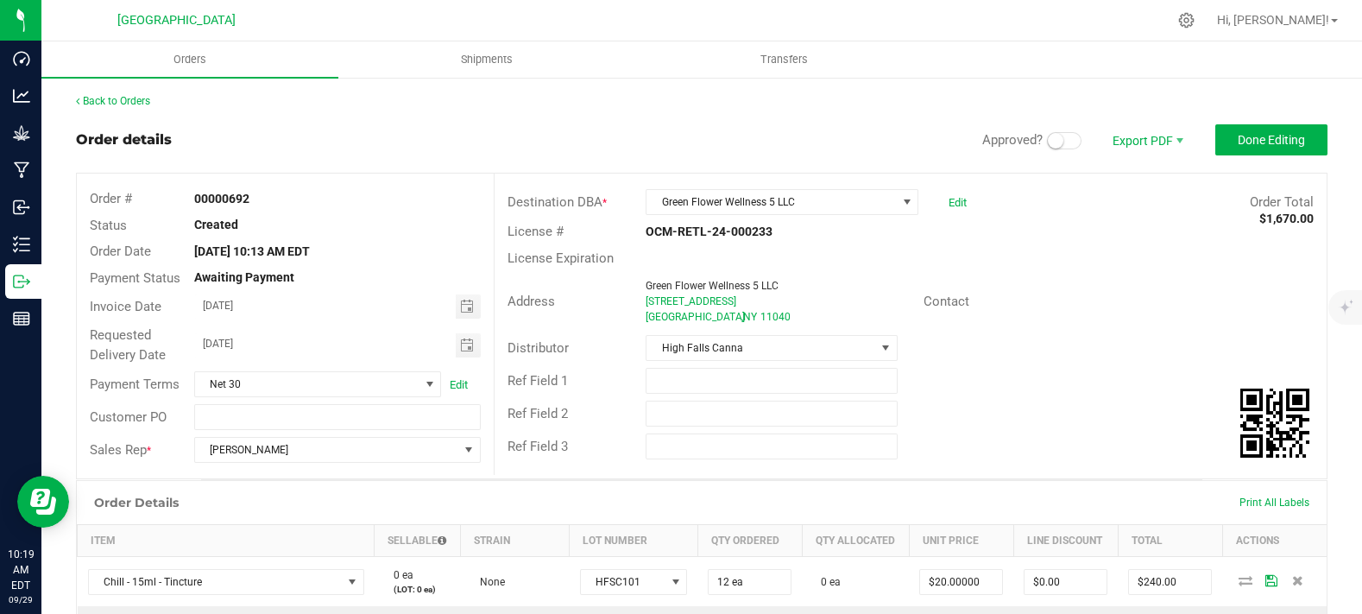
click at [1053, 142] on span at bounding box center [1064, 140] width 35 height 17
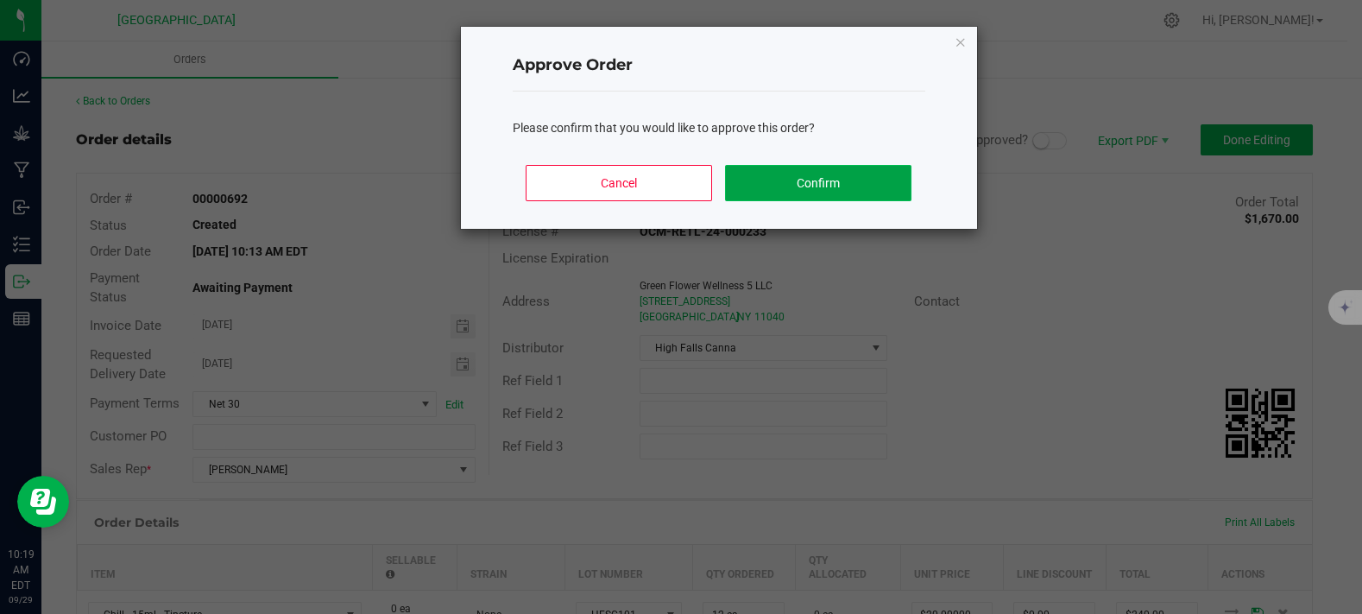
click at [818, 180] on button "Confirm" at bounding box center [818, 183] width 186 height 36
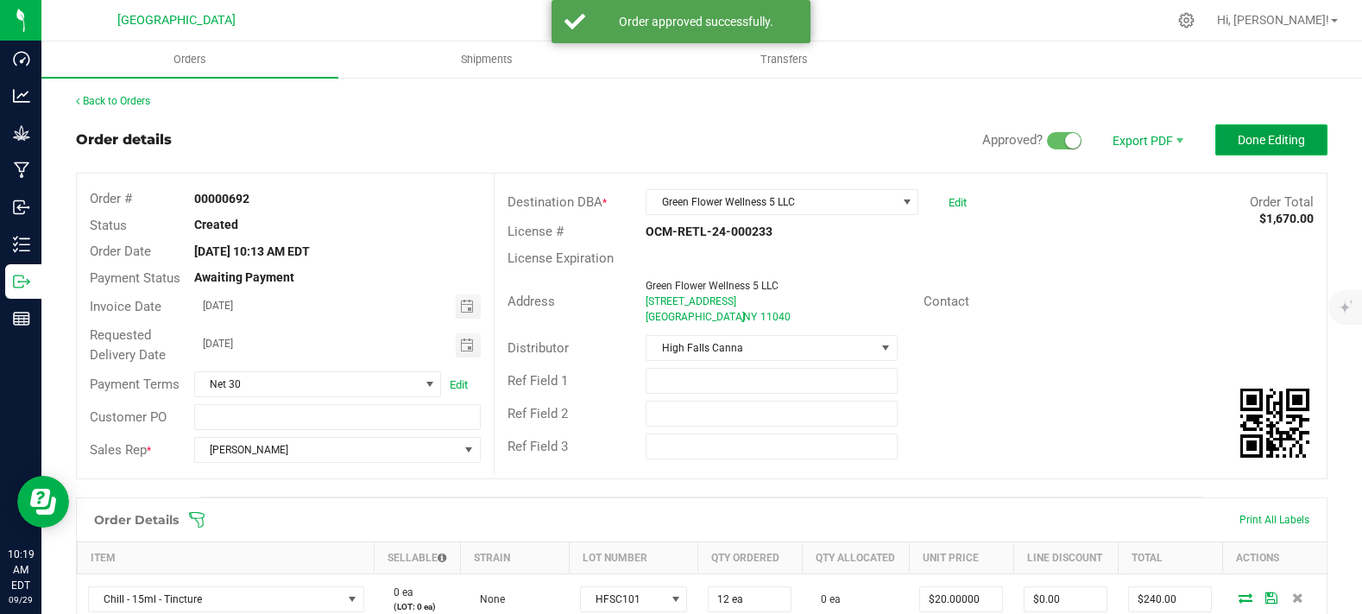
click at [1239, 130] on button "Done Editing" at bounding box center [1272, 139] width 112 height 31
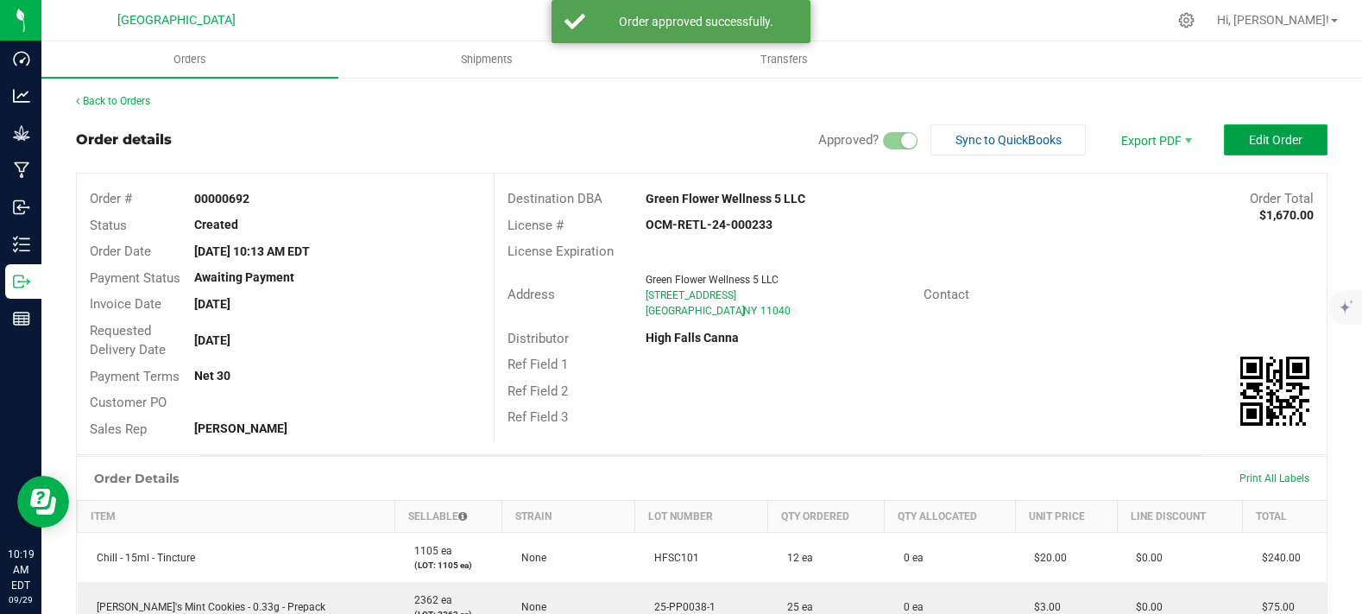
click at [1249, 141] on span "Edit Order" at bounding box center [1276, 140] width 54 height 14
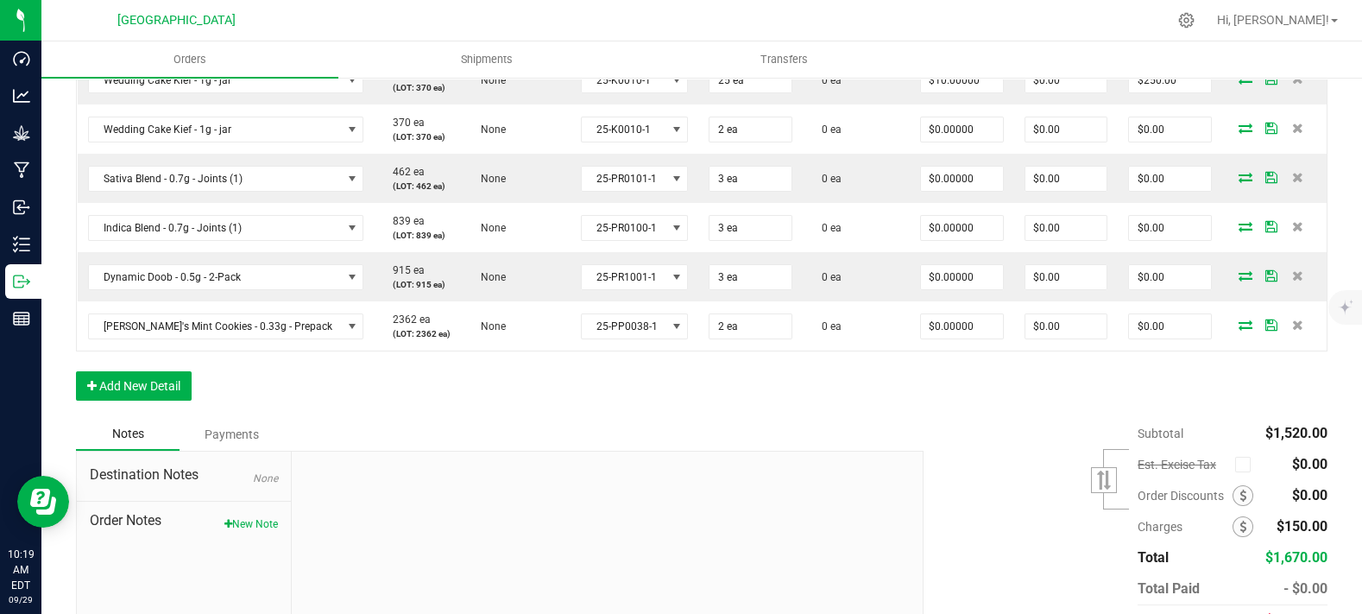
scroll to position [287, 0]
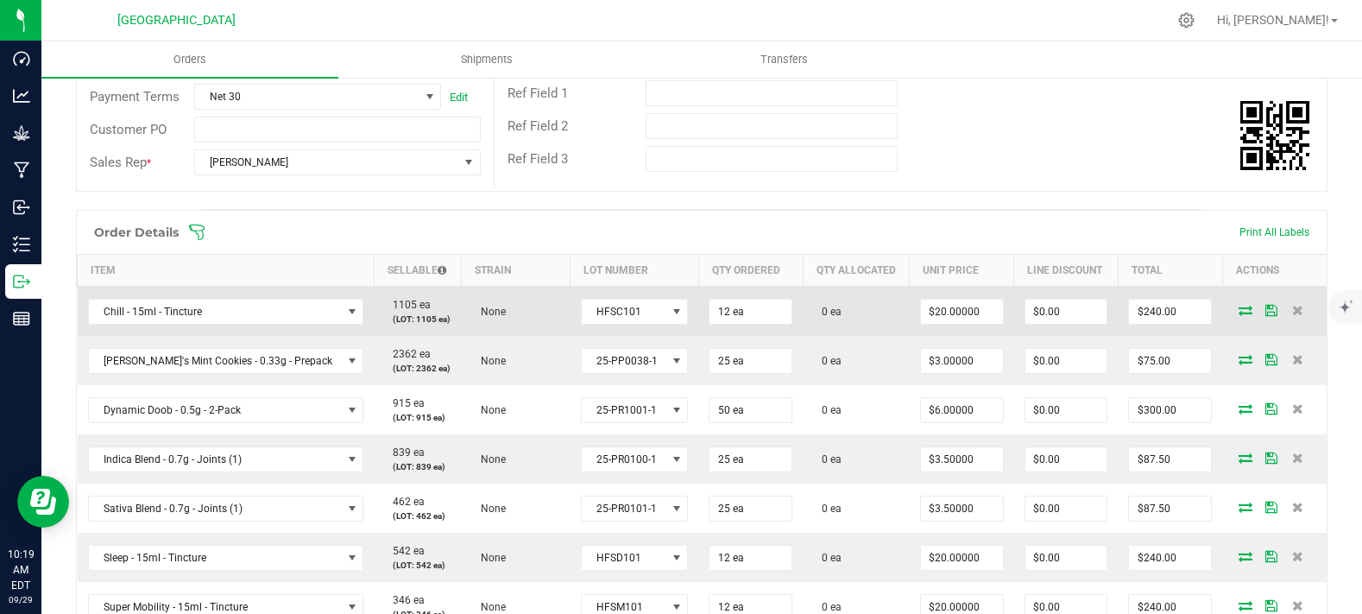
click at [1239, 315] on icon at bounding box center [1246, 310] width 14 height 10
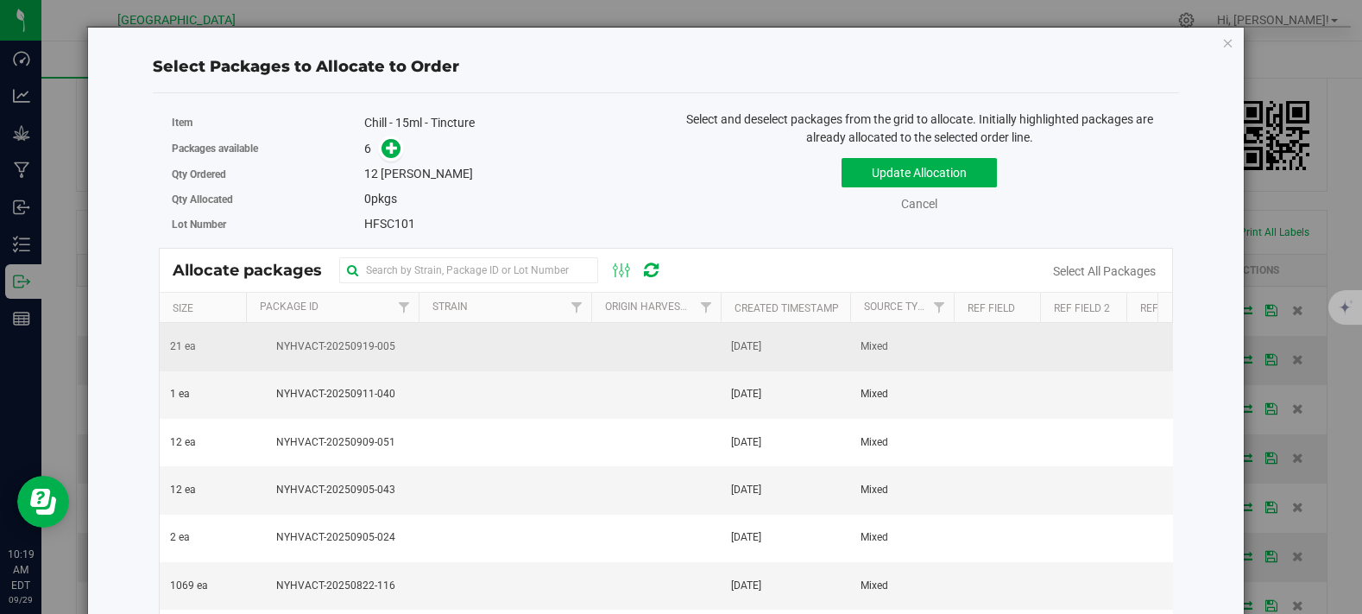
click at [282, 346] on span "NYHVACT-20250919-005" at bounding box center [332, 346] width 152 height 16
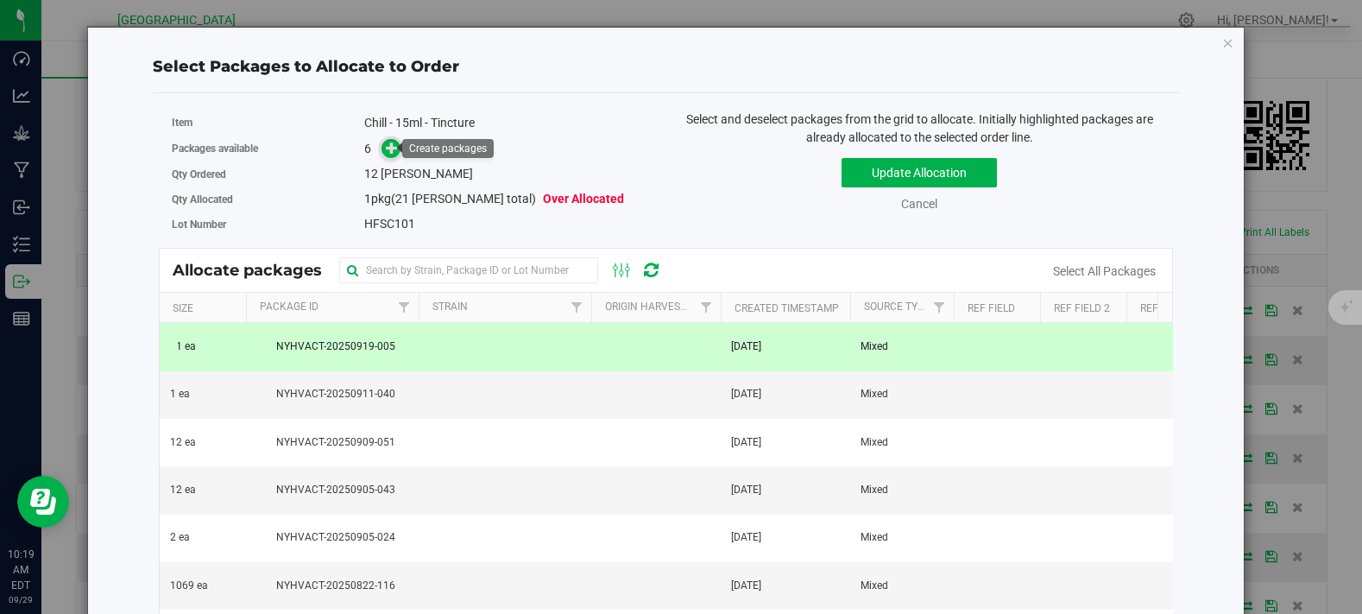
click at [390, 147] on icon at bounding box center [392, 148] width 12 height 12
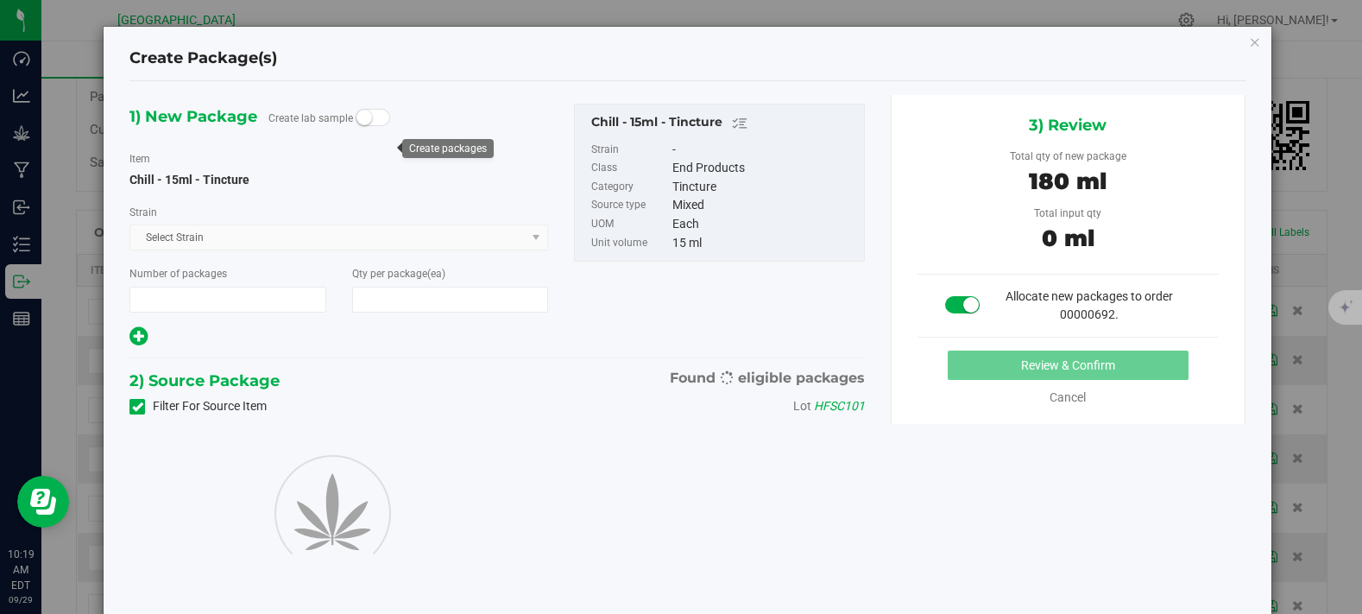
type input "1"
type input "12"
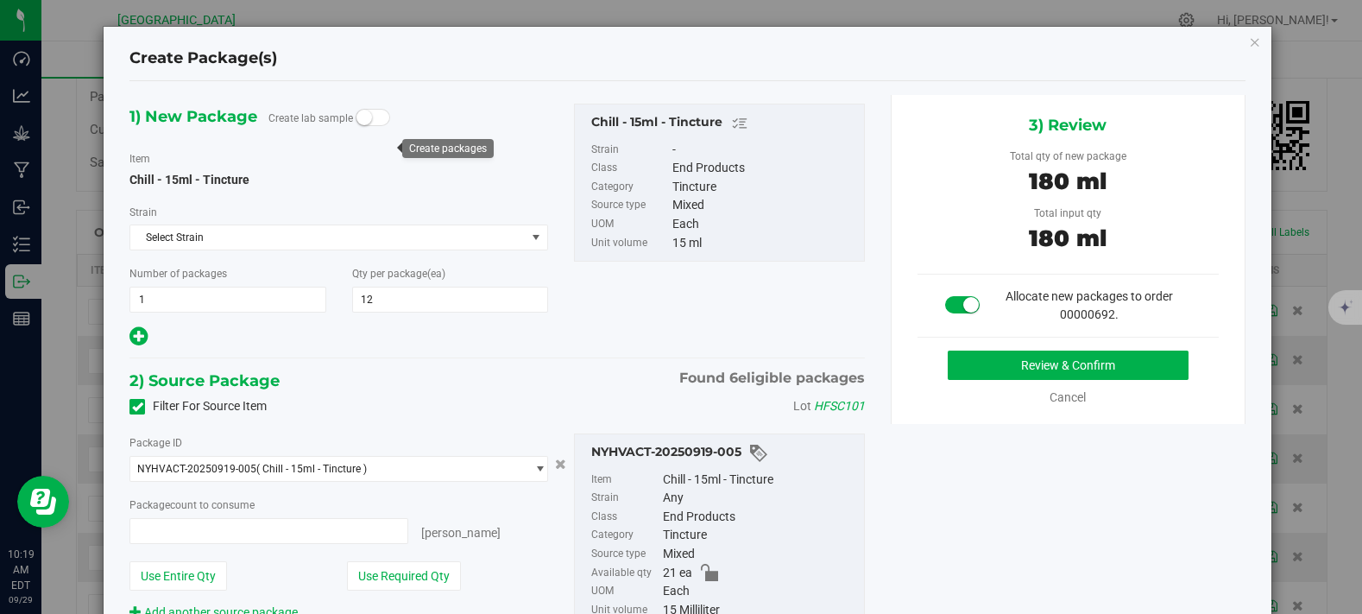
type input "12 ea"
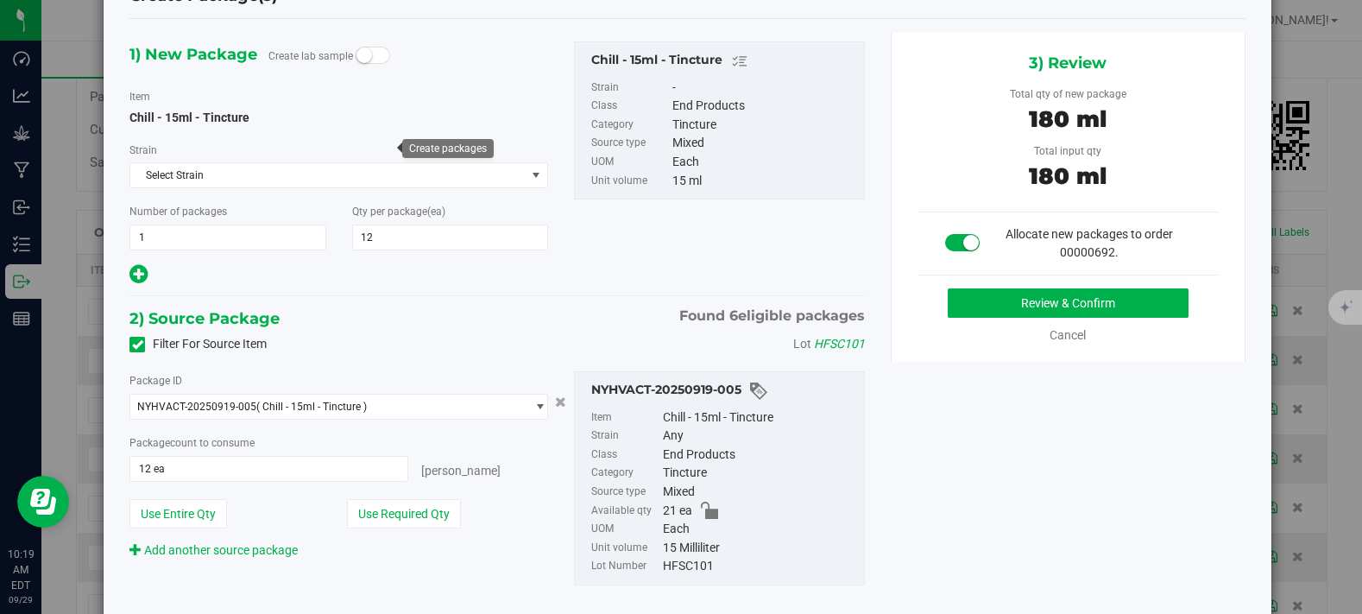
scroll to position [96, 0]
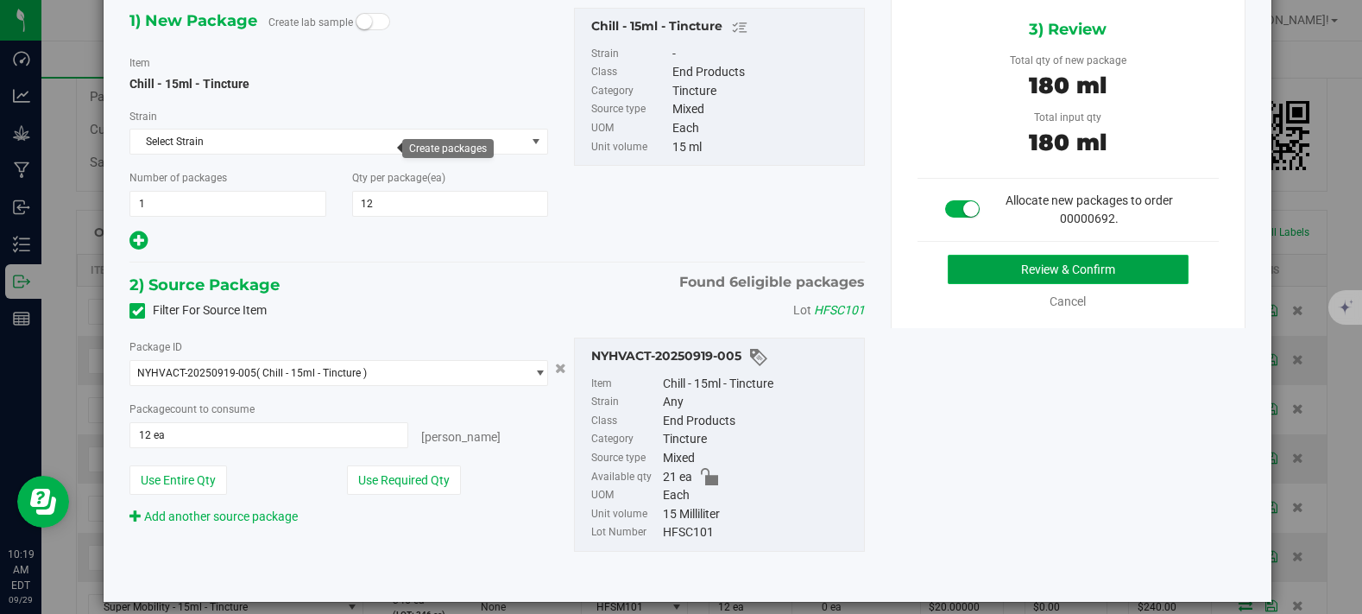
click at [1064, 268] on button "Review & Confirm" at bounding box center [1068, 269] width 241 height 29
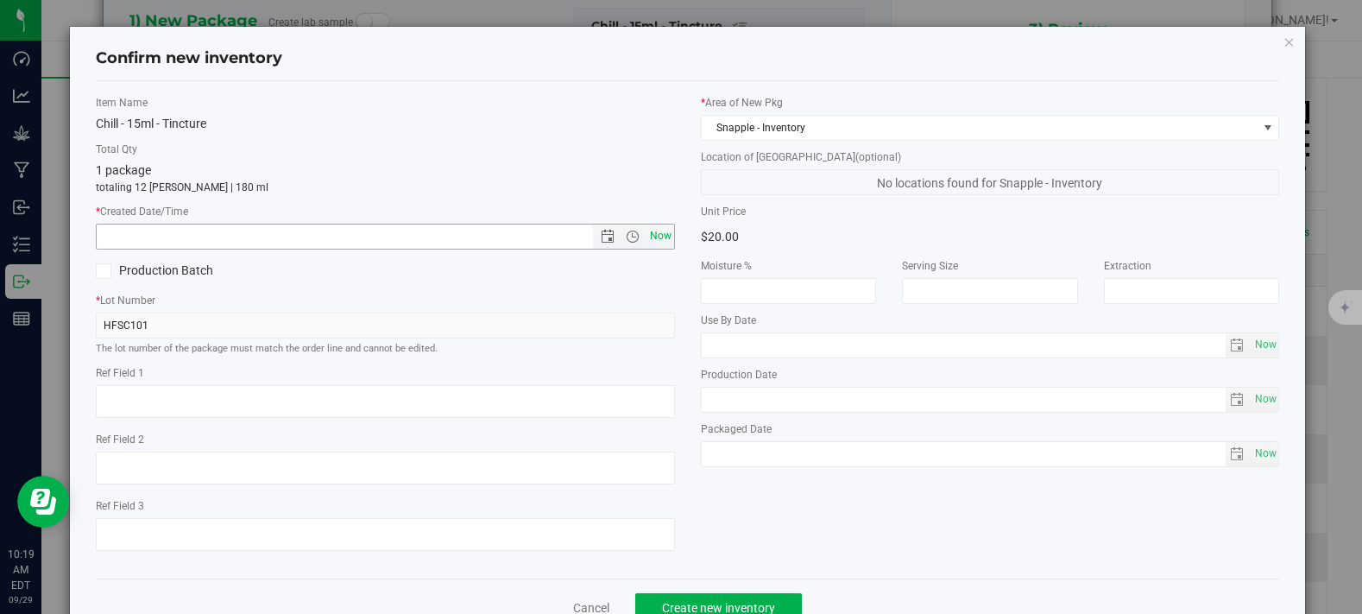
click at [659, 243] on span "Now" at bounding box center [660, 236] width 29 height 25
type input "9/29/2025 10:19 AM"
click at [730, 603] on span "Create new inventory" at bounding box center [718, 608] width 113 height 14
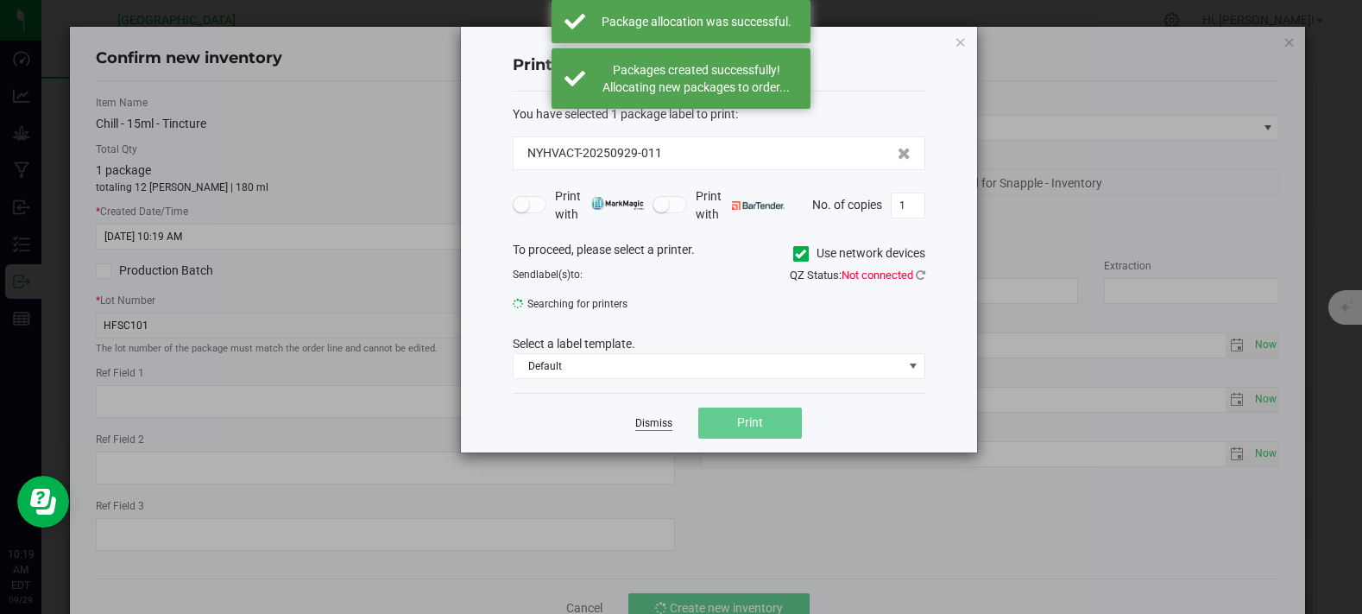
click at [644, 417] on link "Dismiss" at bounding box center [653, 423] width 37 height 15
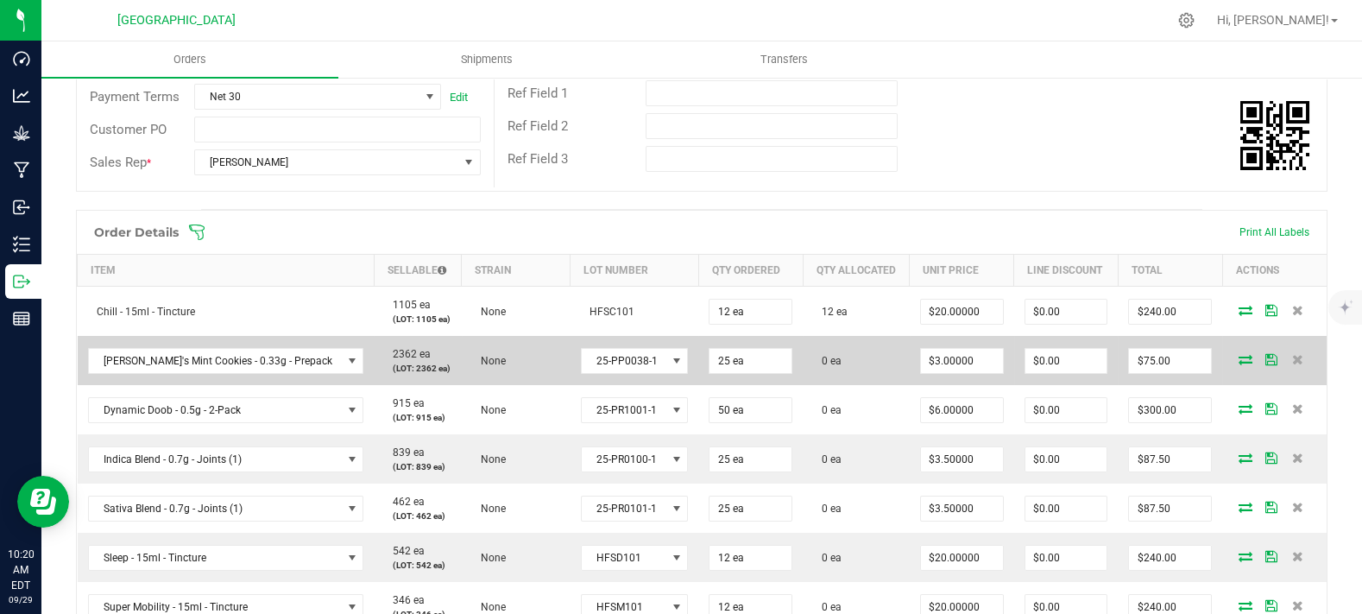
click at [1239, 364] on icon at bounding box center [1246, 359] width 14 height 10
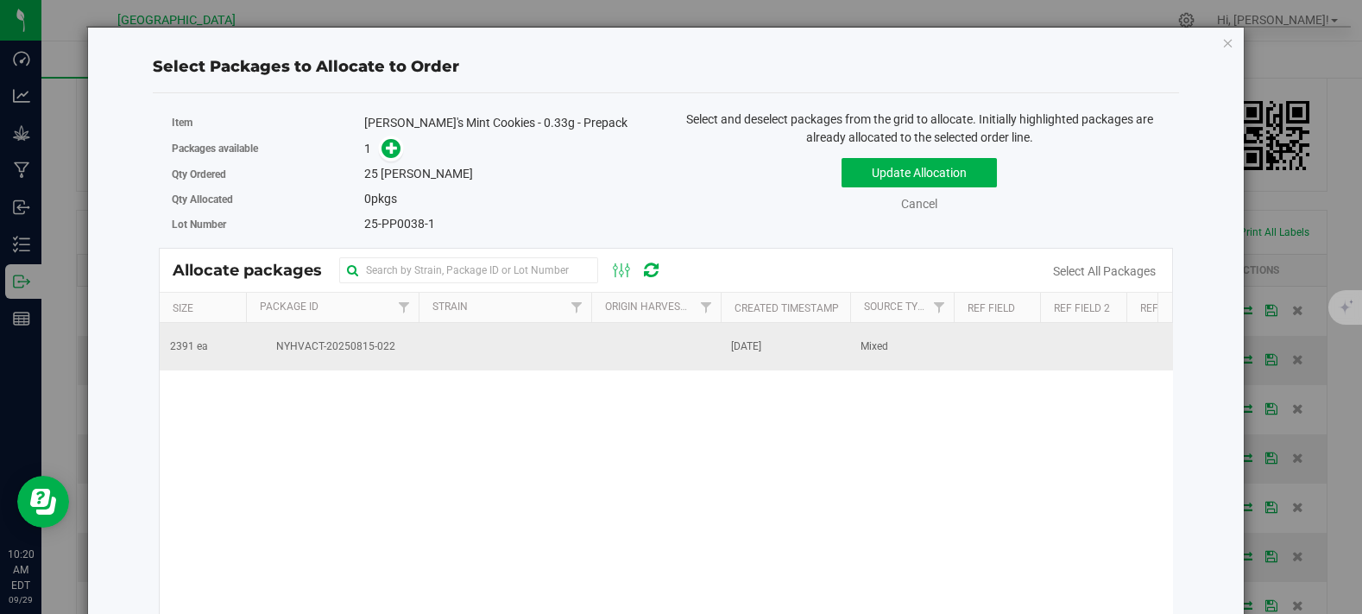
click at [344, 351] on span "NYHVACT-20250815-022" at bounding box center [332, 346] width 152 height 16
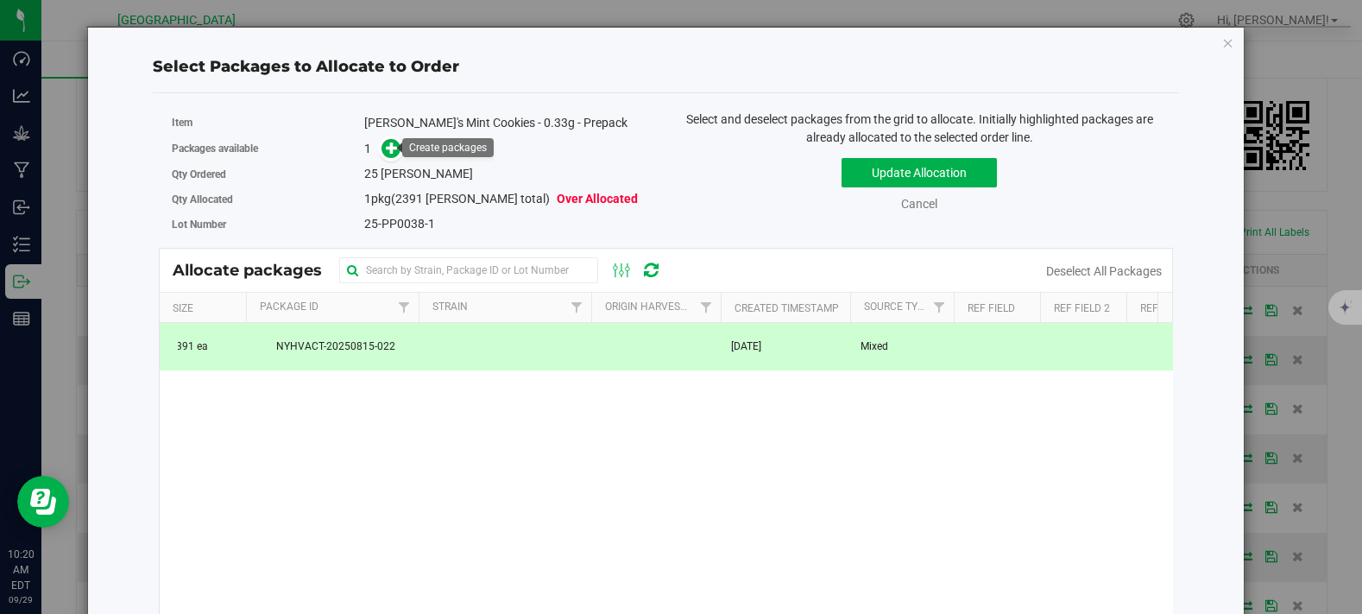
click at [401, 148] on div "1" at bounding box center [508, 149] width 289 height 20
click at [388, 148] on icon at bounding box center [392, 148] width 12 height 12
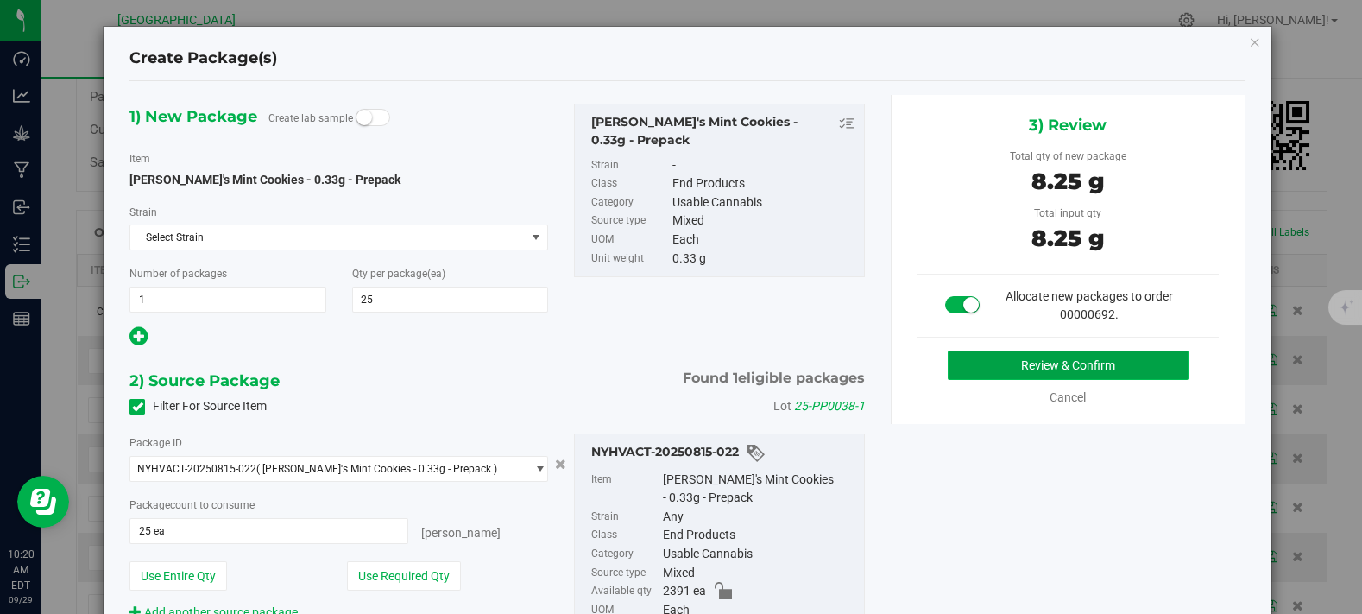
click at [1011, 368] on button "Review & Confirm" at bounding box center [1068, 365] width 241 height 29
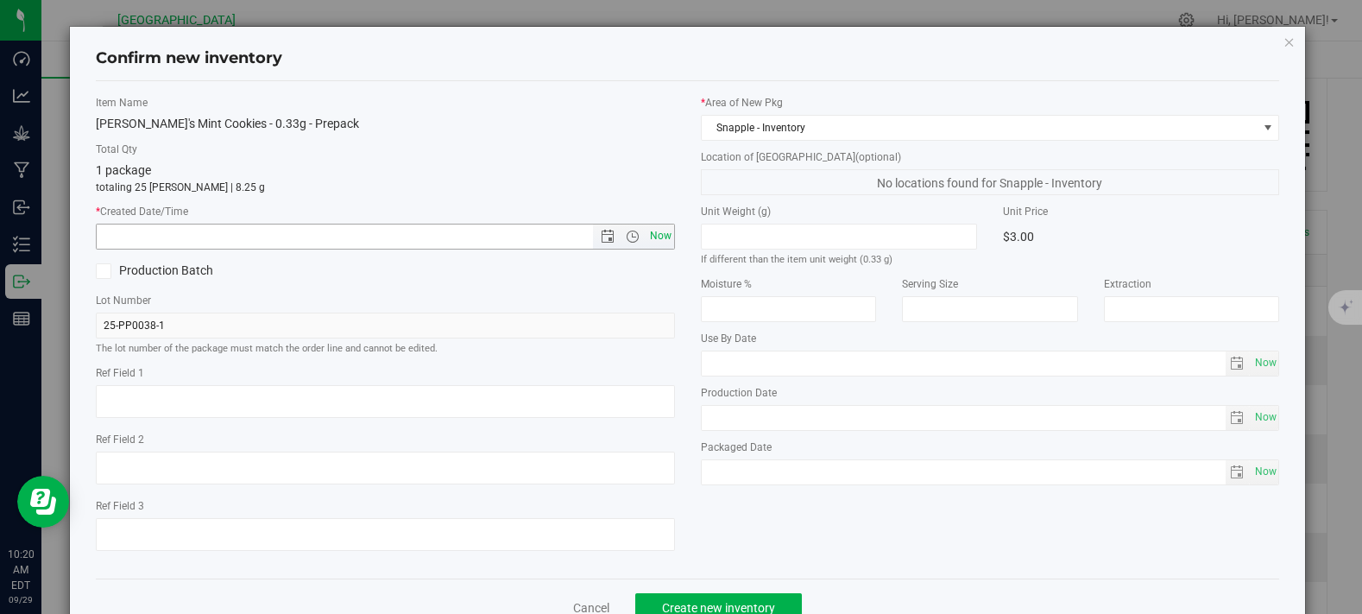
click at [647, 241] on span "Now" at bounding box center [660, 236] width 29 height 25
type input "9/29/2025 10:20 AM"
click at [687, 589] on div "Cancel Create new inventory" at bounding box center [688, 607] width 1185 height 58
click at [690, 593] on button "Create new inventory" at bounding box center [718, 607] width 167 height 29
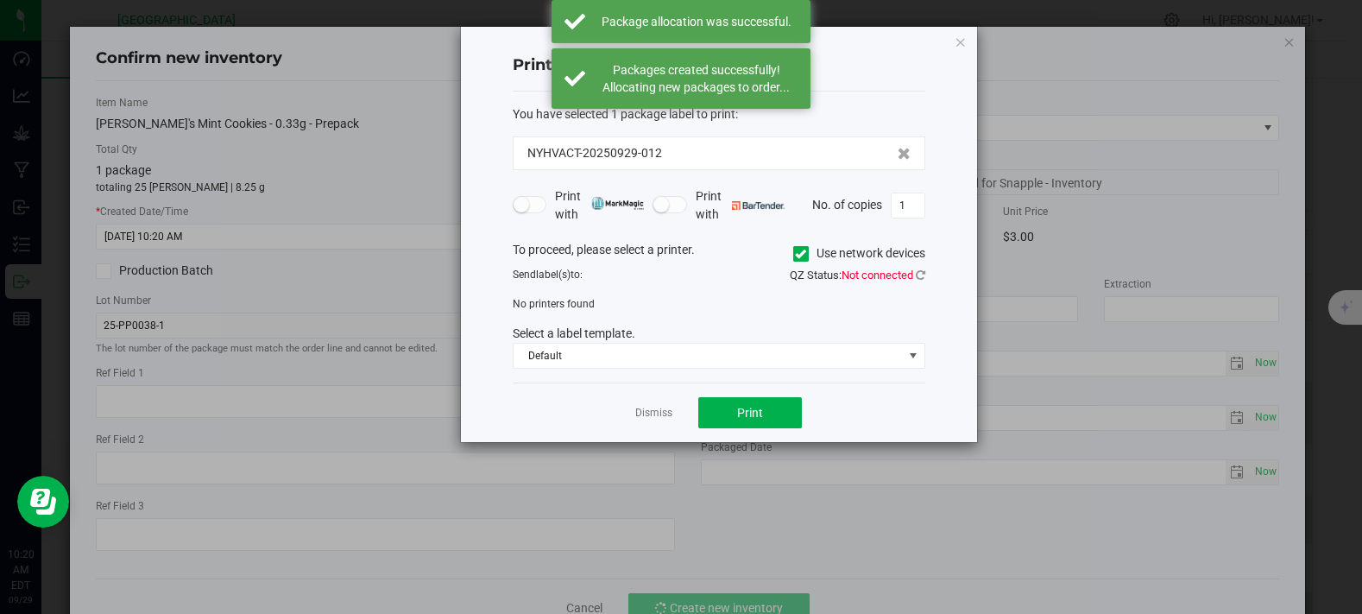
click at [630, 414] on div "Dismiss Print" at bounding box center [719, 412] width 413 height 60
click at [654, 408] on link "Dismiss" at bounding box center [653, 413] width 37 height 15
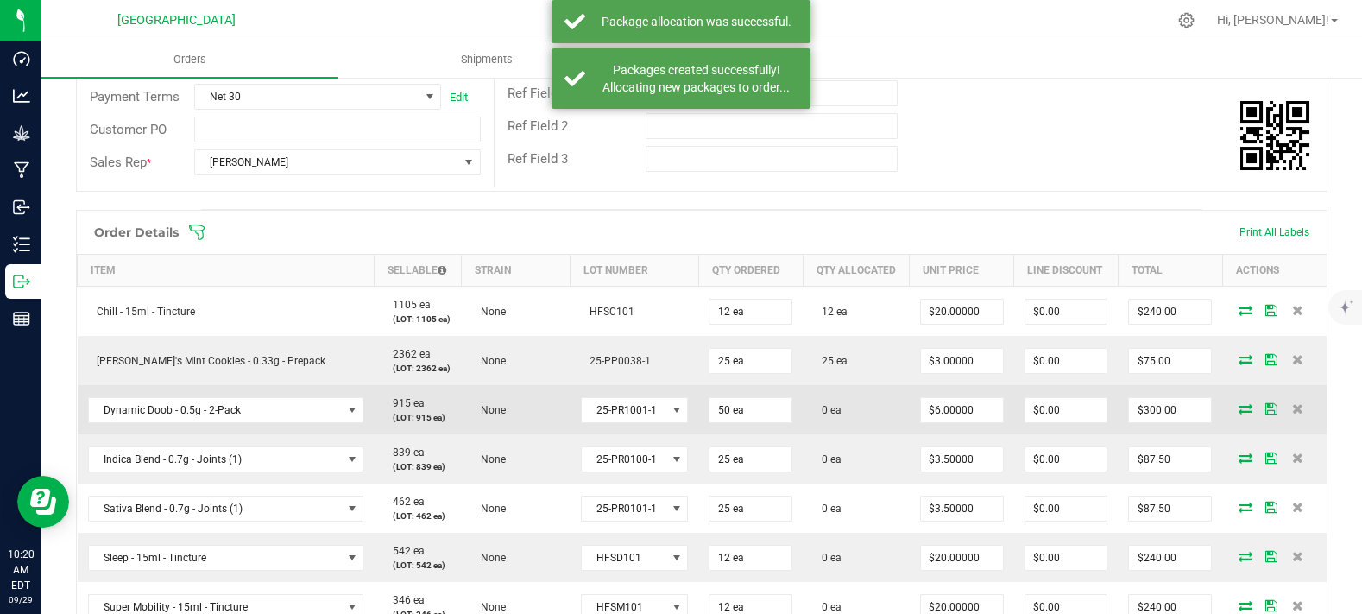
click at [1239, 414] on icon at bounding box center [1246, 408] width 14 height 10
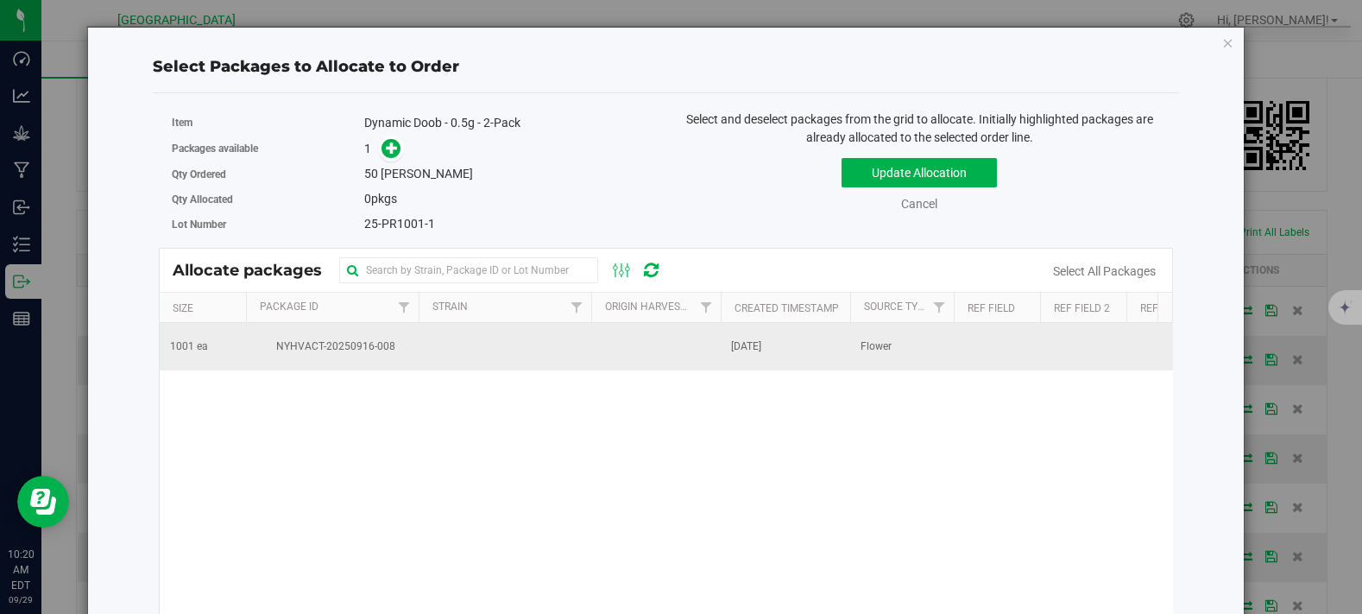
click at [340, 334] on td "NYHVACT-20250916-008" at bounding box center [332, 346] width 173 height 47
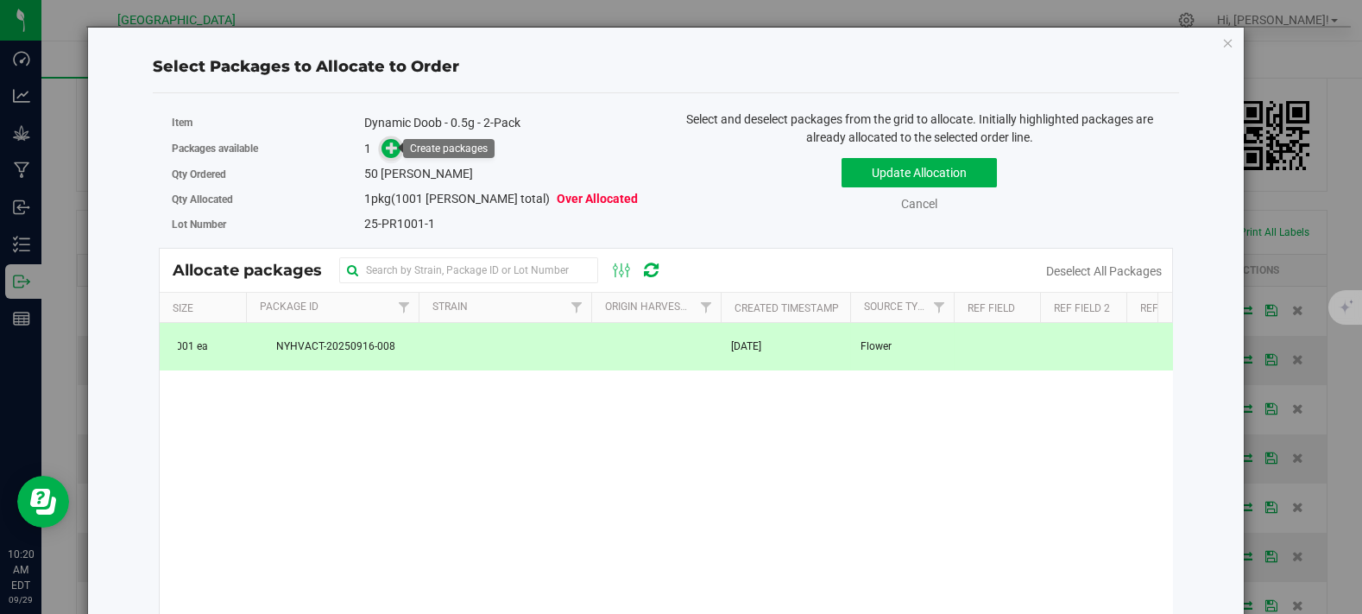
click at [389, 154] on icon at bounding box center [392, 148] width 12 height 12
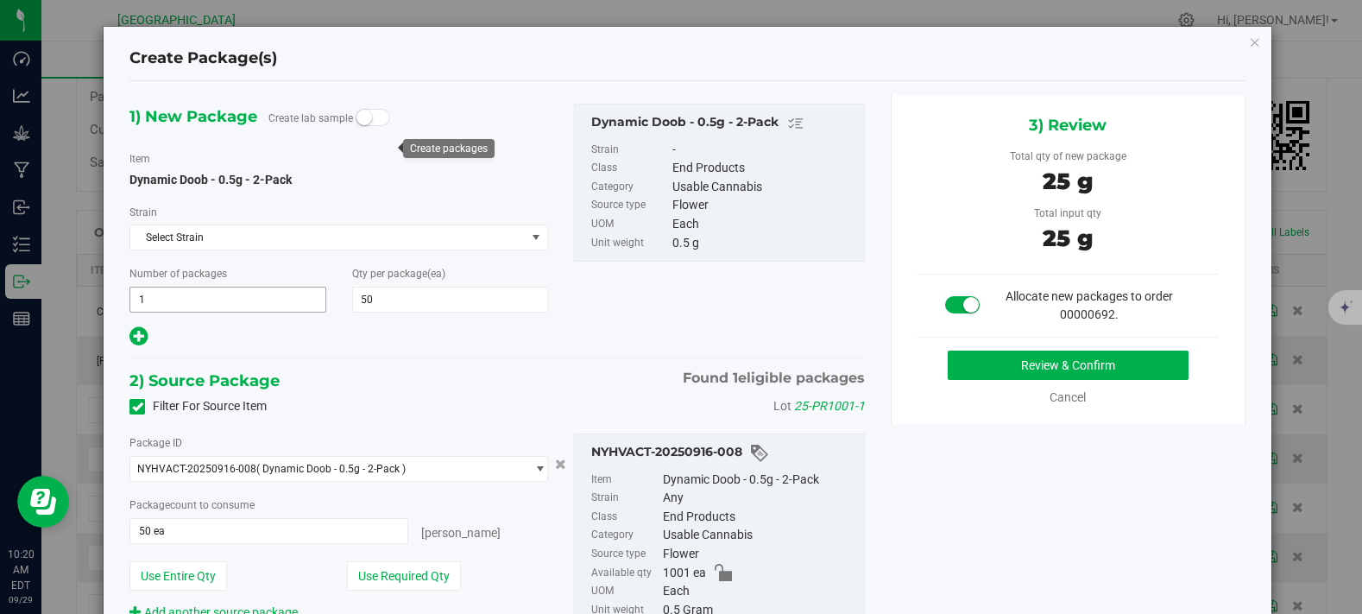
scroll to position [109, 0]
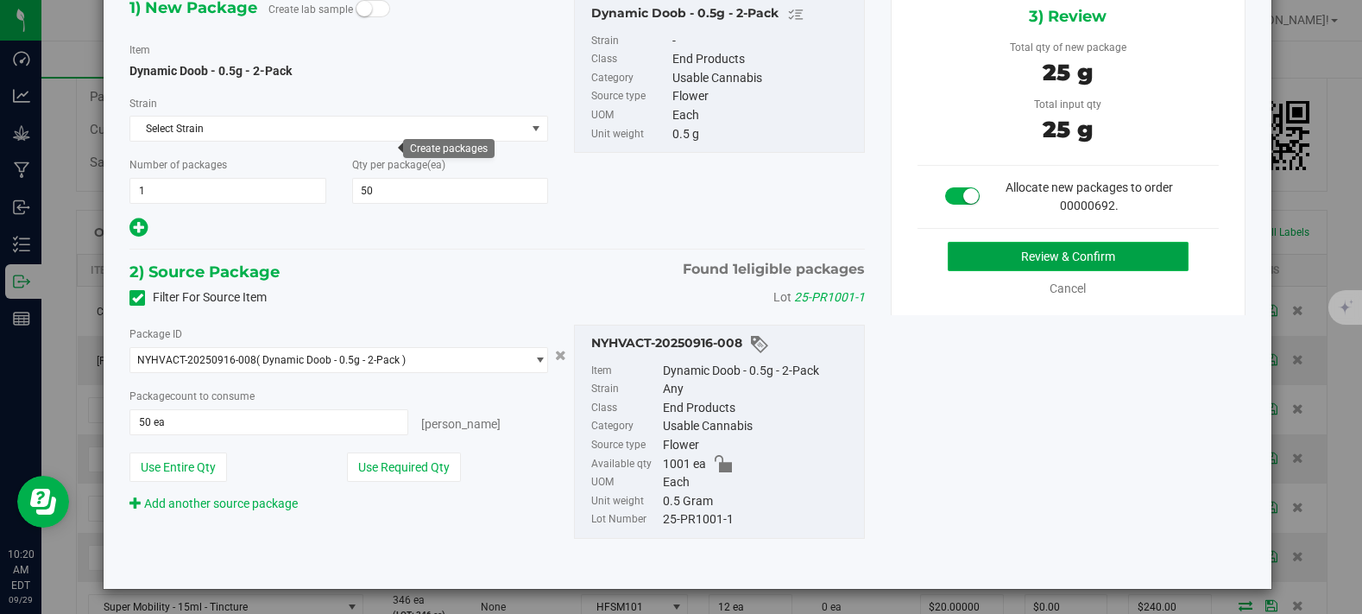
click at [1097, 249] on button "Review & Confirm" at bounding box center [1068, 256] width 241 height 29
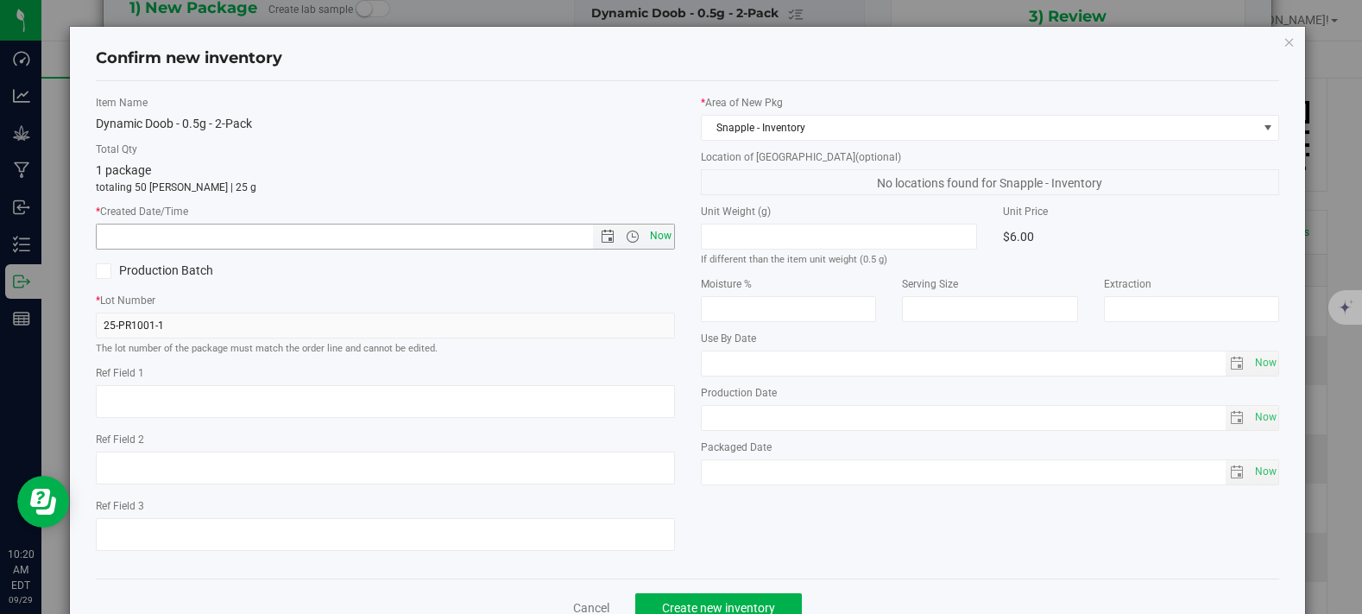
click at [650, 233] on span "Now" at bounding box center [660, 236] width 29 height 25
type input "9/29/2025 10:20 AM"
click at [692, 601] on span "Create new inventory" at bounding box center [718, 608] width 113 height 14
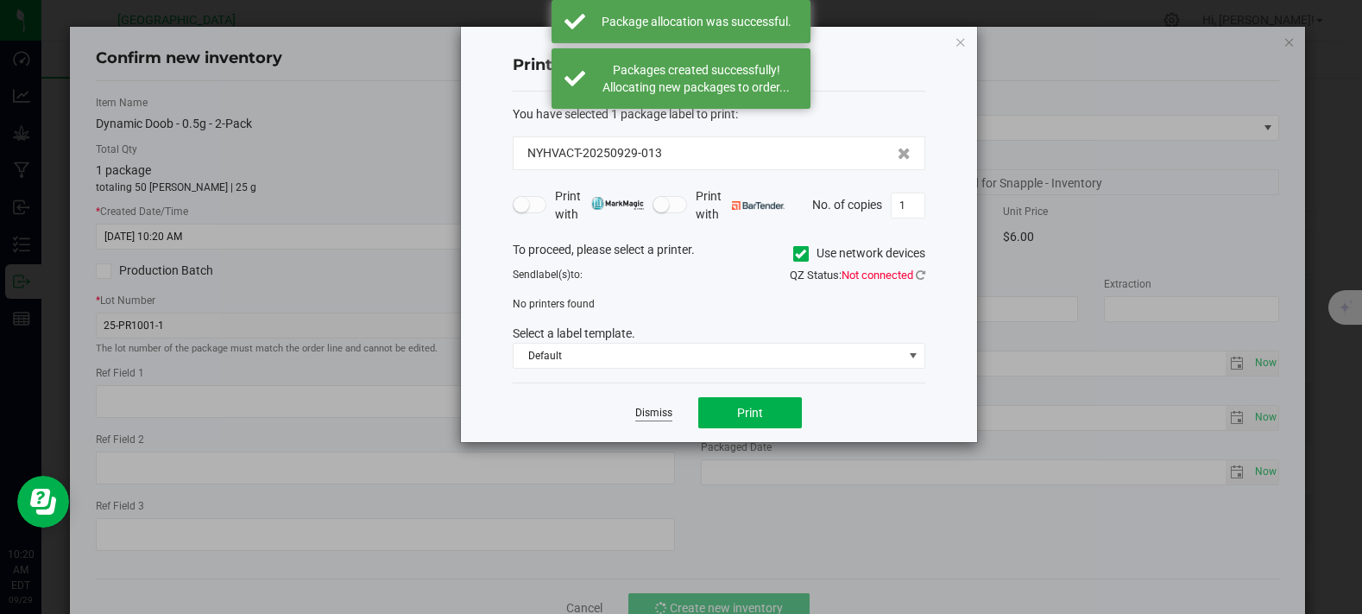
click at [645, 415] on link "Dismiss" at bounding box center [653, 413] width 37 height 15
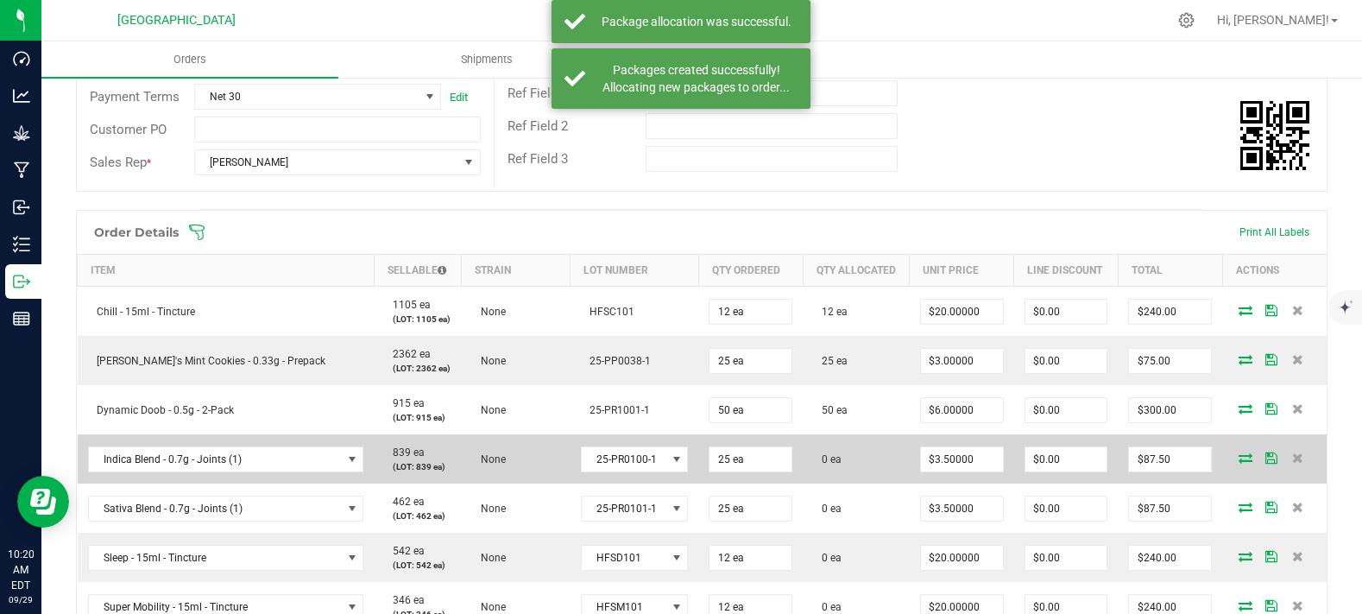
click at [1239, 463] on icon at bounding box center [1246, 457] width 14 height 10
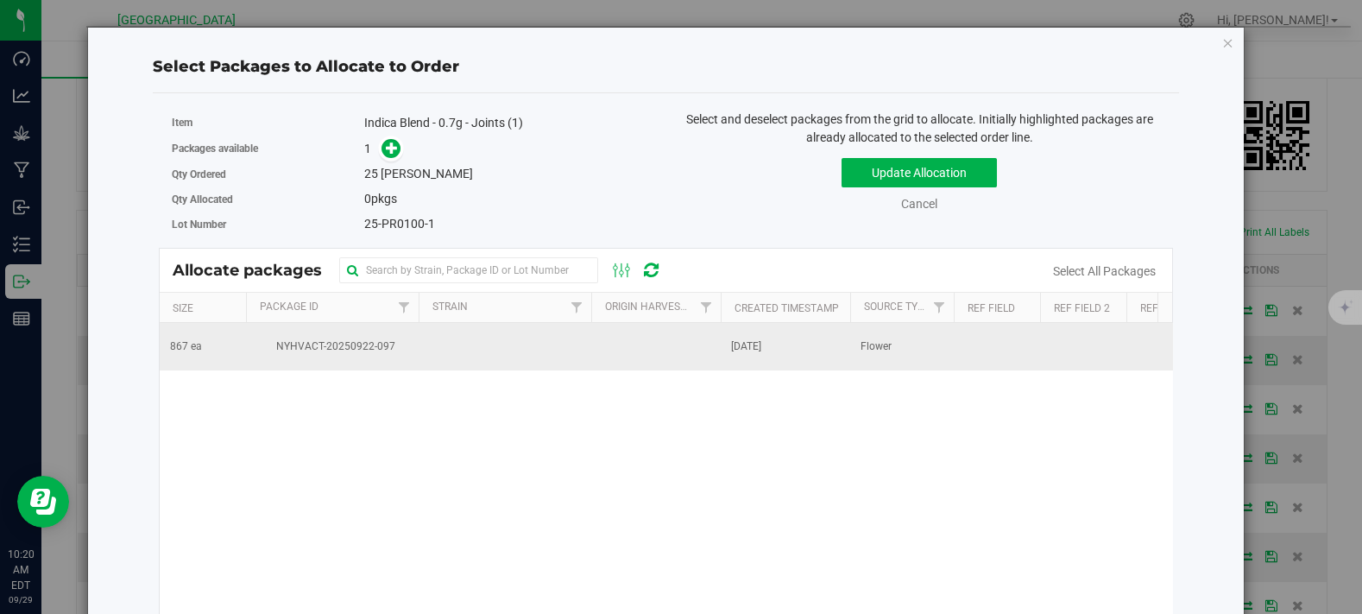
click at [325, 351] on span "NYHVACT-20250922-097" at bounding box center [332, 346] width 152 height 16
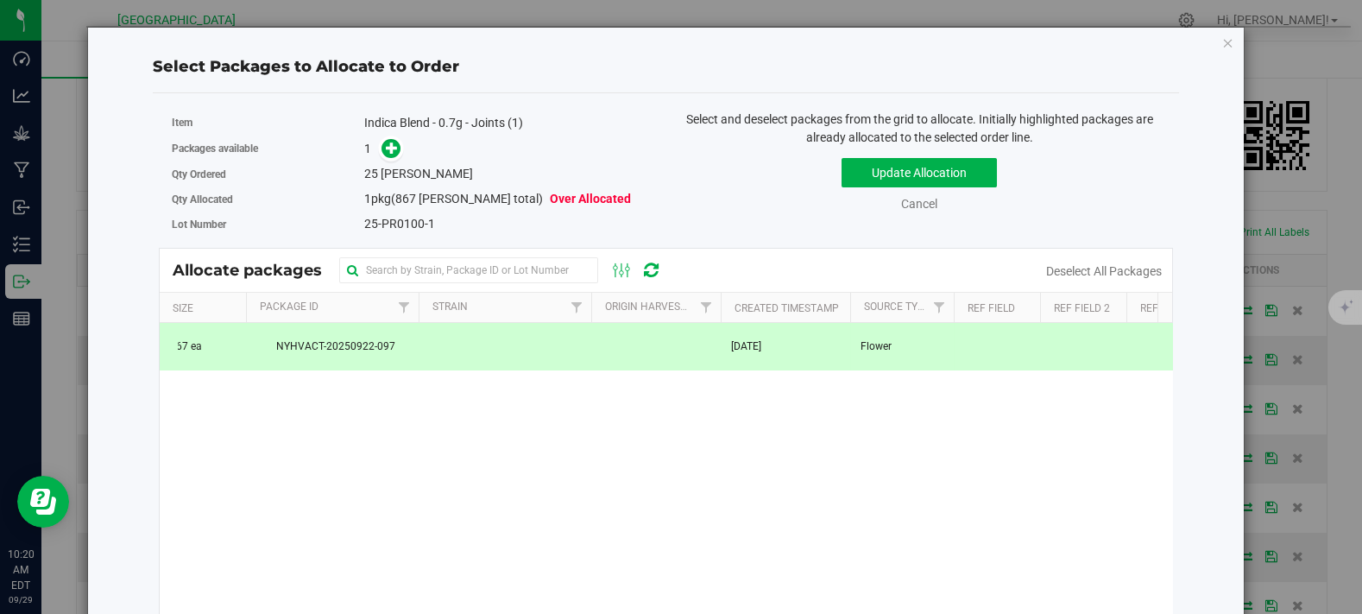
click at [374, 148] on span at bounding box center [388, 149] width 28 height 20
click at [398, 147] on div "1" at bounding box center [508, 149] width 289 height 20
click at [389, 154] on icon at bounding box center [392, 148] width 12 height 12
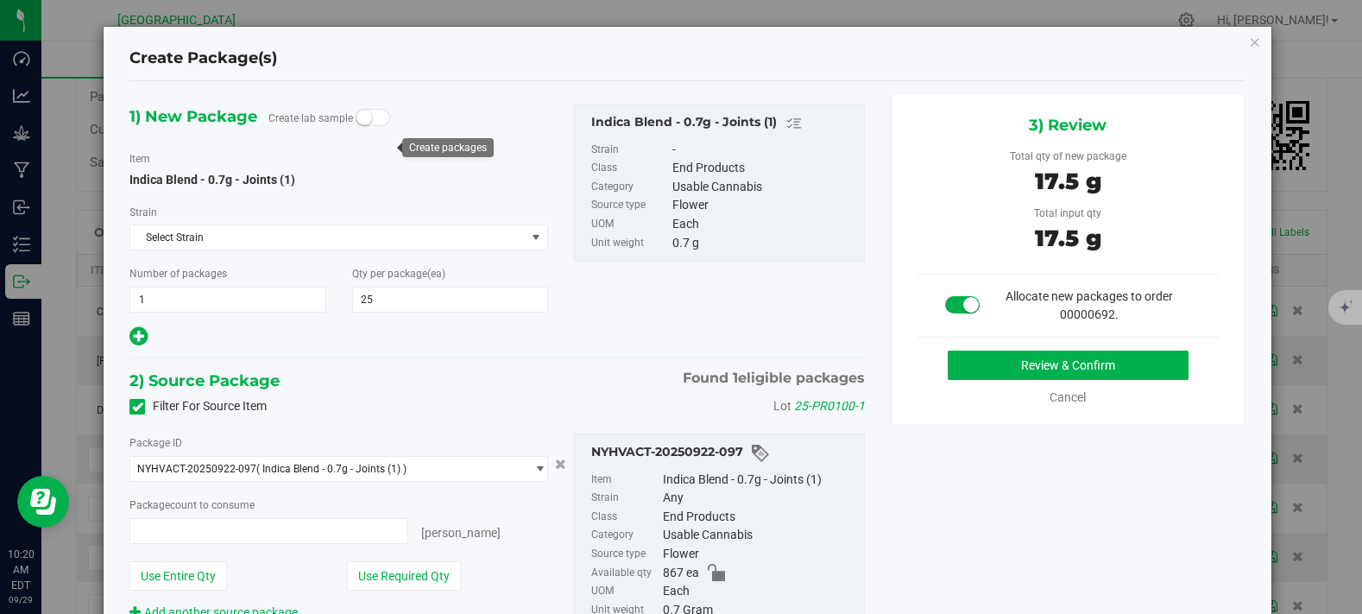
type input "25 ea"
click at [1009, 363] on button "Review & Confirm" at bounding box center [1068, 365] width 241 height 29
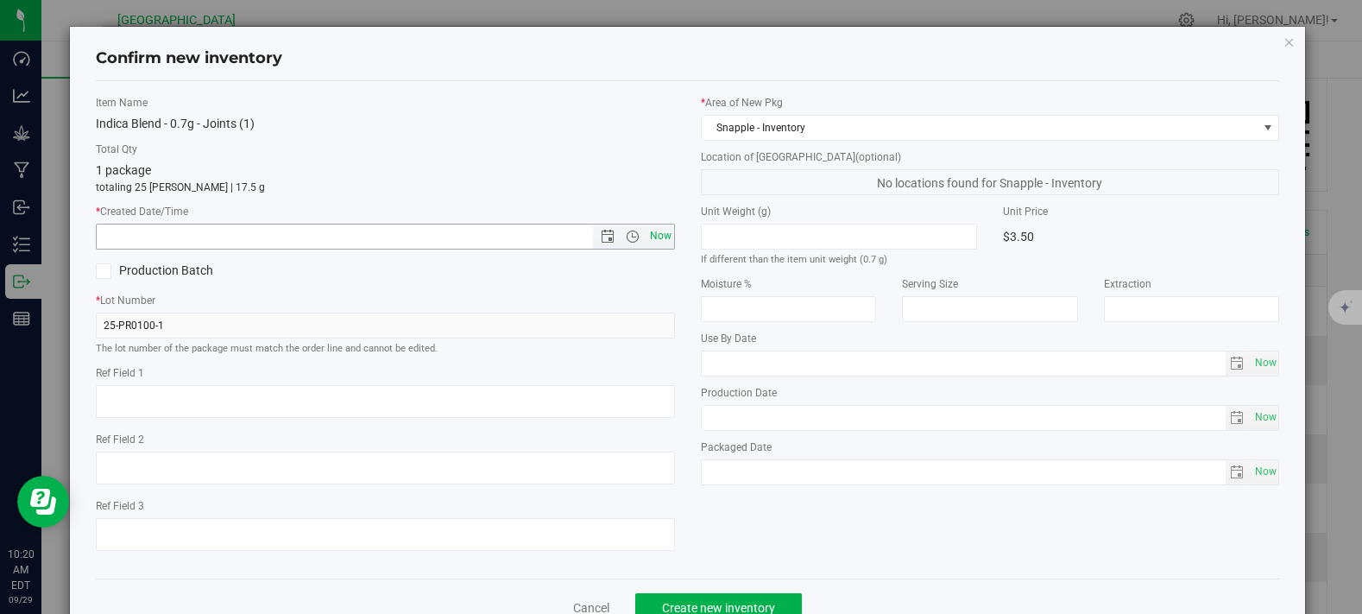
drag, startPoint x: 660, startPoint y: 232, endPoint x: 660, endPoint y: 243, distance: 11.2
click at [660, 232] on span "Now" at bounding box center [660, 236] width 29 height 25
type input "9/29/2025 10:20 AM"
click at [706, 591] on div "Cancel Create new inventory" at bounding box center [688, 607] width 1185 height 58
click at [706, 601] on span "Create new inventory" at bounding box center [718, 608] width 113 height 14
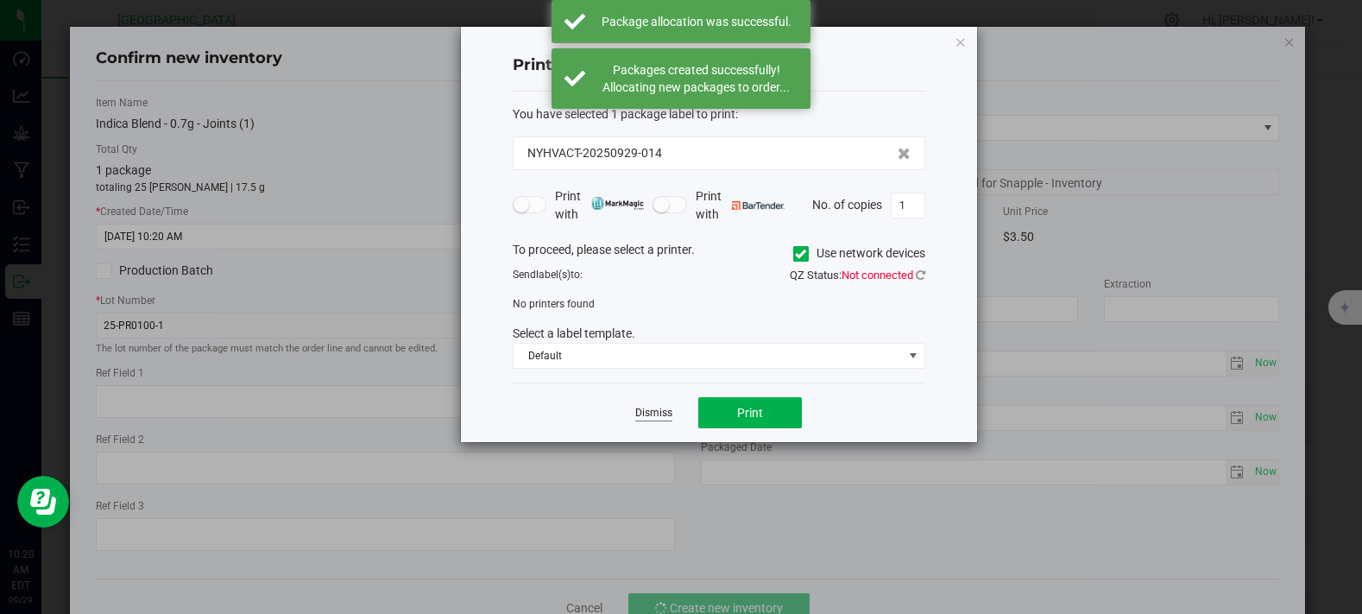
click at [641, 408] on link "Dismiss" at bounding box center [653, 413] width 37 height 15
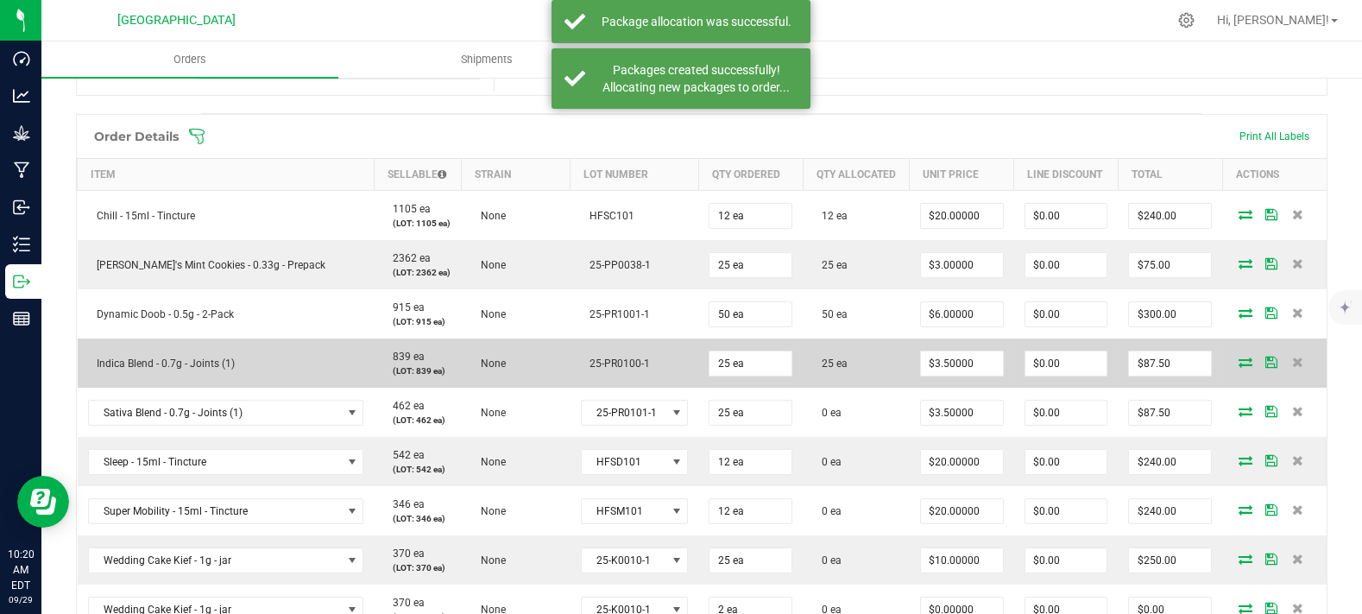
scroll to position [575, 0]
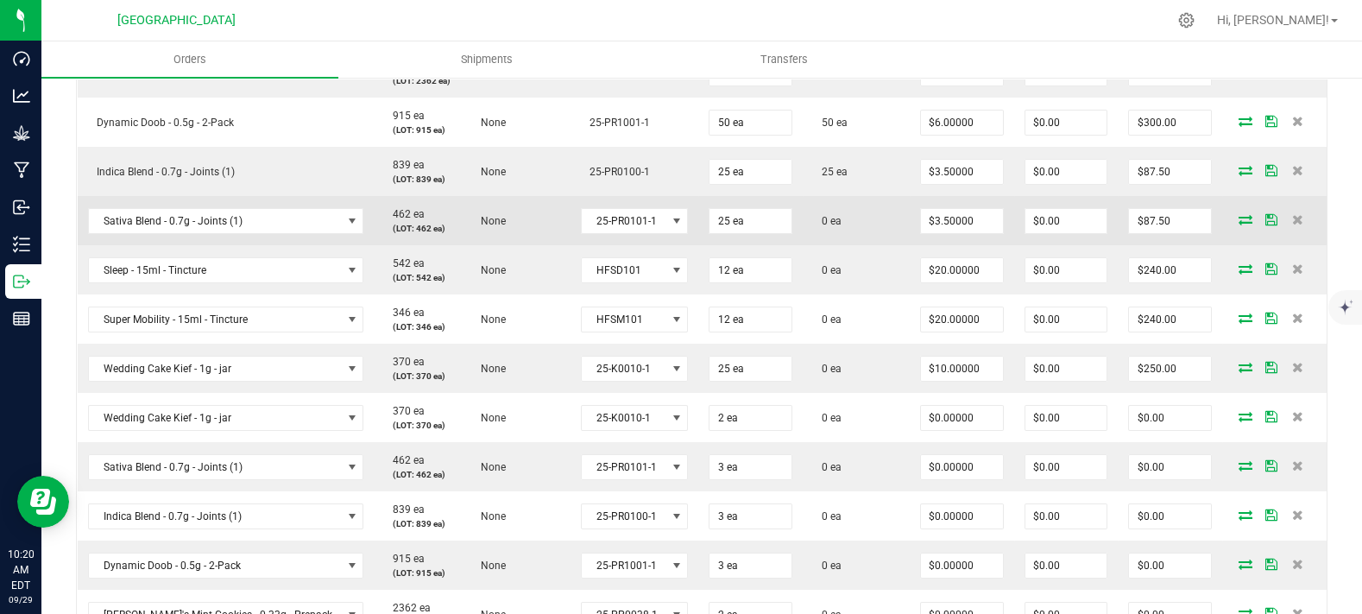
click at [1239, 224] on icon at bounding box center [1246, 219] width 14 height 10
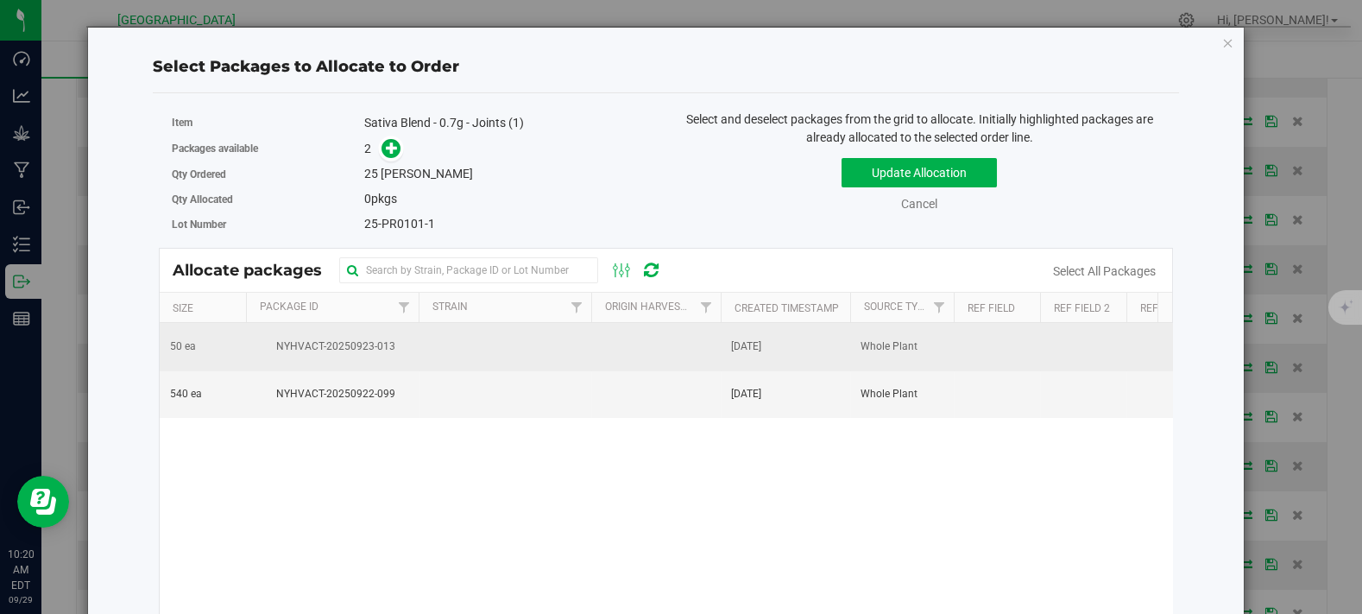
click at [474, 338] on td at bounding box center [505, 346] width 173 height 47
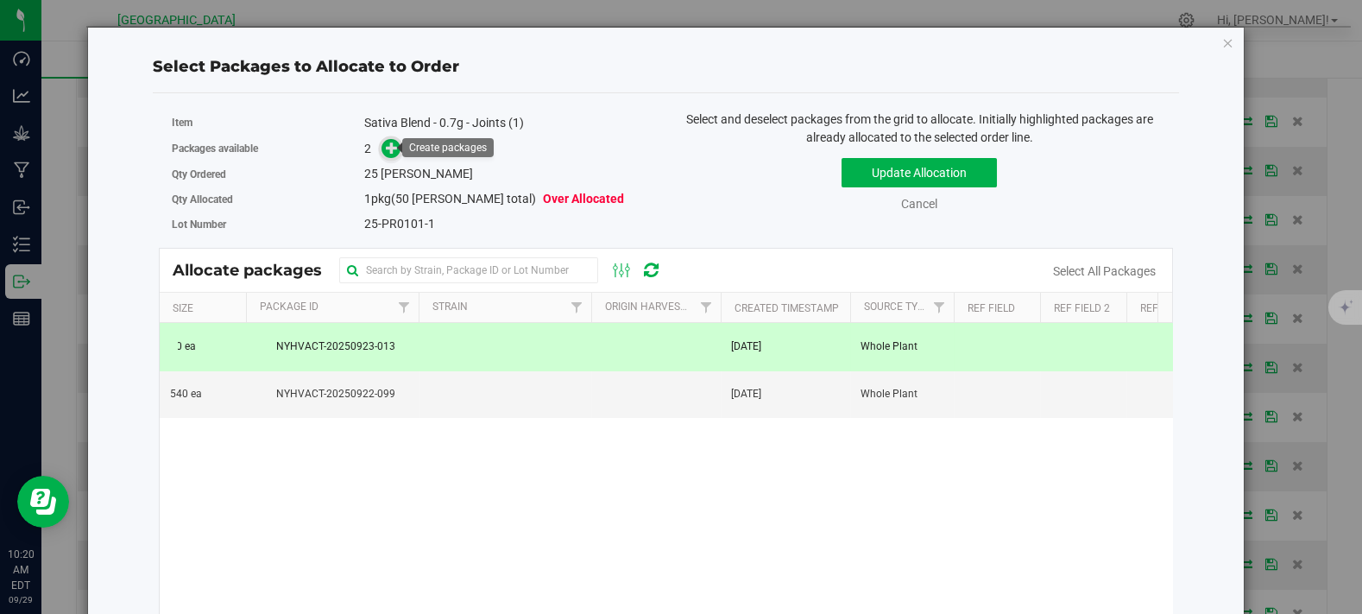
click at [387, 146] on icon at bounding box center [392, 148] width 12 height 12
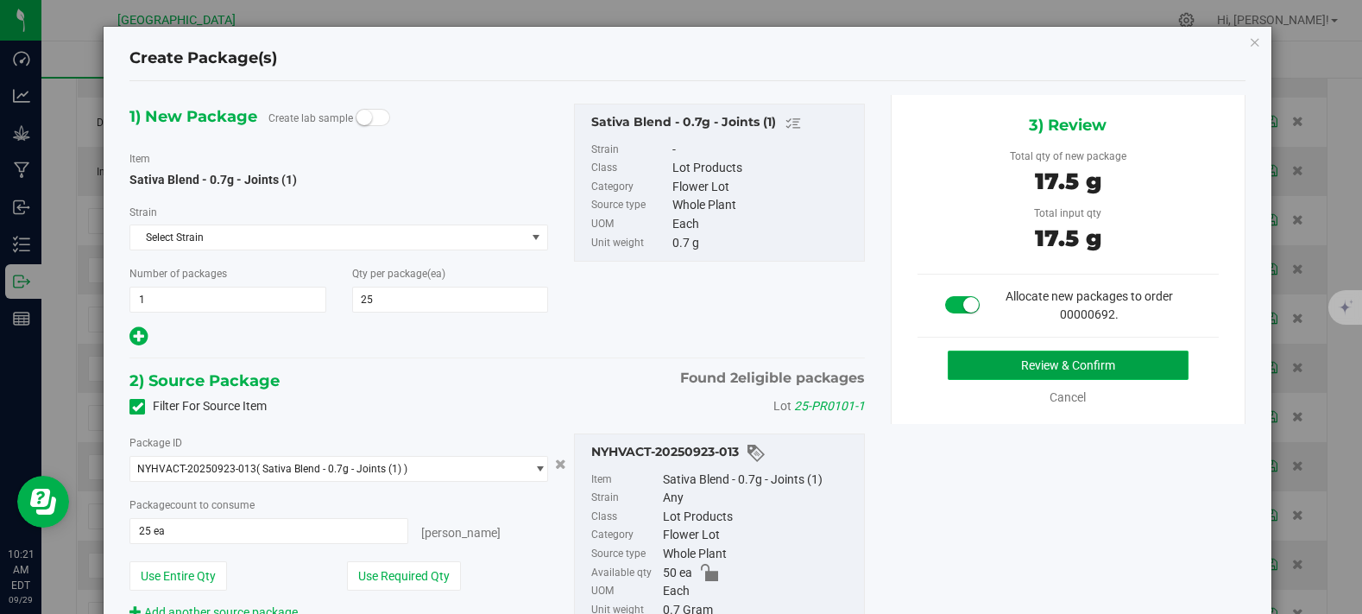
click at [960, 364] on button "Review & Confirm" at bounding box center [1068, 365] width 241 height 29
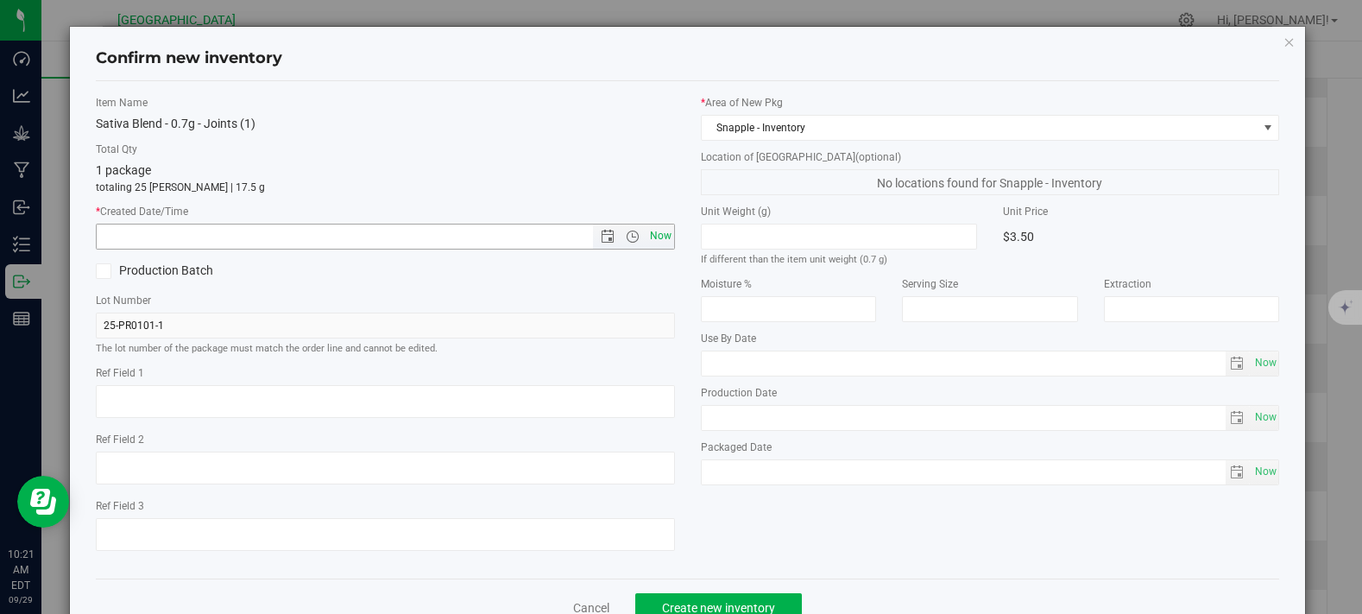
click at [656, 229] on span "Now" at bounding box center [660, 236] width 29 height 25
type input "9/29/2025 10:21 AM"
click at [758, 604] on span "Create new inventory" at bounding box center [718, 608] width 113 height 14
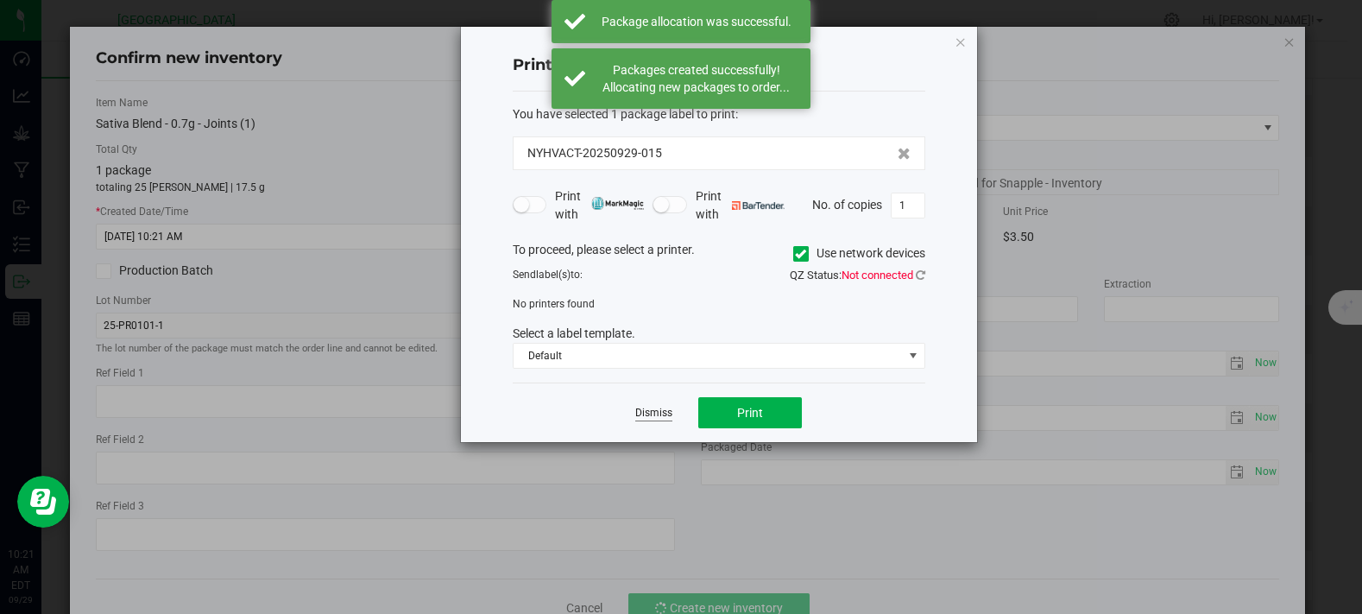
click at [654, 406] on link "Dismiss" at bounding box center [653, 413] width 37 height 15
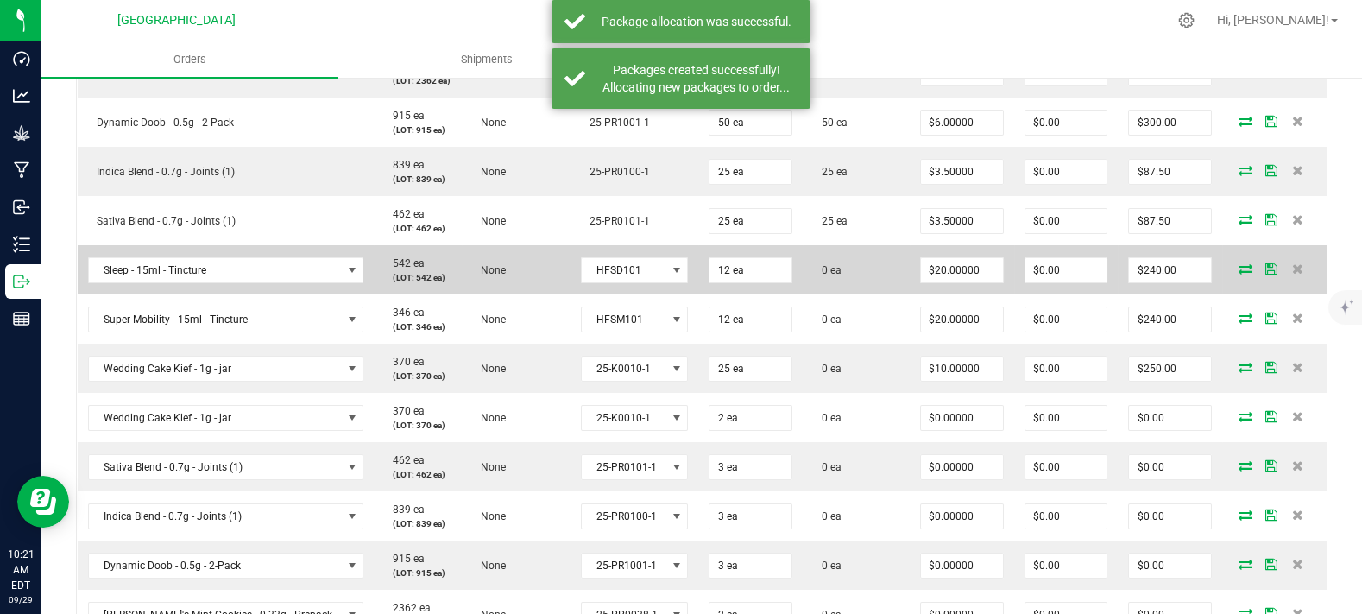
click at [1239, 274] on icon at bounding box center [1246, 268] width 14 height 10
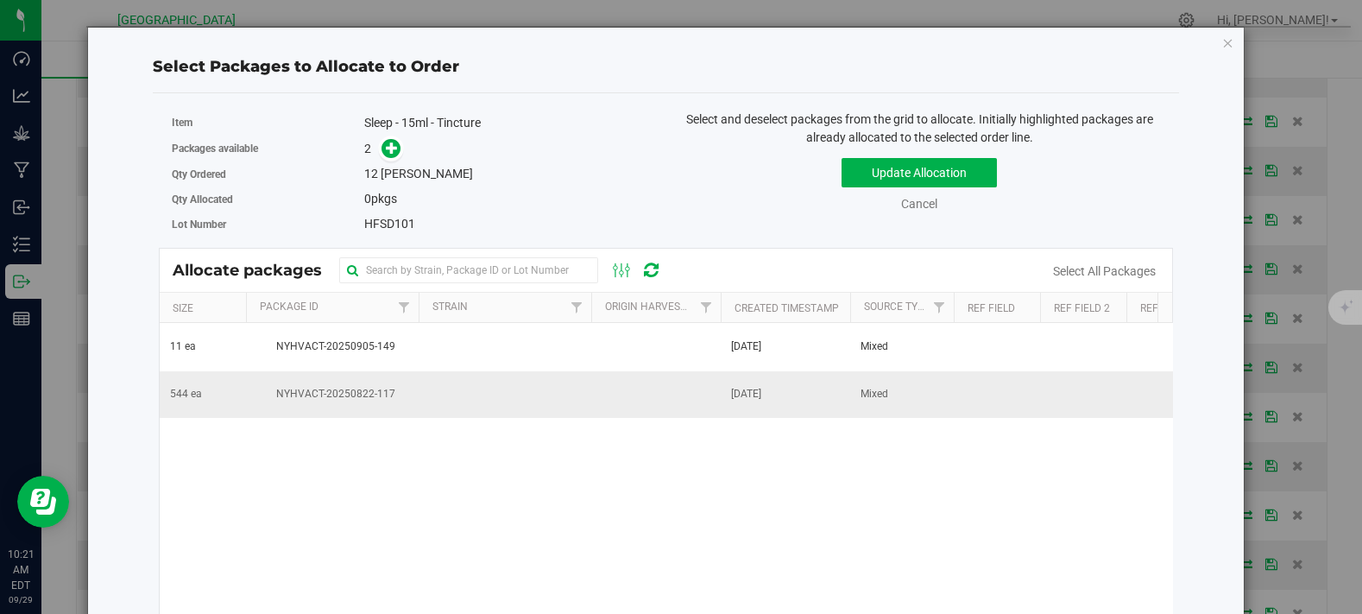
click at [392, 390] on span "NYHVACT-20250822-117" at bounding box center [332, 394] width 152 height 16
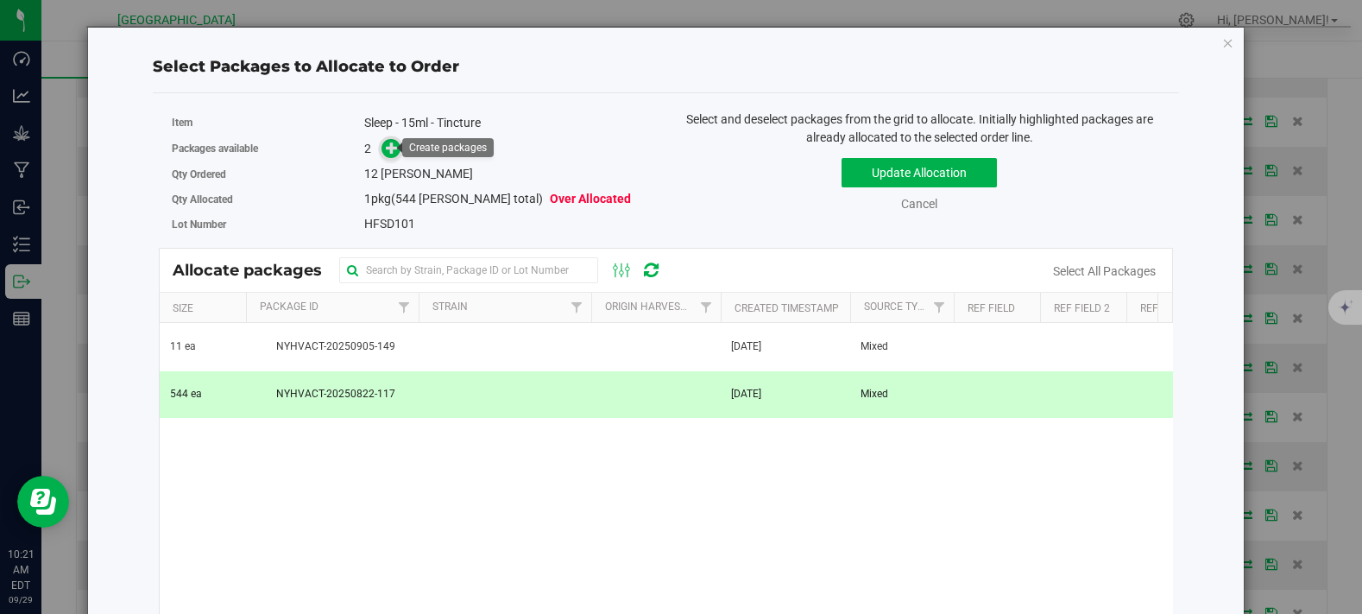
click at [386, 148] on icon at bounding box center [392, 148] width 12 height 12
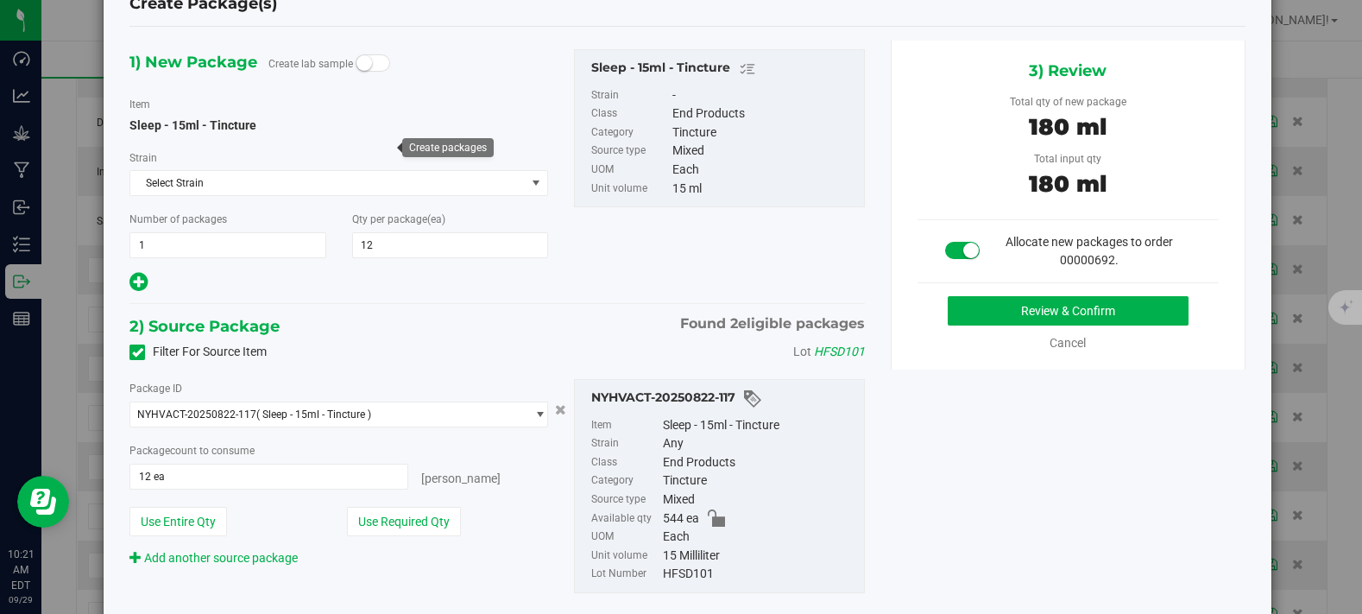
scroll to position [109, 0]
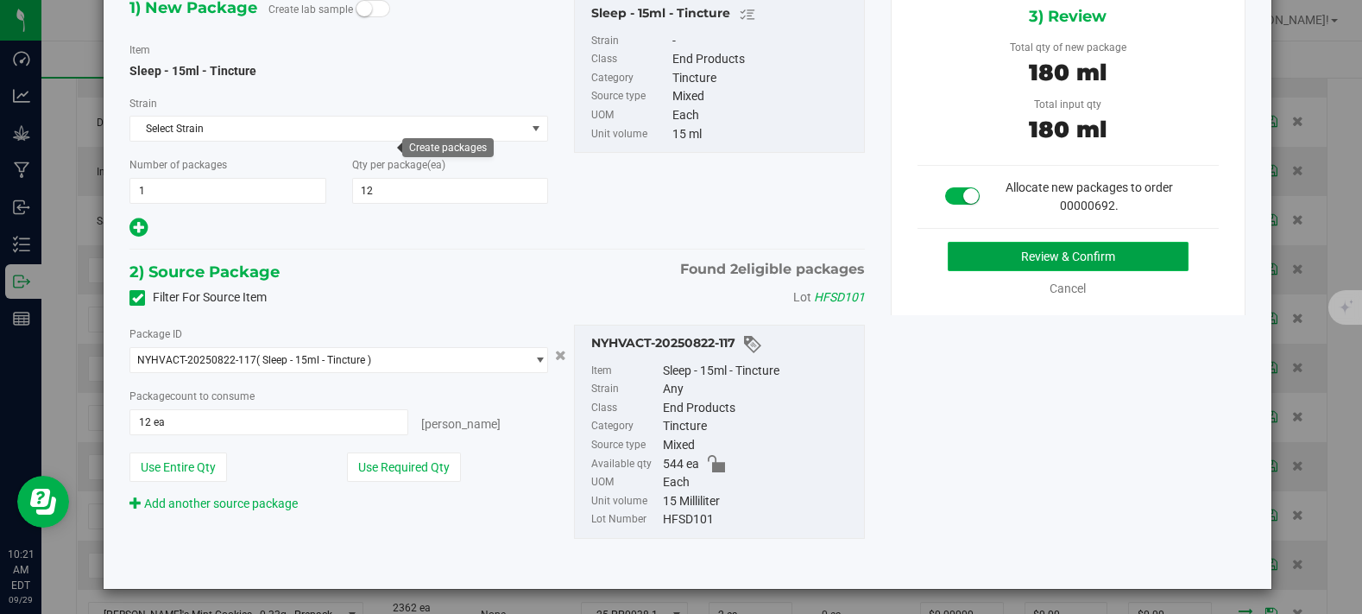
click at [1009, 253] on button "Review & Confirm" at bounding box center [1068, 256] width 241 height 29
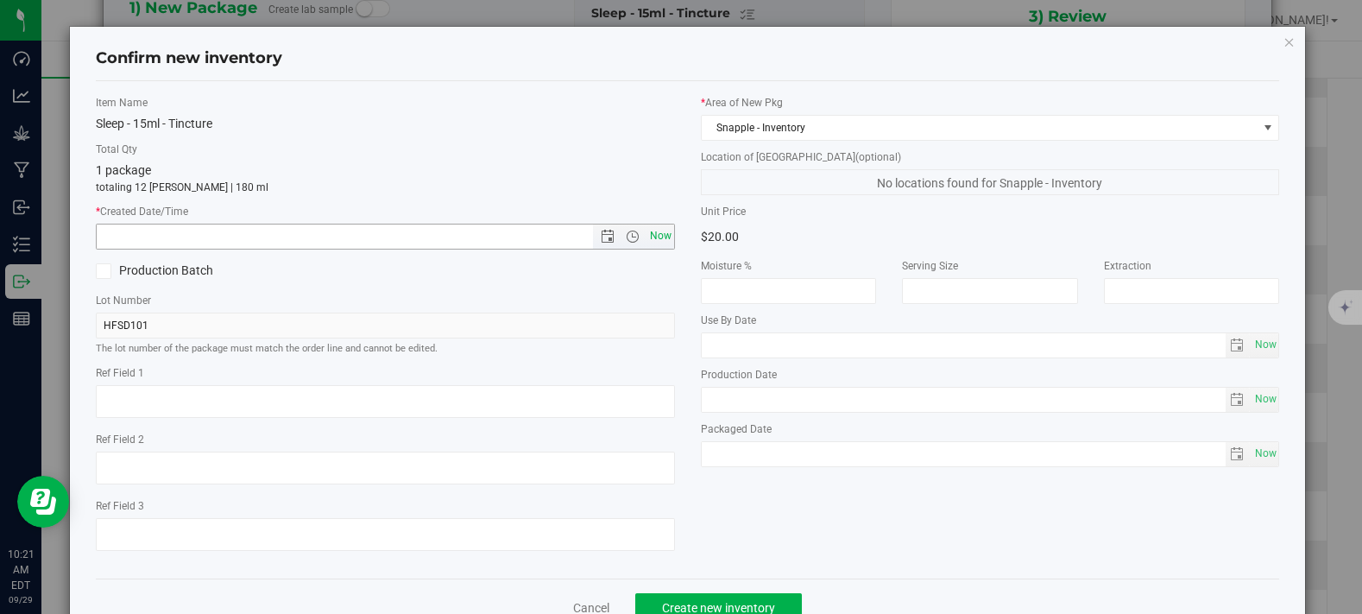
click at [646, 232] on span "Now" at bounding box center [660, 236] width 29 height 25
type input "9/29/2025 10:21 AM"
click at [687, 601] on span "Create new inventory" at bounding box center [718, 608] width 113 height 14
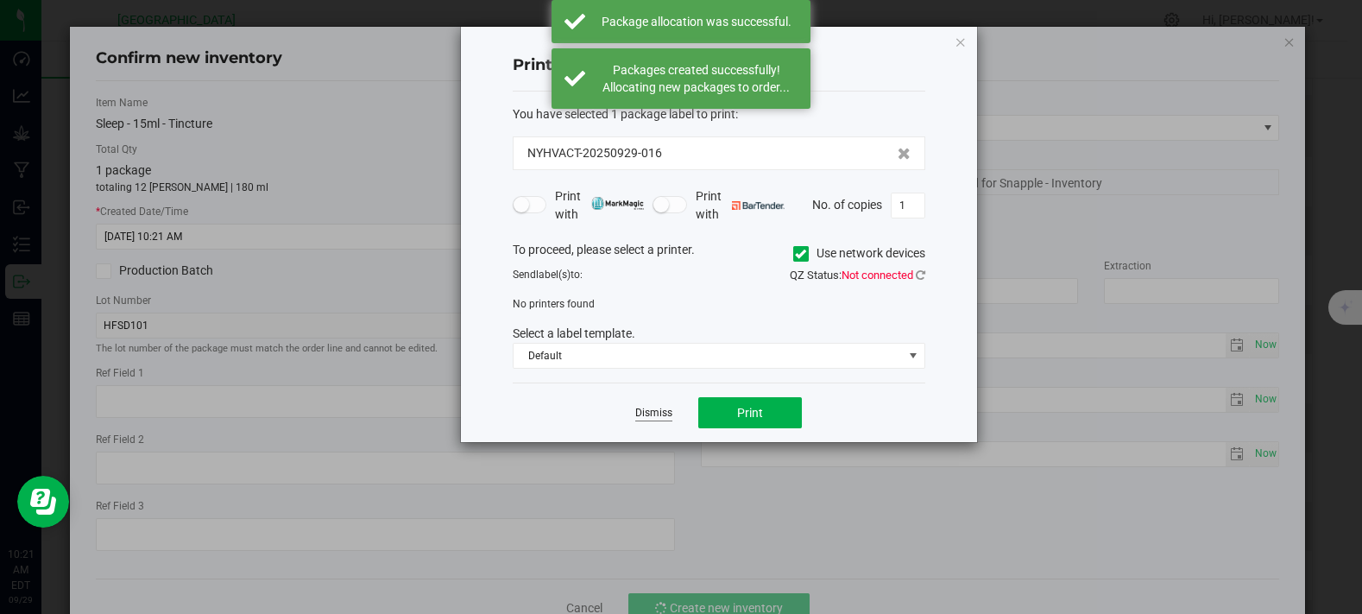
click at [666, 411] on link "Dismiss" at bounding box center [653, 413] width 37 height 15
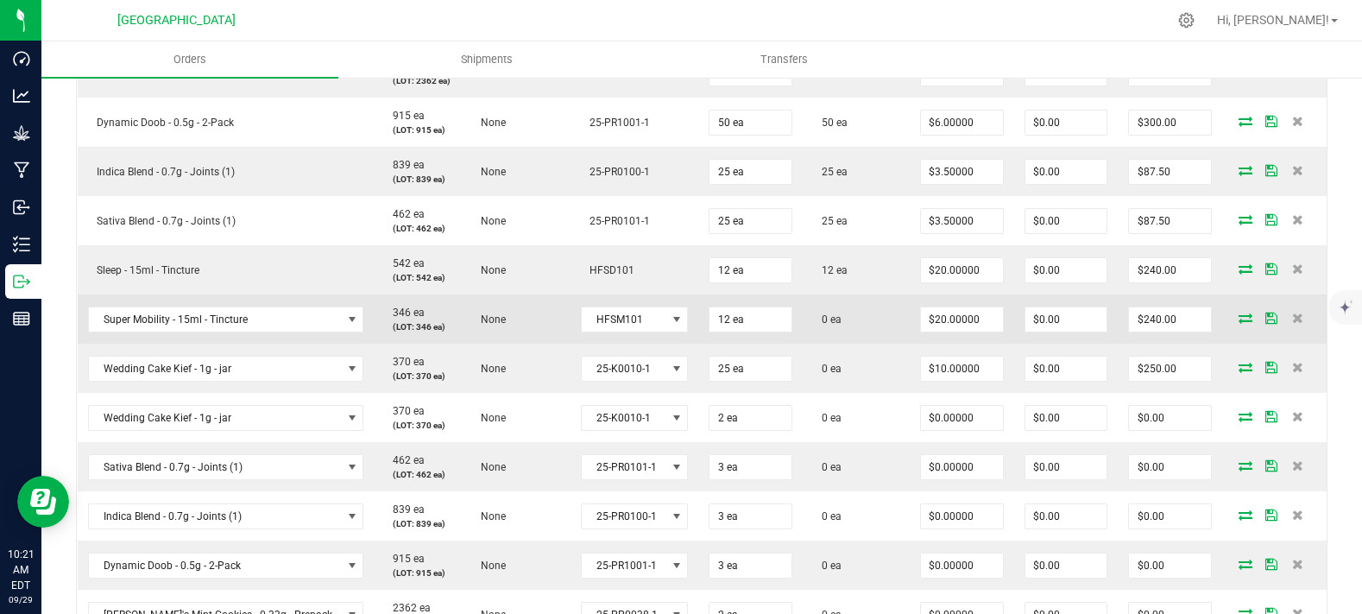
click at [1239, 323] on icon at bounding box center [1246, 318] width 14 height 10
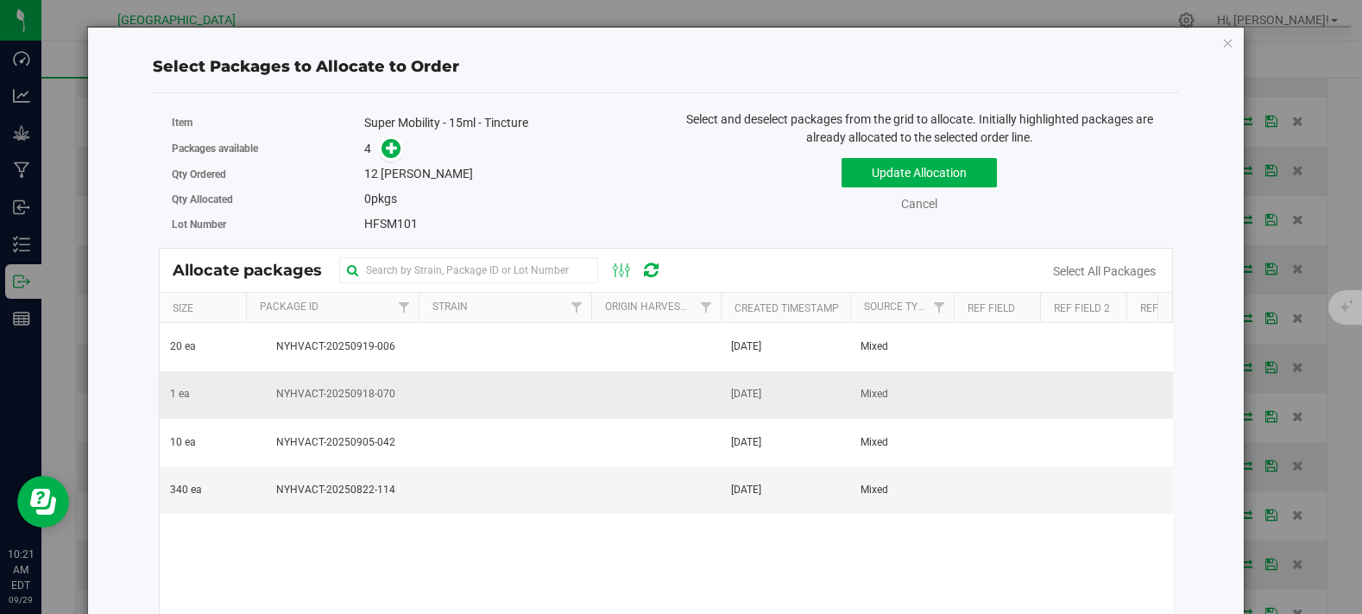
click at [353, 404] on td "NYHVACT-20250918-070" at bounding box center [332, 394] width 173 height 47
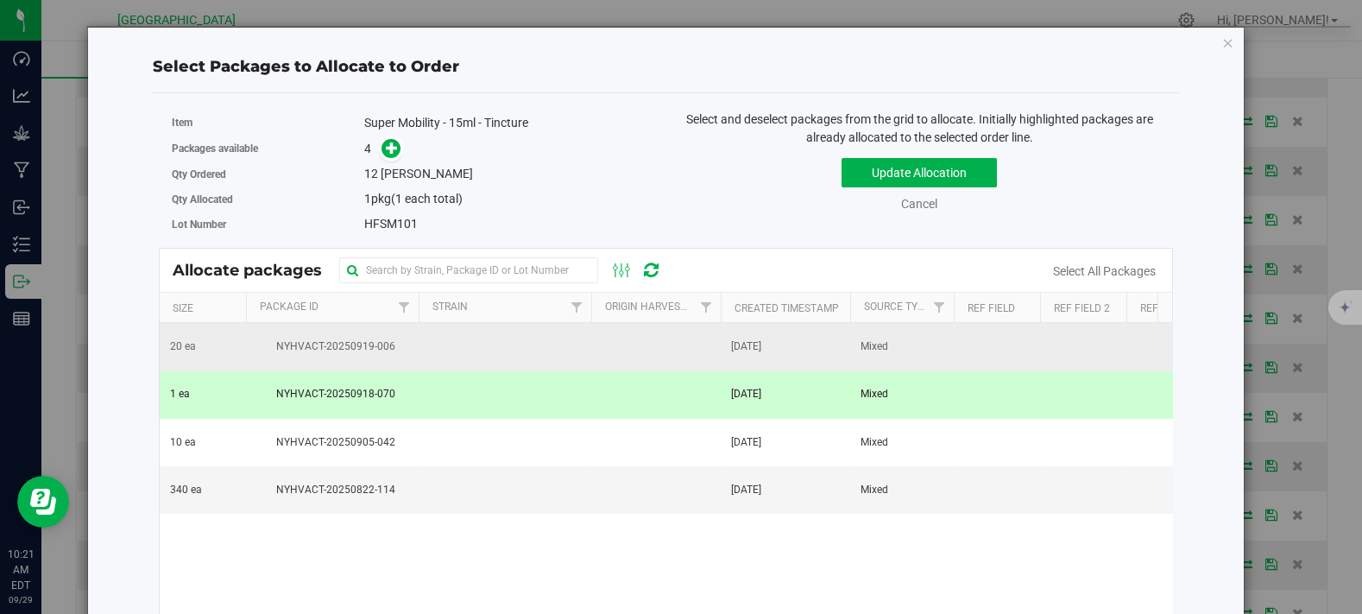
click at [425, 351] on td at bounding box center [505, 346] width 173 height 47
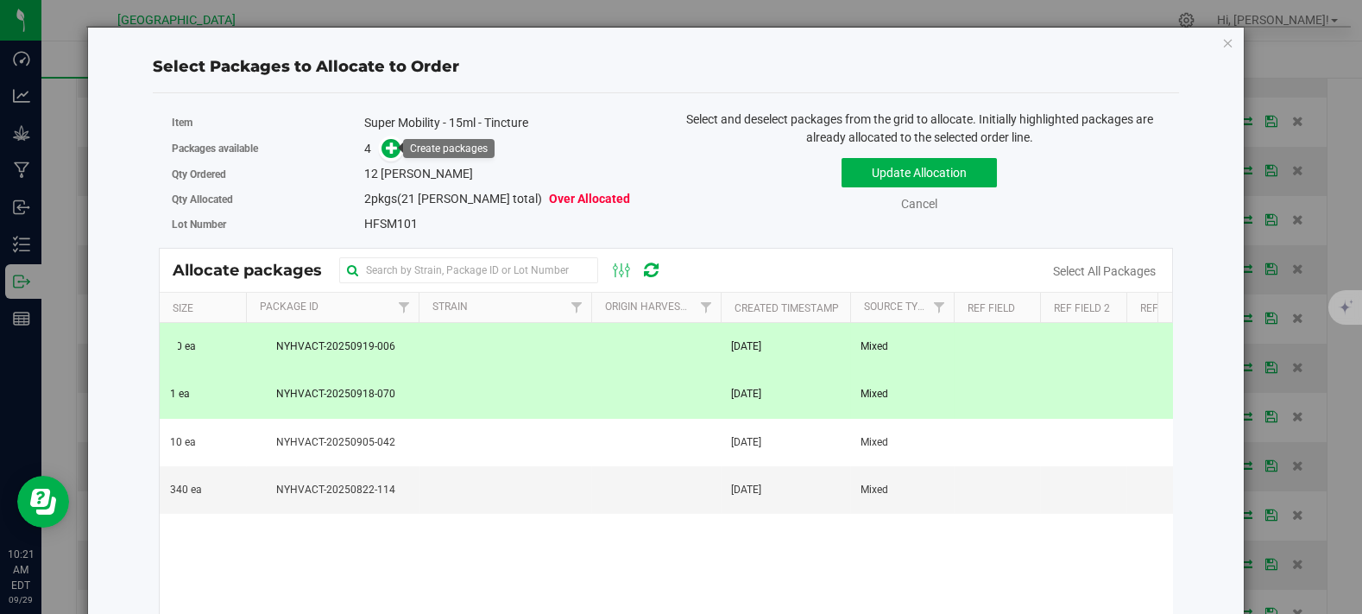
click at [397, 143] on link at bounding box center [392, 149] width 20 height 14
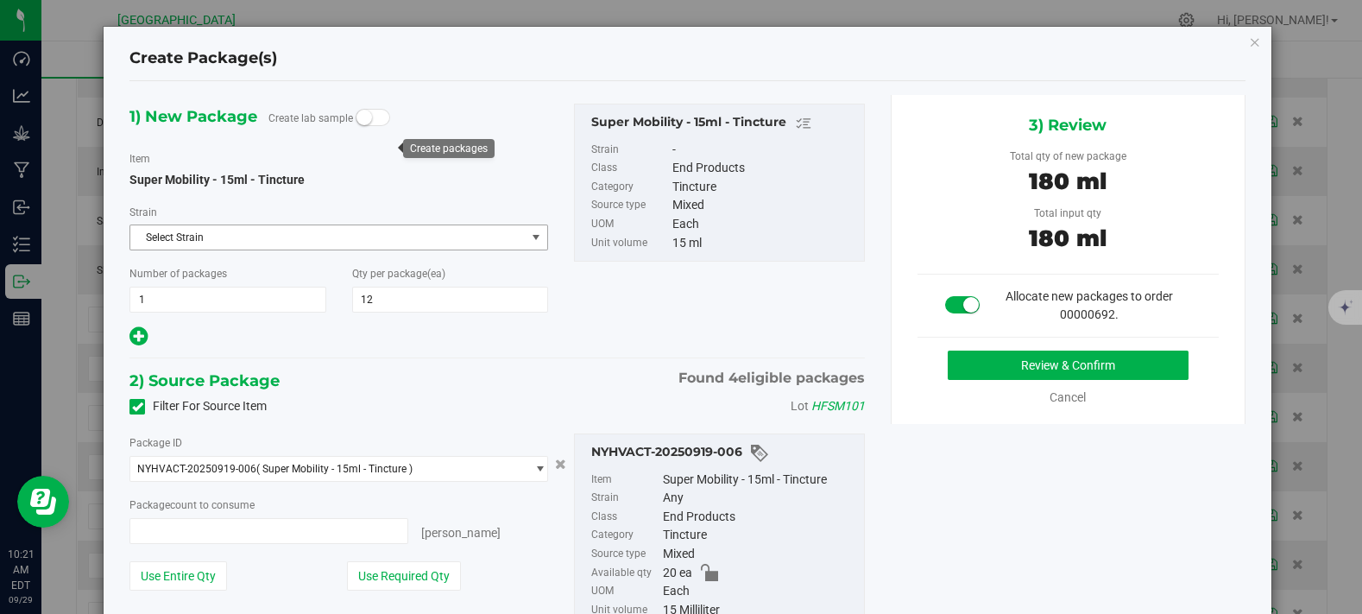
type input "12 ea"
type input "0 ea"
click at [1249, 44] on icon "button" at bounding box center [1255, 41] width 12 height 21
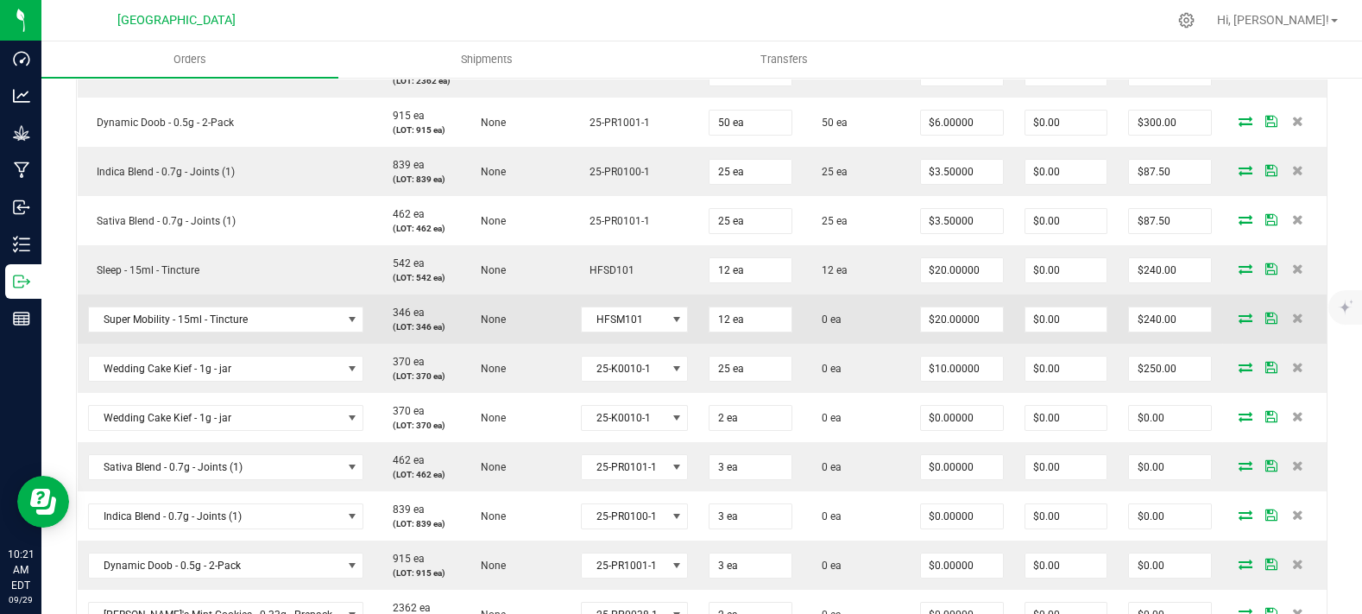
click at [1233, 323] on span at bounding box center [1246, 318] width 26 height 10
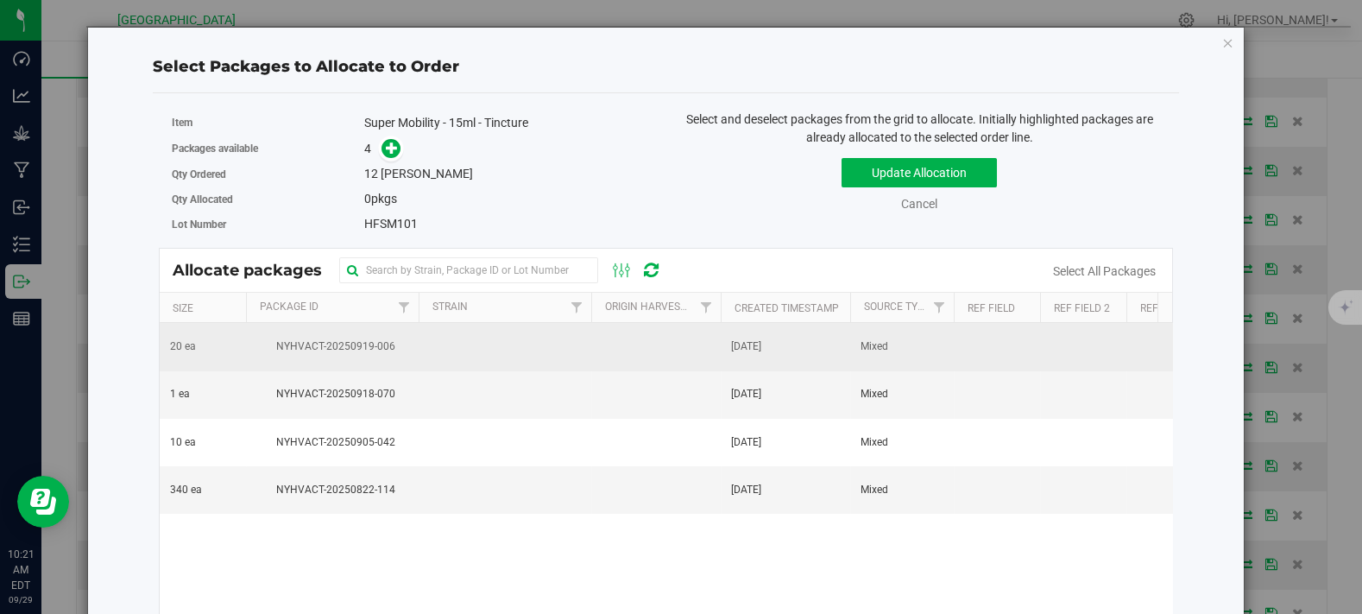
click at [257, 348] on span "NYHVACT-20250919-006" at bounding box center [332, 346] width 152 height 16
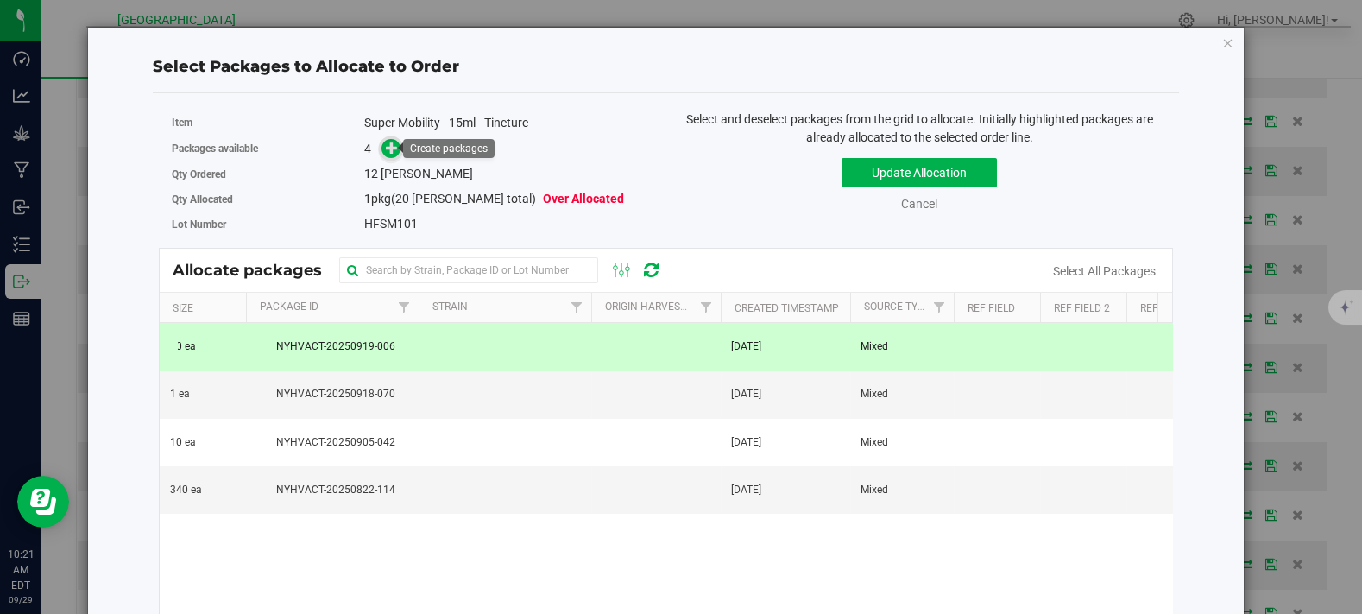
click at [386, 144] on icon at bounding box center [392, 148] width 12 height 12
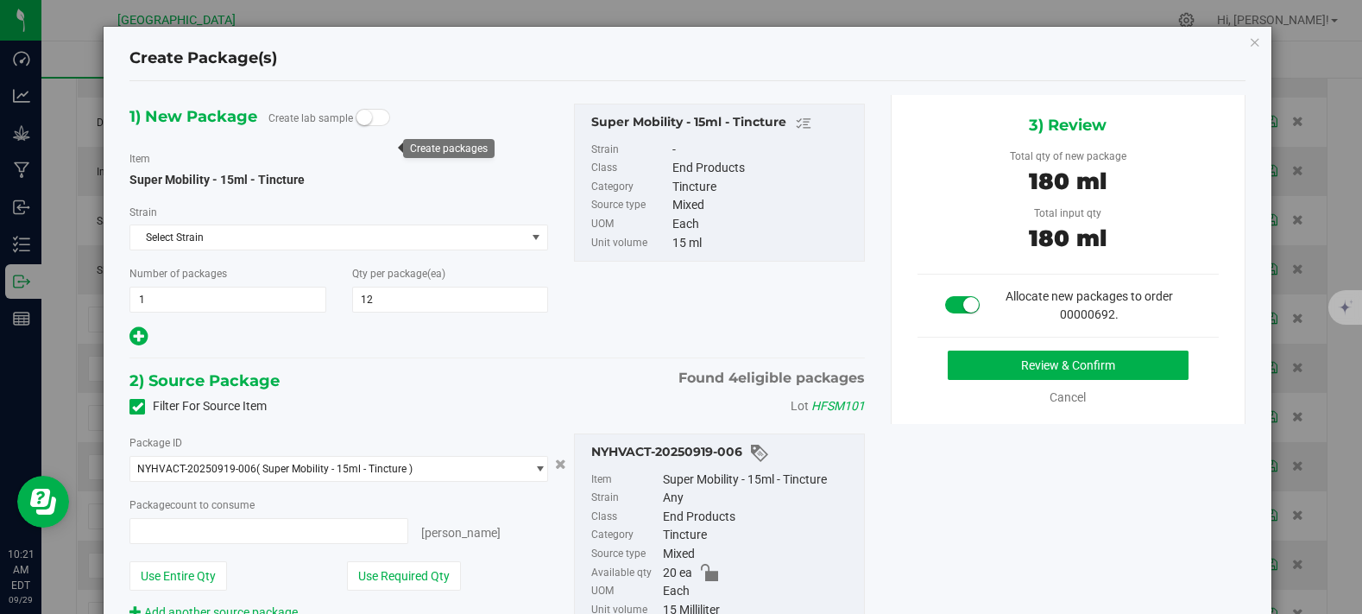
type input "12 ea"
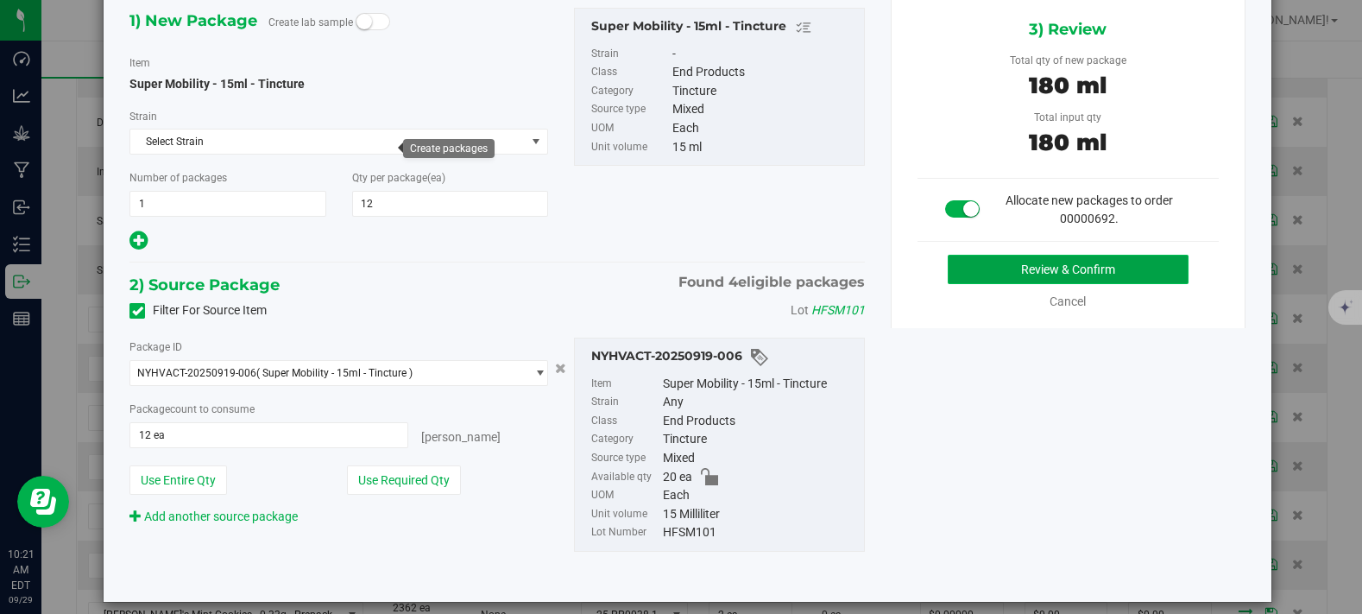
click at [971, 258] on button "Review & Confirm" at bounding box center [1068, 269] width 241 height 29
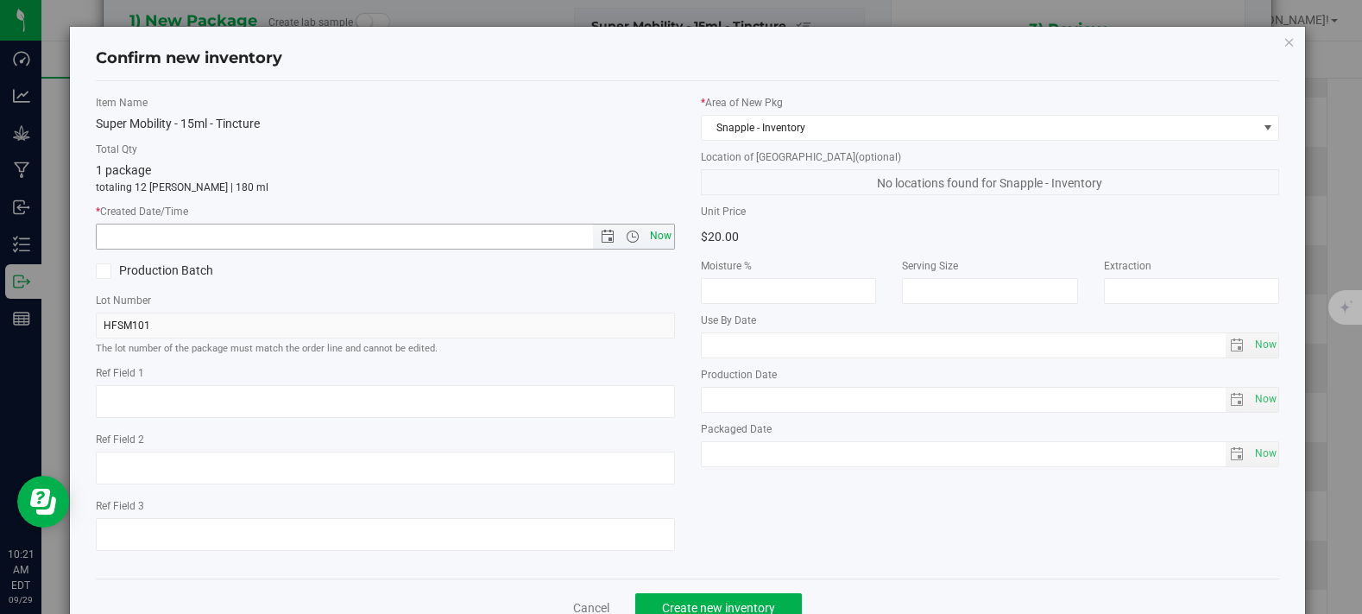
click at [658, 239] on span "Now" at bounding box center [660, 236] width 29 height 25
type input "9/29/2025 10:21 AM"
click at [713, 591] on div "Cancel Create new inventory" at bounding box center [688, 607] width 1185 height 58
click at [710, 597] on button "Create new inventory" at bounding box center [718, 607] width 167 height 29
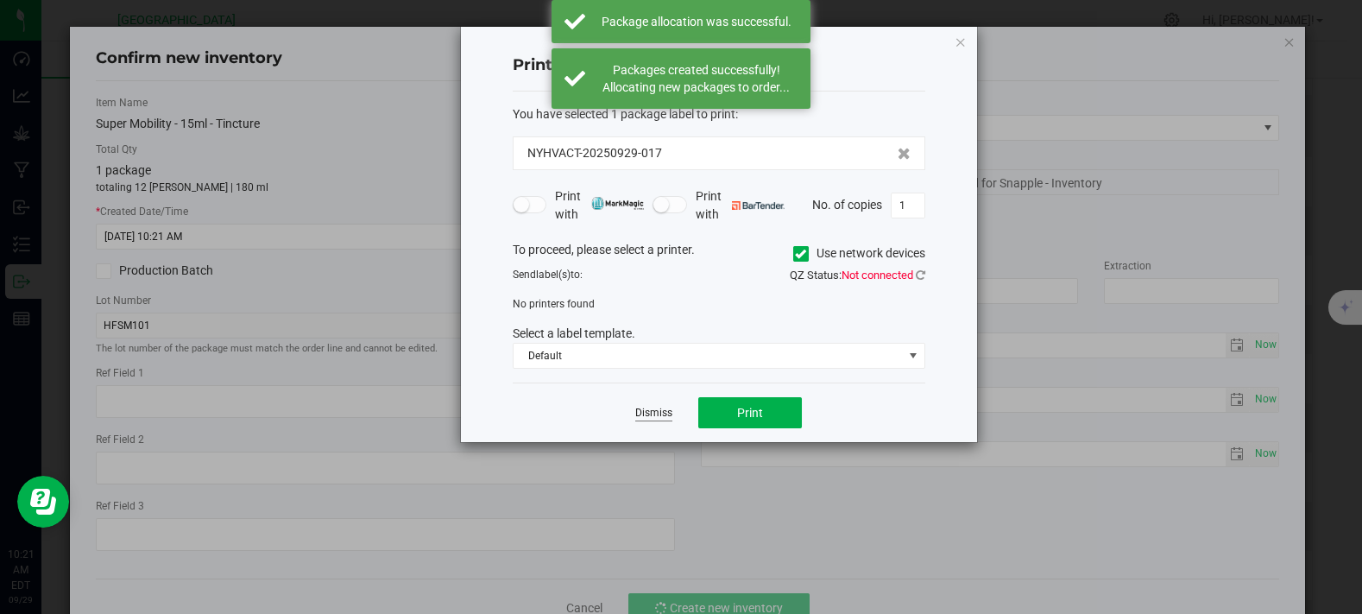
click at [660, 416] on link "Dismiss" at bounding box center [653, 413] width 37 height 15
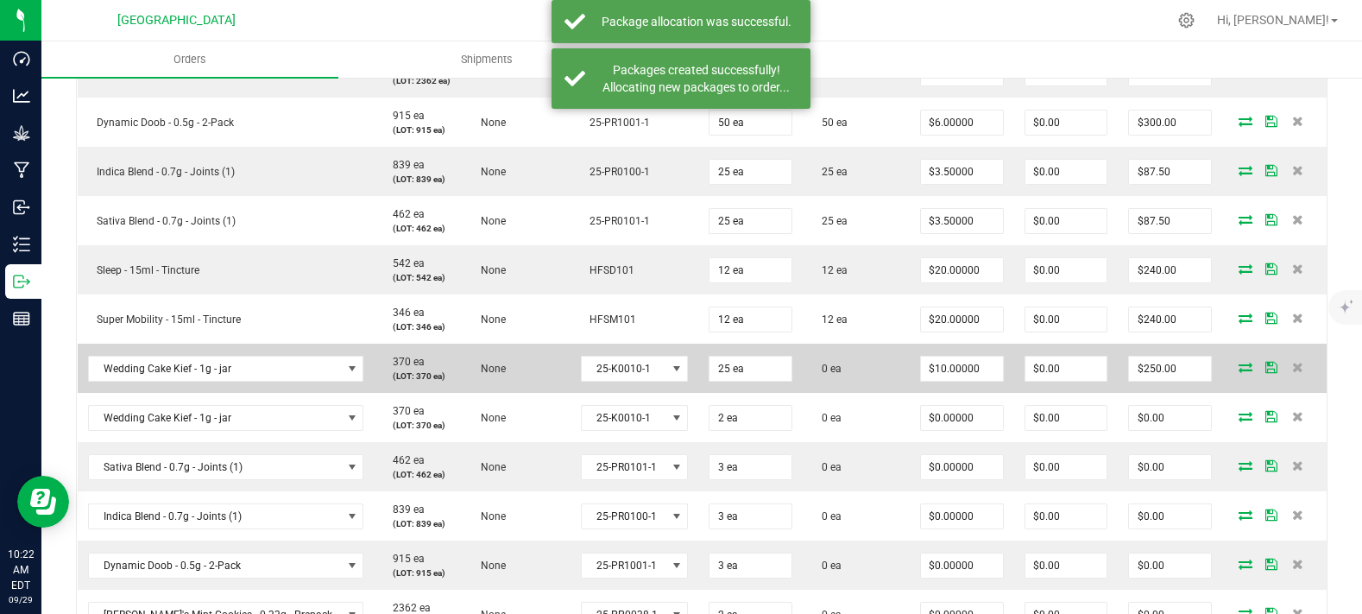
click at [1239, 372] on icon at bounding box center [1246, 367] width 14 height 10
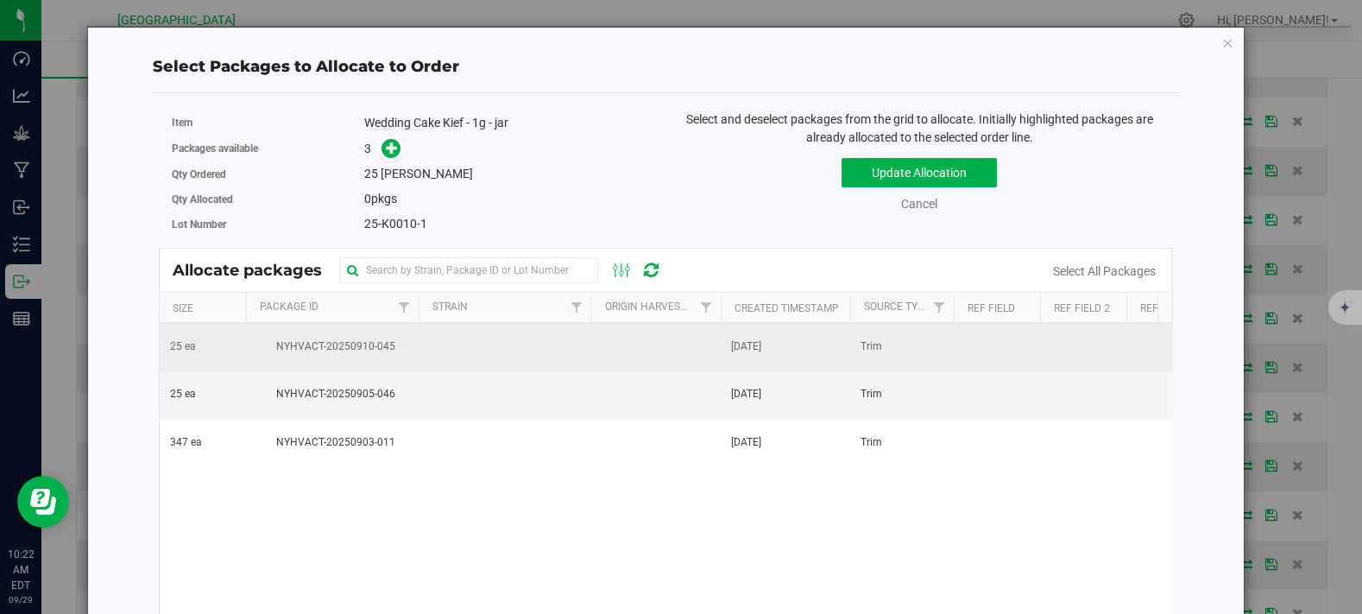
click at [368, 353] on span "NYHVACT-20250910-045" at bounding box center [332, 346] width 152 height 16
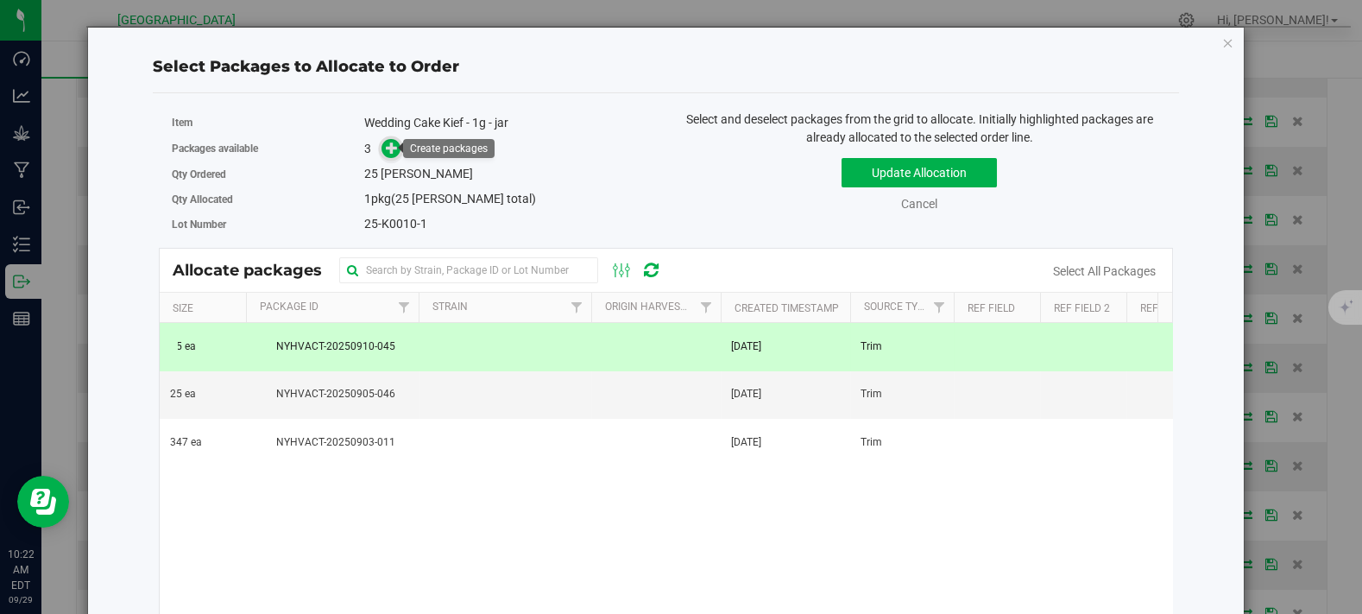
click at [386, 149] on icon at bounding box center [392, 148] width 12 height 12
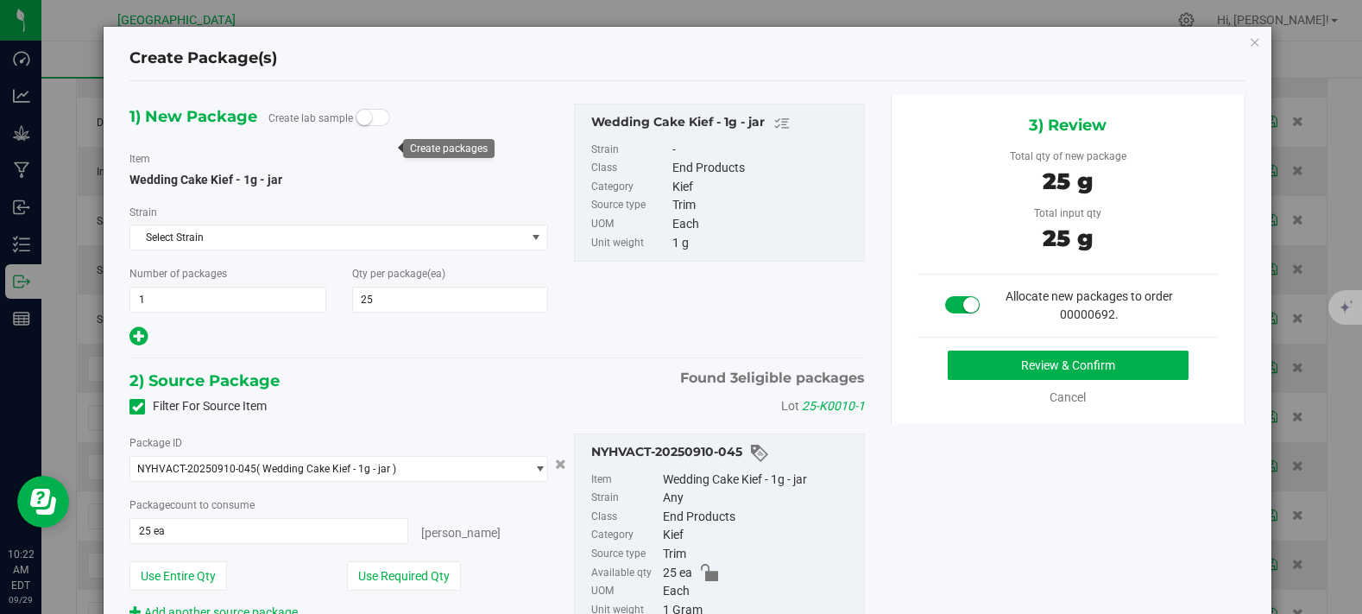
scroll to position [96, 0]
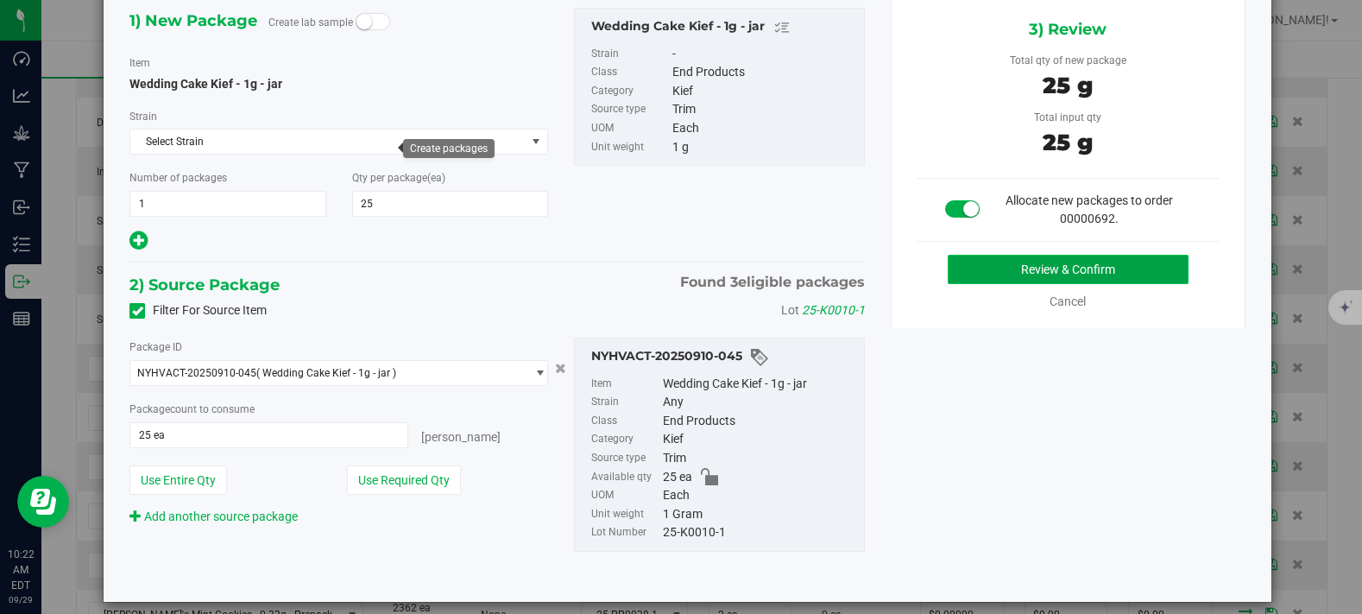
click at [971, 277] on button "Review & Confirm" at bounding box center [1068, 269] width 241 height 29
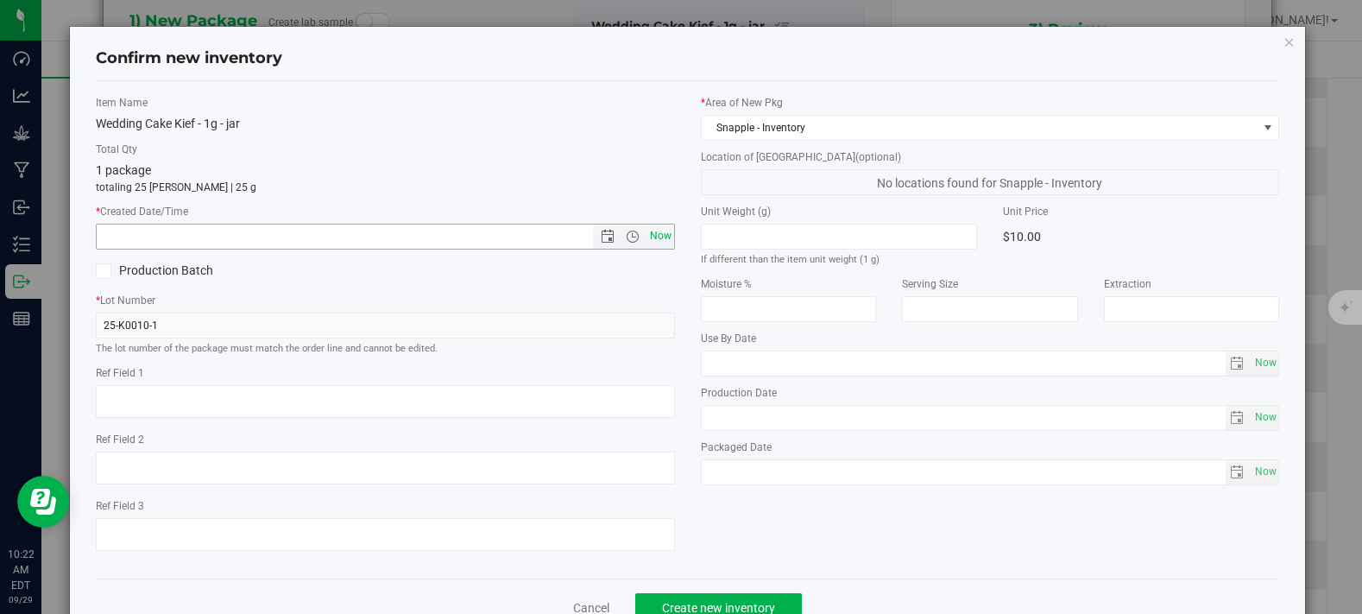
click at [654, 241] on span "Now" at bounding box center [660, 236] width 29 height 25
type input "9/29/2025 10:22 AM"
click at [690, 601] on span "Create new inventory" at bounding box center [718, 608] width 113 height 14
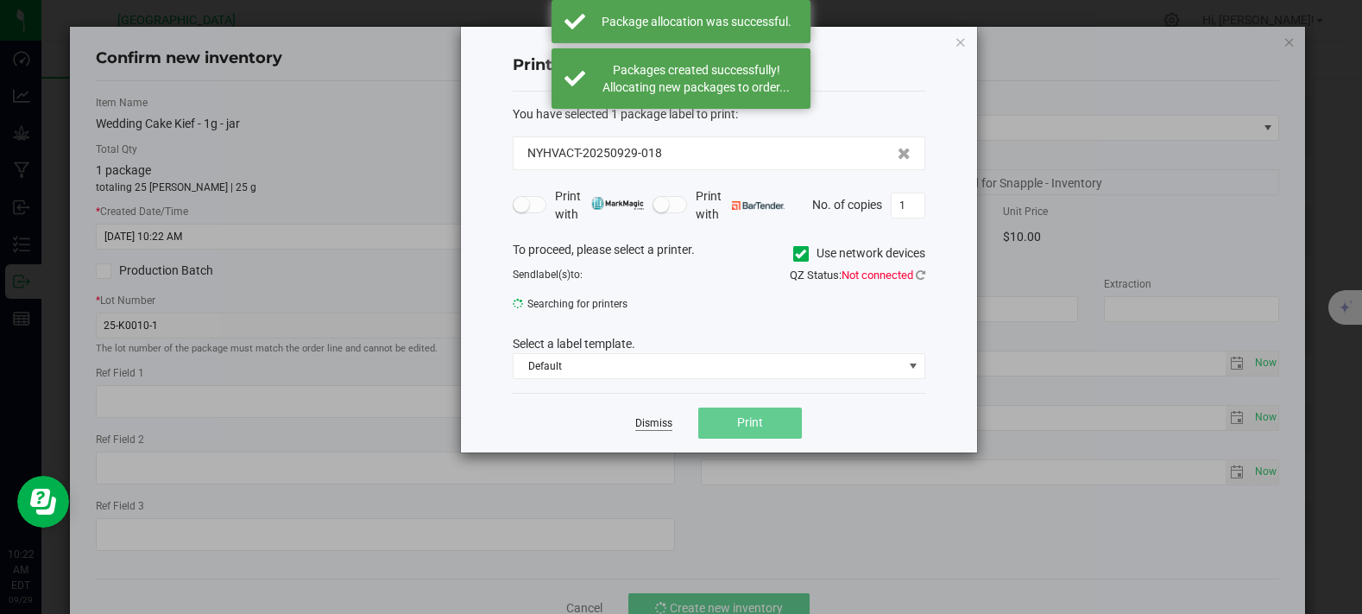
click at [656, 426] on link "Dismiss" at bounding box center [653, 423] width 37 height 15
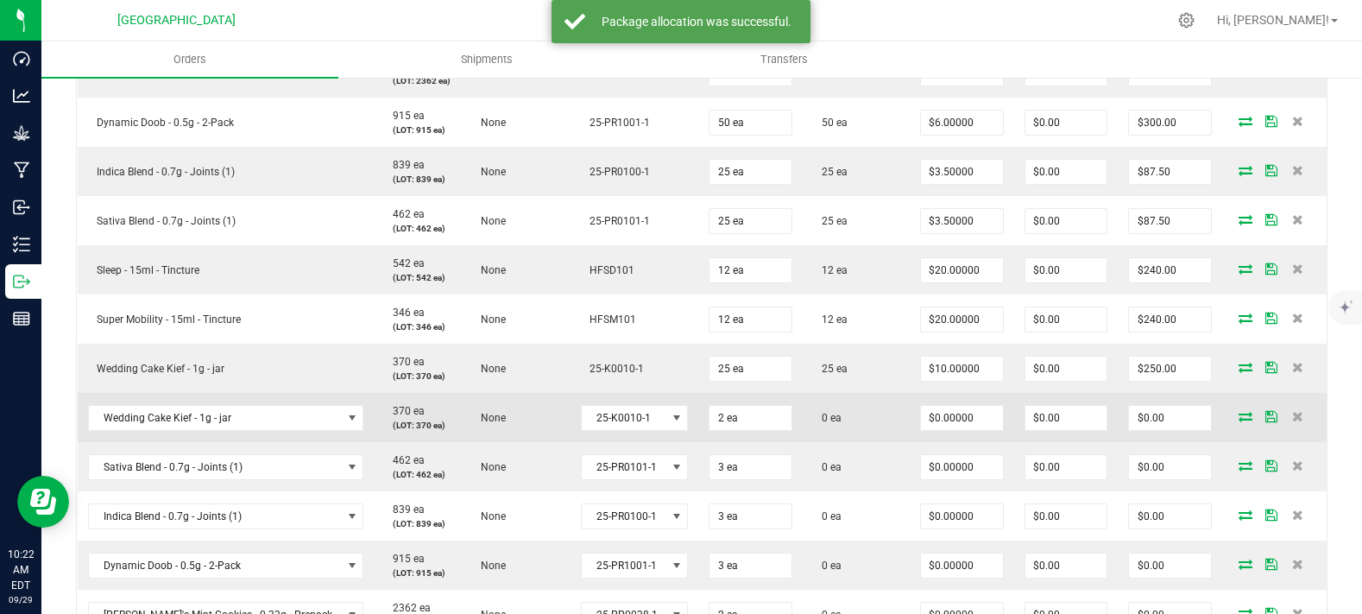
click at [1239, 421] on icon at bounding box center [1246, 416] width 14 height 10
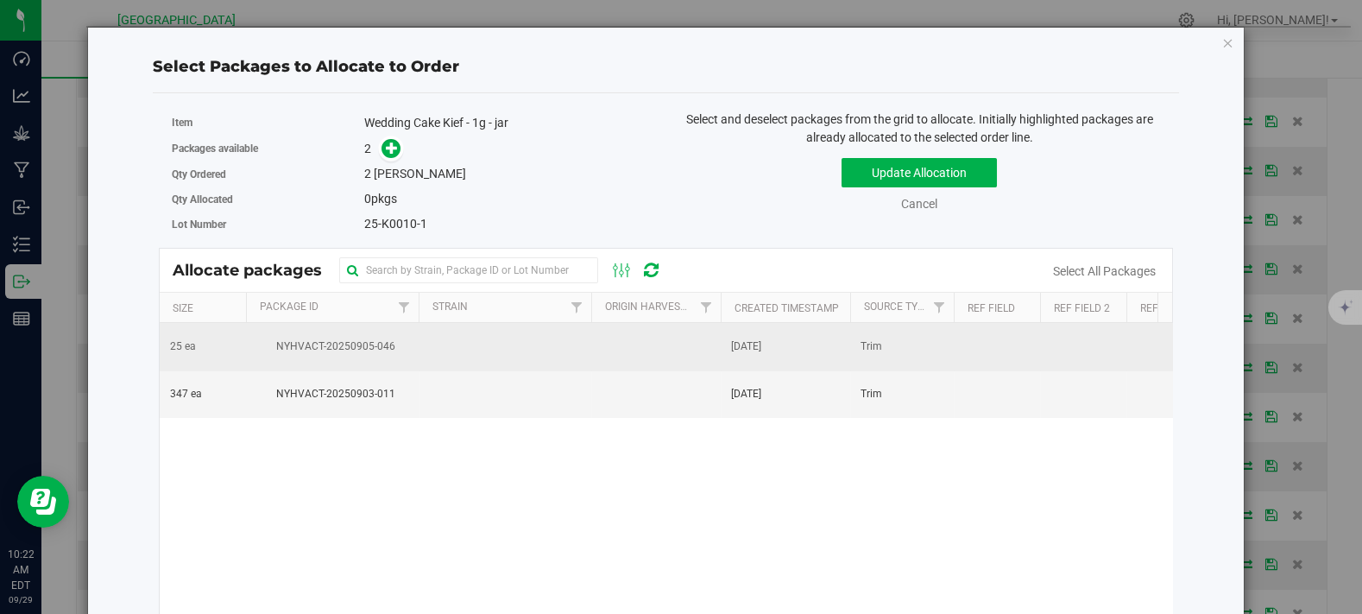
drag, startPoint x: 513, startPoint y: 341, endPoint x: 500, endPoint y: 329, distance: 17.7
click at [513, 341] on td at bounding box center [505, 346] width 173 height 47
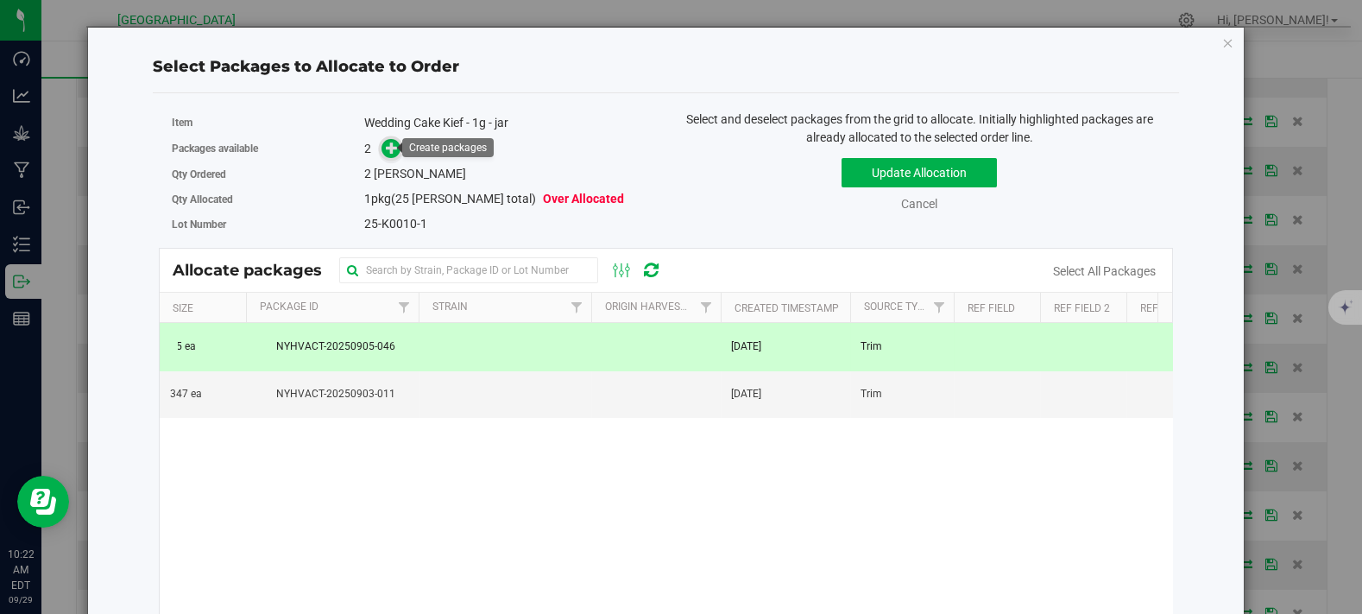
click at [386, 148] on icon at bounding box center [392, 148] width 12 height 12
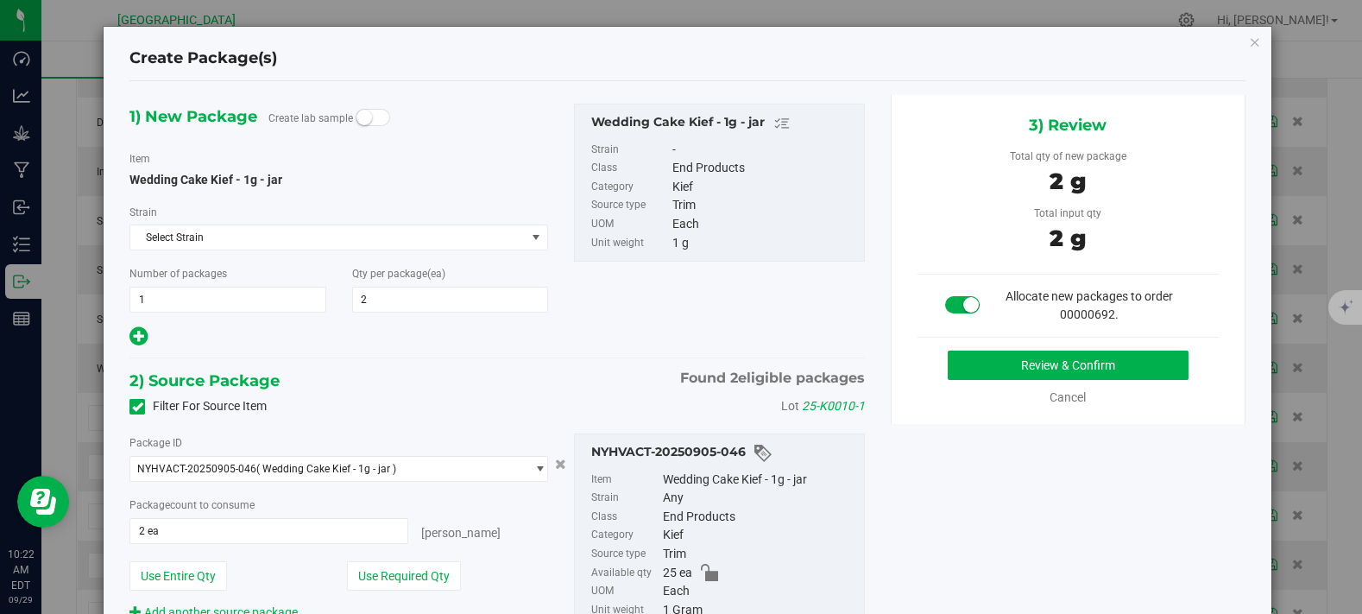
click at [970, 347] on div "3) Review Total qty of new package 2 g Total input qty 2 g Allocate new package…" at bounding box center [1068, 259] width 355 height 329
click at [970, 368] on button "Review & Confirm" at bounding box center [1068, 365] width 241 height 29
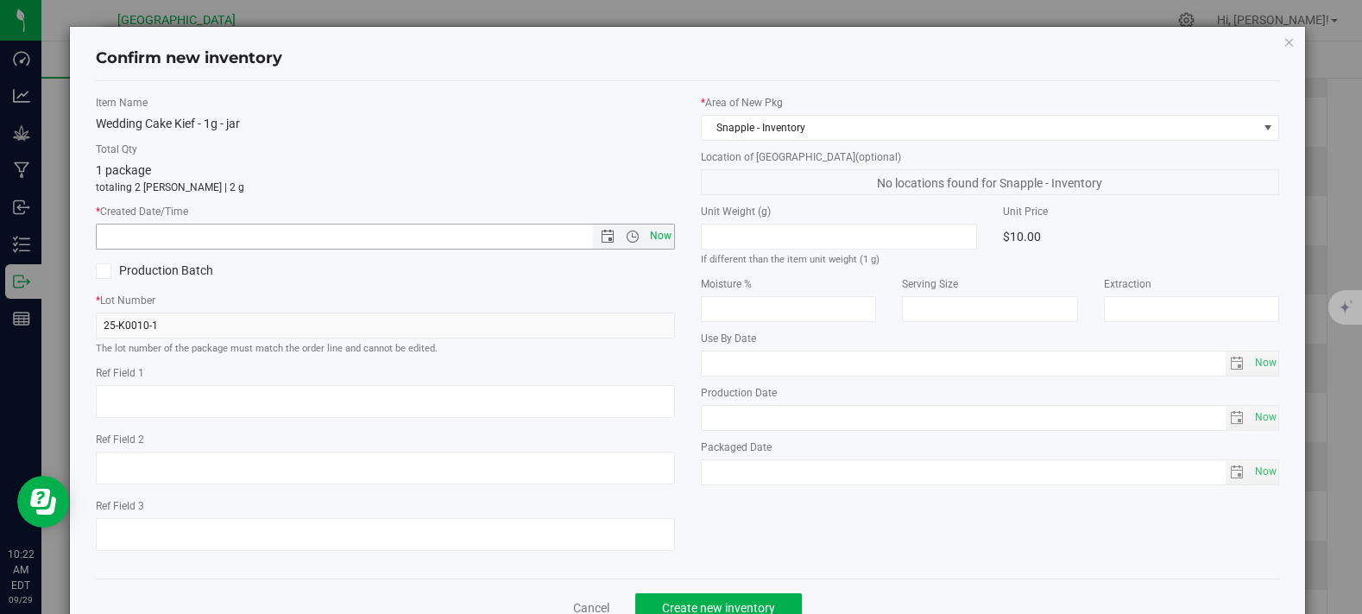
click at [654, 235] on span "Now" at bounding box center [660, 236] width 29 height 25
type input "9/29/2025 10:22 AM"
click at [707, 595] on button "Create new inventory" at bounding box center [718, 607] width 167 height 29
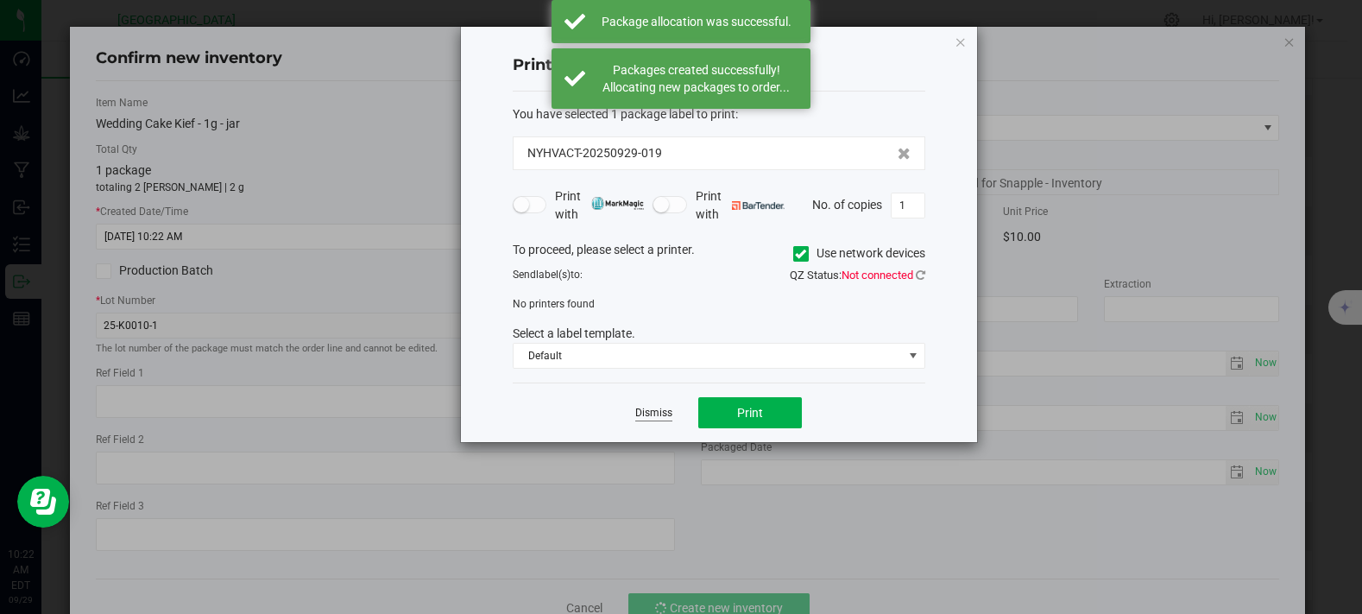
click at [658, 416] on link "Dismiss" at bounding box center [653, 413] width 37 height 15
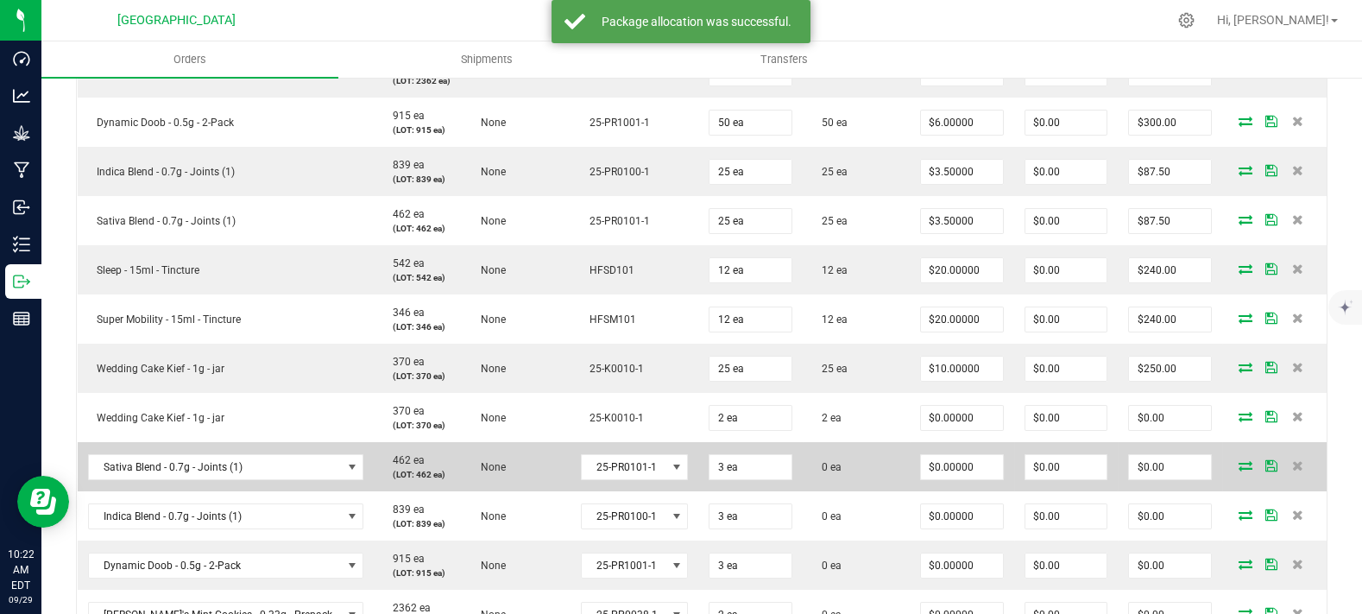
click at [1239, 471] on icon at bounding box center [1246, 465] width 14 height 10
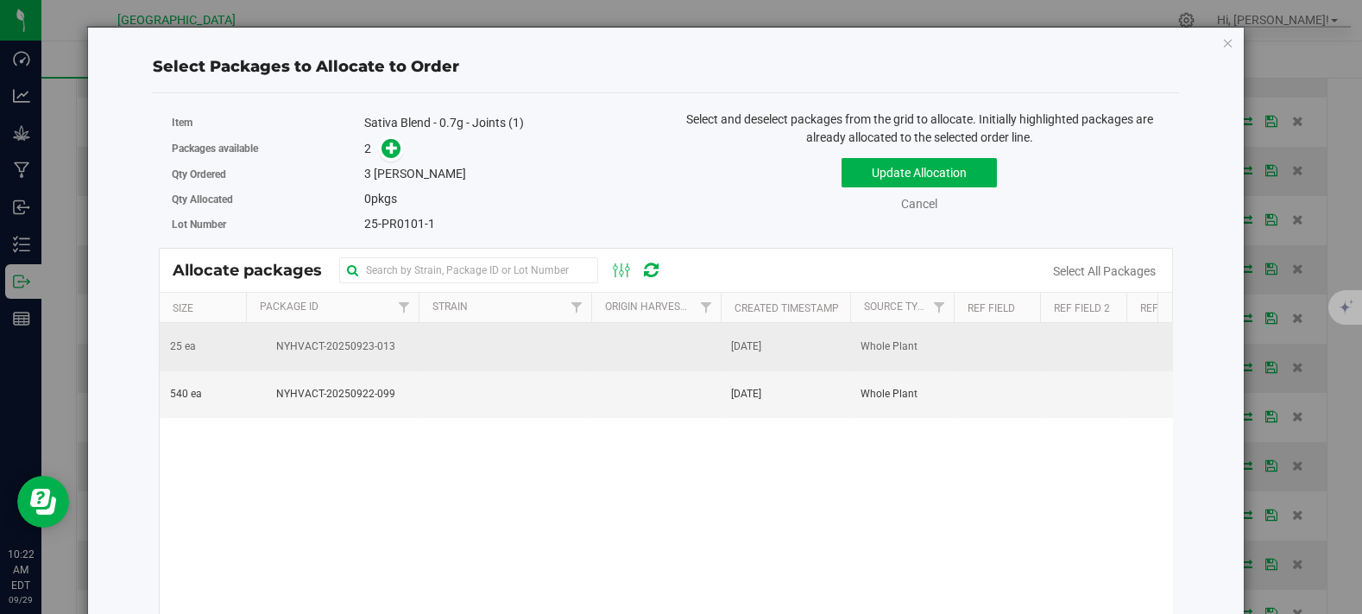
click at [428, 346] on td at bounding box center [505, 346] width 173 height 47
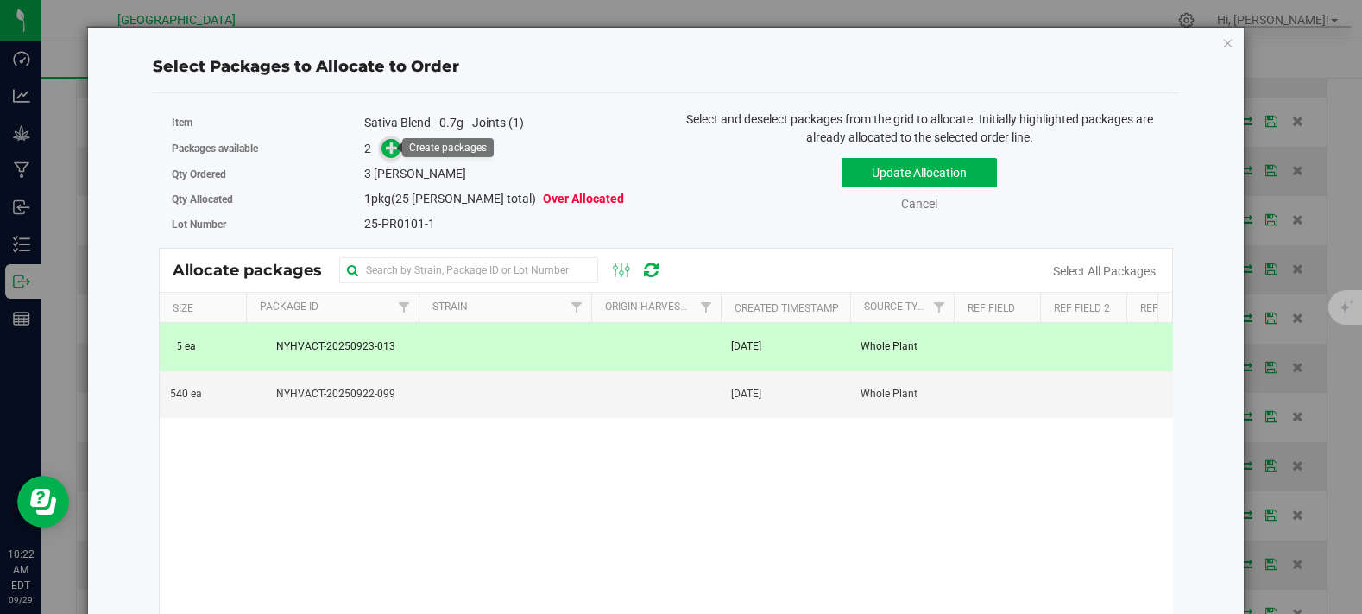
click at [387, 148] on icon at bounding box center [392, 148] width 12 height 12
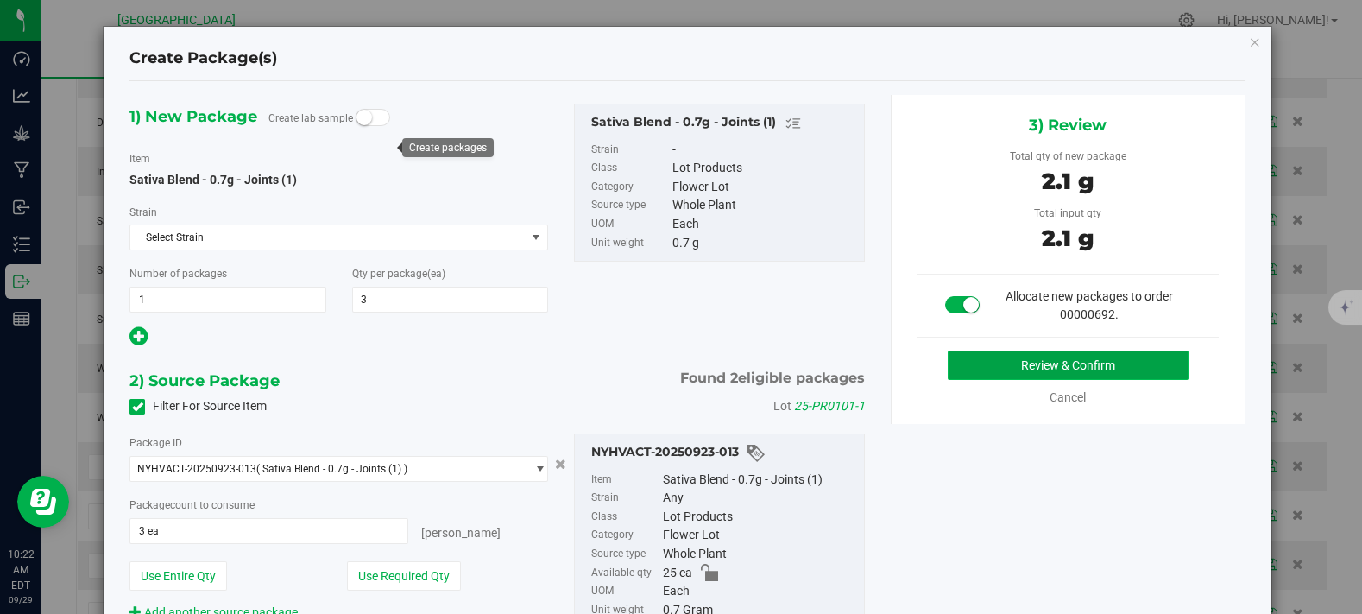
click at [967, 370] on button "Review & Confirm" at bounding box center [1068, 365] width 241 height 29
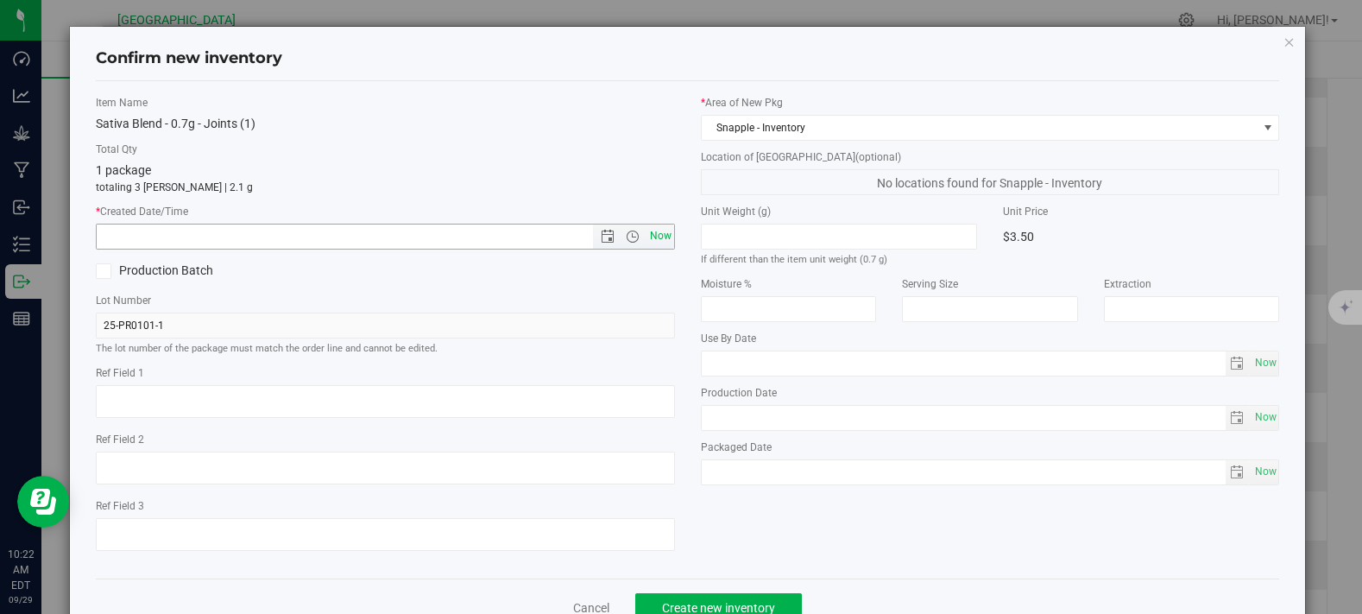
click at [649, 230] on span "Now" at bounding box center [660, 236] width 29 height 25
type input "9/29/2025 10:22 AM"
click at [679, 596] on button "Create new inventory" at bounding box center [718, 607] width 167 height 29
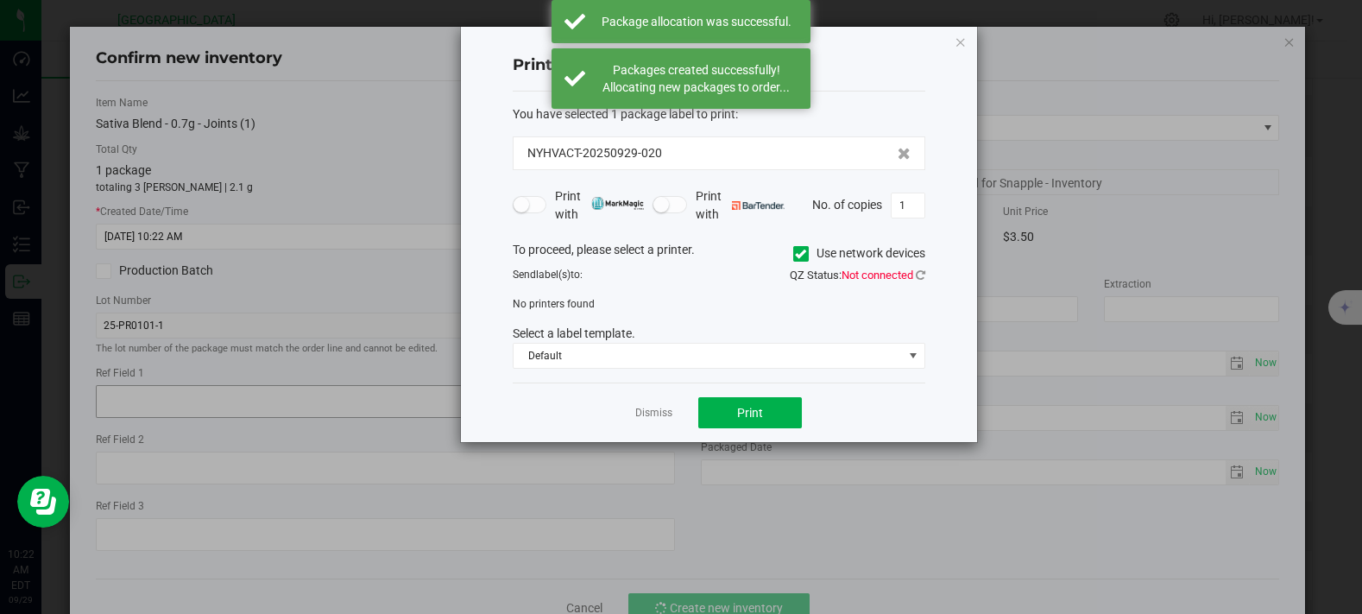
click at [643, 415] on link "Dismiss" at bounding box center [653, 413] width 37 height 15
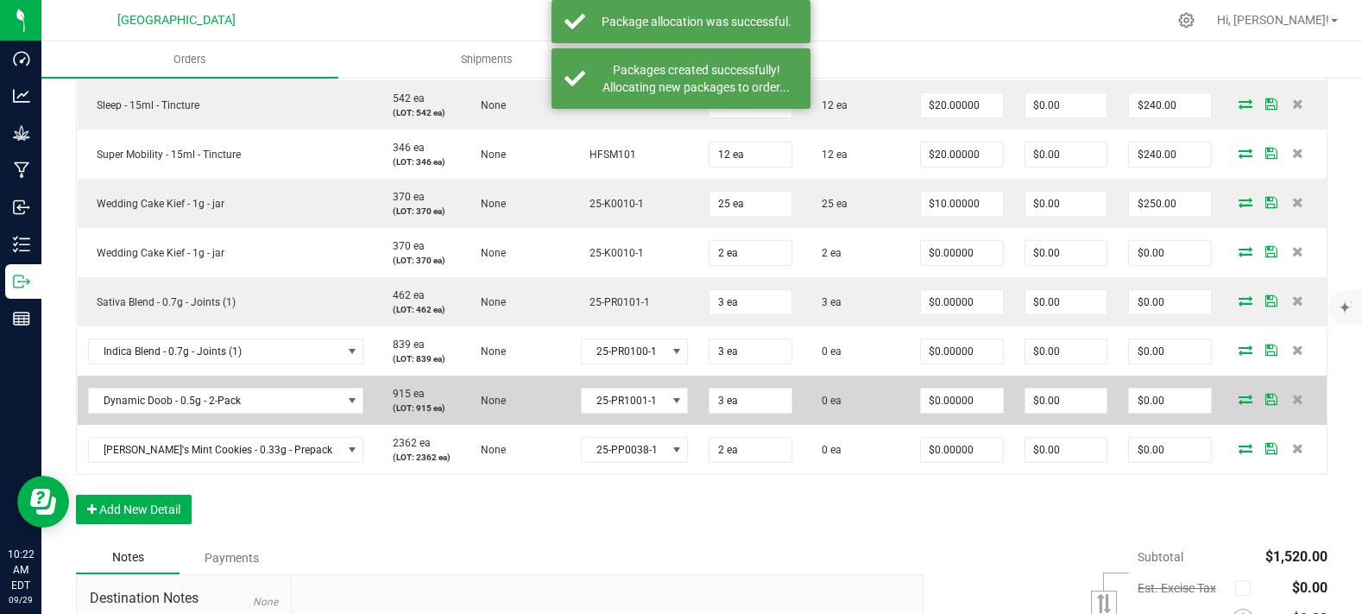
scroll to position [767, 0]
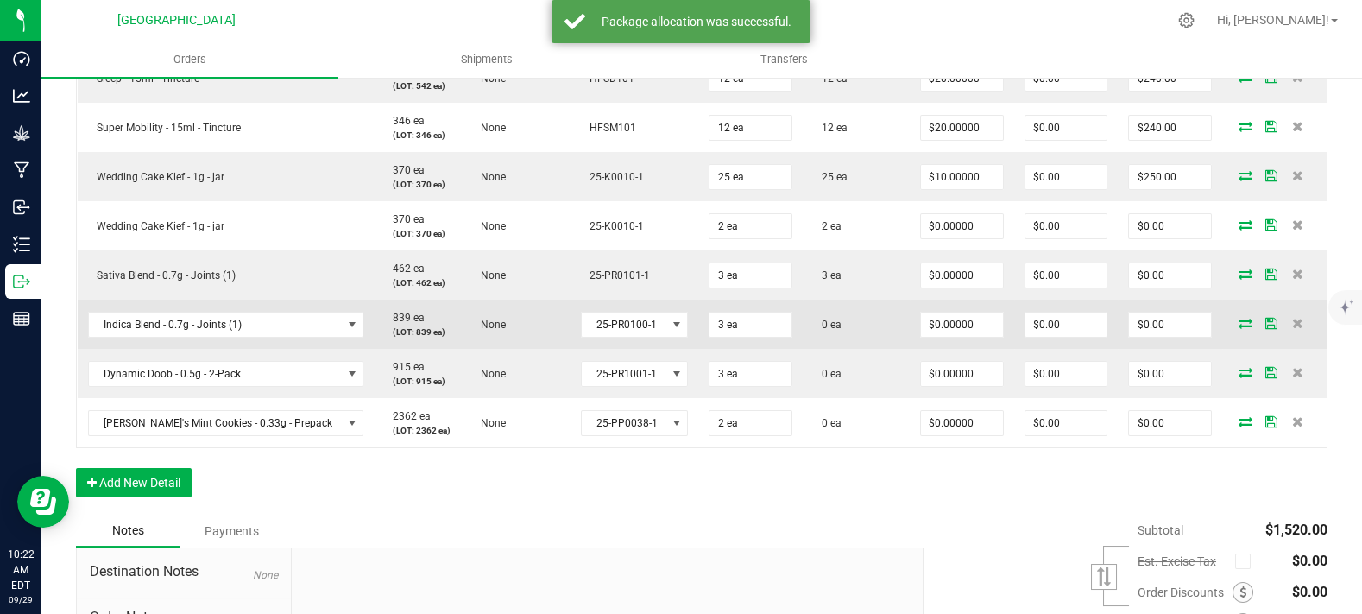
click at [1239, 328] on icon at bounding box center [1246, 323] width 14 height 10
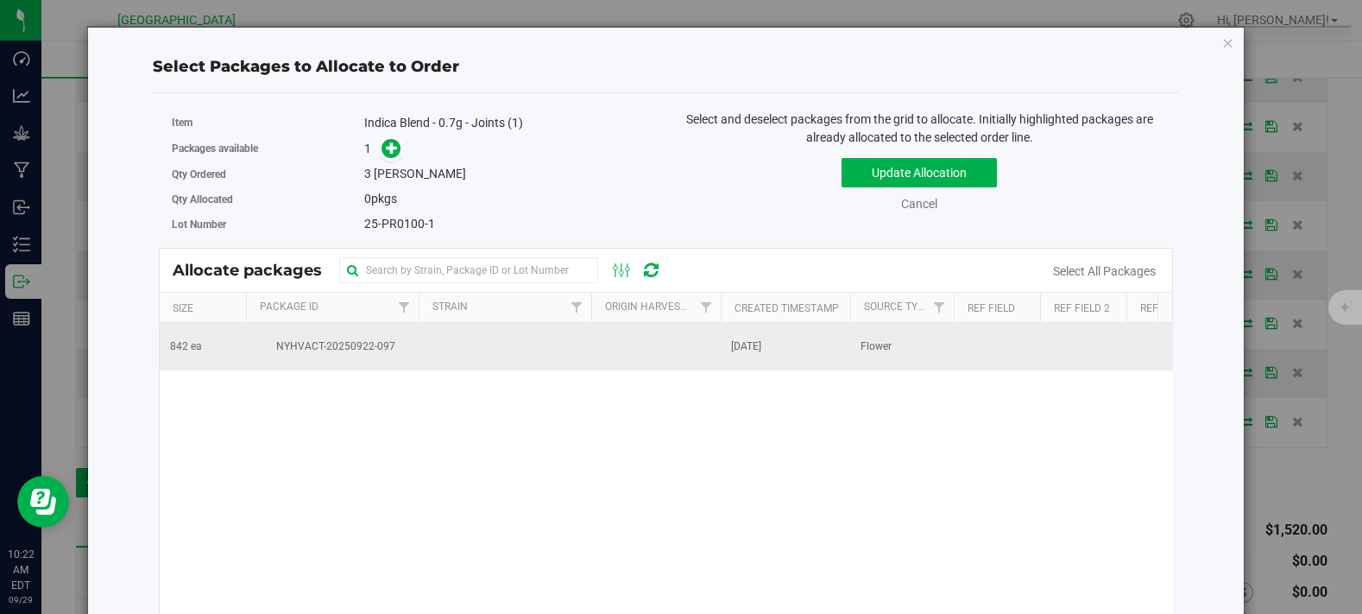
click at [365, 340] on span "NYHVACT-20250922-097" at bounding box center [332, 346] width 152 height 16
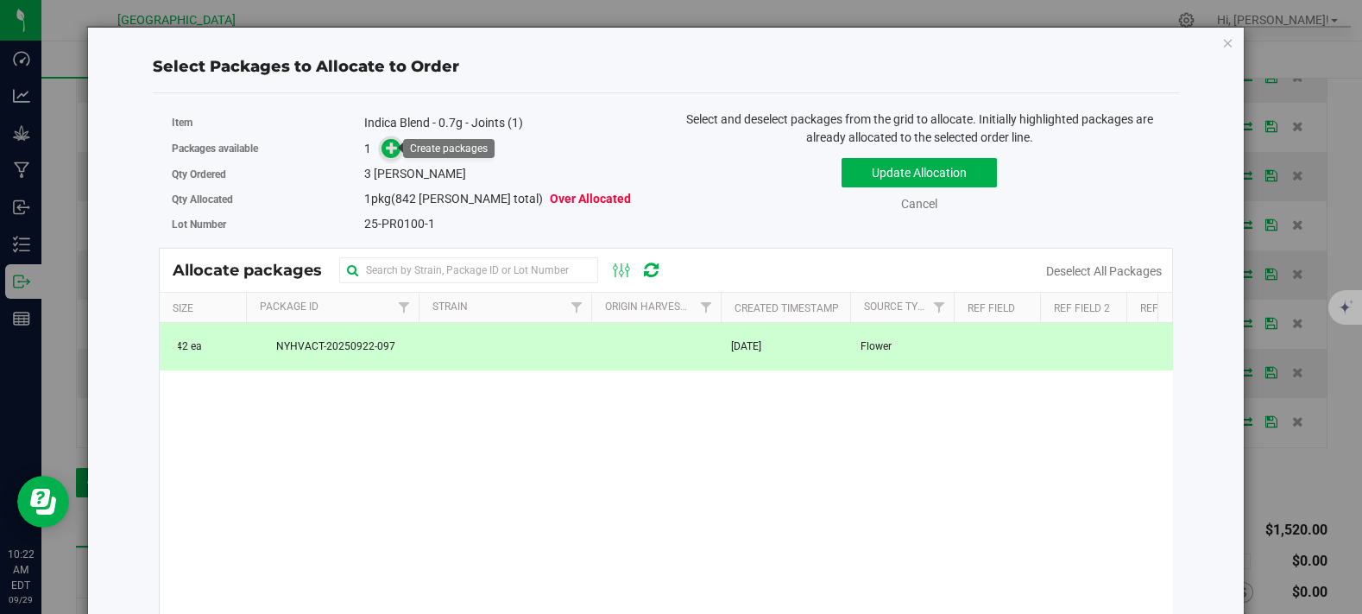
click at [394, 154] on icon at bounding box center [392, 148] width 12 height 12
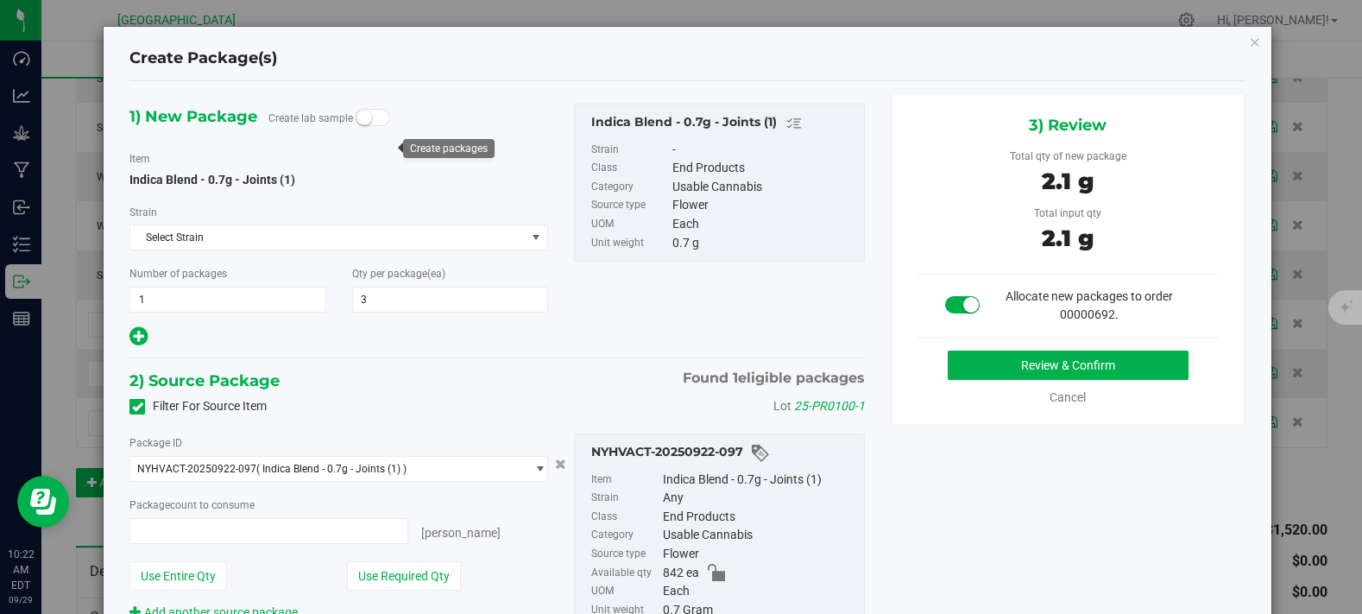
type input "3 ea"
click at [1034, 357] on button "Review & Confirm" at bounding box center [1068, 365] width 241 height 29
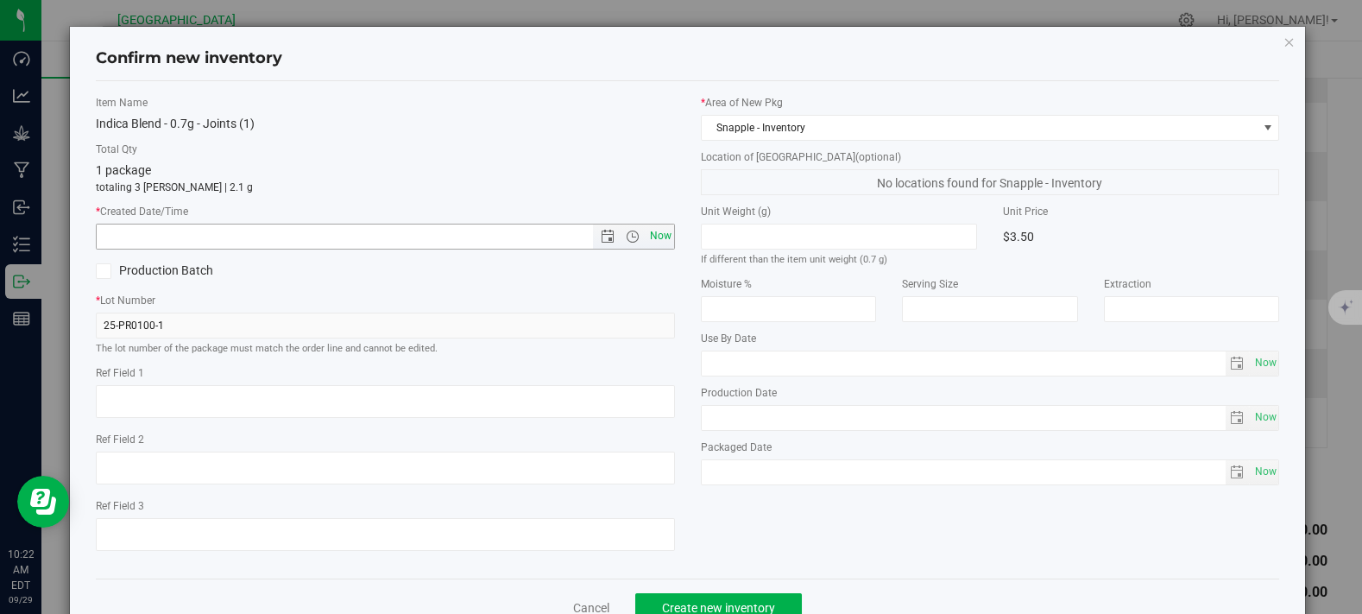
click at [660, 237] on span "Now" at bounding box center [660, 236] width 29 height 25
type input "9/29/2025 10:22 AM"
click at [736, 603] on span "Create new inventory" at bounding box center [718, 608] width 113 height 14
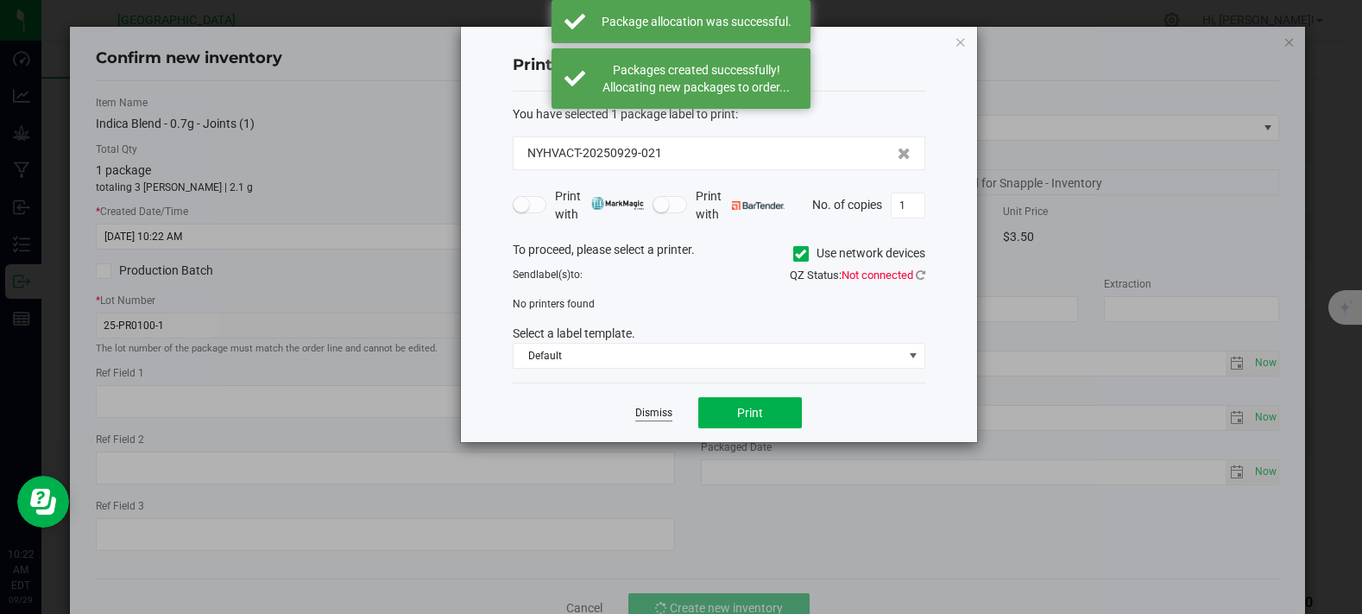
drag, startPoint x: 652, startPoint y: 402, endPoint x: 650, endPoint y: 414, distance: 12.2
click at [650, 407] on app-cancel-button "Dismiss" at bounding box center [653, 413] width 37 height 18
click at [650, 416] on link "Dismiss" at bounding box center [653, 413] width 37 height 15
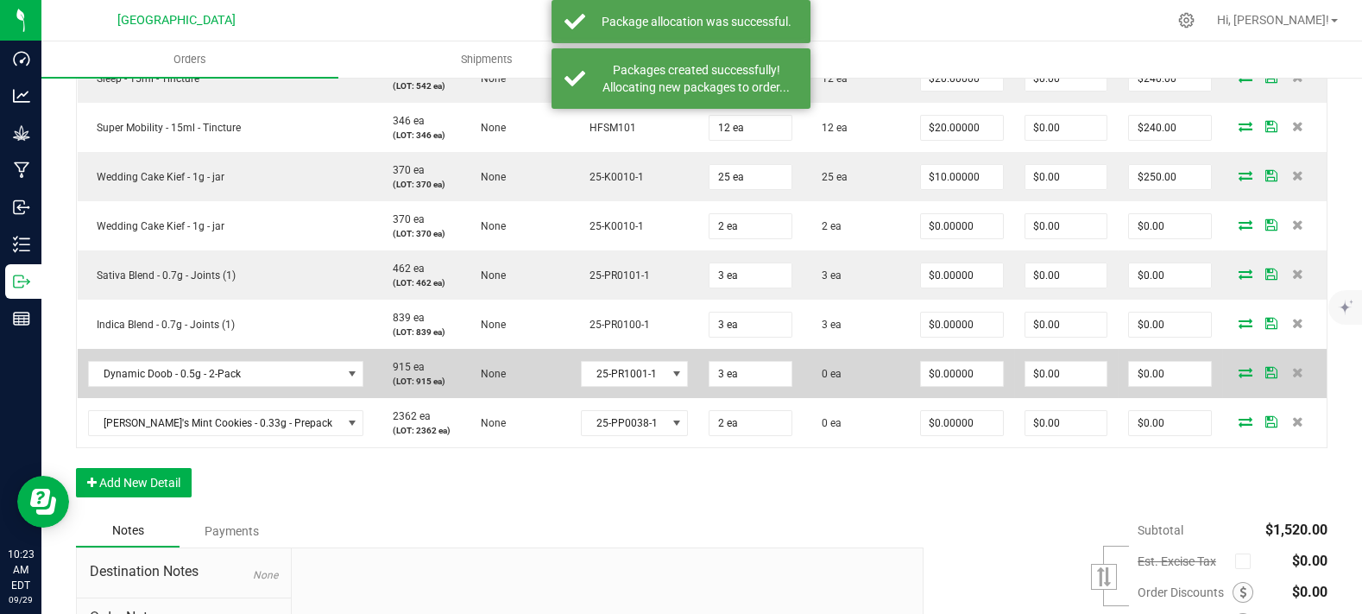
click at [1239, 377] on icon at bounding box center [1246, 372] width 14 height 10
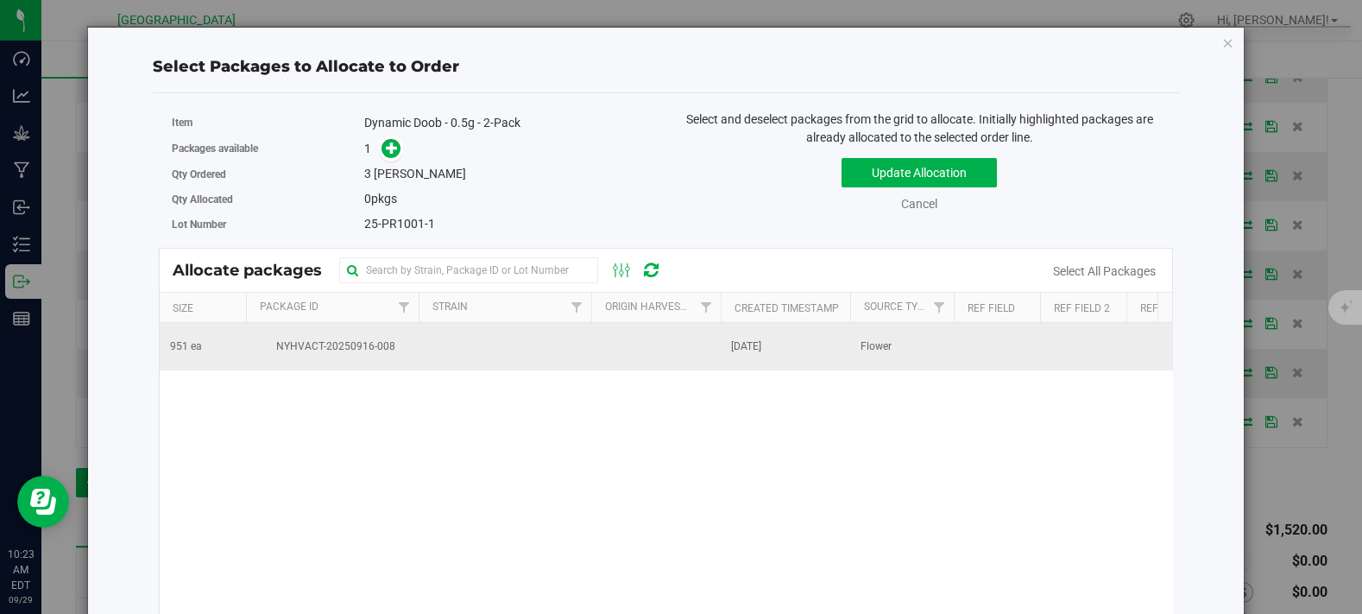
click at [383, 339] on span "NYHVACT-20250916-008" at bounding box center [332, 346] width 152 height 16
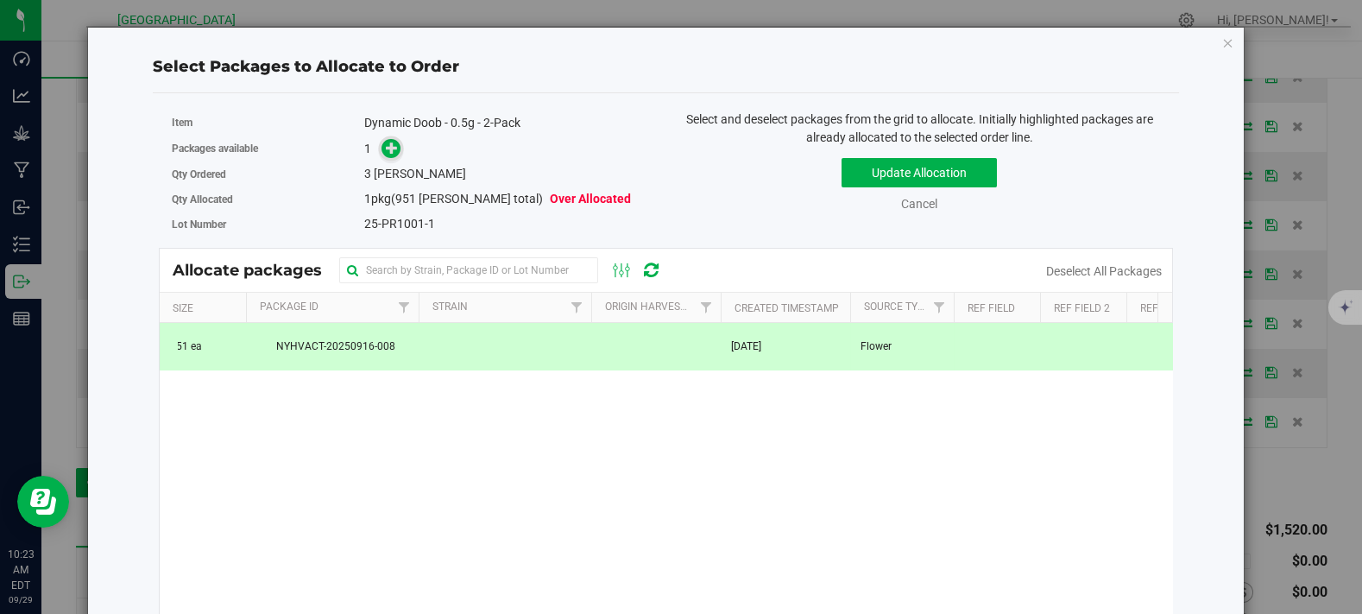
click at [387, 142] on icon at bounding box center [392, 148] width 12 height 12
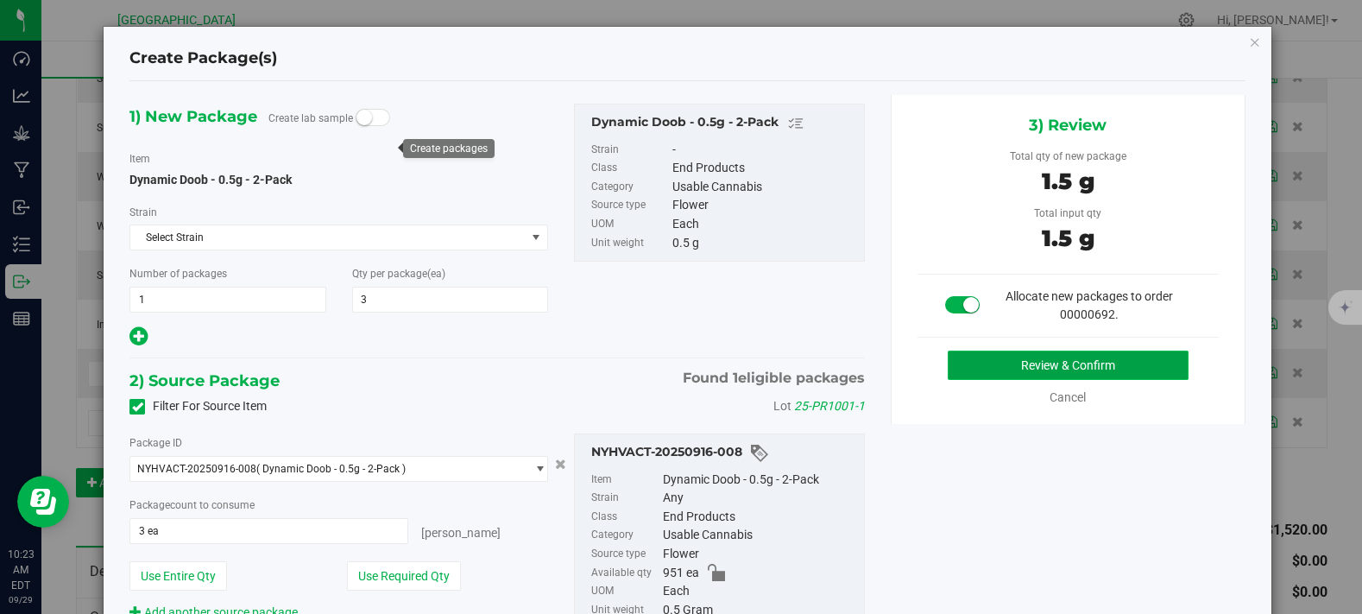
click at [989, 361] on button "Review & Confirm" at bounding box center [1068, 365] width 241 height 29
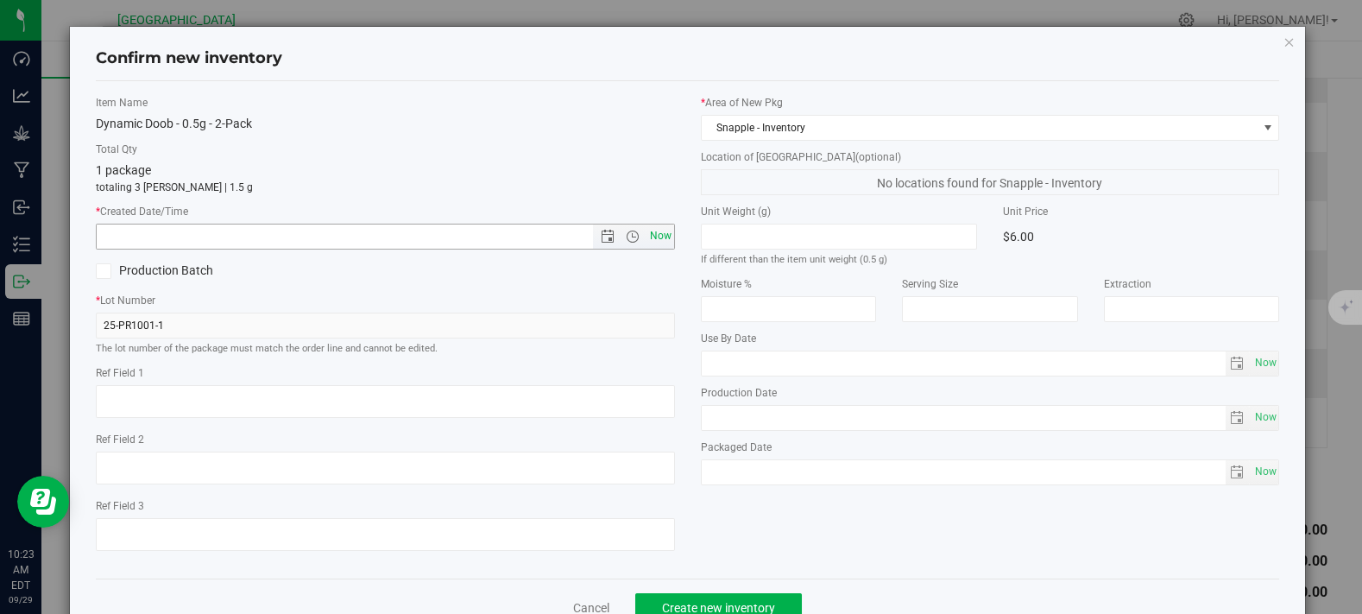
click at [654, 237] on span "Now" at bounding box center [660, 236] width 29 height 25
type input "9/29/2025 10:23 AM"
click at [677, 606] on span "Create new inventory" at bounding box center [718, 608] width 113 height 14
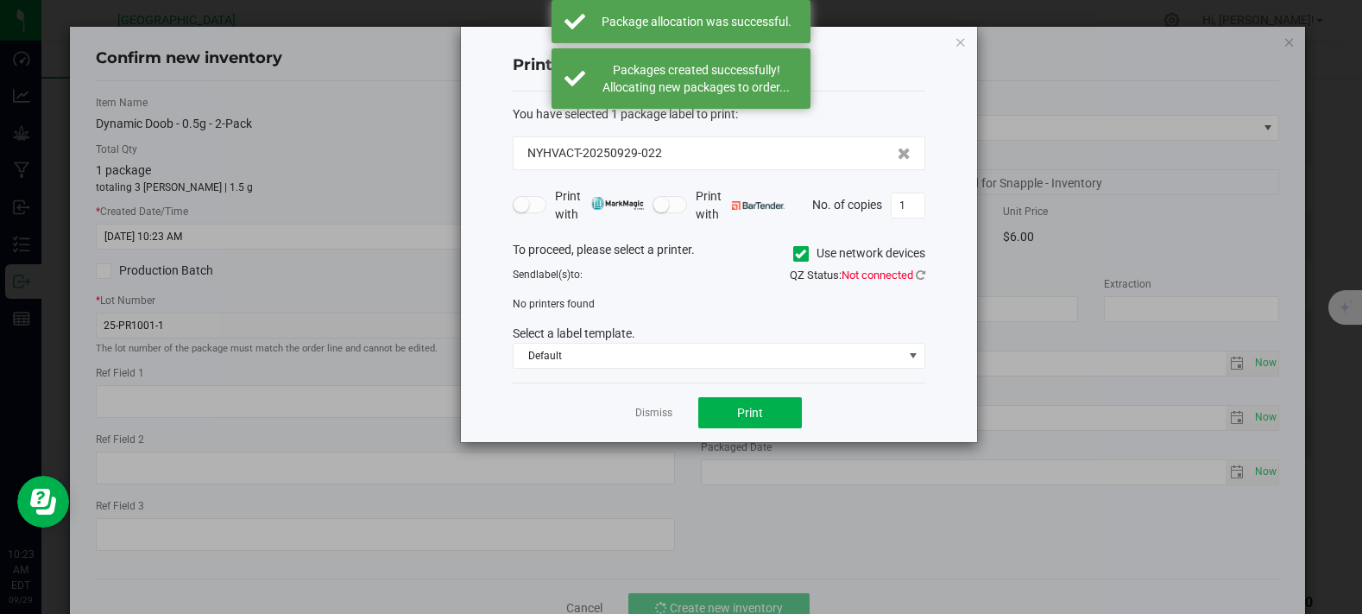
click at [634, 418] on div "Dismiss Print" at bounding box center [719, 412] width 413 height 60
click at [646, 414] on link "Dismiss" at bounding box center [653, 413] width 37 height 15
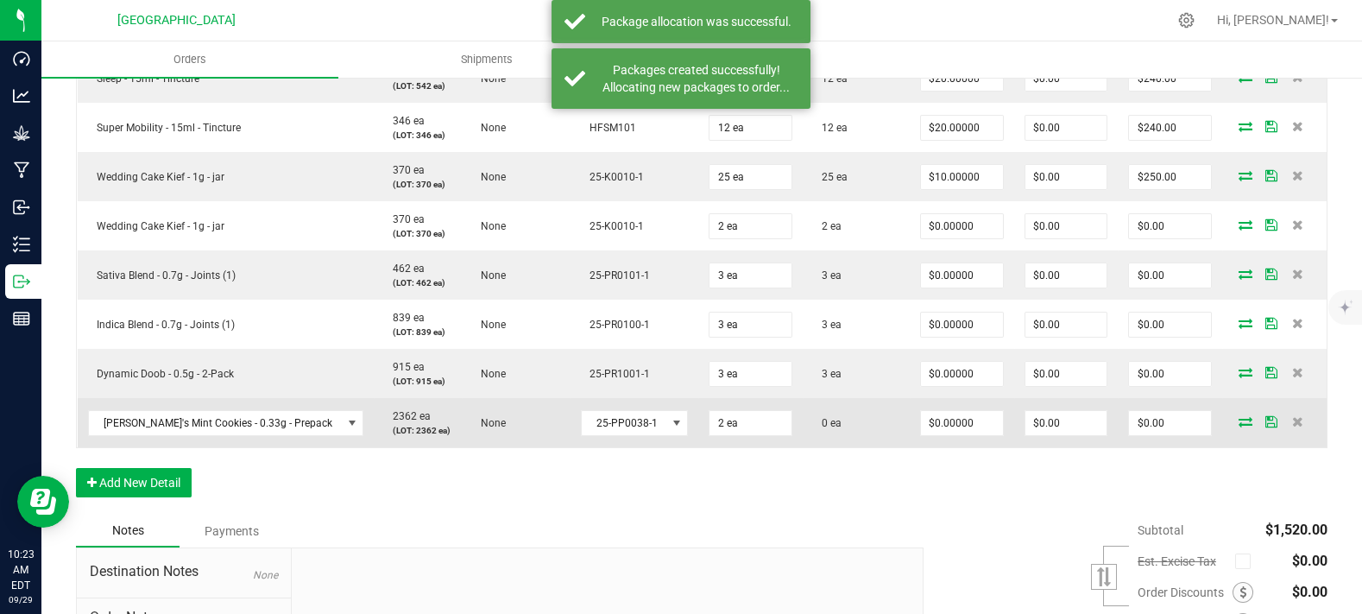
click at [1239, 427] on icon at bounding box center [1246, 421] width 14 height 10
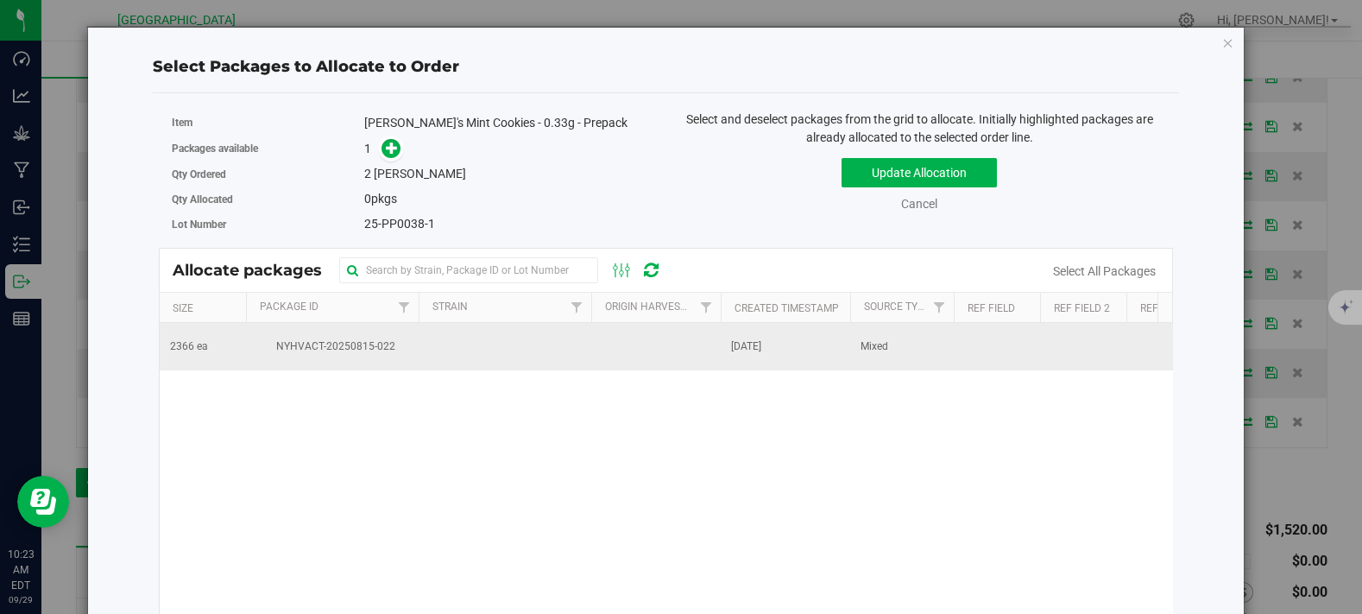
drag, startPoint x: 347, startPoint y: 343, endPoint x: 358, endPoint y: 327, distance: 19.2
click at [347, 344] on span "NYHVACT-20250815-022" at bounding box center [332, 346] width 152 height 16
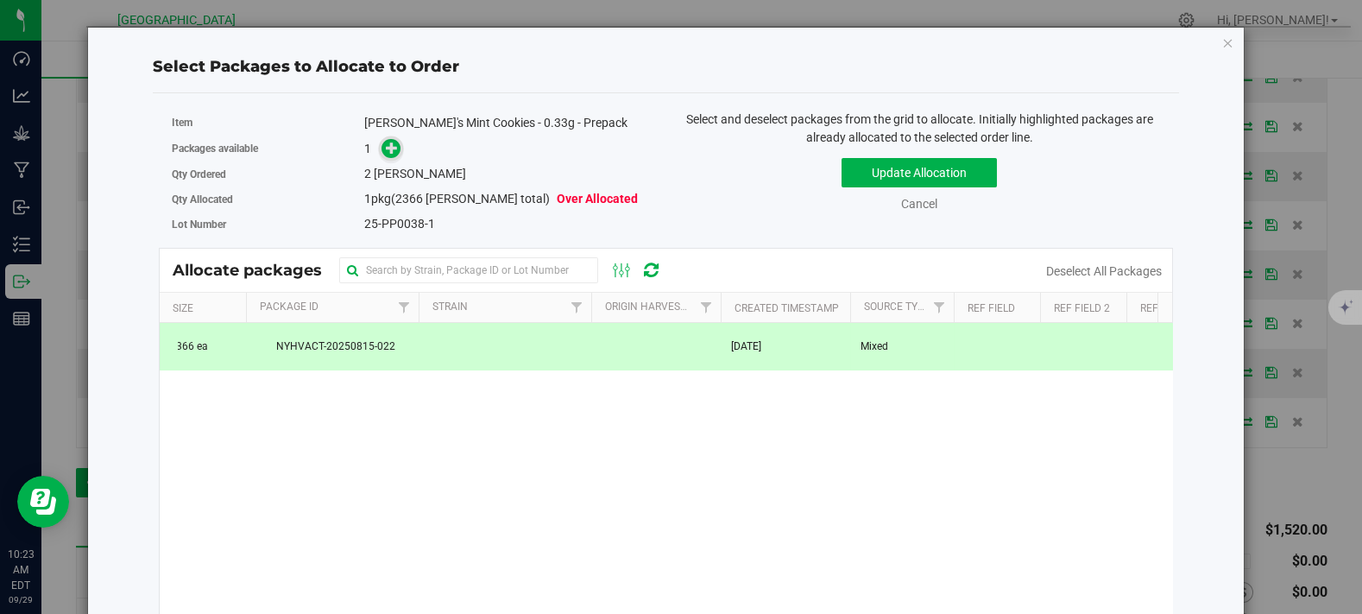
click at [389, 148] on icon at bounding box center [392, 148] width 12 height 12
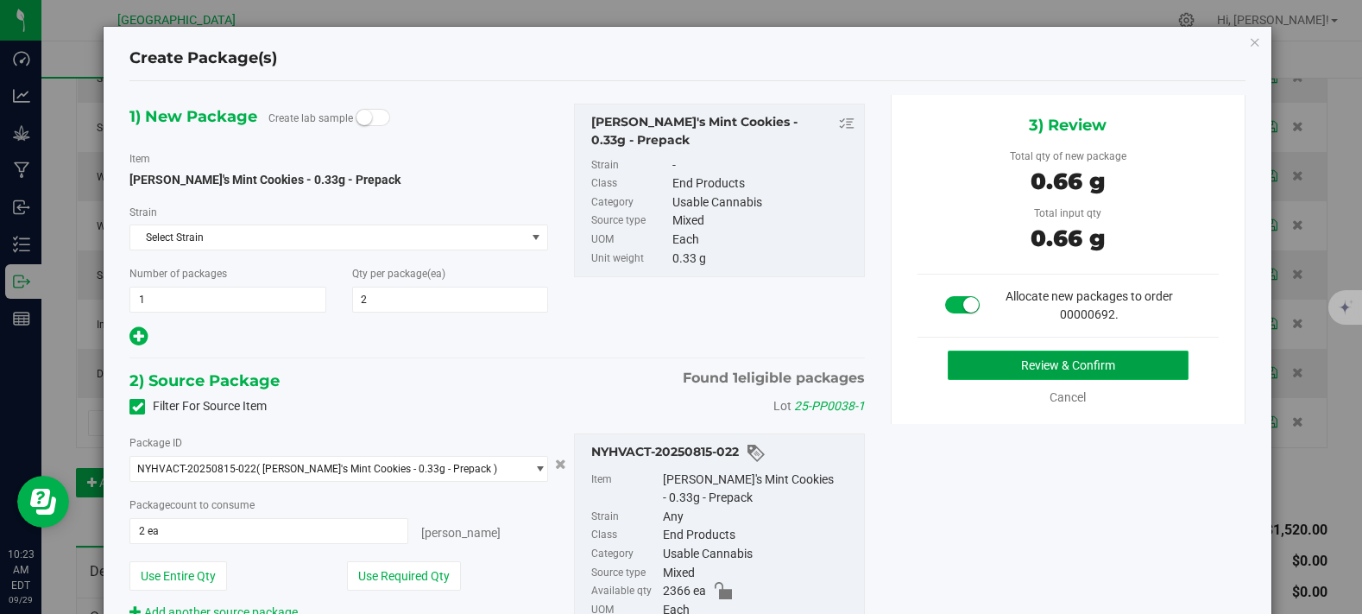
click at [1015, 357] on button "Review & Confirm" at bounding box center [1068, 365] width 241 height 29
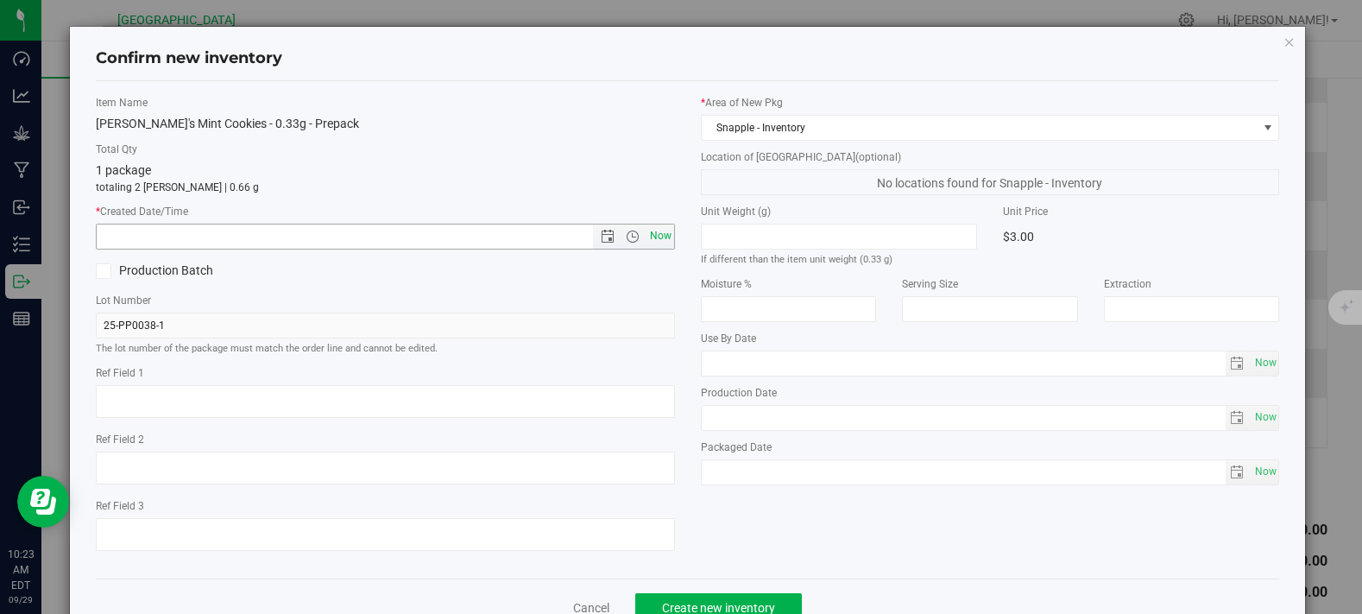
click at [648, 231] on span "Now" at bounding box center [660, 236] width 29 height 25
type input "9/29/2025 10:23 AM"
click at [690, 593] on button "Create new inventory" at bounding box center [718, 607] width 167 height 29
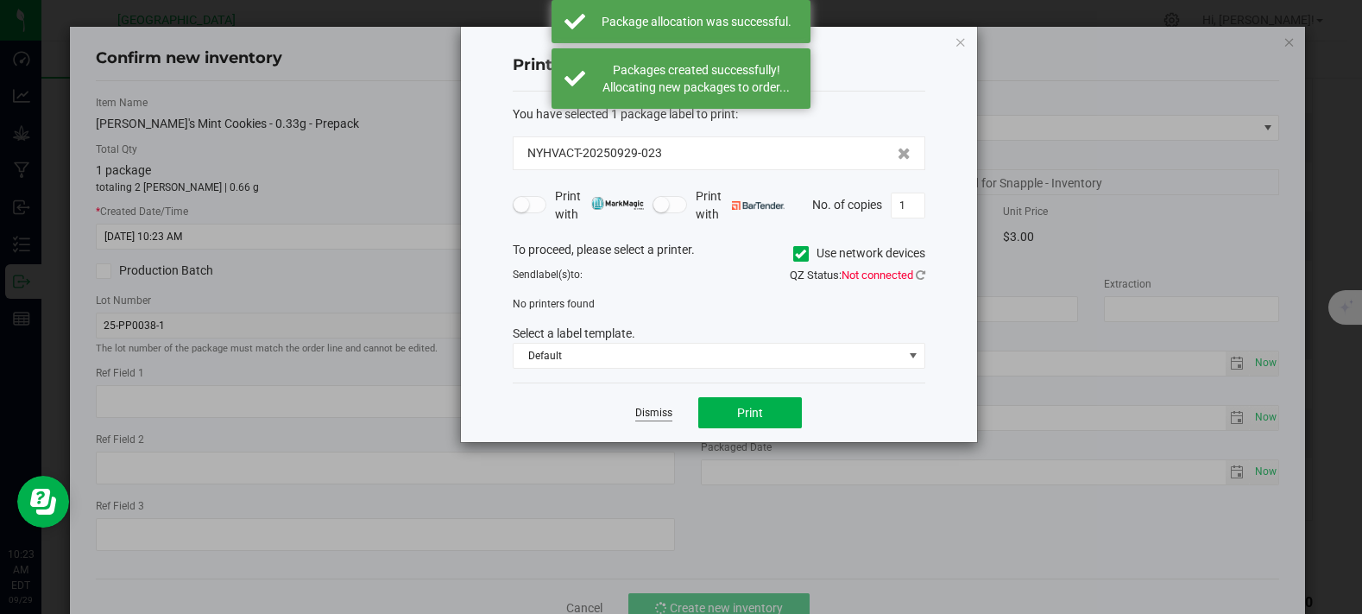
click at [660, 411] on link "Dismiss" at bounding box center [653, 413] width 37 height 15
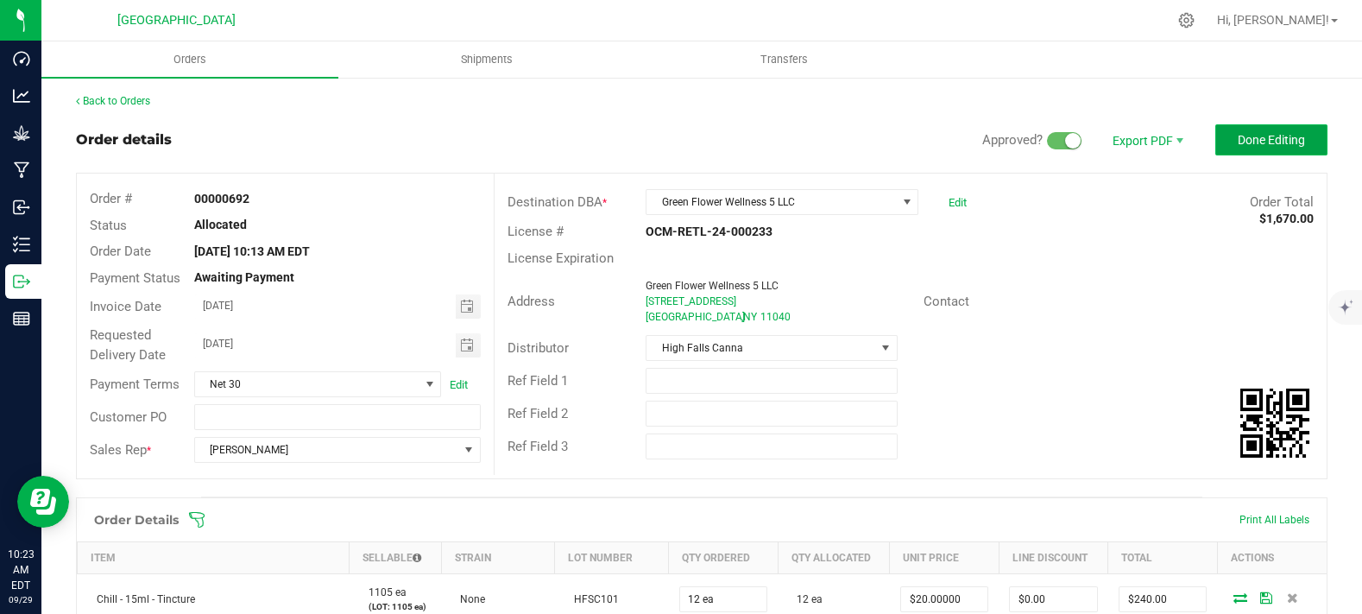
click at [1273, 131] on button "Done Editing" at bounding box center [1272, 139] width 112 height 31
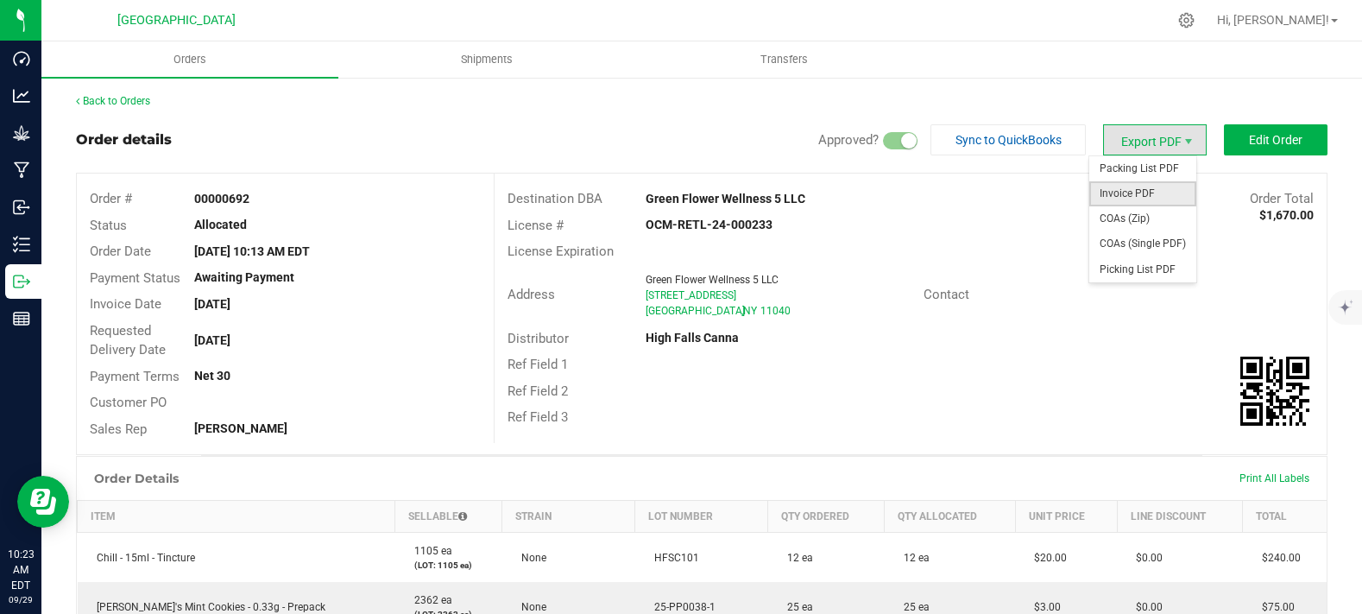
click at [1139, 193] on span "Invoice PDF" at bounding box center [1143, 193] width 107 height 25
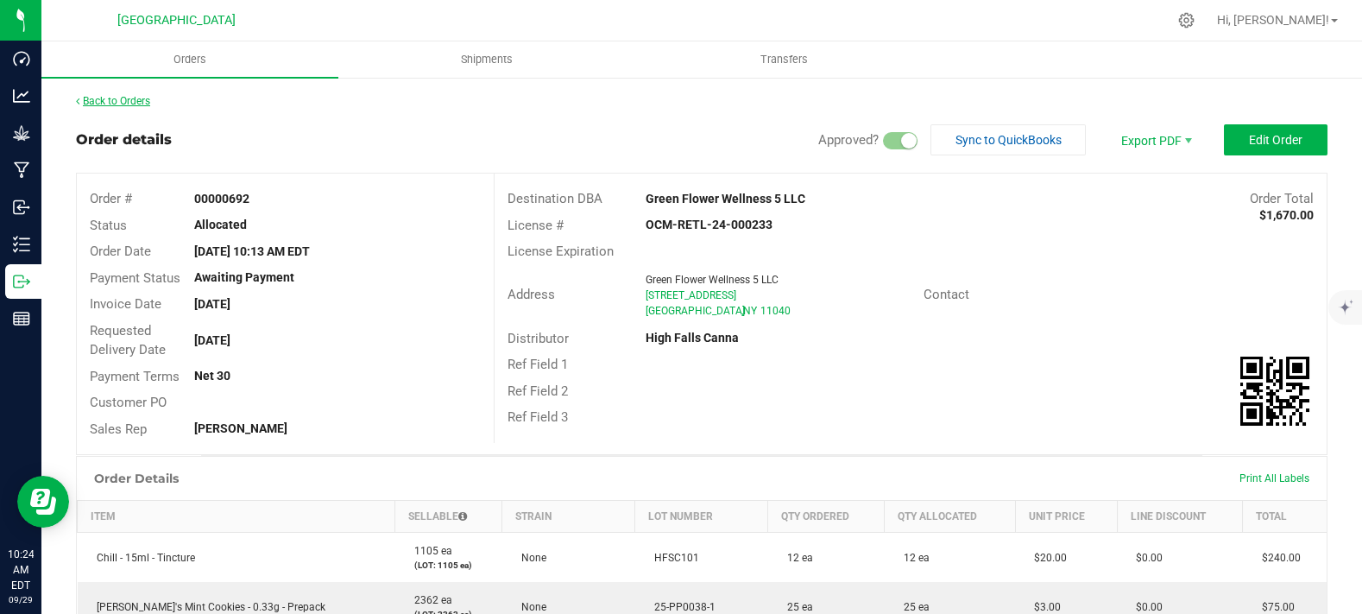
click at [126, 103] on link "Back to Orders" at bounding box center [113, 101] width 74 height 12
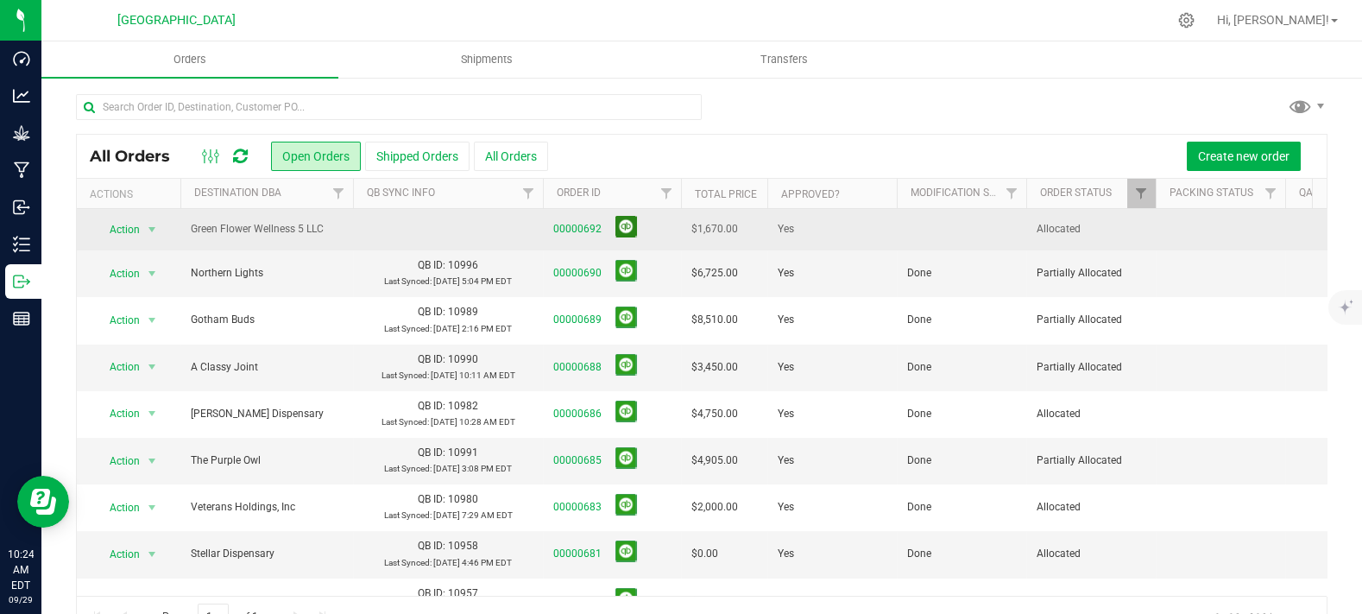
click at [626, 226] on button at bounding box center [627, 227] width 22 height 22
click at [938, 231] on td at bounding box center [962, 228] width 130 height 39
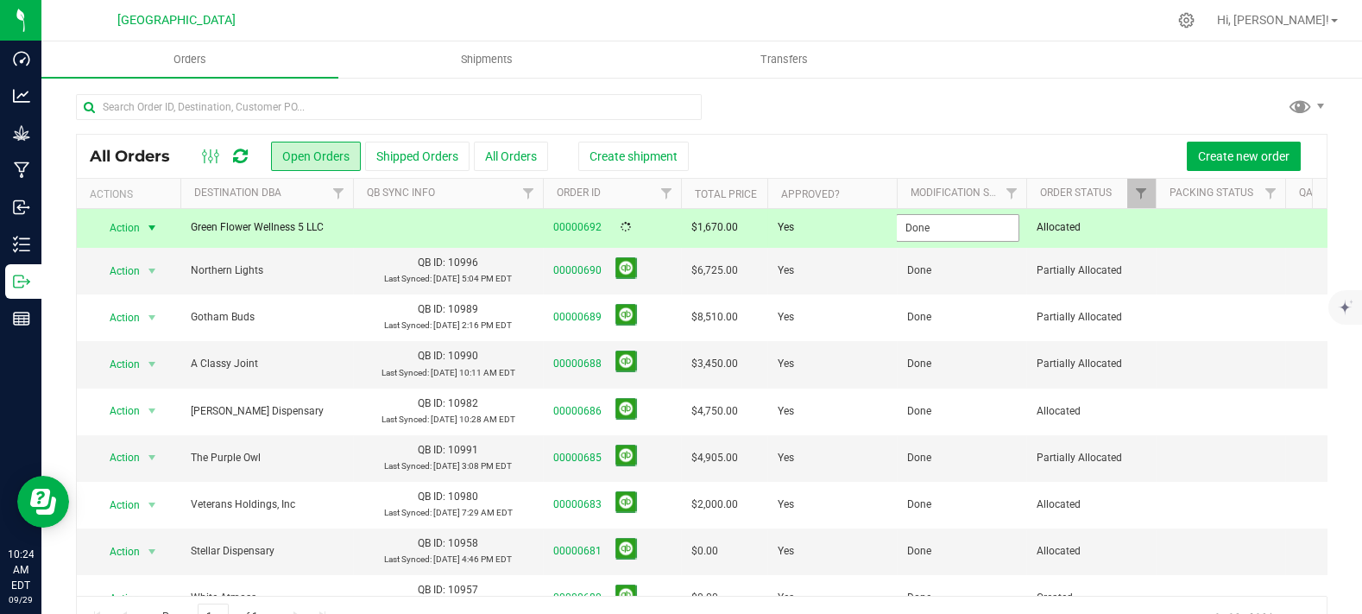
type input "Done"
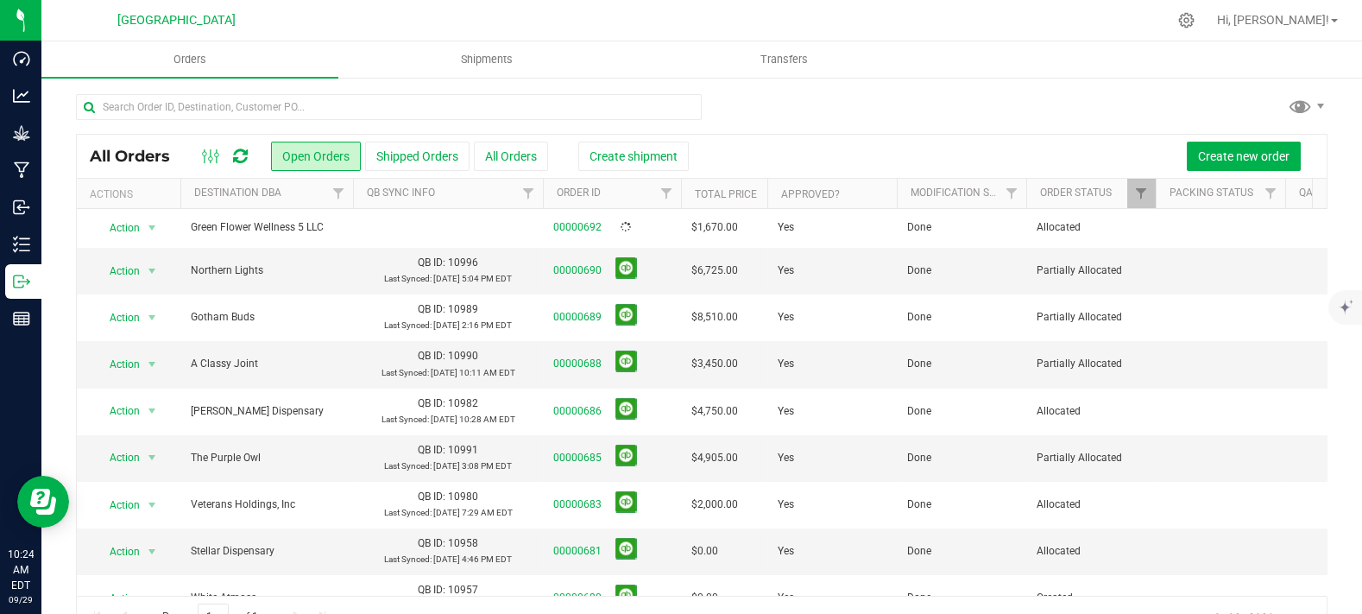
click at [961, 151] on div "Create new order" at bounding box center [995, 156] width 638 height 29
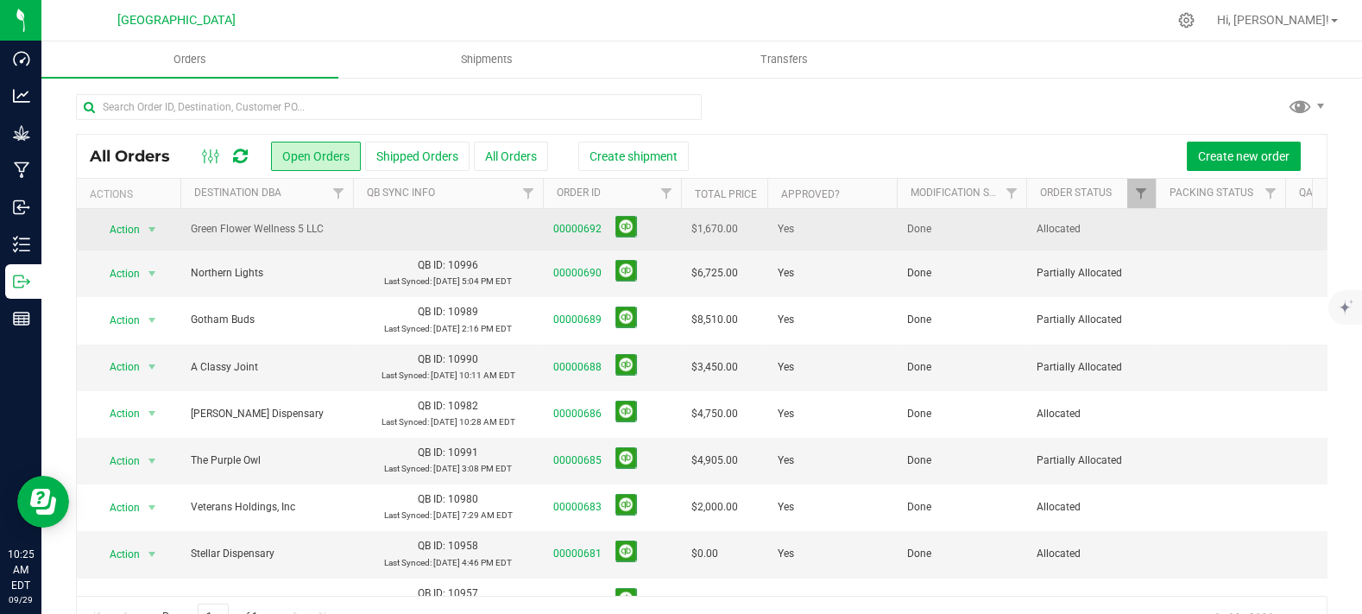
click at [936, 229] on td "Done" at bounding box center [962, 229] width 130 height 41
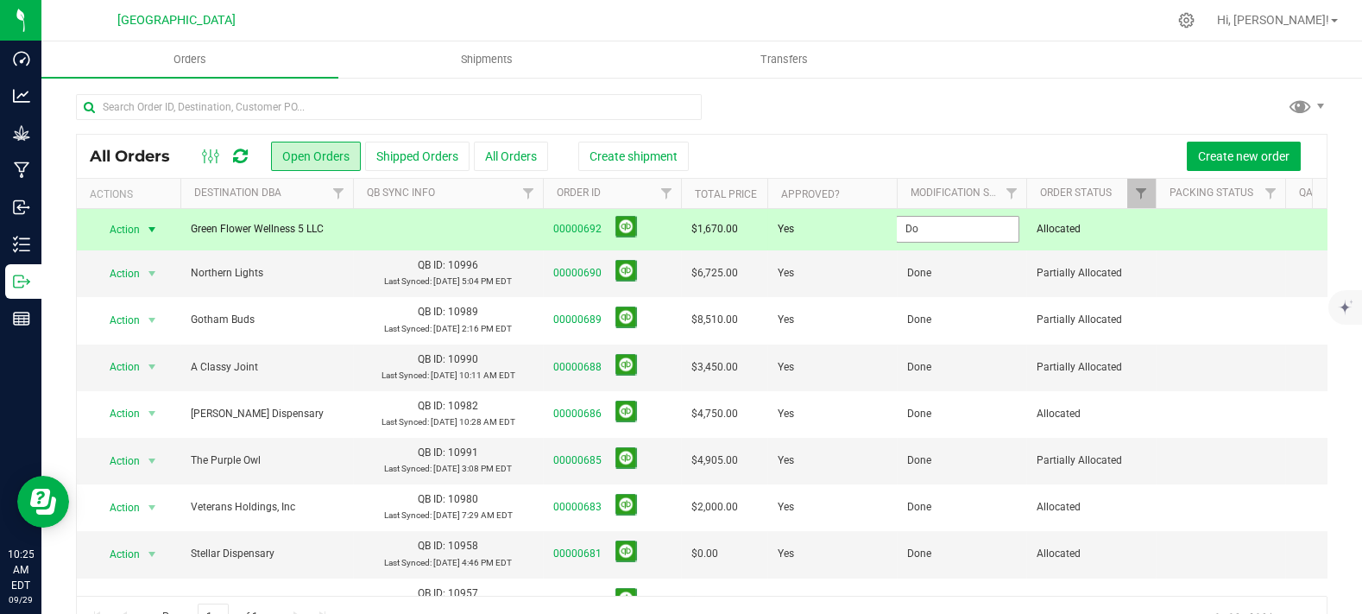
type input "D"
click at [907, 104] on div at bounding box center [702, 114] width 1252 height 40
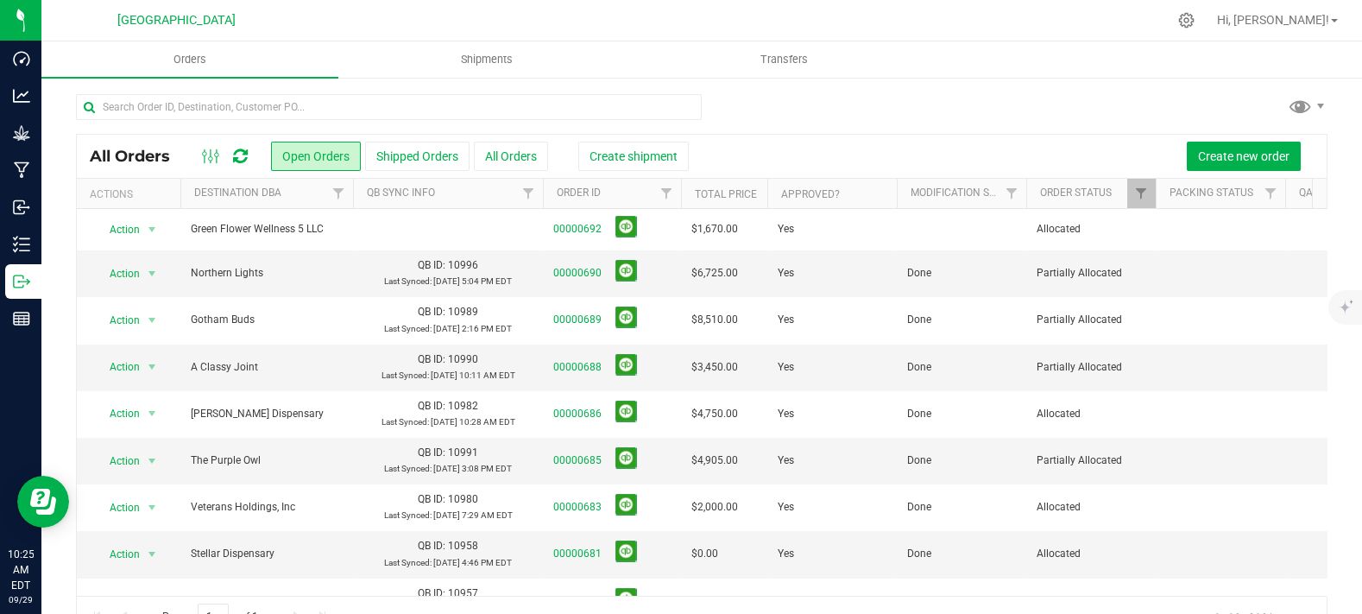
click at [936, 116] on div at bounding box center [702, 114] width 1252 height 40
click at [843, 98] on div at bounding box center [702, 114] width 1252 height 40
